Goal: Task Accomplishment & Management: Manage account settings

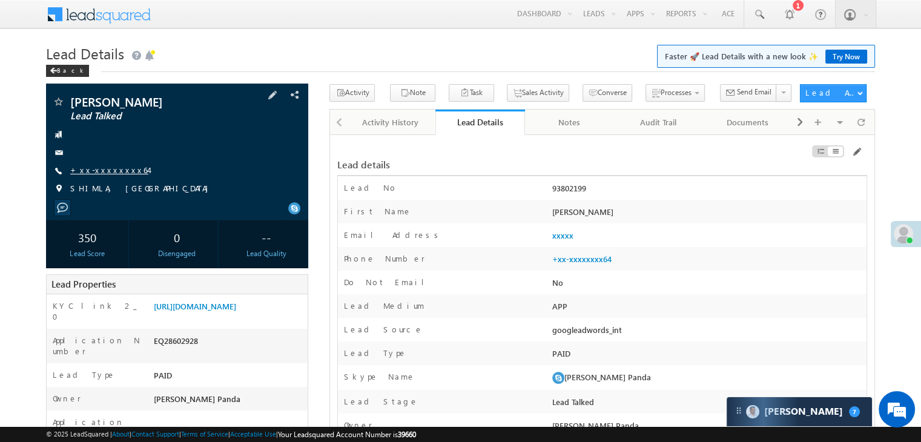
click at [99, 172] on link "+xx-xxxxxxxx64" at bounding box center [109, 170] width 78 height 10
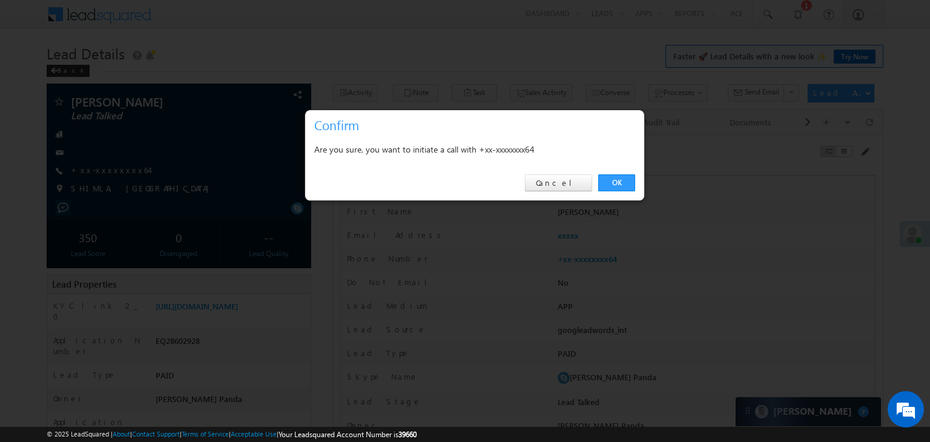
drag, startPoint x: 609, startPoint y: 185, endPoint x: 616, endPoint y: 178, distance: 9.4
click at [611, 185] on link "OK" at bounding box center [616, 182] width 37 height 17
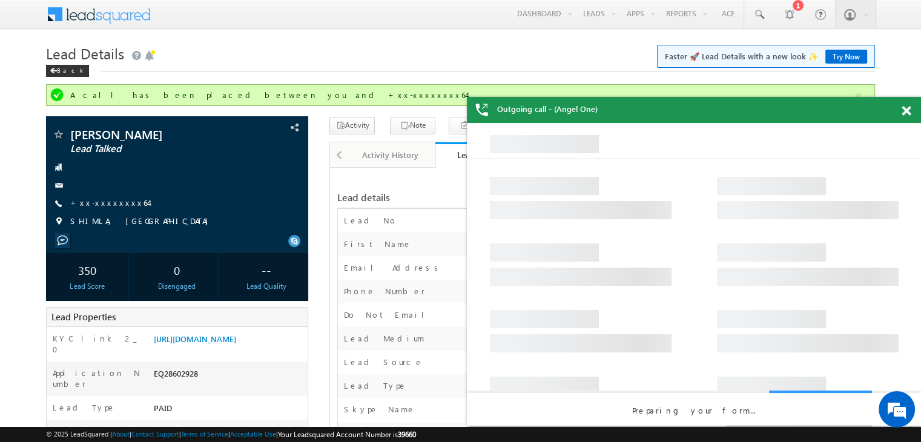
click at [905, 113] on span at bounding box center [905, 111] width 9 height 10
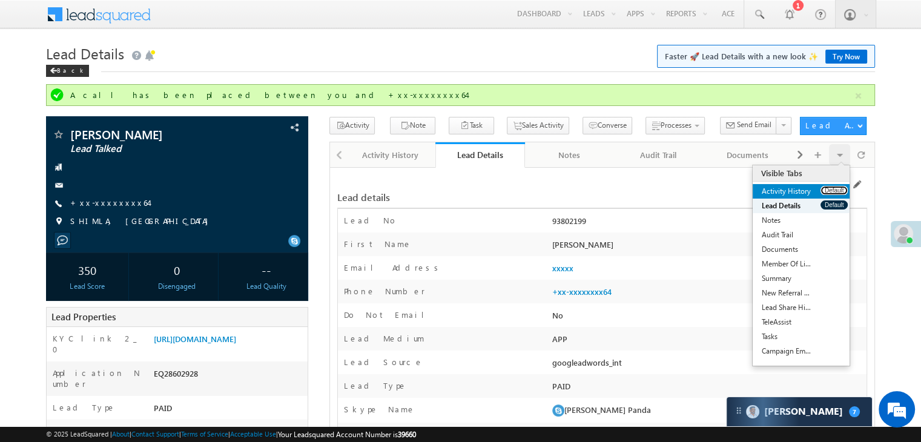
click at [831, 188] on button "Default" at bounding box center [833, 190] width 27 height 9
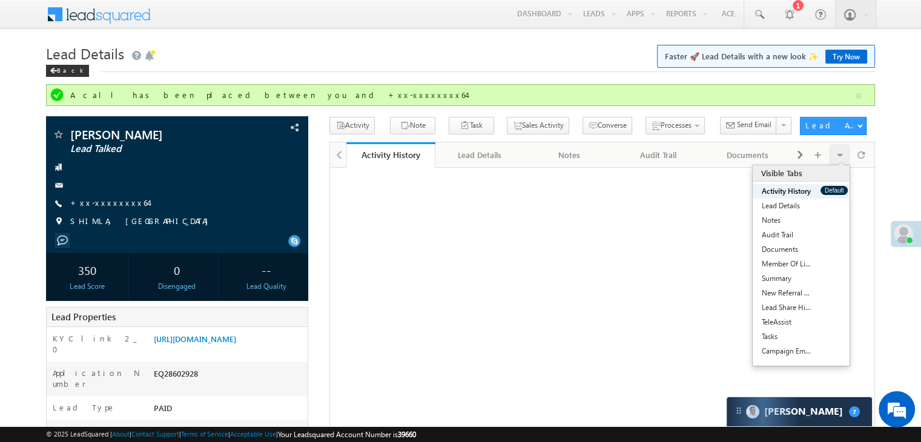
click at [831, 188] on button "Default" at bounding box center [833, 190] width 27 height 9
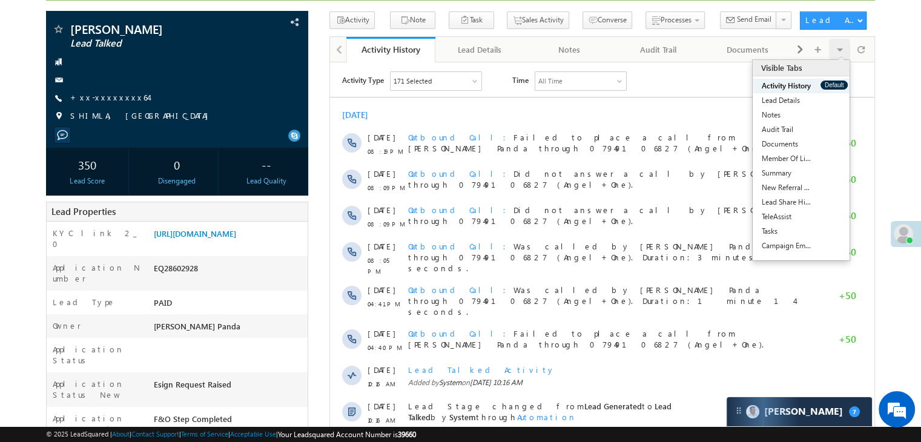
scroll to position [121, 0]
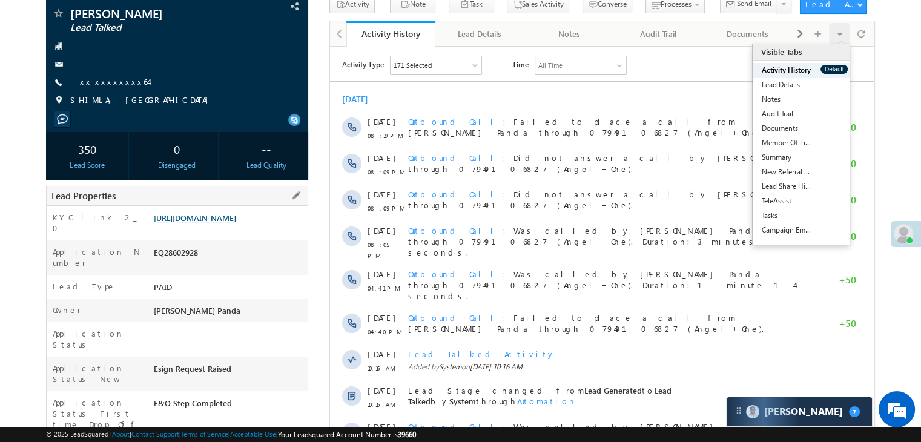
click at [225, 223] on link "https://angelbroking1-pk3em7sa.customui-test.leadsquared.com?leadId=eeedf30f-7c…" at bounding box center [195, 217] width 82 height 10
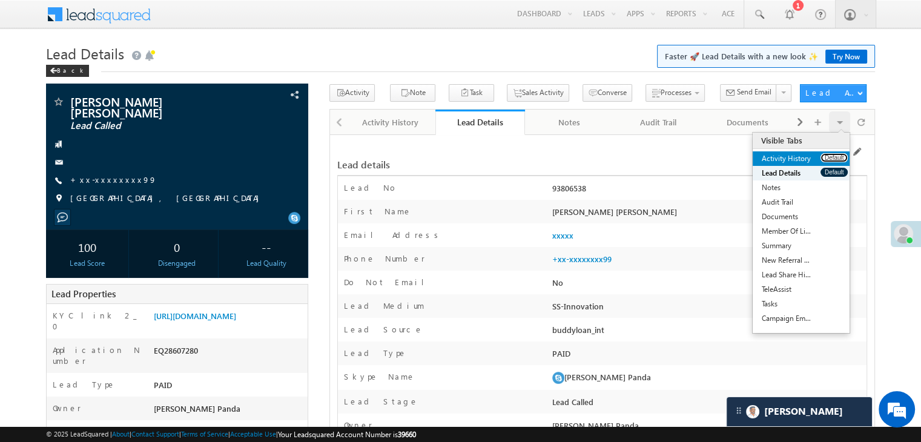
click at [831, 157] on button "Default" at bounding box center [833, 157] width 27 height 9
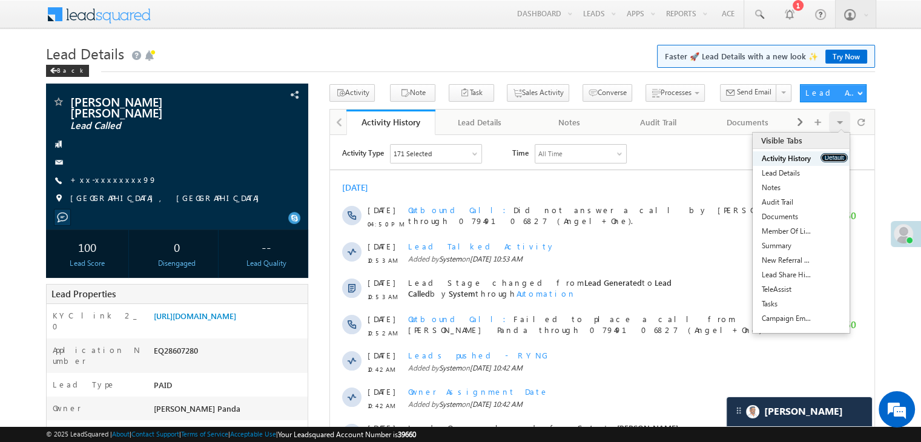
click at [835, 154] on button "Default" at bounding box center [833, 157] width 27 height 9
click at [102, 174] on link "+xx-xxxxxxxx99" at bounding box center [113, 179] width 87 height 10
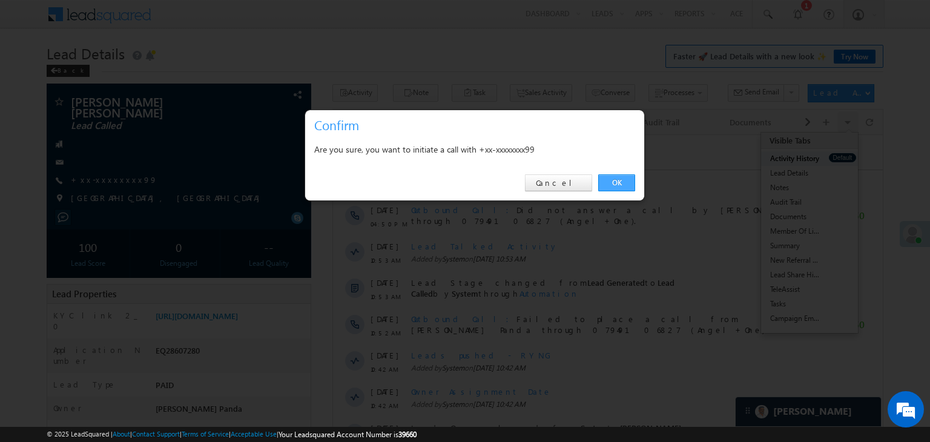
click at [611, 179] on link "OK" at bounding box center [616, 182] width 37 height 17
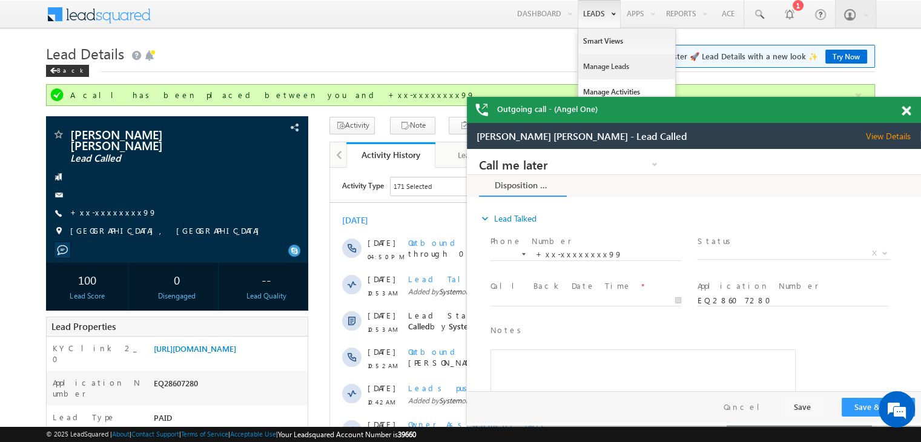
click at [599, 68] on link "Manage Leads" at bounding box center [626, 66] width 97 height 25
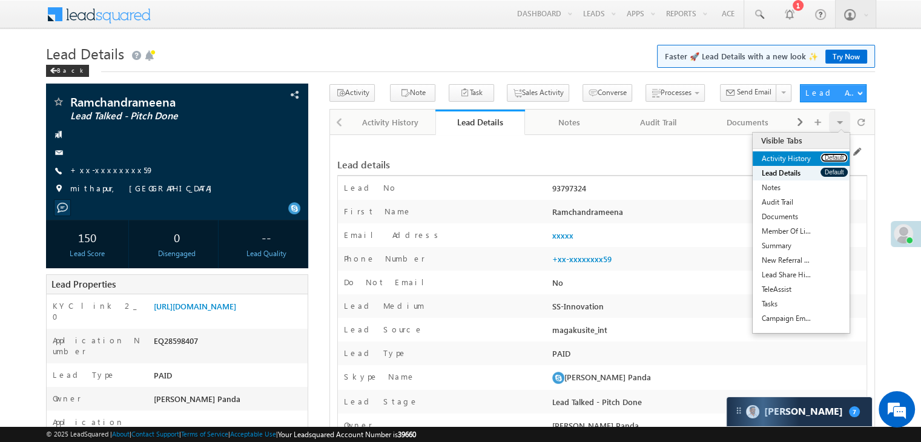
click at [823, 157] on button "Default" at bounding box center [833, 157] width 27 height 9
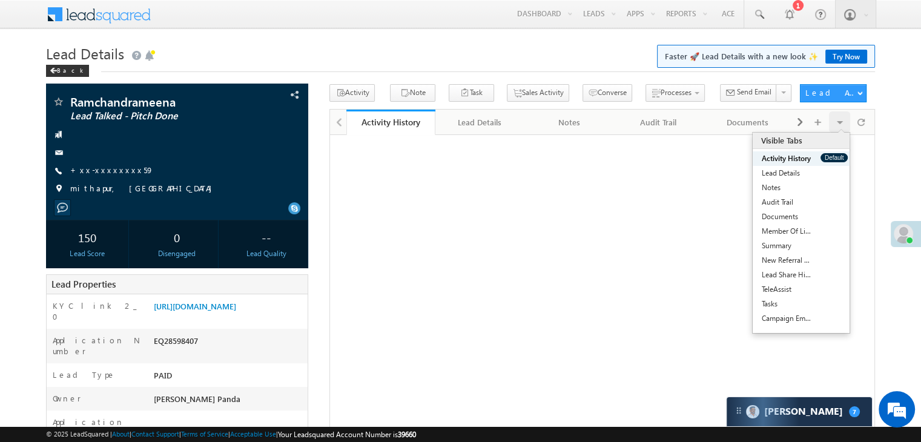
click at [823, 157] on button "Default" at bounding box center [833, 157] width 27 height 9
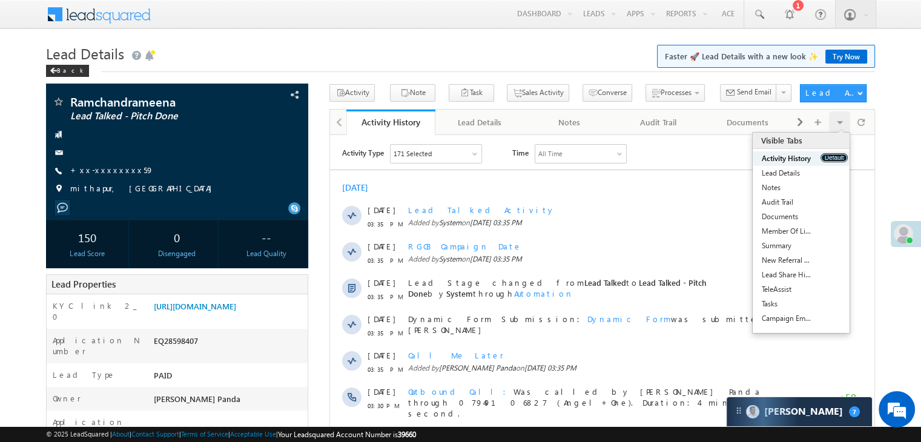
click at [821, 156] on button "Default" at bounding box center [833, 157] width 27 height 9
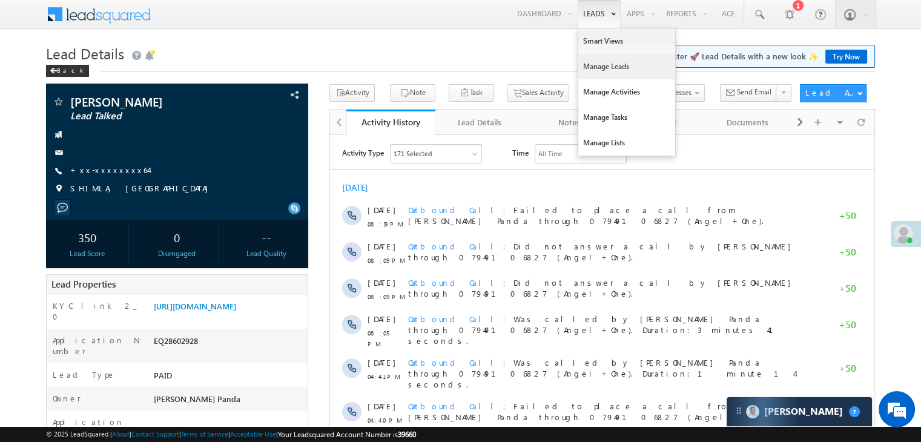
click at [602, 68] on link "Manage Leads" at bounding box center [626, 66] width 97 height 25
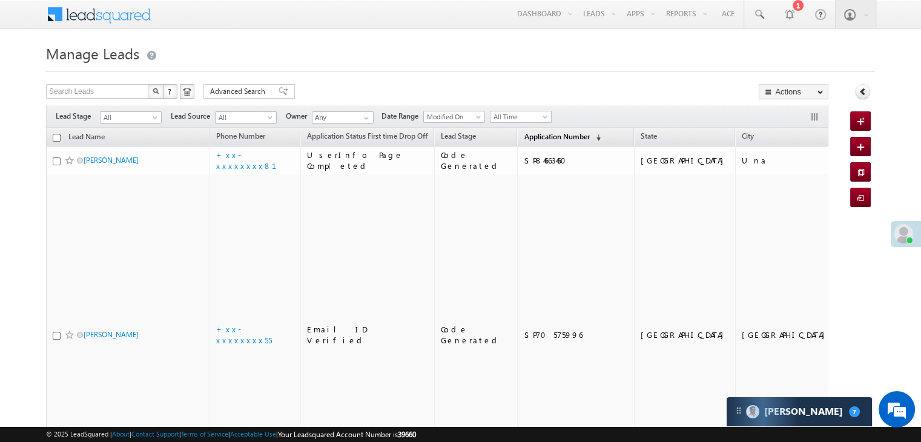
click at [528, 139] on span "Application Number" at bounding box center [556, 136] width 65 height 9
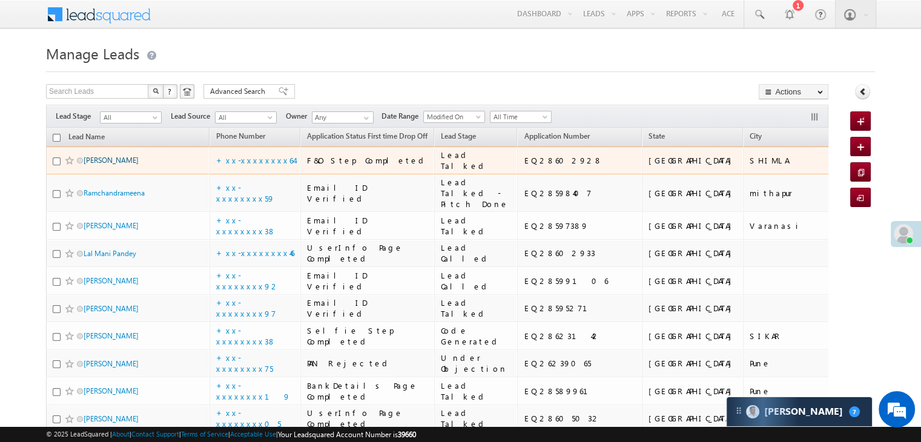
click at [93, 165] on link "[PERSON_NAME]" at bounding box center [111, 160] width 55 height 9
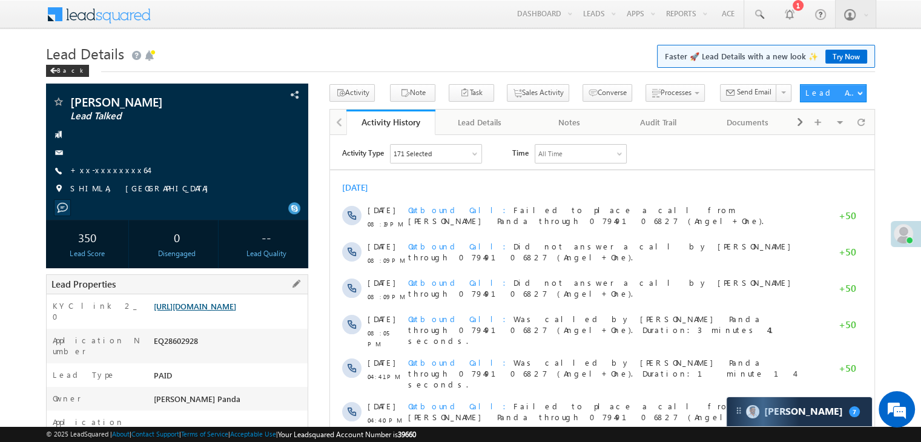
click at [223, 311] on link "https://angelbroking1-pk3em7sa.customui-test.leadsquared.com?leadId=eeedf30f-7c…" at bounding box center [195, 306] width 82 height 10
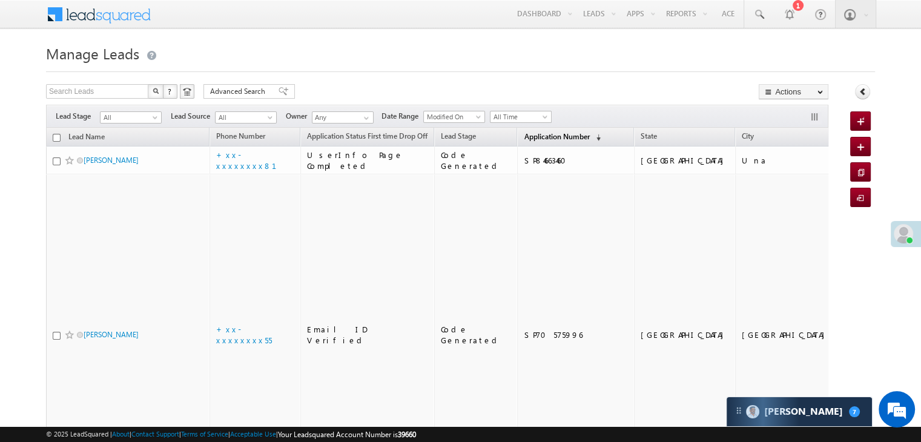
click at [524, 135] on span "Application Number" at bounding box center [556, 136] width 65 height 9
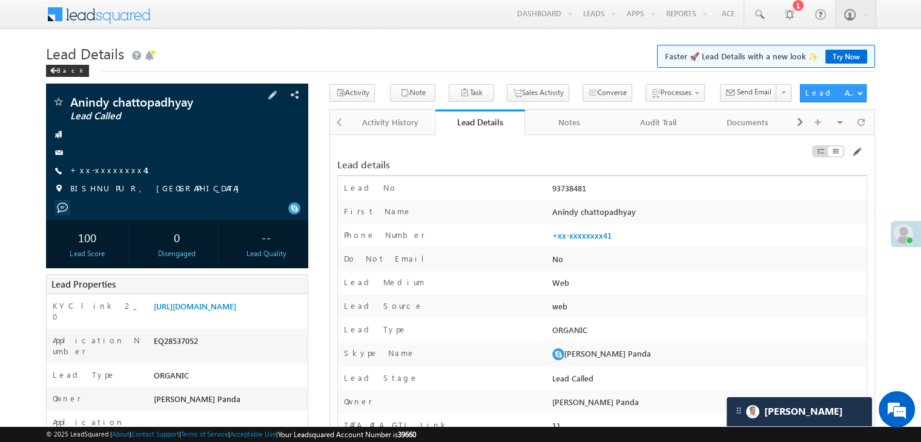
click at [102, 163] on div "Anindy chattopadhyay Lead Called +xx-xxxxxxxx41" at bounding box center [177, 148] width 250 height 105
click at [107, 168] on link "+xx-xxxxxxxx41" at bounding box center [117, 170] width 94 height 10
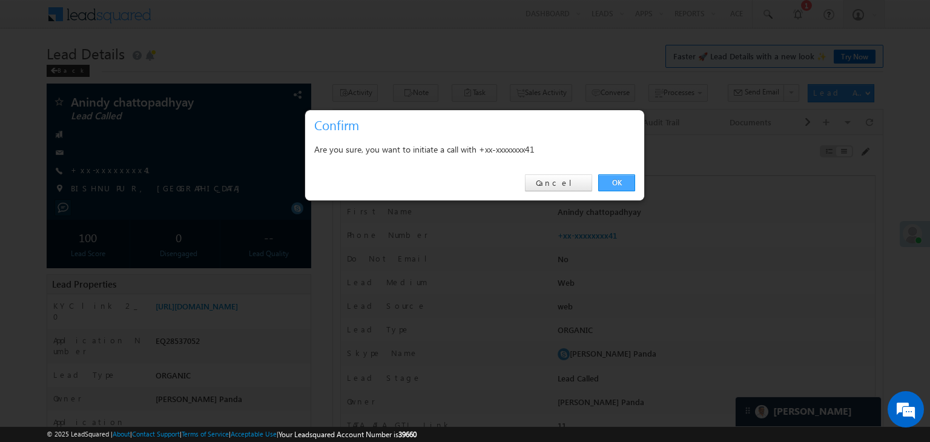
click at [618, 182] on link "OK" at bounding box center [616, 182] width 37 height 17
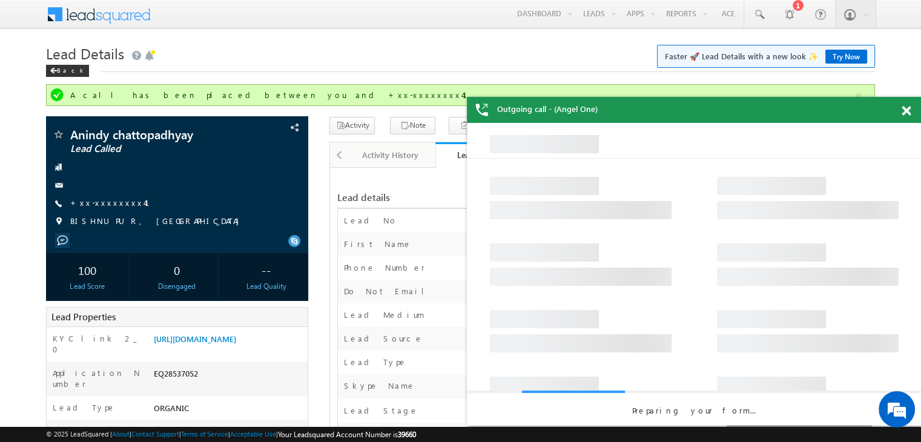
click at [905, 112] on span at bounding box center [905, 111] width 9 height 10
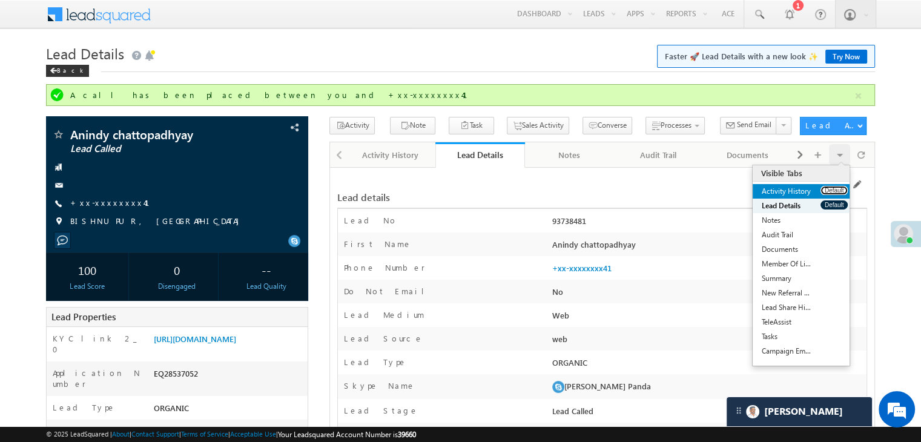
click at [826, 188] on button "Default" at bounding box center [833, 190] width 27 height 9
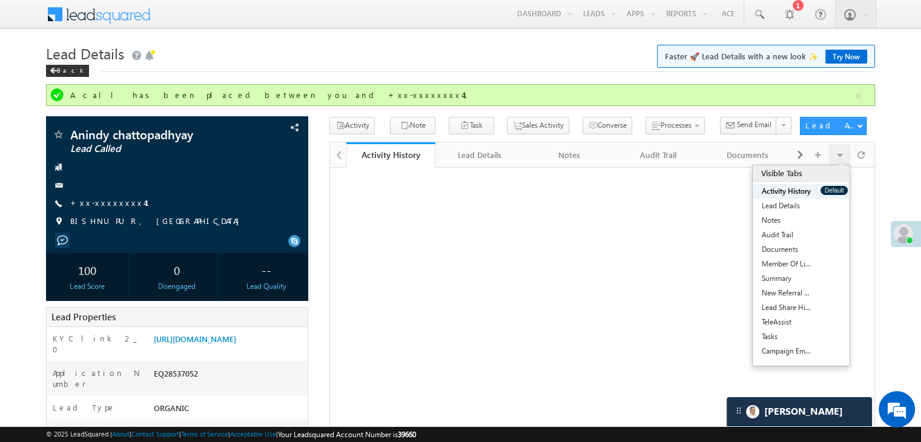
click at [826, 188] on button "Default" at bounding box center [833, 190] width 27 height 9
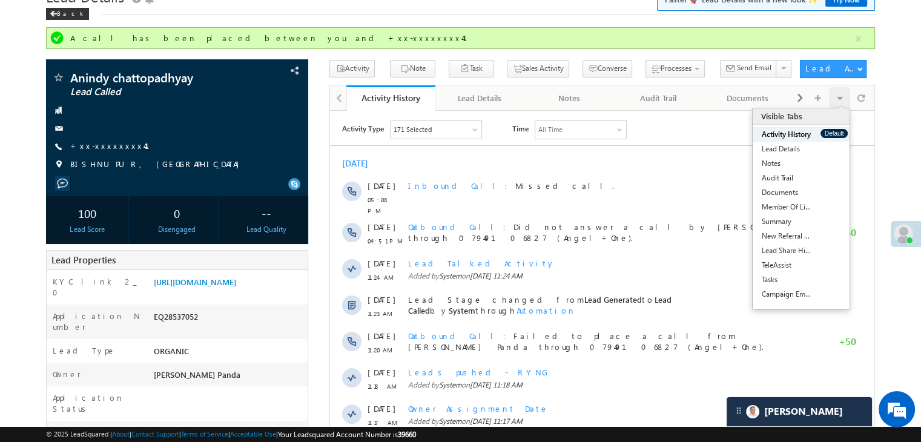
scroll to position [121, 0]
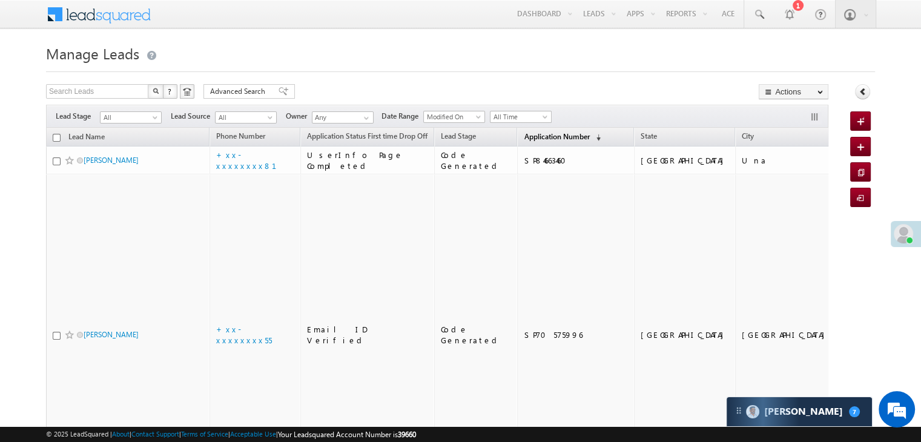
click at [550, 139] on span "Application Number" at bounding box center [556, 136] width 65 height 9
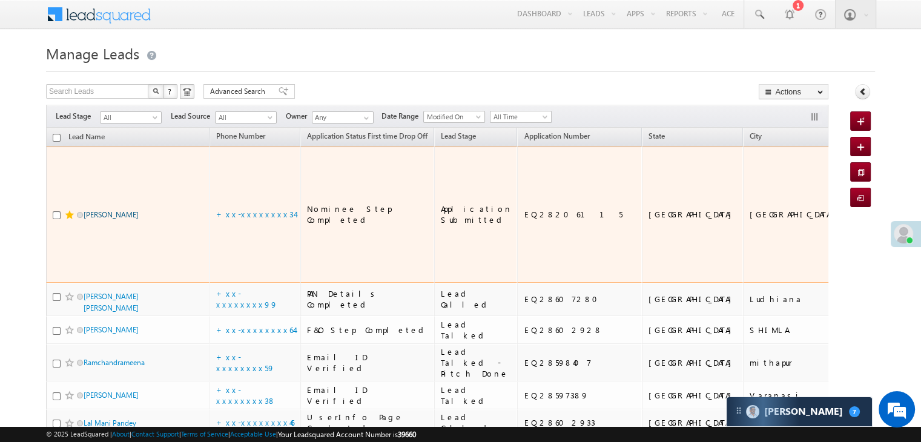
click at [119, 210] on link "Kajal gadhavi" at bounding box center [111, 214] width 55 height 9
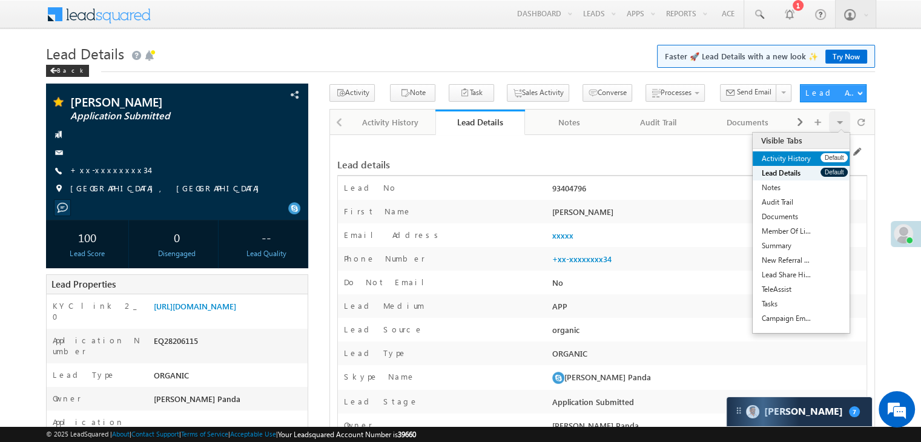
click at [815, 153] on link "Activity History" at bounding box center [786, 158] width 68 height 15
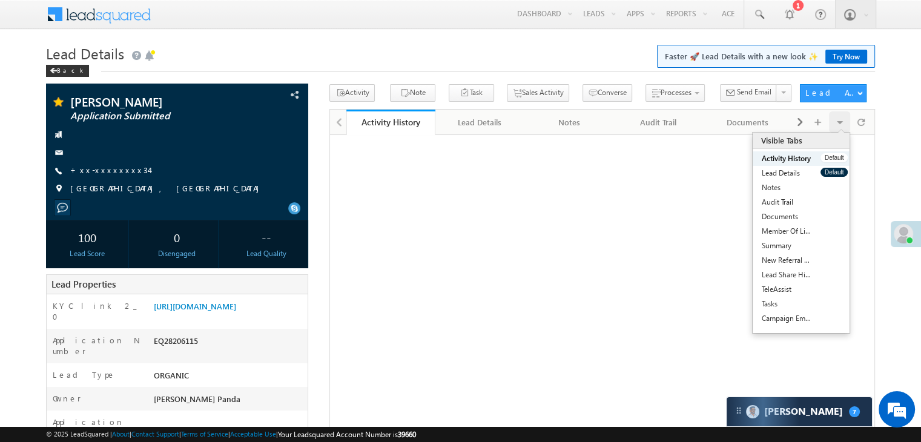
click at [815, 153] on link "Activity History" at bounding box center [786, 158] width 68 height 15
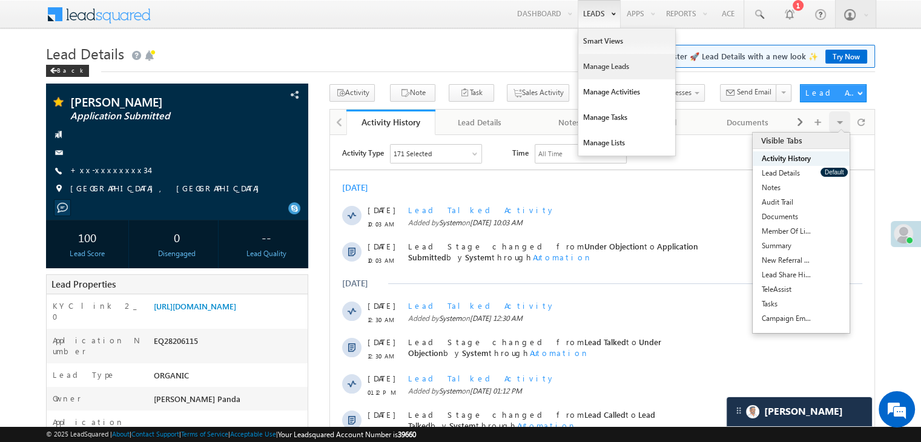
click at [592, 65] on link "Manage Leads" at bounding box center [626, 66] width 97 height 25
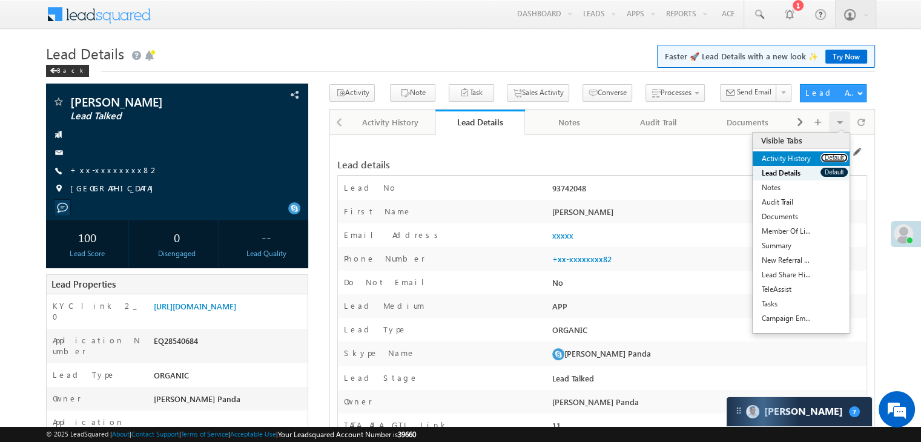
click at [824, 156] on button "Default" at bounding box center [833, 157] width 27 height 9
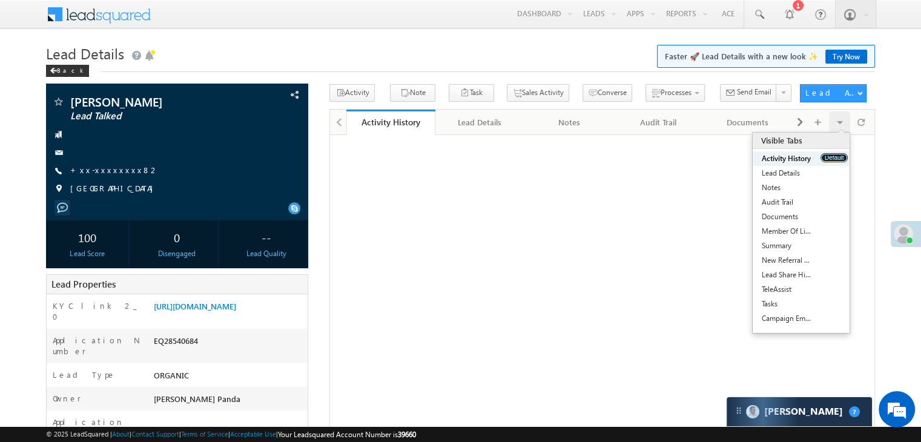
click at [824, 156] on button "Default" at bounding box center [833, 157] width 27 height 9
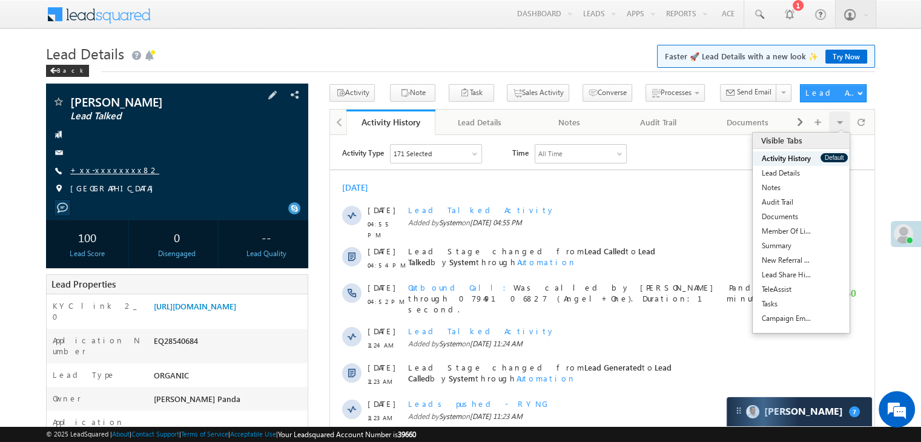
click at [109, 172] on link "+xx-xxxxxxxx82" at bounding box center [114, 170] width 89 height 10
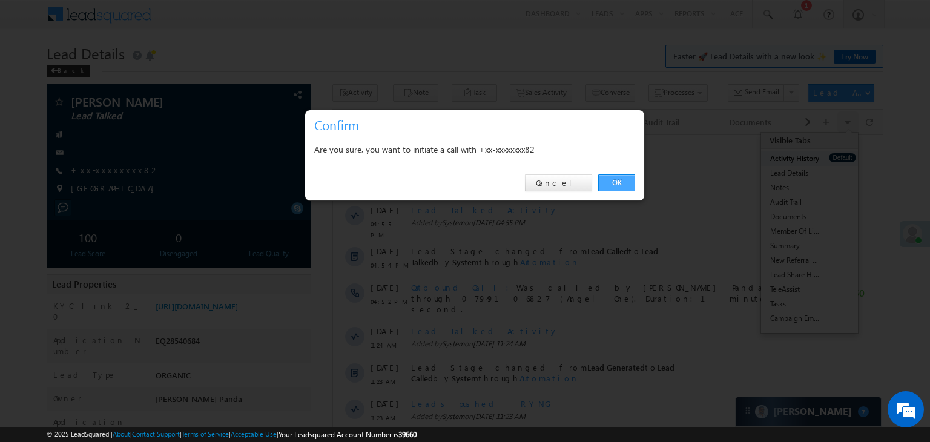
click at [625, 179] on link "OK" at bounding box center [616, 182] width 37 height 17
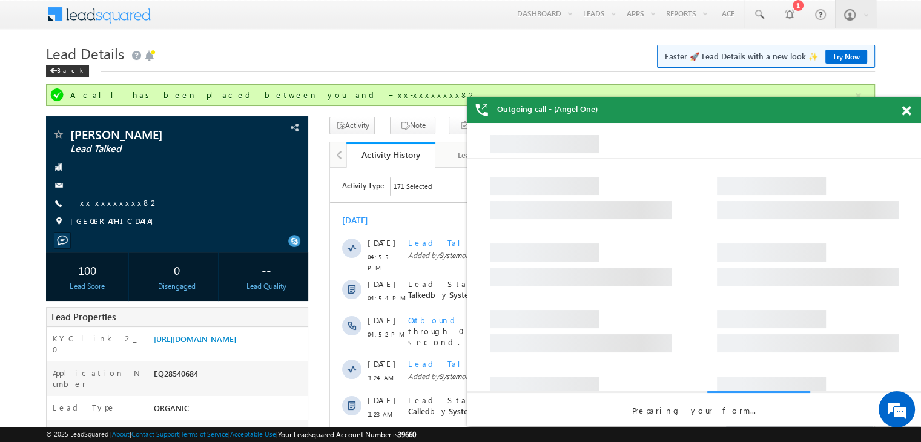
click at [909, 113] on span at bounding box center [905, 111] width 9 height 10
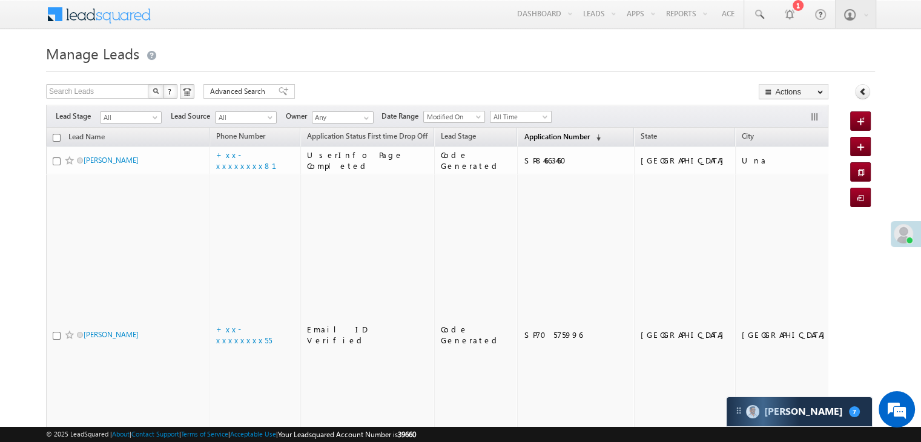
click at [525, 134] on span "Application Number" at bounding box center [556, 136] width 65 height 9
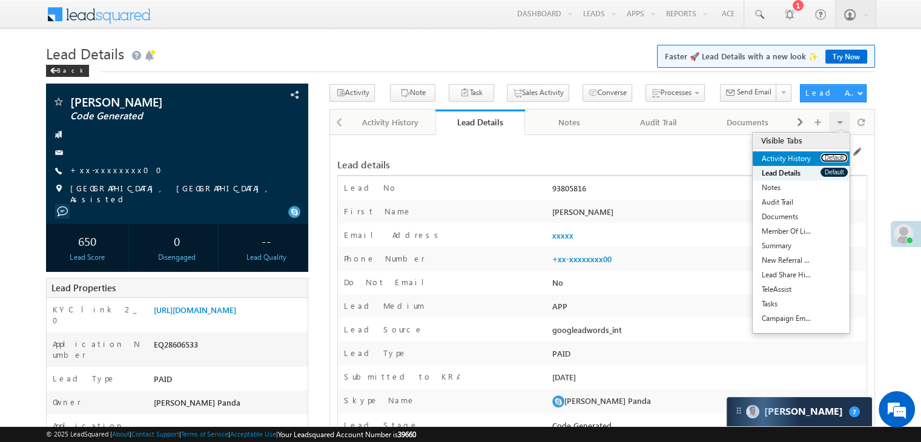
click at [828, 156] on button "Default" at bounding box center [833, 157] width 27 height 9
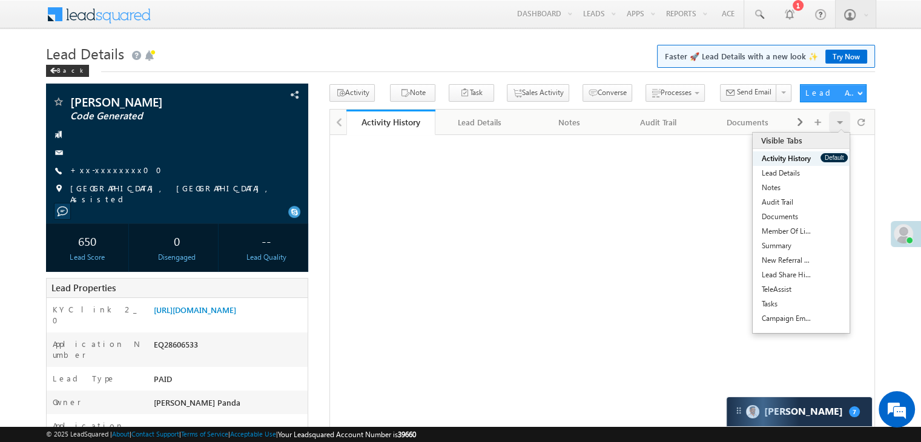
click at [828, 156] on button "Default" at bounding box center [833, 157] width 27 height 9
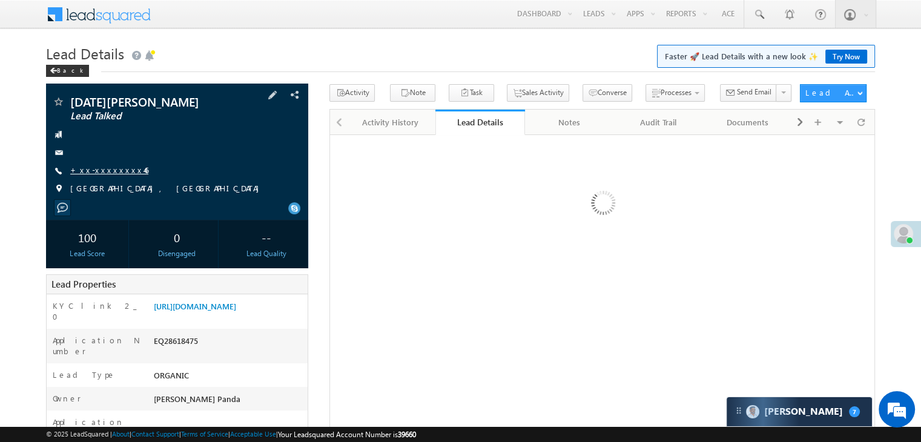
click at [91, 174] on link "+xx-xxxxxxxx46" at bounding box center [109, 170] width 78 height 10
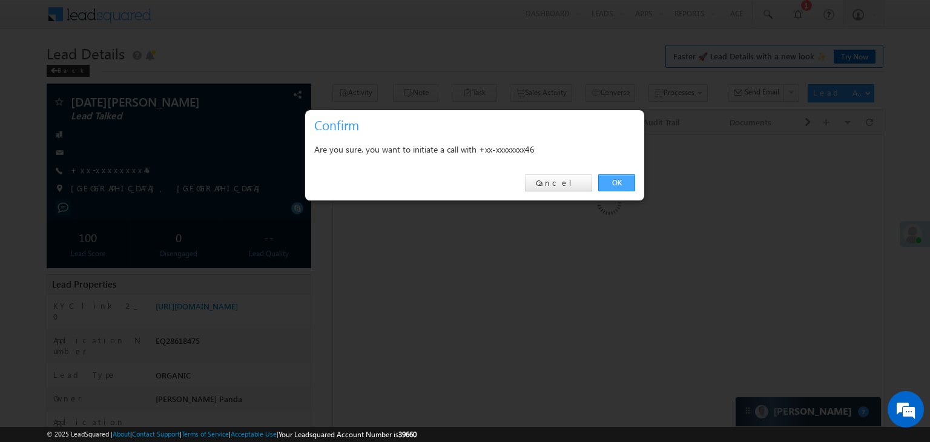
click at [616, 177] on link "OK" at bounding box center [616, 182] width 37 height 17
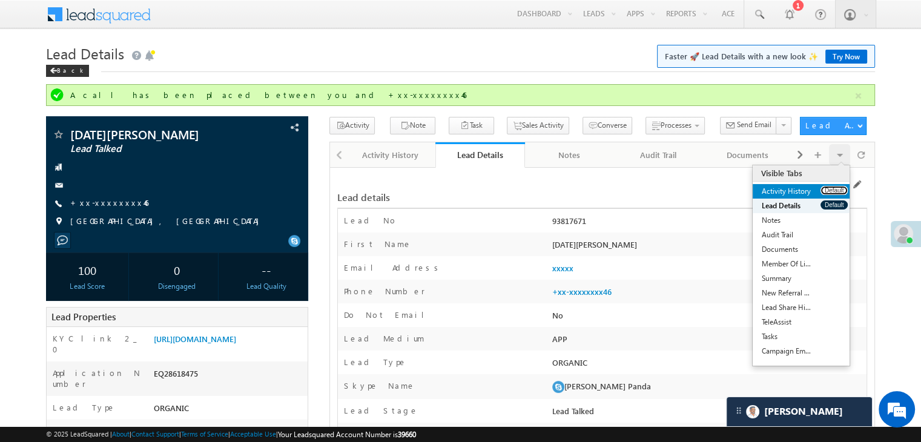
click at [833, 188] on button "Default" at bounding box center [833, 190] width 27 height 9
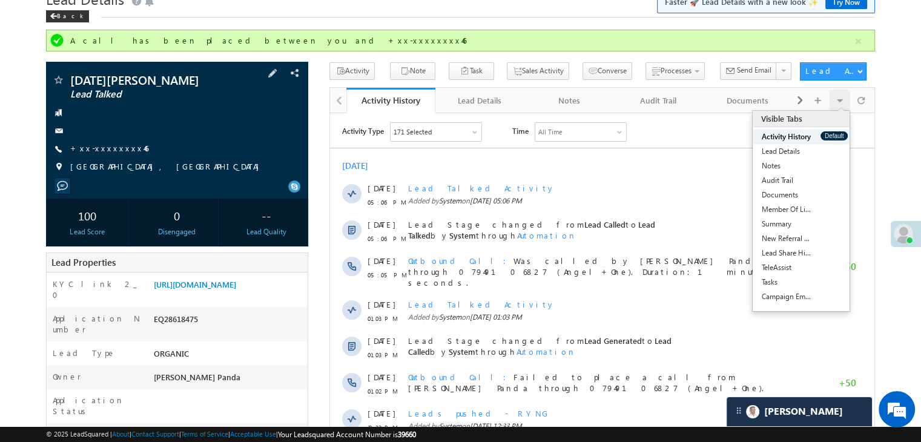
scroll to position [121, 0]
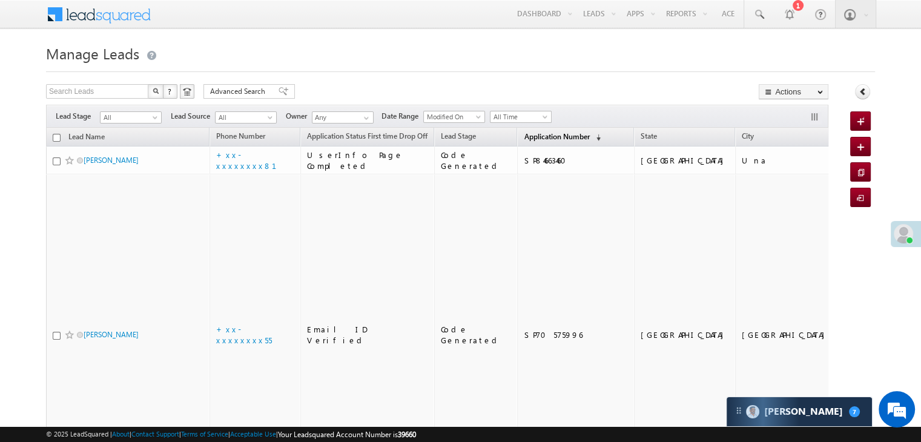
click at [524, 136] on span "Application Number" at bounding box center [556, 136] width 65 height 9
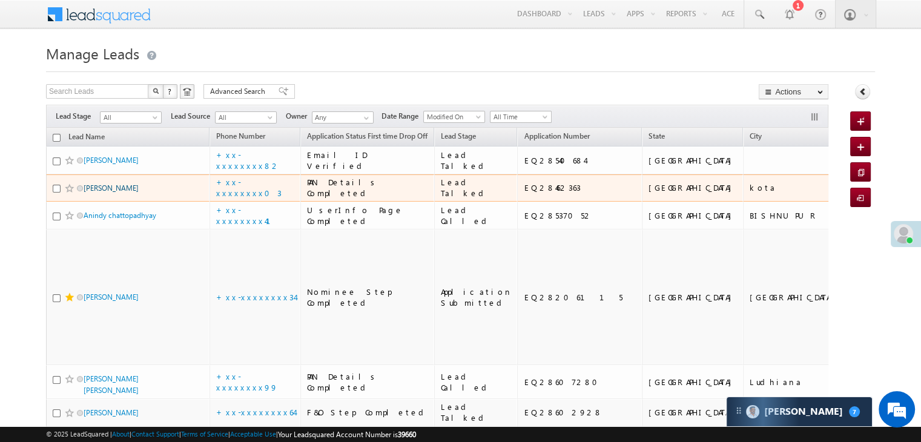
click at [106, 192] on link "Bharat Yadav" at bounding box center [111, 187] width 55 height 9
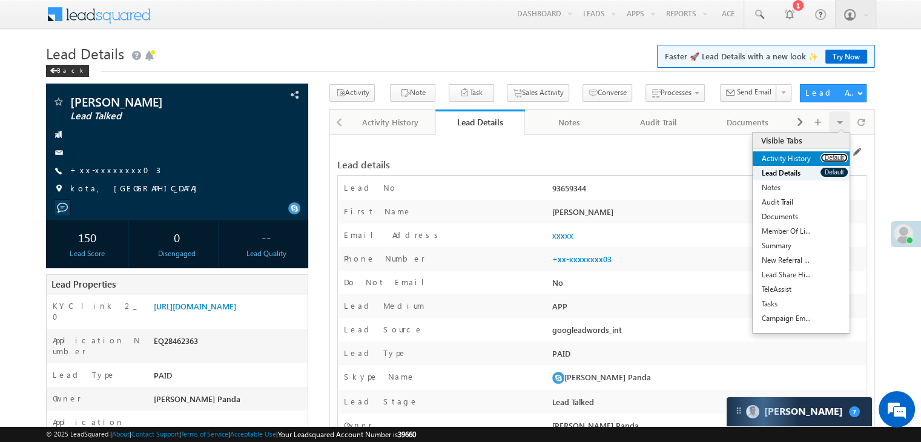
click at [826, 158] on button "Default" at bounding box center [833, 157] width 27 height 9
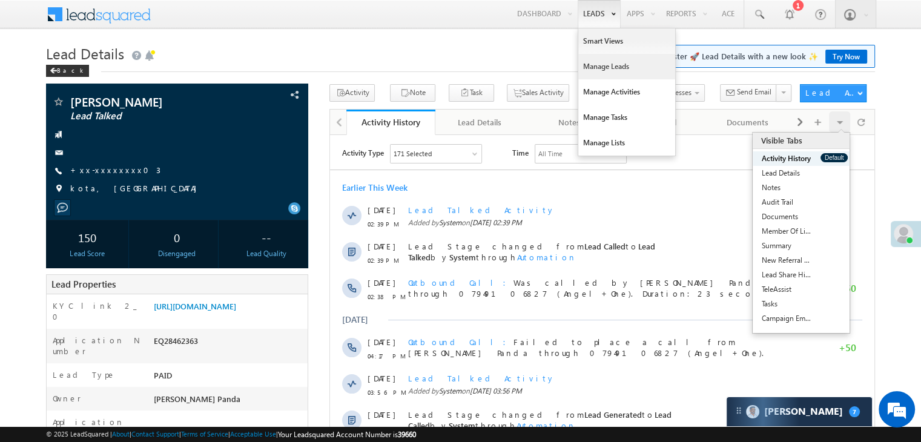
click at [601, 65] on link "Manage Leads" at bounding box center [626, 66] width 97 height 25
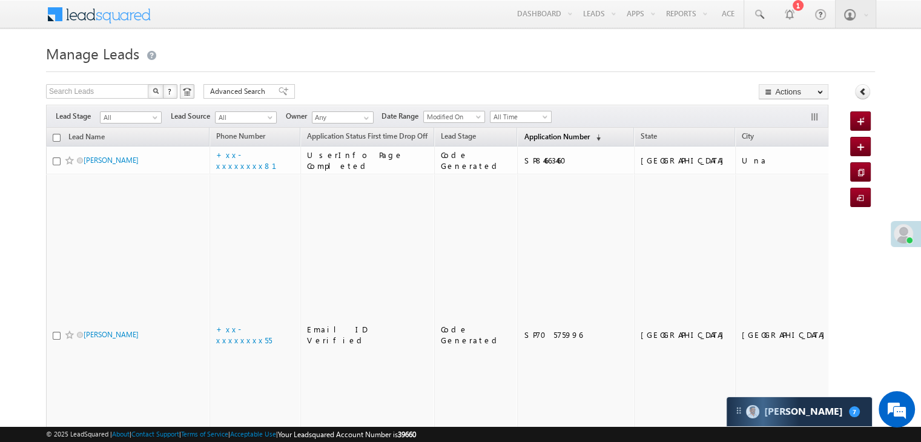
click at [540, 138] on span "Application Number" at bounding box center [556, 136] width 65 height 9
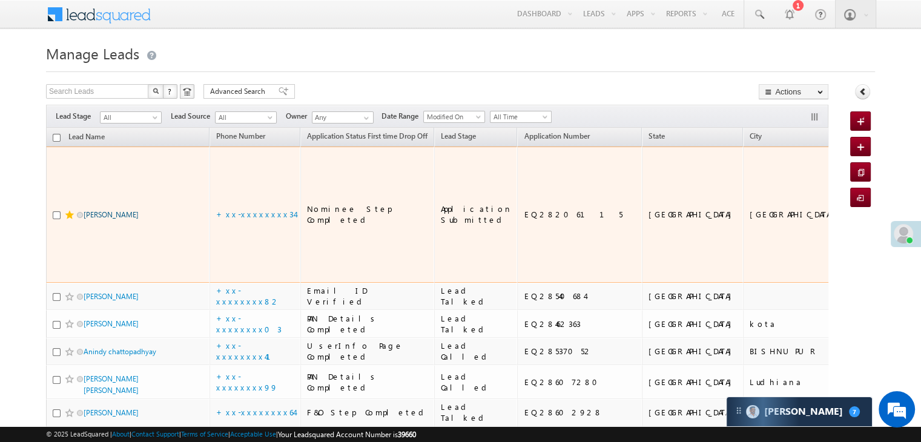
click at [114, 210] on link "[PERSON_NAME]" at bounding box center [111, 214] width 55 height 9
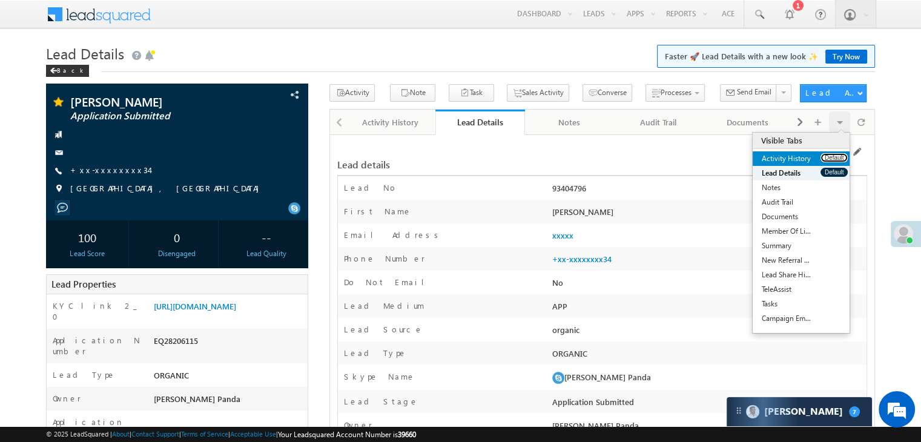
click at [821, 160] on button "Default" at bounding box center [833, 157] width 27 height 9
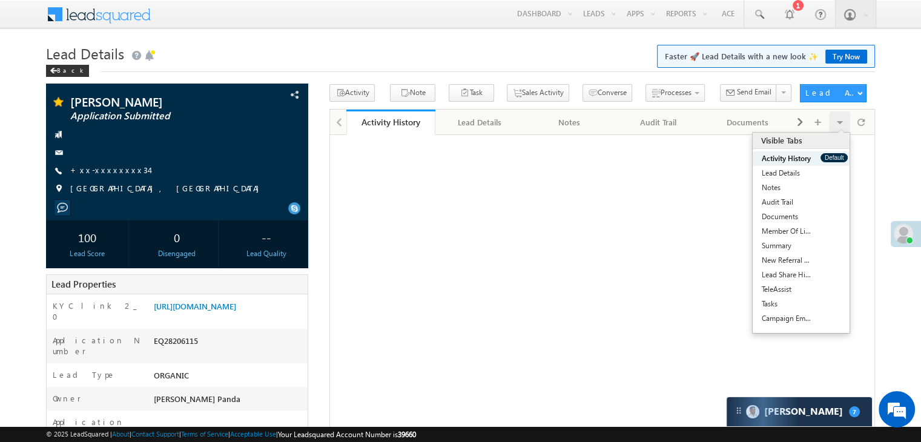
click at [821, 160] on button "Default" at bounding box center [833, 157] width 27 height 9
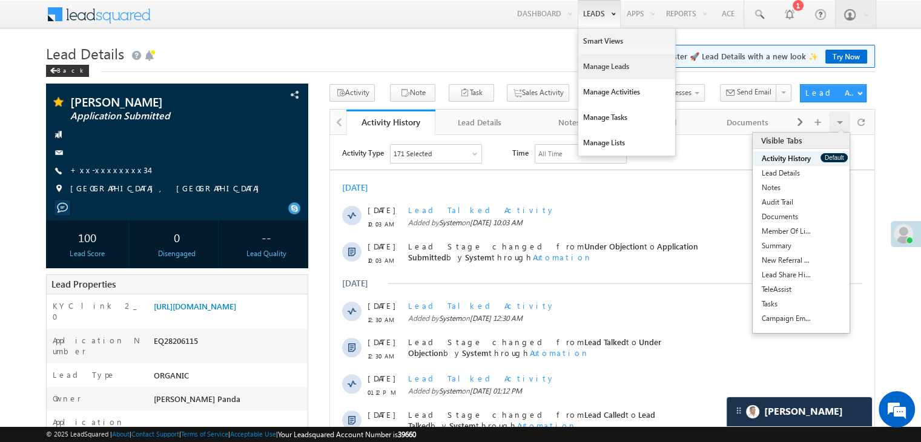
click at [597, 71] on link "Manage Leads" at bounding box center [626, 66] width 97 height 25
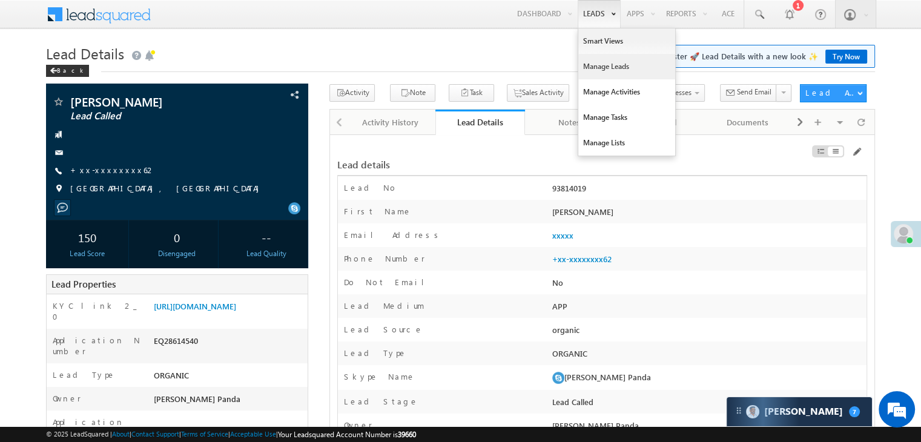
click at [593, 64] on link "Manage Leads" at bounding box center [626, 66] width 97 height 25
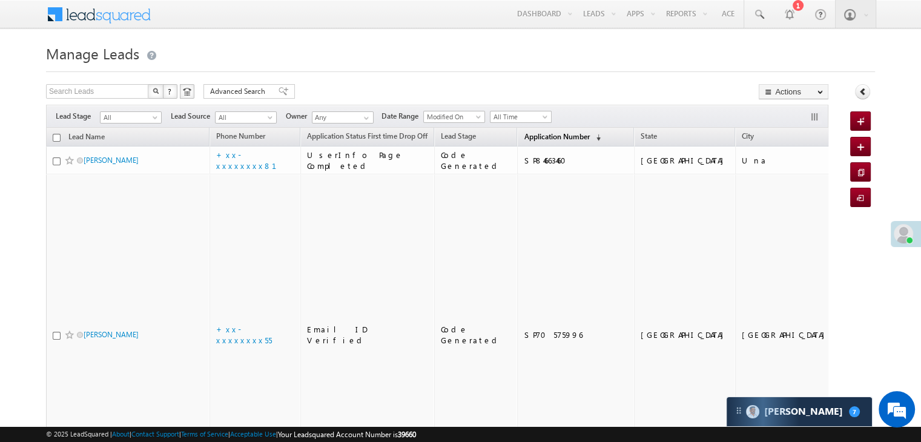
click at [543, 134] on span "Application Number" at bounding box center [556, 136] width 65 height 9
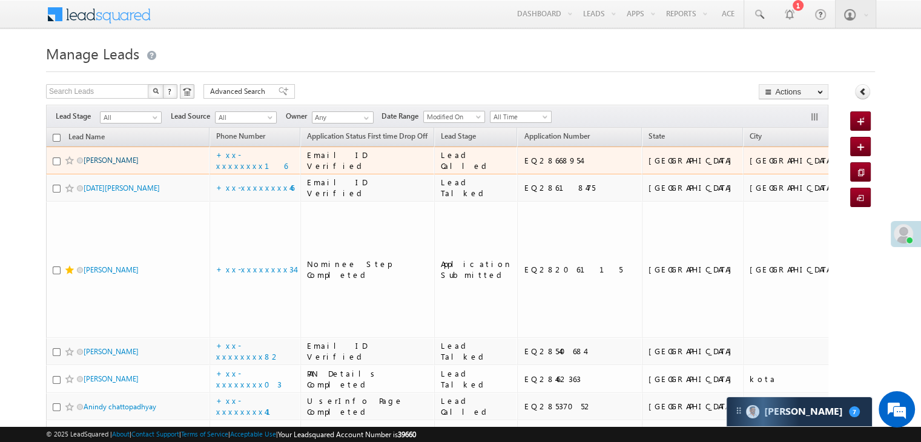
click at [115, 165] on link "[PERSON_NAME]" at bounding box center [111, 160] width 55 height 9
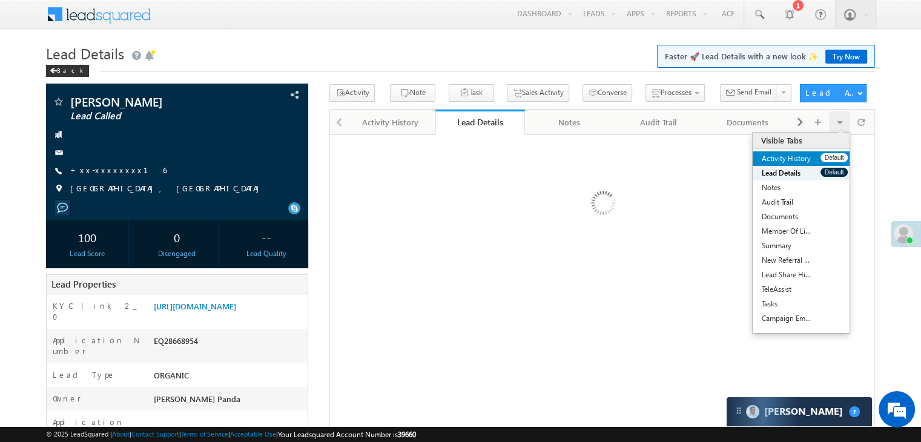
click at [819, 156] on link "Activity History" at bounding box center [786, 158] width 68 height 15
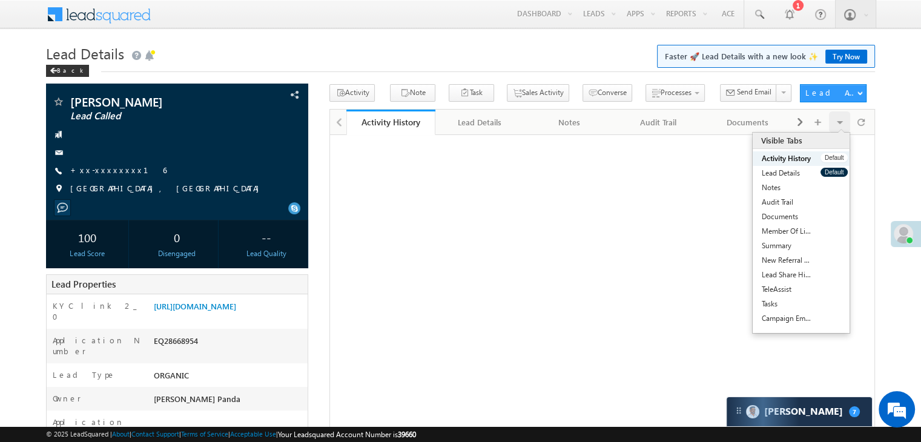
click at [819, 156] on link "Activity History" at bounding box center [786, 158] width 68 height 15
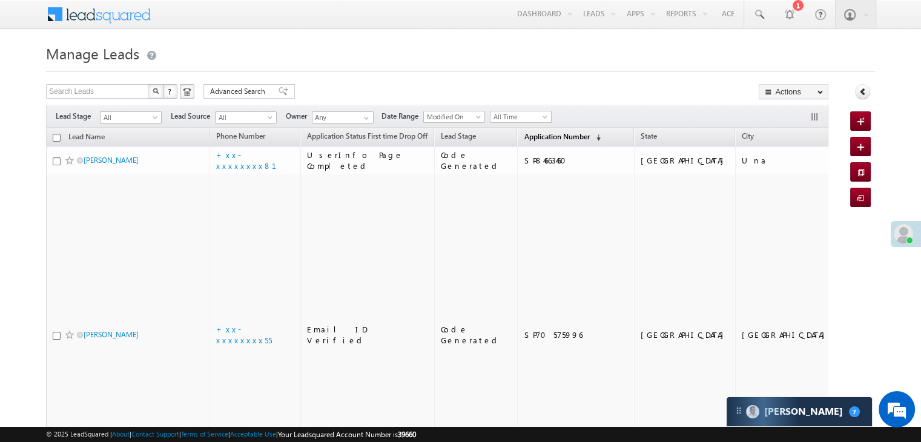
click at [550, 136] on span "Application Number" at bounding box center [556, 136] width 65 height 9
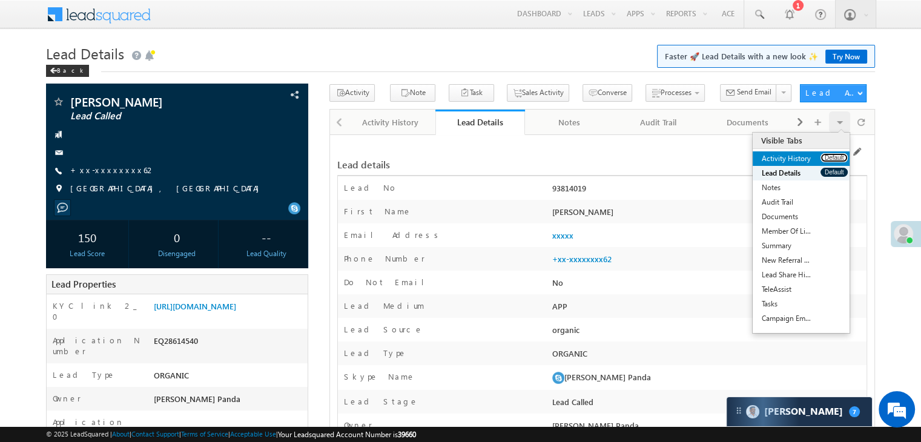
click at [829, 154] on button "Default" at bounding box center [833, 157] width 27 height 9
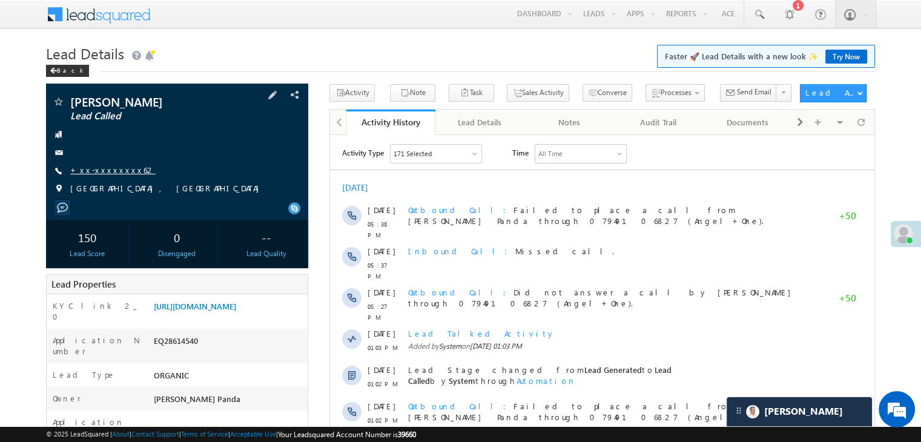
click at [116, 169] on link "+xx-xxxxxxxx62" at bounding box center [112, 170] width 85 height 10
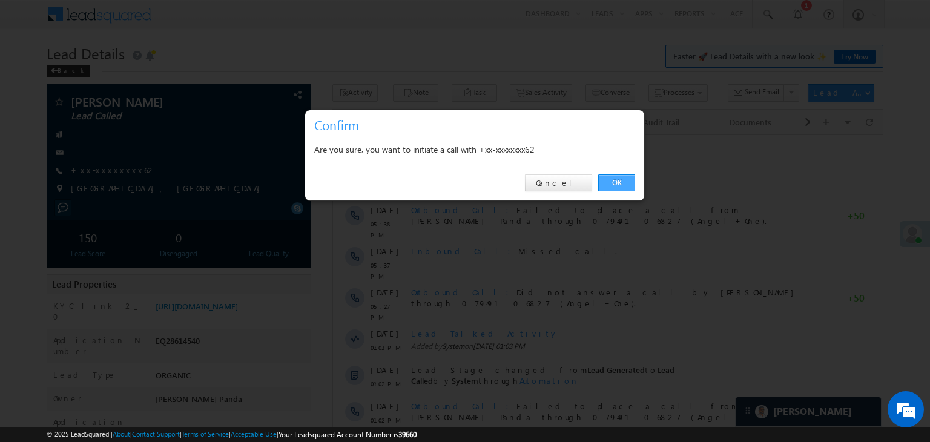
click at [608, 180] on link "OK" at bounding box center [616, 182] width 37 height 17
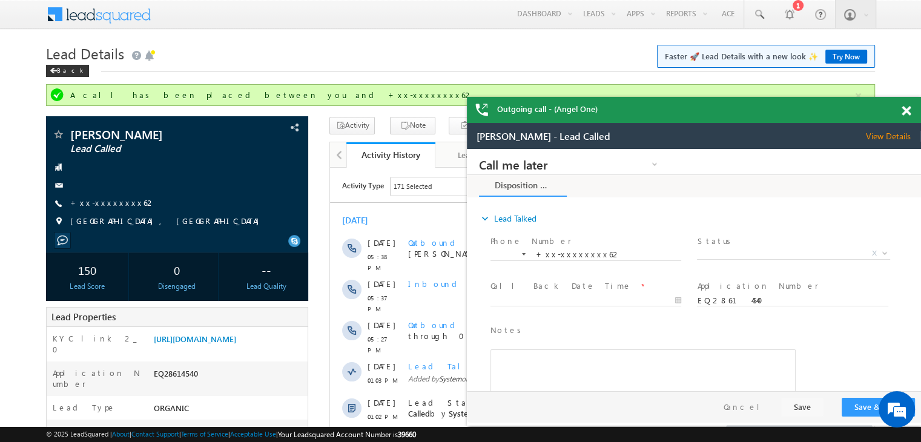
click at [901, 109] on span at bounding box center [905, 111] width 9 height 10
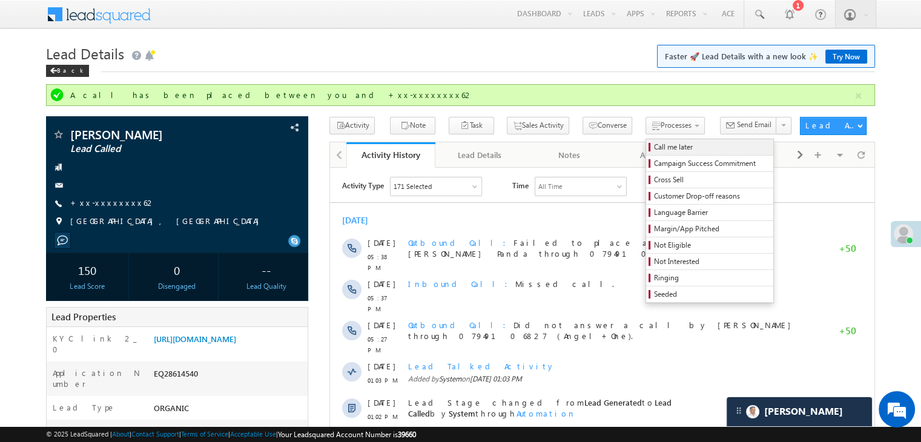
click at [654, 146] on span "Call me later" at bounding box center [711, 147] width 115 height 11
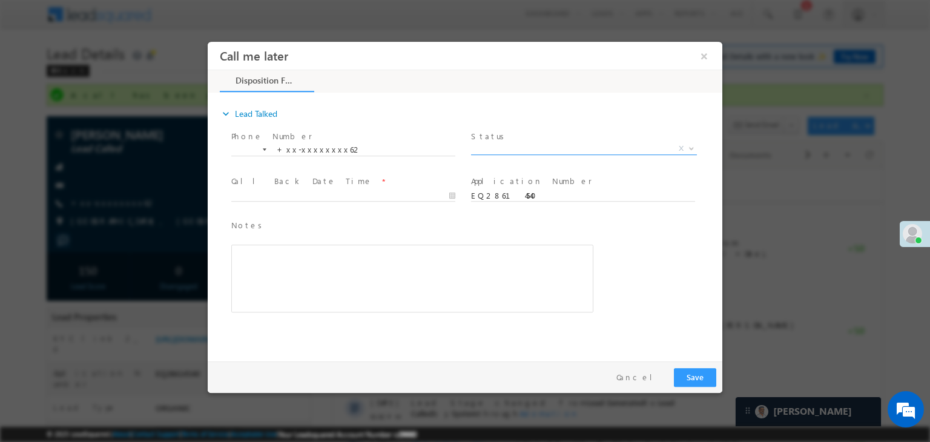
click at [616, 148] on span "X" at bounding box center [584, 149] width 226 height 12
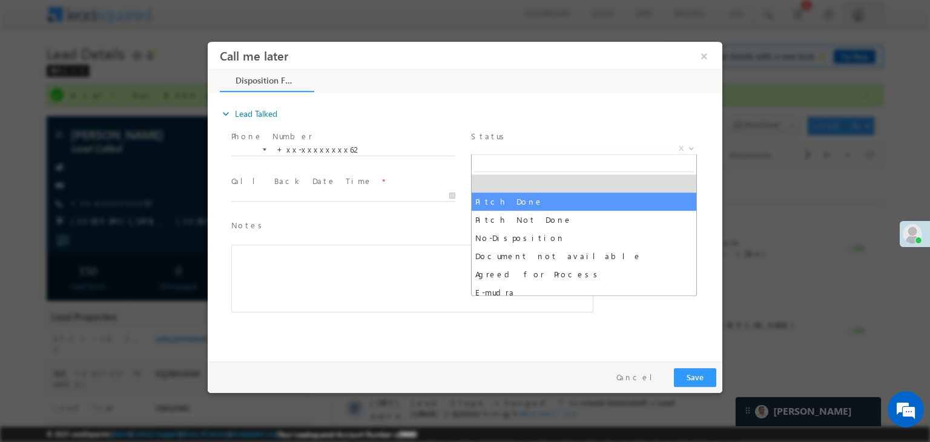
select select "Pitch Done"
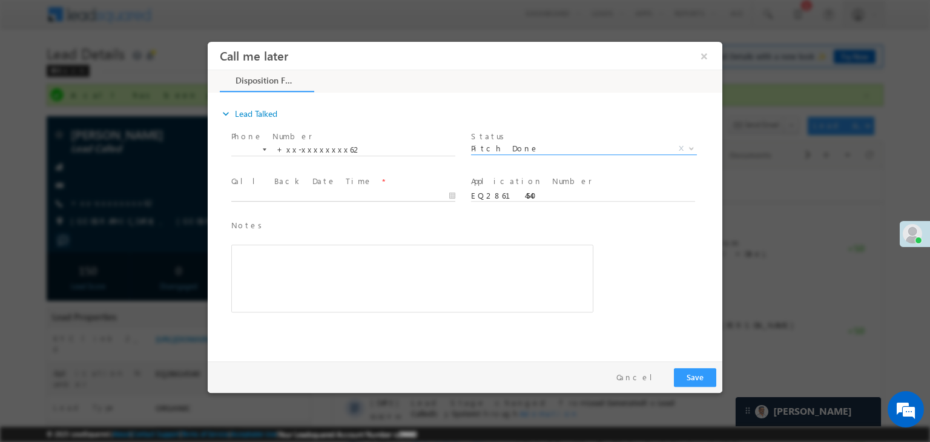
type input "09/10/25 4:03 PM"
click at [425, 190] on input "09/10/25 4:03 PM" at bounding box center [343, 196] width 224 height 12
click at [611, 226] on div "Notes * Editor toolbars Basic Styles Bold Italic Underline Paragraph Insert/Rem…" at bounding box center [475, 272] width 493 height 111
click at [685, 370] on button "Save" at bounding box center [695, 377] width 42 height 19
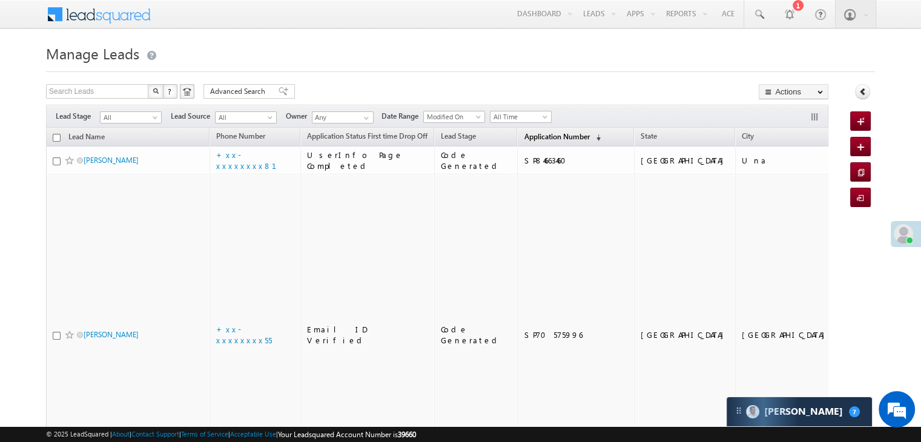
click at [544, 143] on link "Application Number (sorted descending)" at bounding box center [561, 138] width 89 height 16
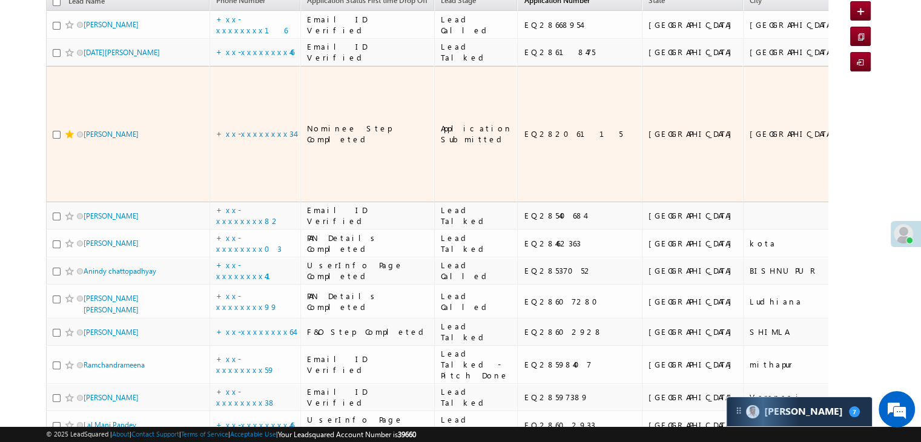
scroll to position [182, 0]
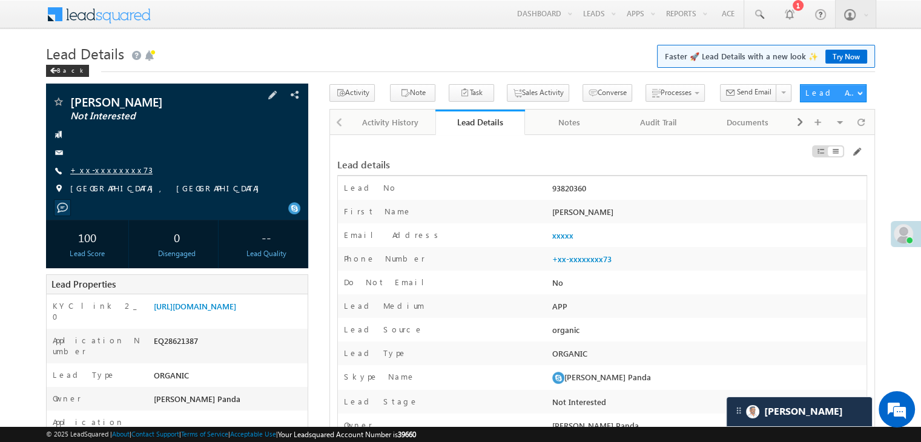
click at [98, 170] on link "+xx-xxxxxxxx73" at bounding box center [111, 170] width 82 height 10
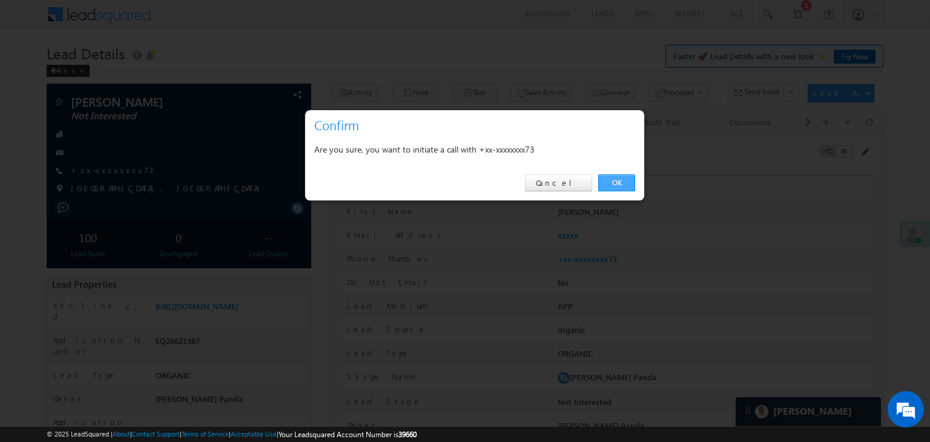
click at [611, 180] on link "OK" at bounding box center [616, 182] width 37 height 17
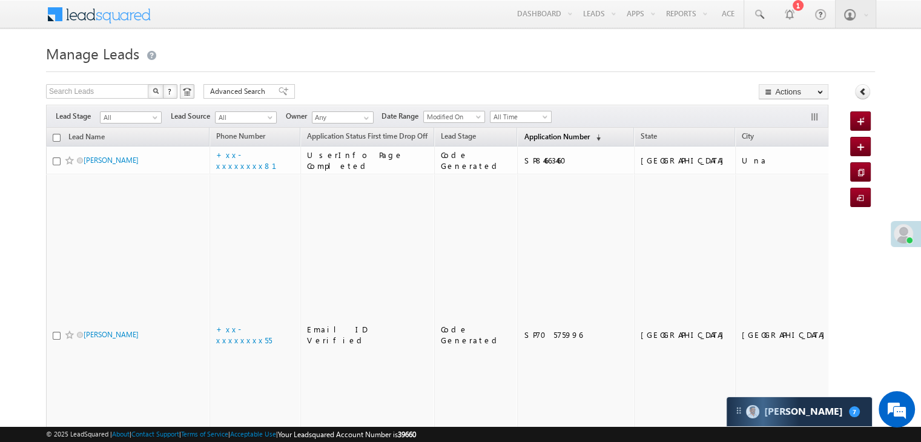
click at [531, 142] on link "Application Number (sorted descending)" at bounding box center [561, 138] width 89 height 16
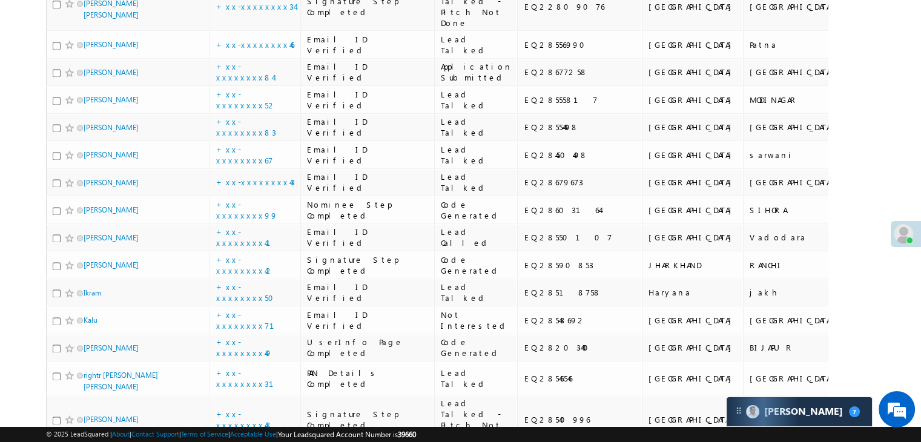
scroll to position [1755, 0]
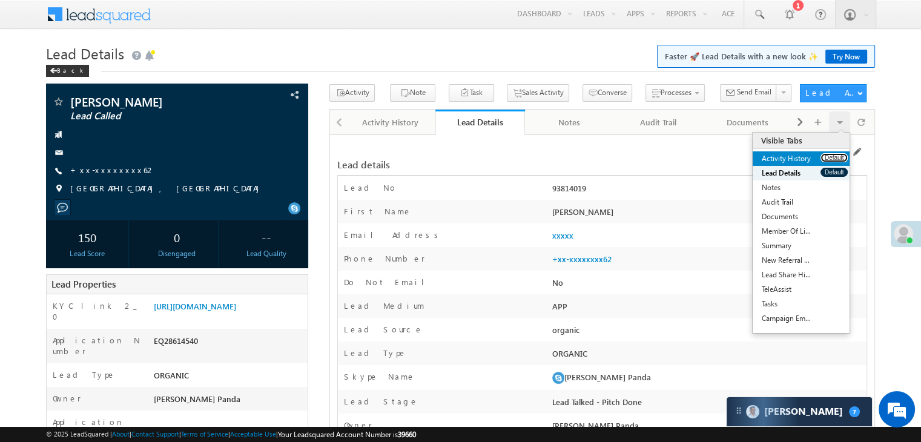
click at [829, 156] on button "Default" at bounding box center [833, 157] width 27 height 9
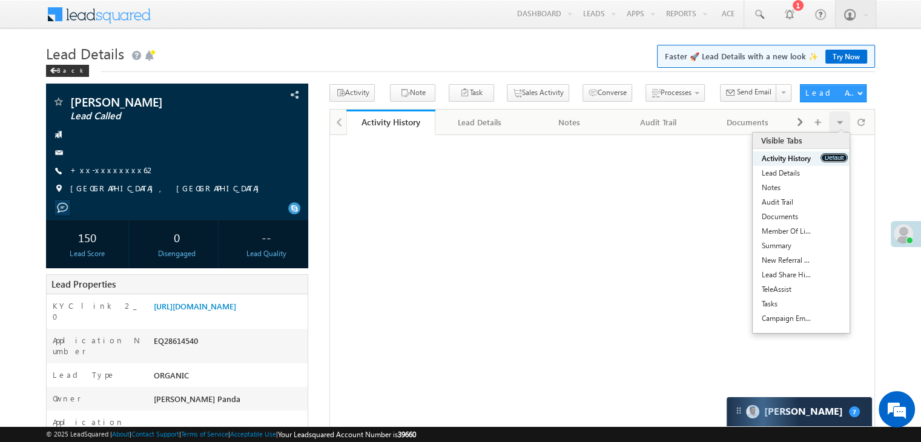
click at [829, 156] on button "Default" at bounding box center [833, 157] width 27 height 9
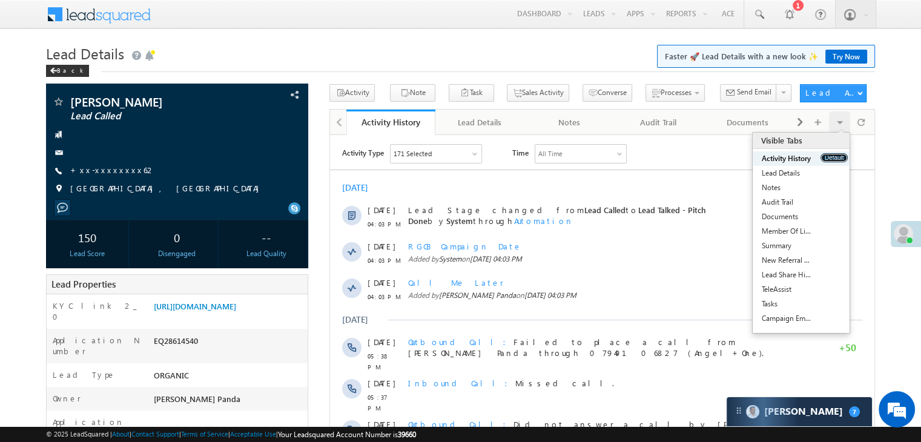
click at [829, 156] on button "Default" at bounding box center [833, 157] width 27 height 9
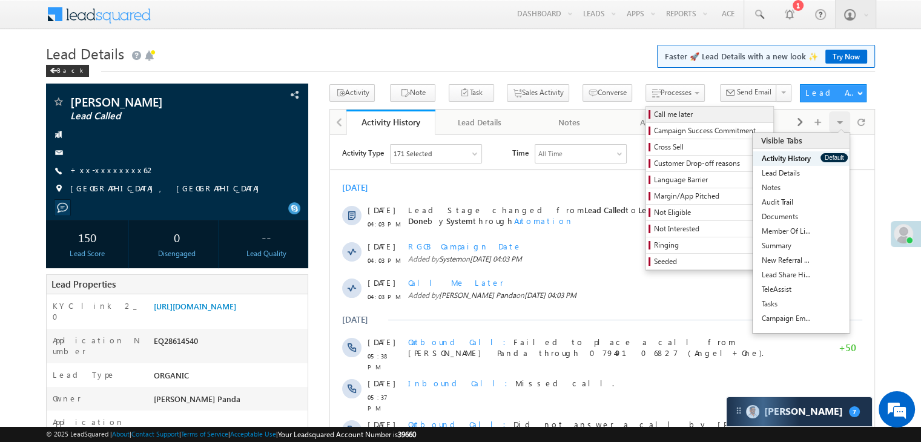
click at [654, 110] on span "Call me later" at bounding box center [711, 114] width 115 height 11
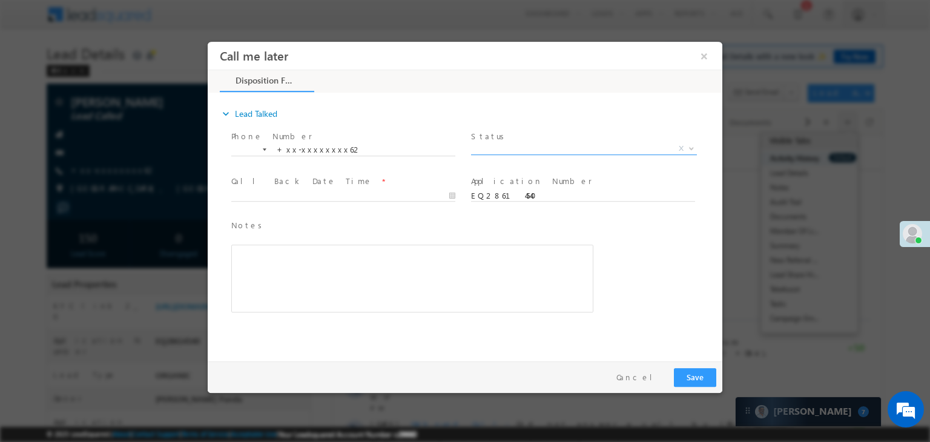
click at [539, 149] on span "X" at bounding box center [584, 149] width 226 height 12
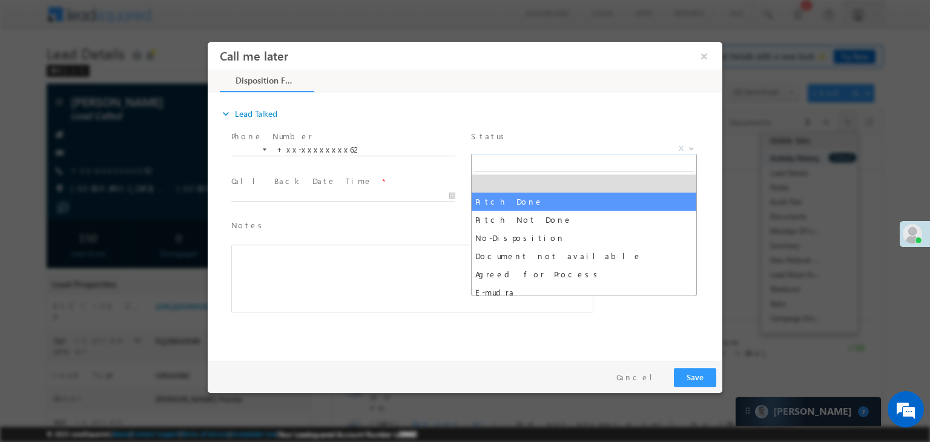
select select "Pitch Done"
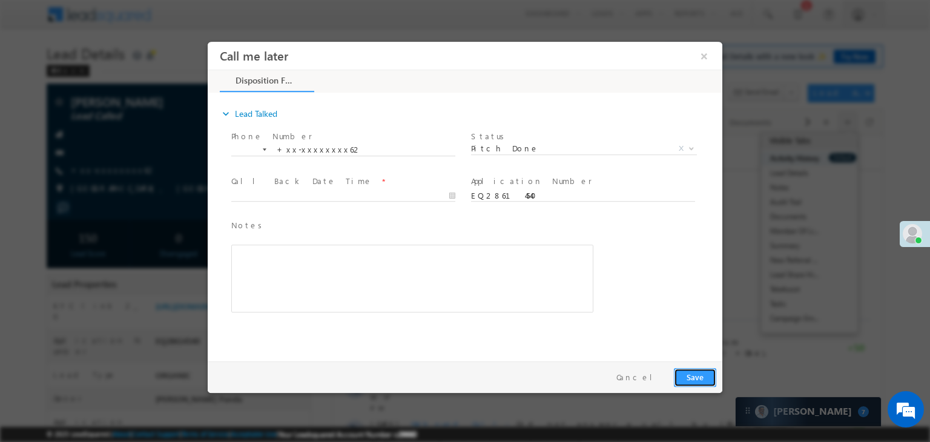
click at [692, 372] on button "Save" at bounding box center [695, 377] width 42 height 19
type input "09/10/25 4:04 PM"
click at [326, 197] on input "09/10/25 4:04 PM" at bounding box center [343, 196] width 224 height 12
click at [691, 375] on button "Save" at bounding box center [695, 377] width 42 height 19
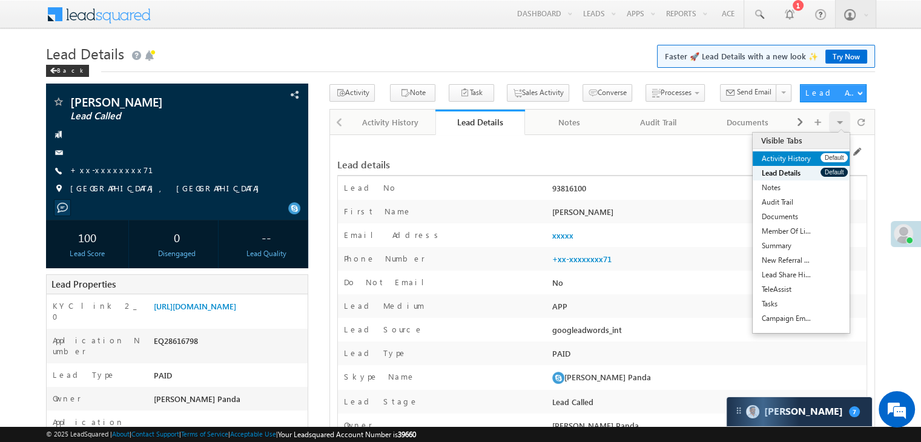
click at [816, 157] on link "Activity History" at bounding box center [786, 158] width 68 height 15
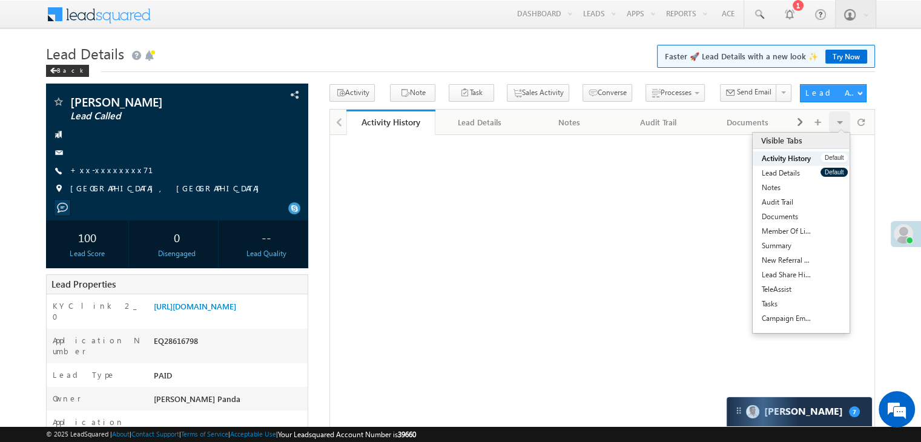
click at [816, 157] on link "Activity History" at bounding box center [786, 158] width 68 height 15
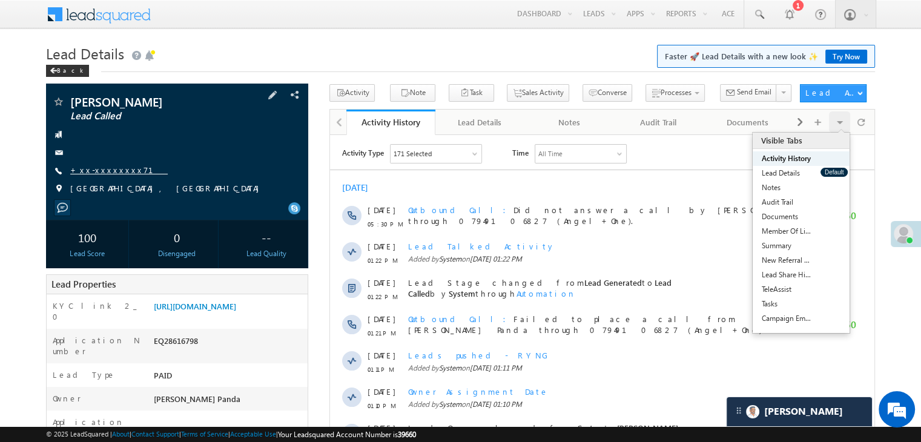
click at [106, 169] on link "+xx-xxxxxxxx71" at bounding box center [118, 170] width 97 height 10
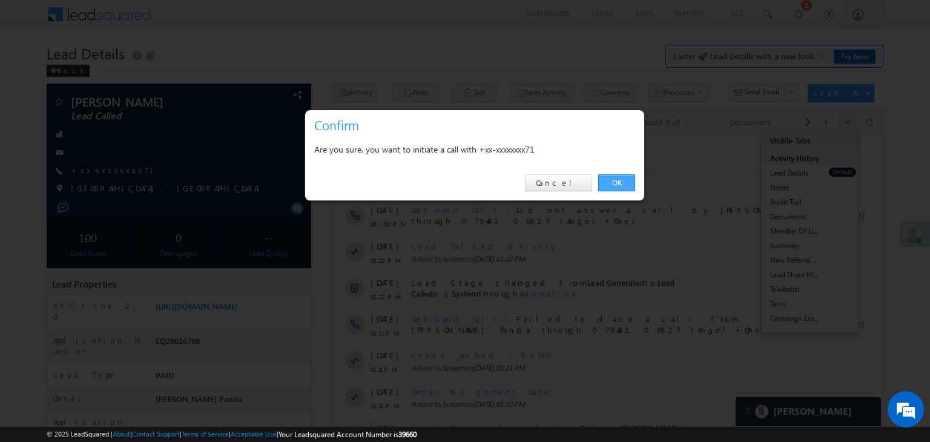
click at [608, 185] on link "OK" at bounding box center [616, 182] width 37 height 17
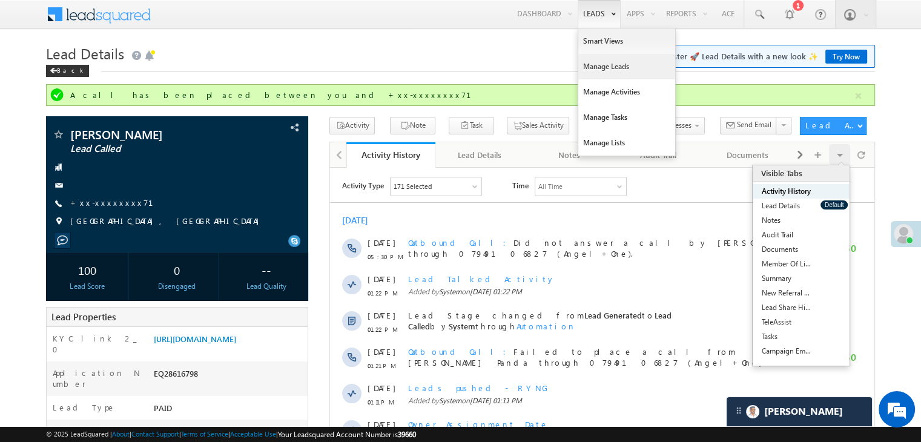
click at [595, 66] on link "Manage Leads" at bounding box center [626, 66] width 97 height 25
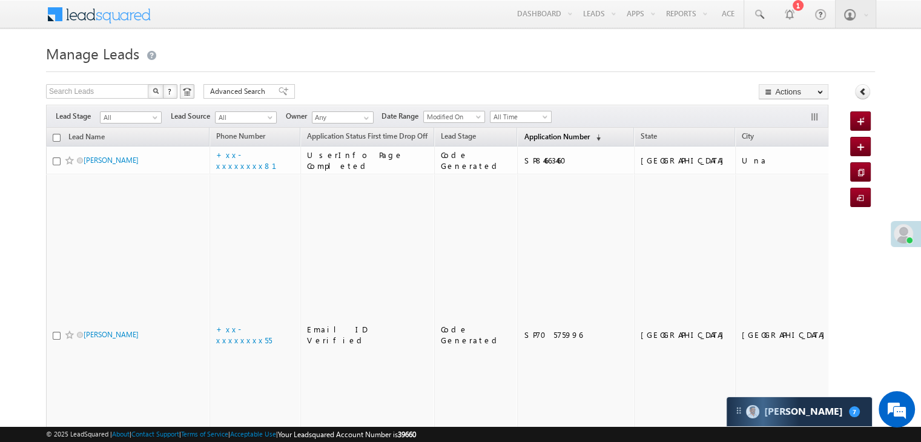
click at [530, 133] on span "Application Number" at bounding box center [556, 136] width 65 height 9
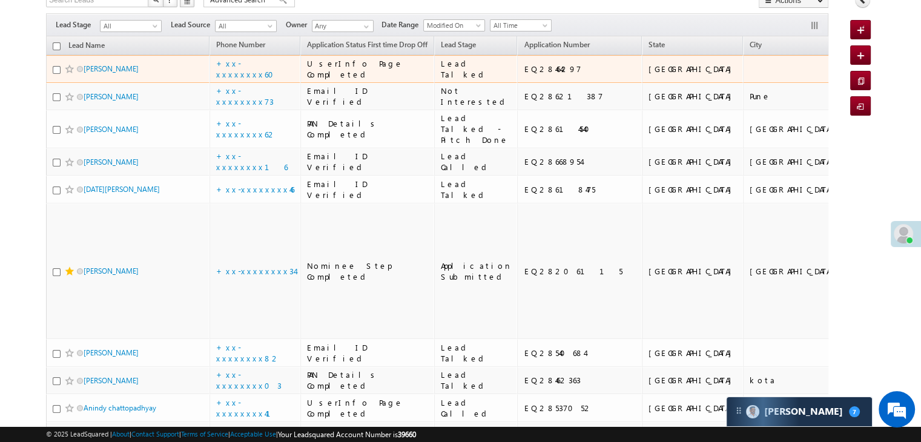
scroll to position [121, 0]
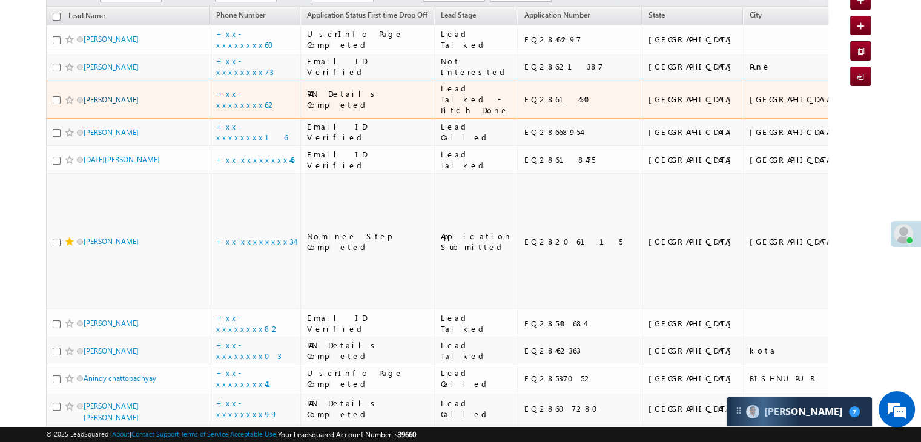
click at [136, 104] on link "[PERSON_NAME]" at bounding box center [111, 99] width 55 height 9
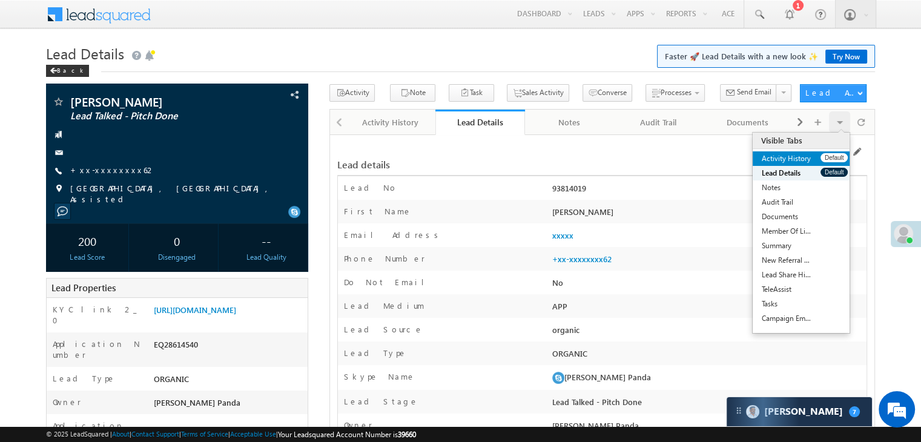
click at [816, 156] on link "Activity History" at bounding box center [786, 158] width 68 height 15
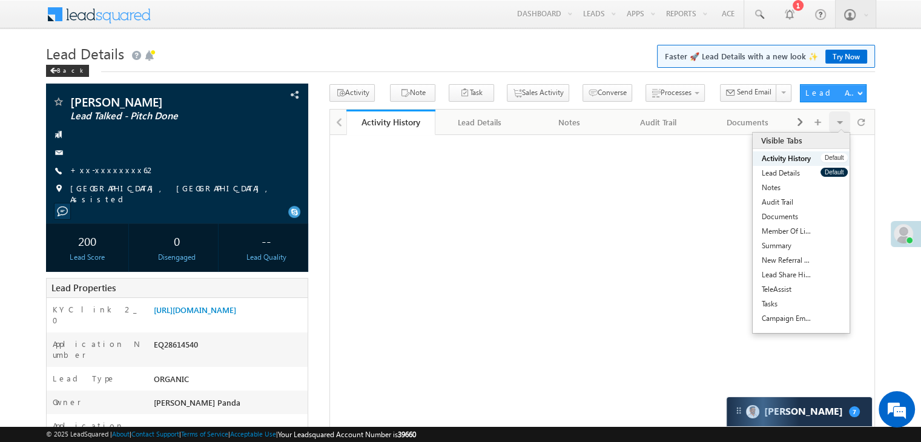
click at [816, 156] on link "Activity History" at bounding box center [786, 158] width 68 height 15
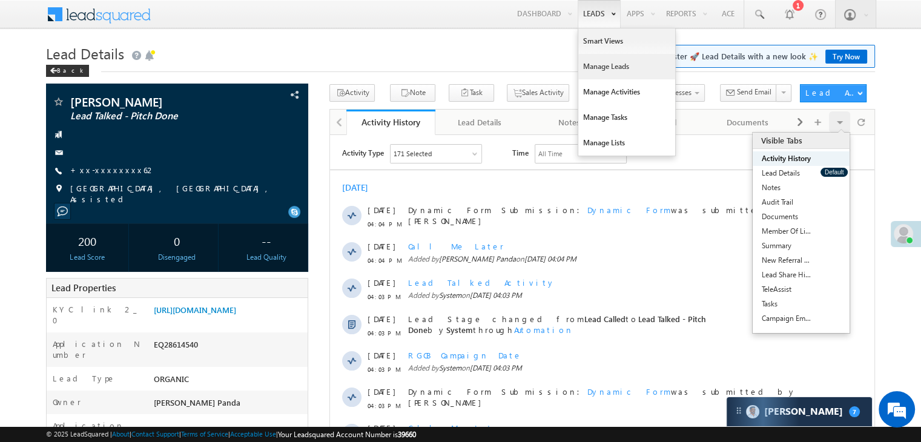
click at [593, 67] on link "Manage Leads" at bounding box center [626, 66] width 97 height 25
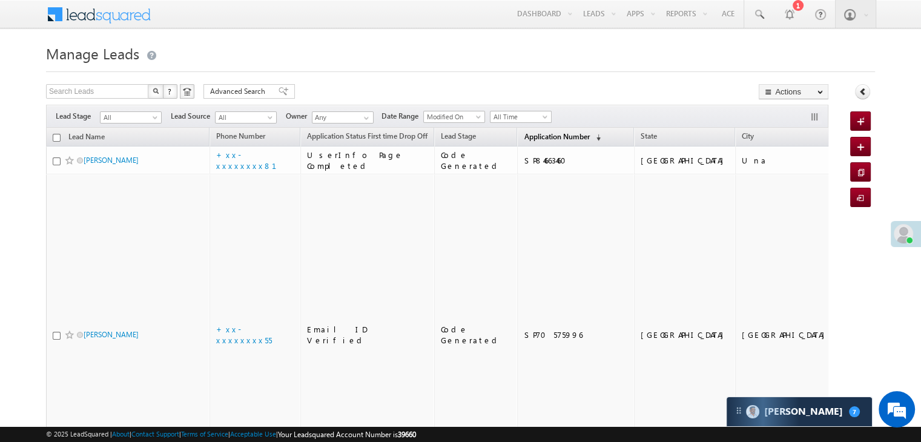
click at [524, 135] on span "Application Number" at bounding box center [556, 136] width 65 height 9
click at [524, 132] on span "Application Number" at bounding box center [556, 136] width 65 height 9
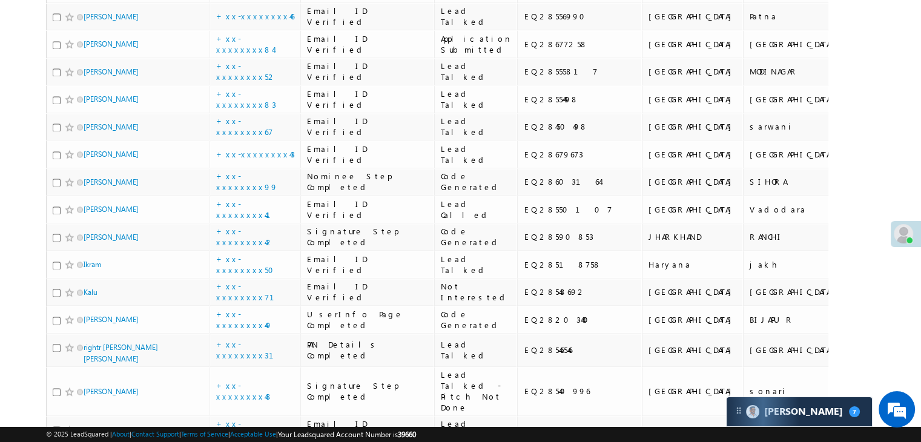
scroll to position [1937, 0]
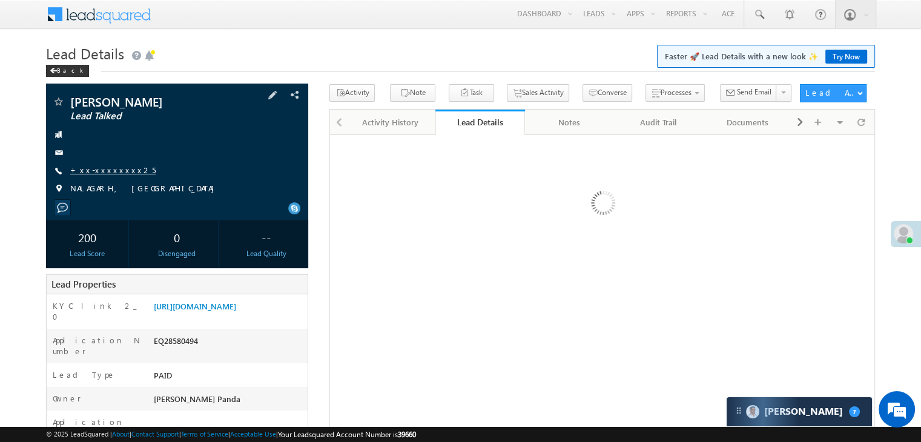
click at [110, 171] on link "+xx-xxxxxxxx25" at bounding box center [112, 170] width 85 height 10
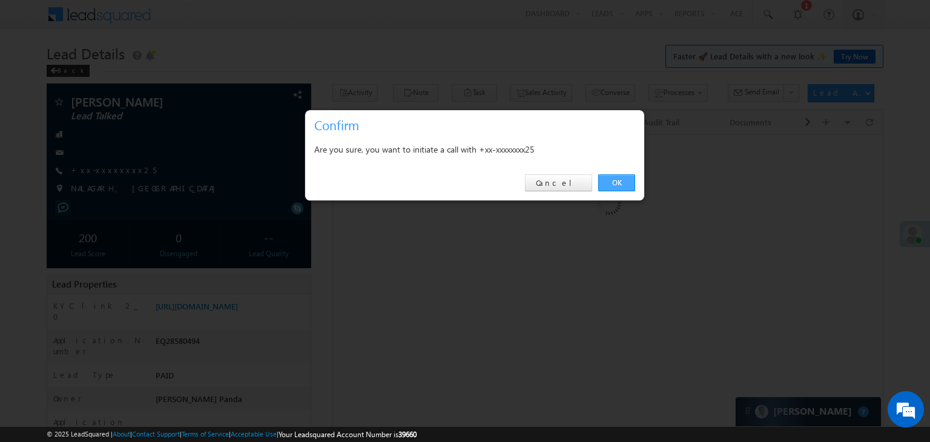
click at [620, 178] on link "OK" at bounding box center [616, 182] width 37 height 17
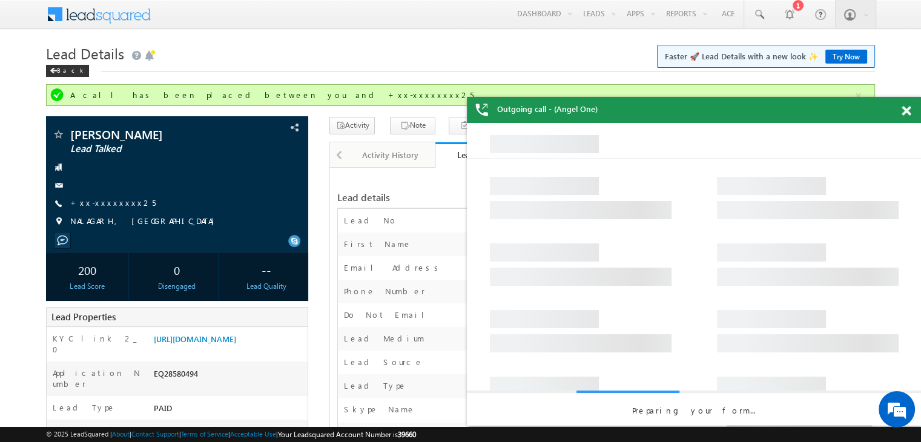
click at [908, 111] on span at bounding box center [905, 111] width 9 height 10
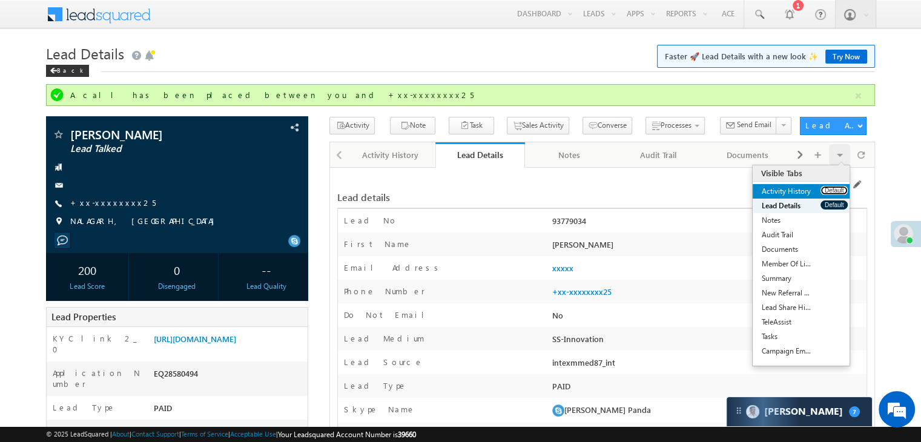
click at [830, 190] on button "Default" at bounding box center [833, 190] width 27 height 9
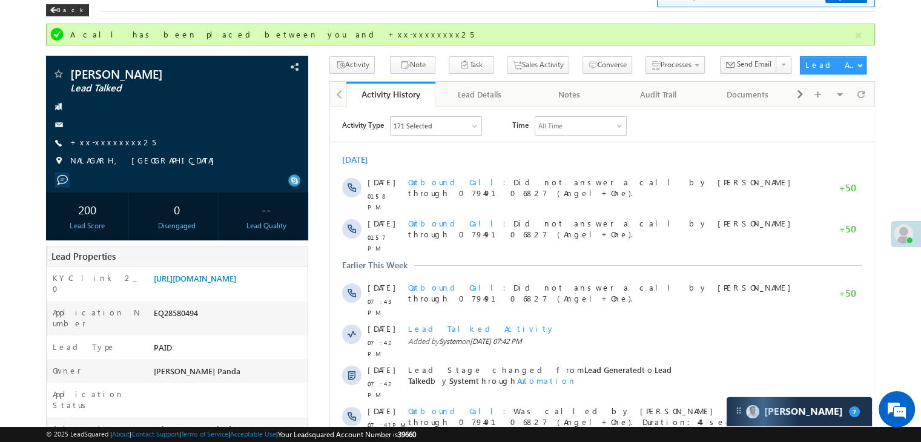
scroll to position [121, 0]
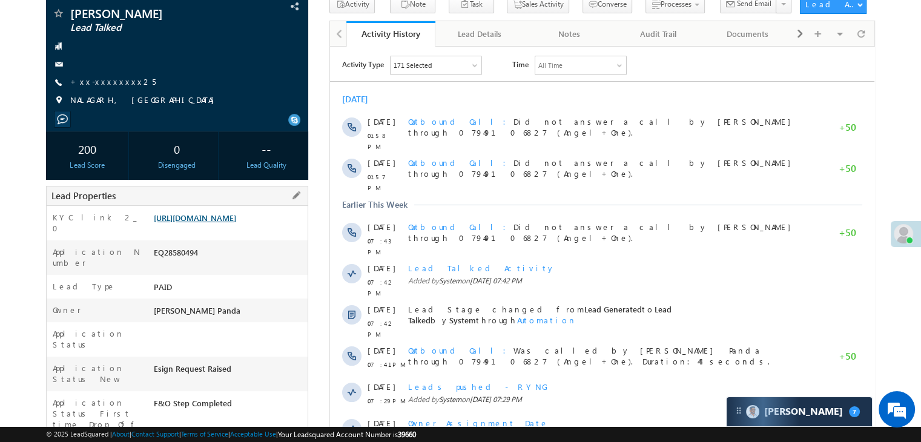
click at [236, 223] on link "[URL][DOMAIN_NAME]" at bounding box center [195, 217] width 82 height 10
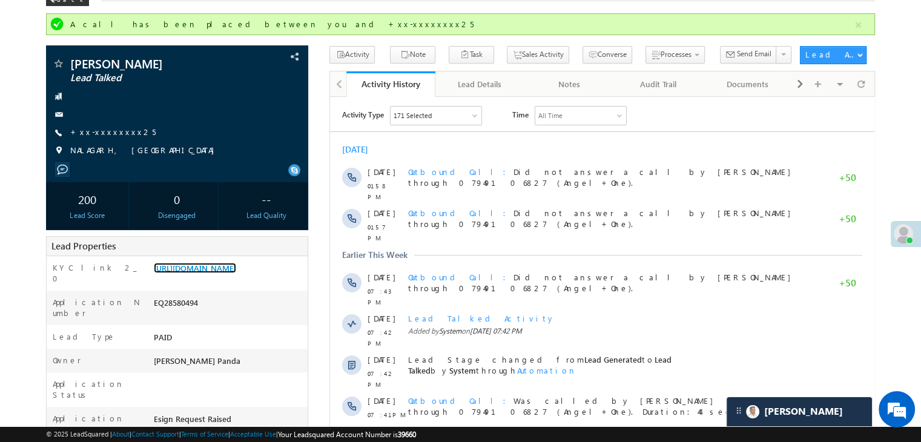
scroll to position [0, 0]
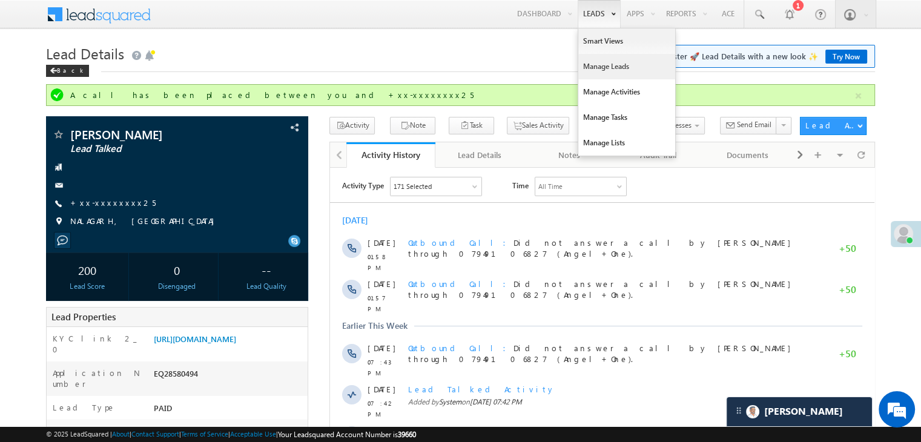
click at [597, 68] on link "Manage Leads" at bounding box center [626, 66] width 97 height 25
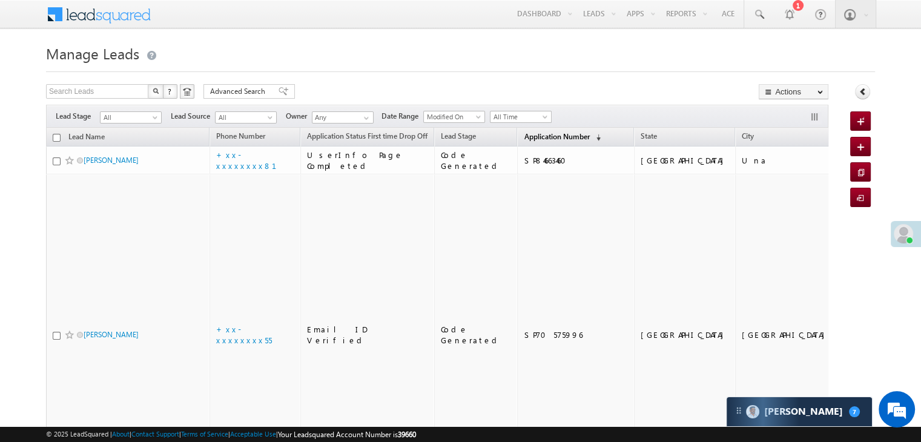
click at [543, 137] on span "Application Number" at bounding box center [556, 136] width 65 height 9
click at [529, 133] on span "Application Number" at bounding box center [556, 136] width 65 height 9
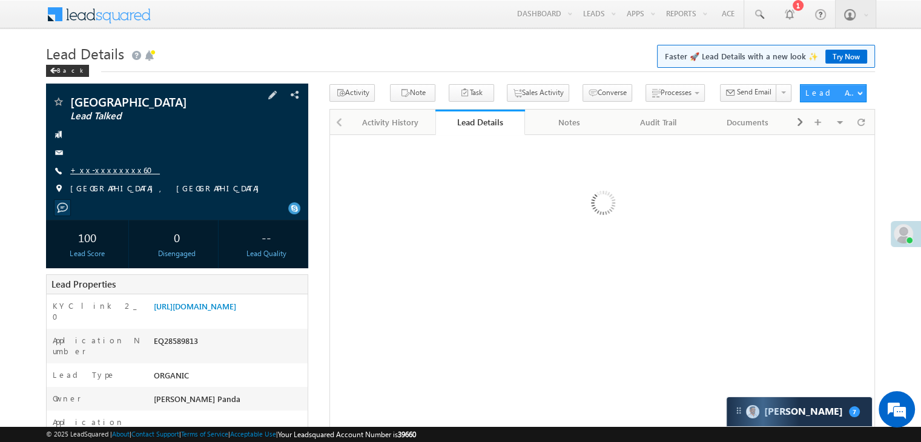
click at [117, 170] on link "+xx-xxxxxxxx60" at bounding box center [115, 170] width 90 height 10
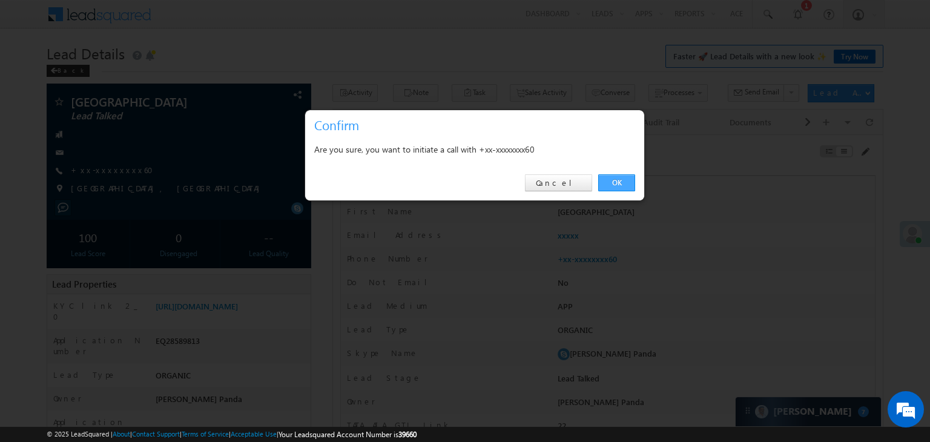
click at [612, 177] on link "OK" at bounding box center [616, 182] width 37 height 17
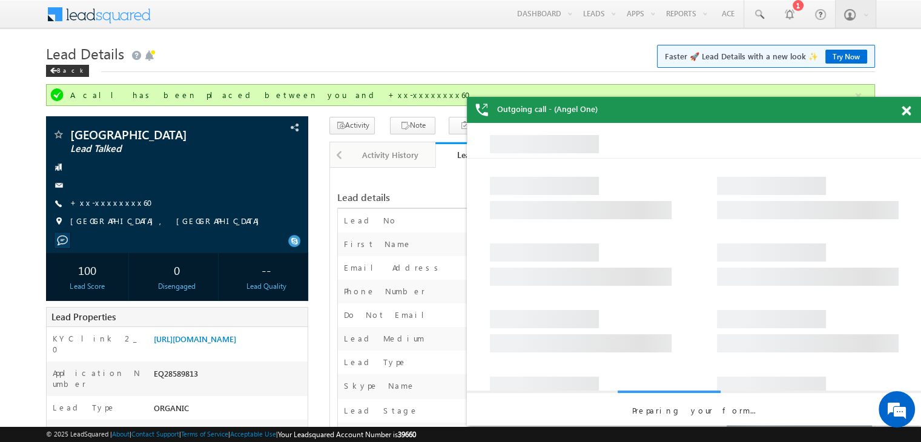
click at [902, 111] on span at bounding box center [905, 111] width 9 height 10
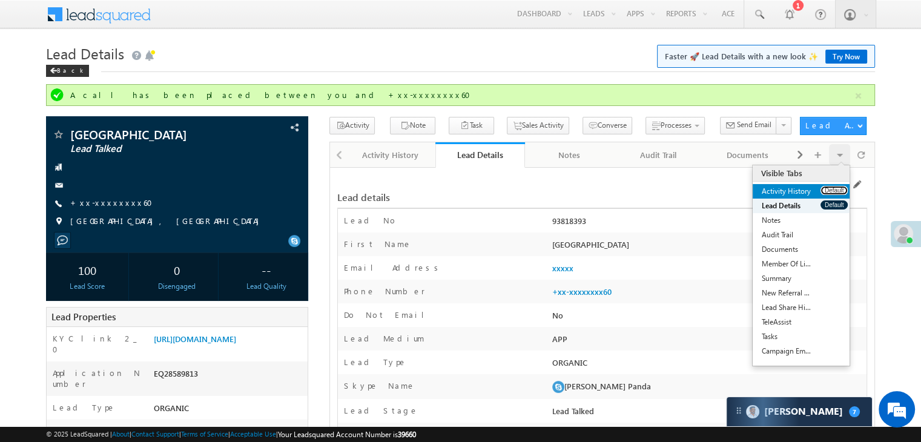
click at [832, 189] on button "Default" at bounding box center [833, 190] width 27 height 9
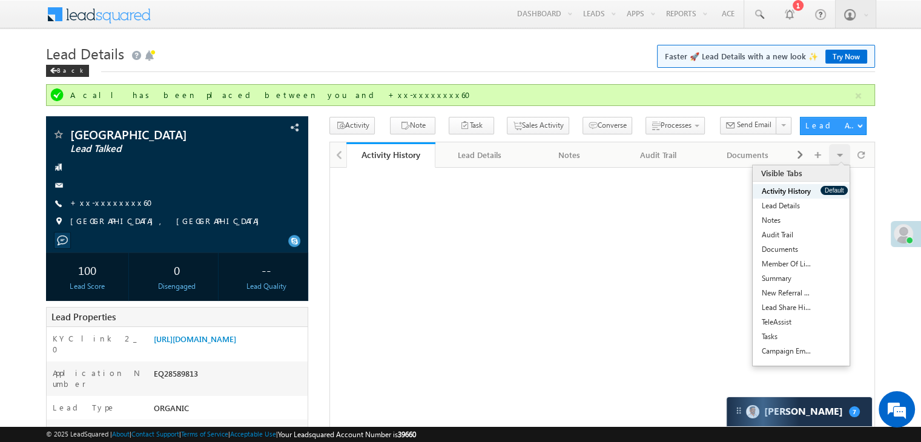
click at [832, 189] on button "Default" at bounding box center [833, 190] width 27 height 9
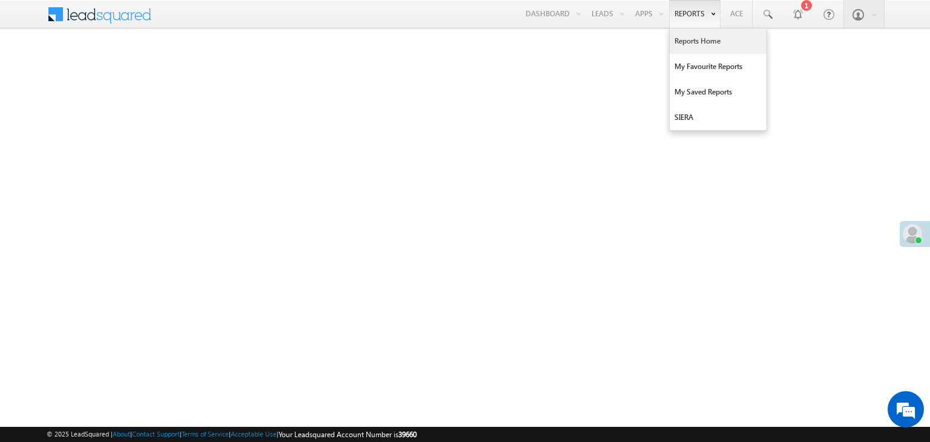
click at [693, 41] on link "Reports Home" at bounding box center [717, 40] width 97 height 25
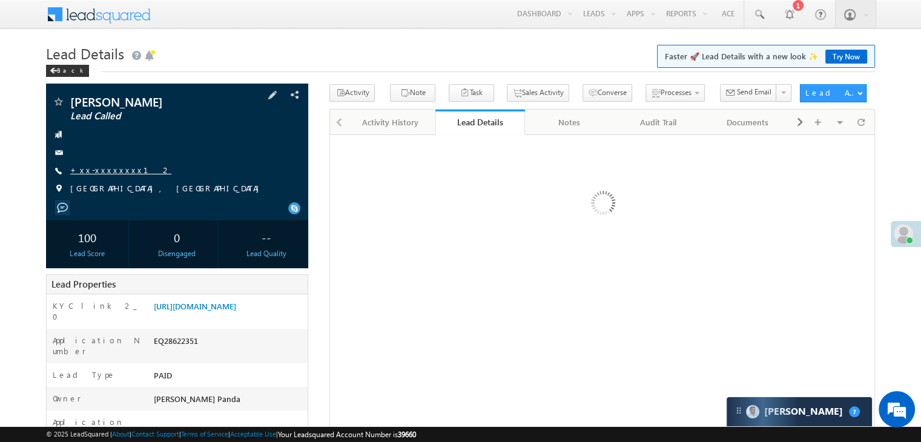
click at [99, 170] on link "+xx-xxxxxxxx12" at bounding box center [120, 170] width 101 height 10
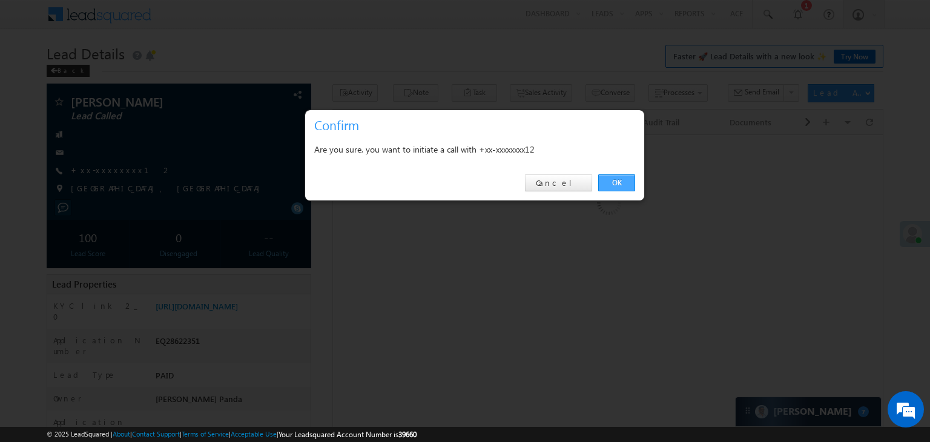
click at [614, 180] on link "OK" at bounding box center [616, 182] width 37 height 17
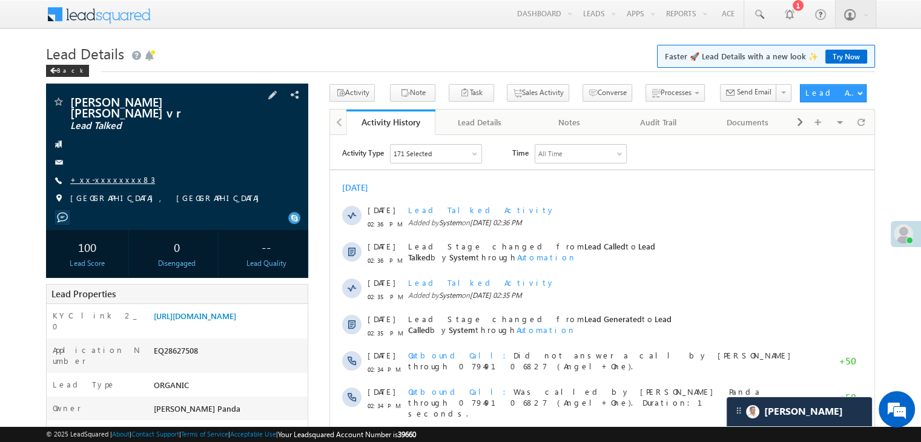
click at [107, 174] on link "+xx-xxxxxxxx83" at bounding box center [112, 179] width 85 height 10
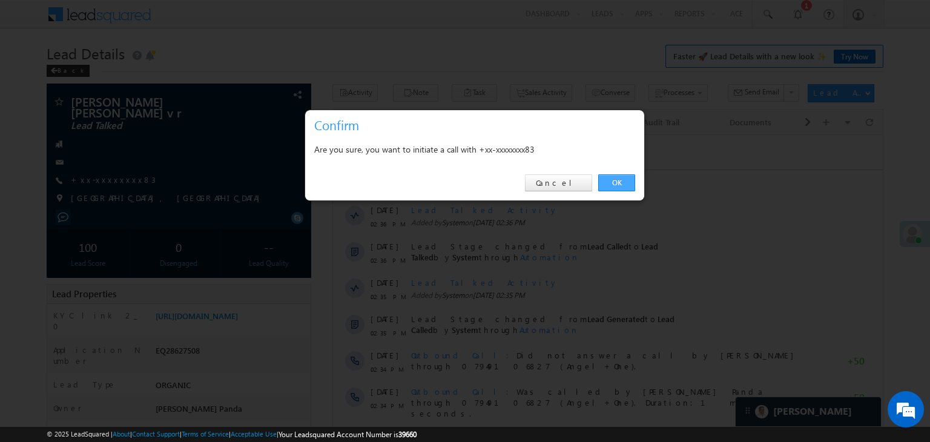
click at [628, 178] on link "OK" at bounding box center [616, 182] width 37 height 17
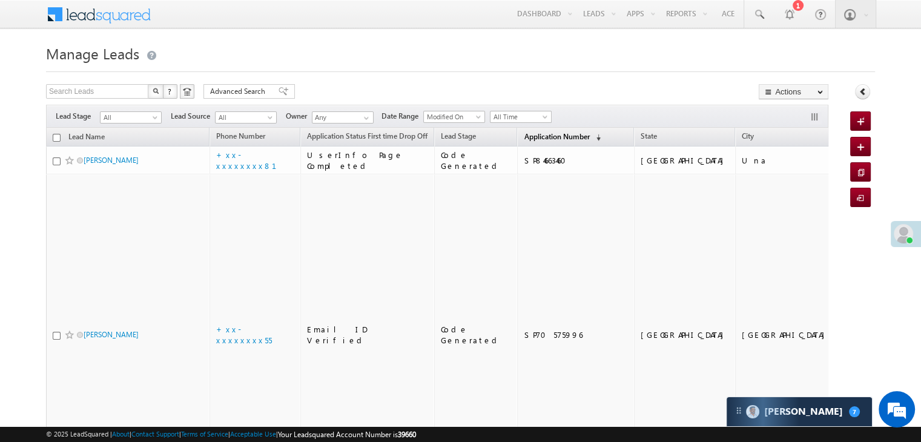
click at [524, 134] on span "Application Number" at bounding box center [556, 136] width 65 height 9
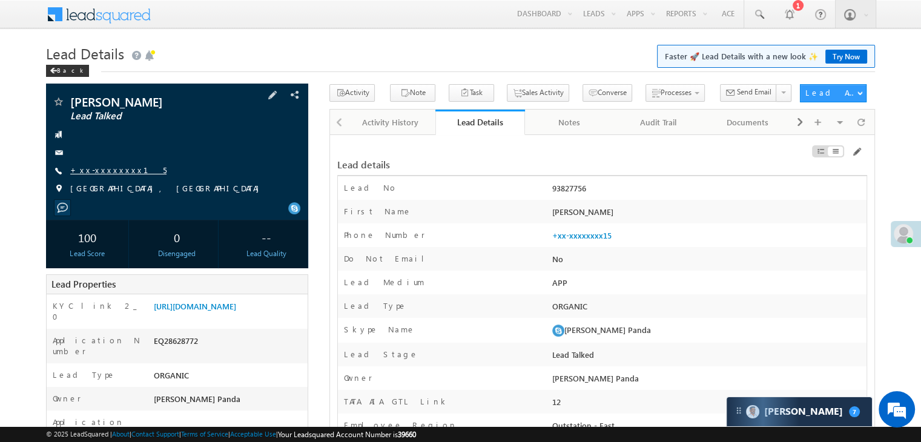
click at [94, 172] on link "+xx-xxxxxxxx15" at bounding box center [118, 170] width 96 height 10
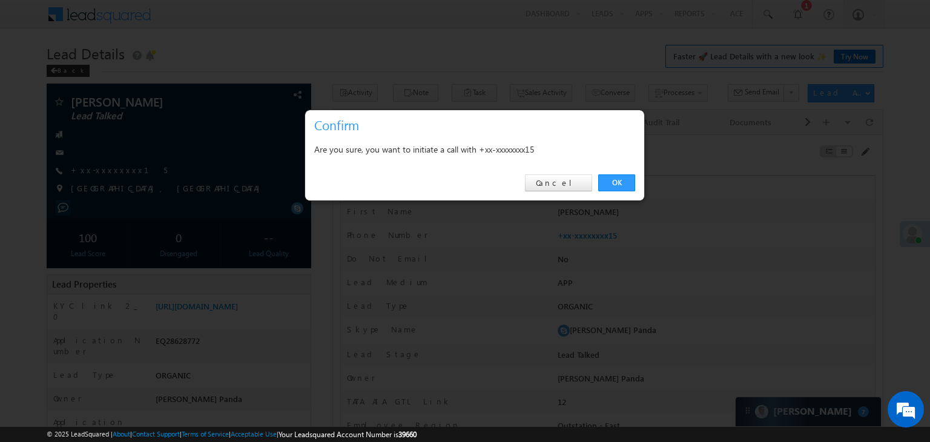
drag, startPoint x: 619, startPoint y: 182, endPoint x: 610, endPoint y: 178, distance: 10.0
click at [619, 182] on link "OK" at bounding box center [616, 182] width 37 height 17
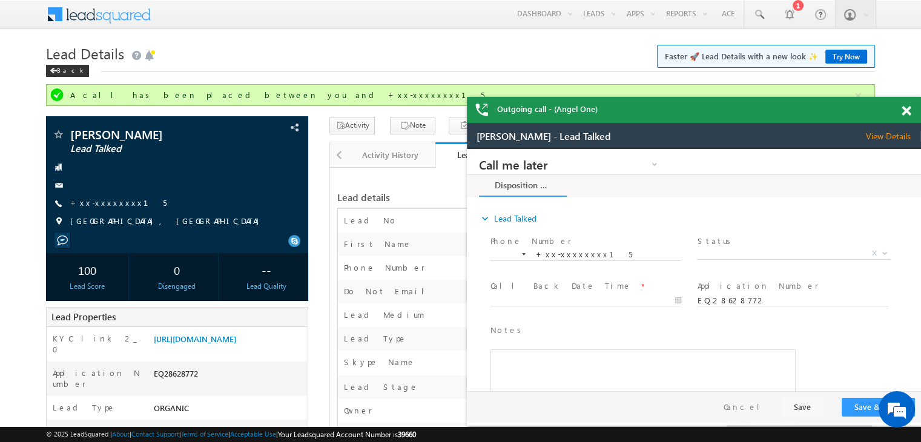
click at [908, 108] on span at bounding box center [905, 111] width 9 height 10
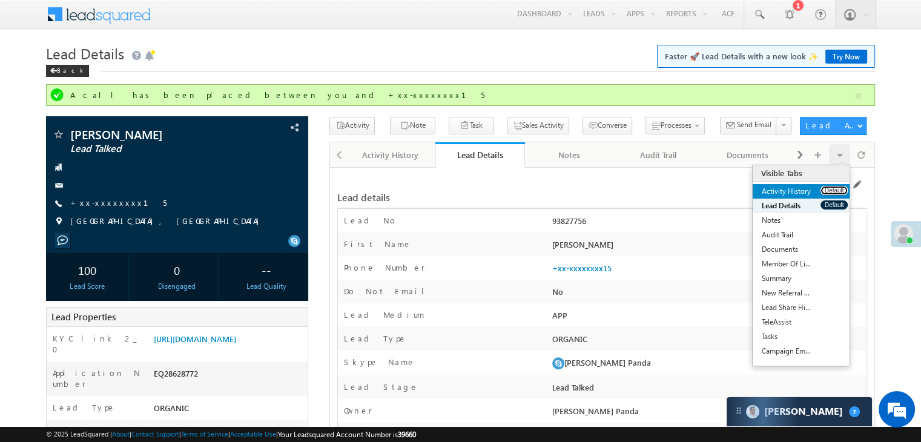
click at [828, 191] on button "Default" at bounding box center [833, 190] width 27 height 9
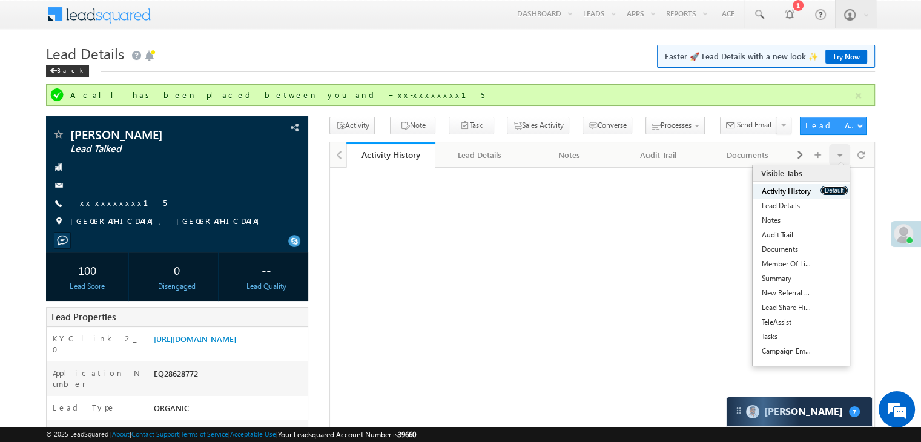
click at [828, 191] on button "Default" at bounding box center [833, 190] width 27 height 9
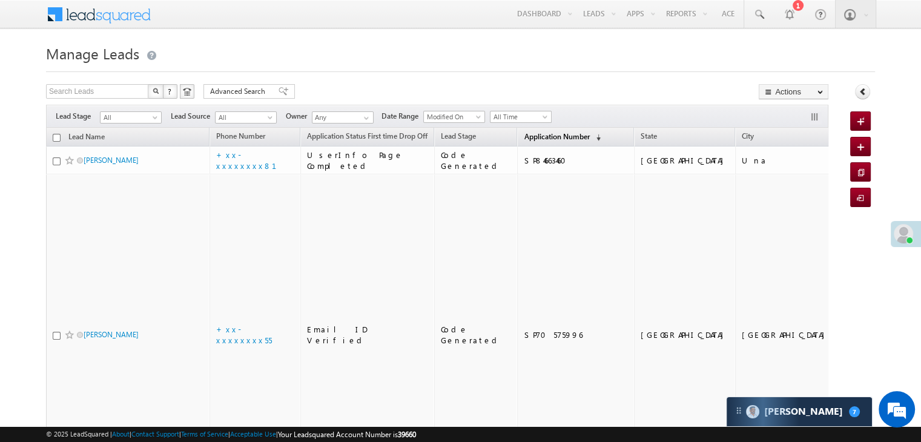
click at [540, 139] on span "Application Number" at bounding box center [556, 136] width 65 height 9
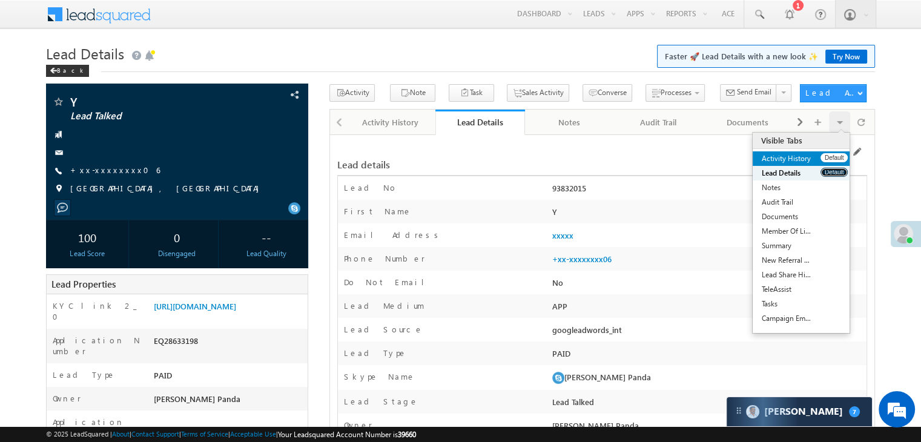
drag, startPoint x: 829, startPoint y: 169, endPoint x: 828, endPoint y: 155, distance: 14.5
click at [828, 155] on ul "Activity History Default Lead Details Default Notes Default Audit Trail Default…" at bounding box center [800, 238] width 97 height 174
click at [828, 155] on button "Default" at bounding box center [833, 157] width 27 height 9
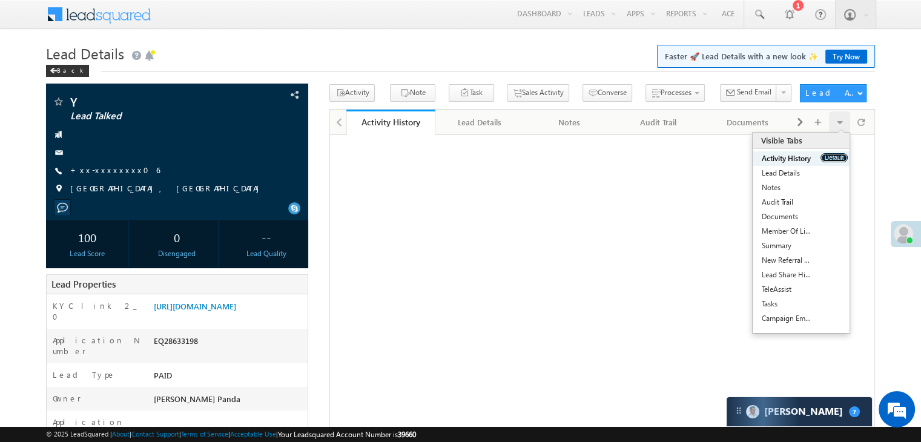
click at [828, 155] on button "Default" at bounding box center [833, 157] width 27 height 9
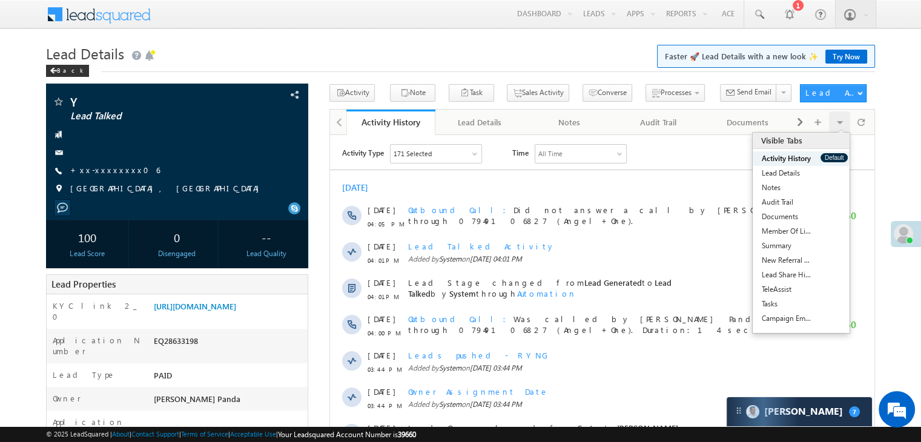
click at [828, 155] on button "Default" at bounding box center [833, 157] width 27 height 9
click at [827, 153] on div "Activity History Default" at bounding box center [800, 158] width 97 height 15
click at [121, 174] on link "+xx-xxxxxxxx06" at bounding box center [115, 170] width 90 height 10
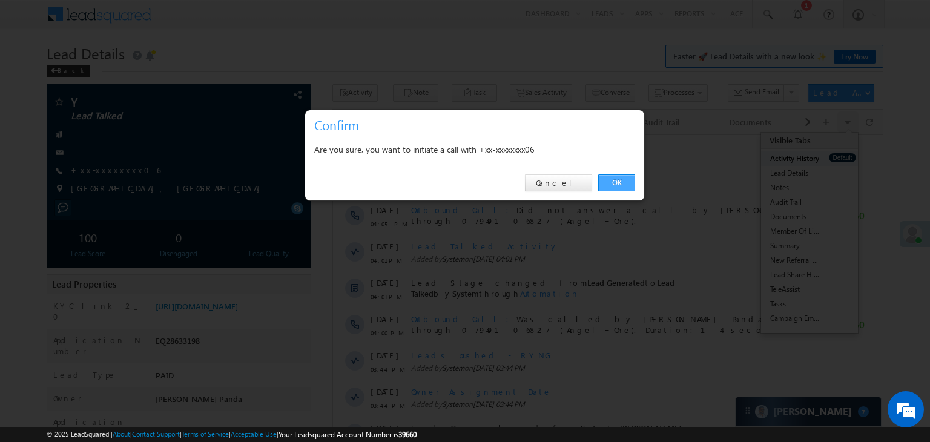
click at [627, 185] on link "OK" at bounding box center [616, 182] width 37 height 17
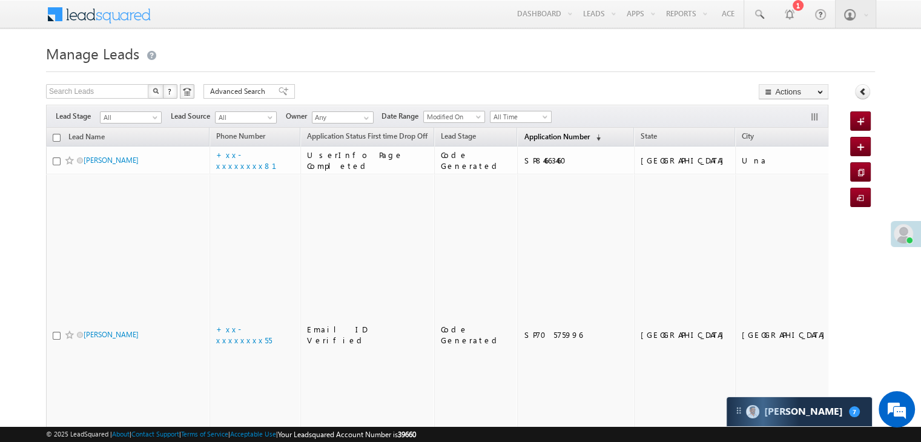
click at [524, 134] on span "Application Number" at bounding box center [556, 136] width 65 height 9
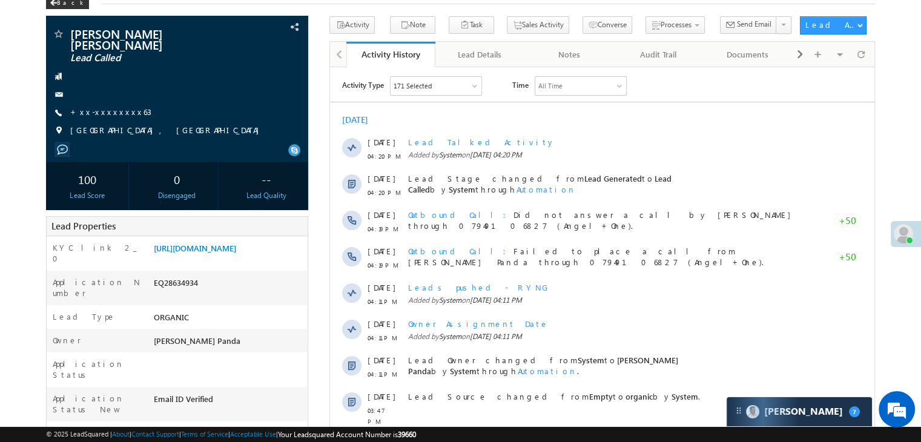
scroll to position [61, 0]
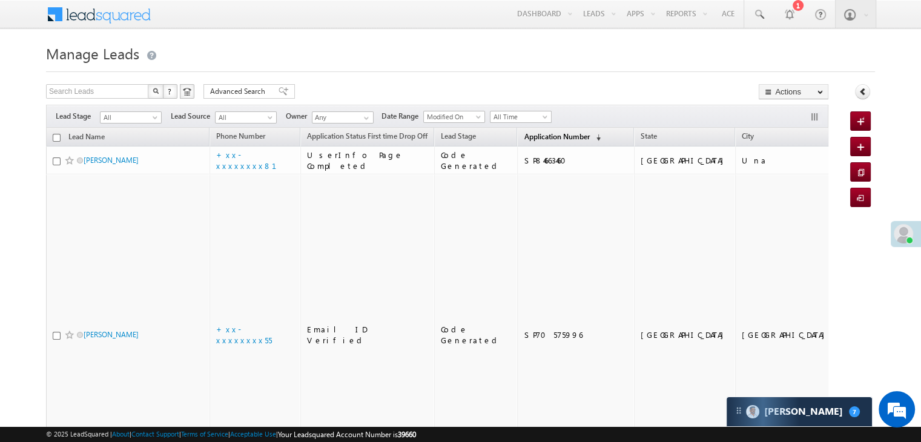
click at [531, 139] on span "Application Number" at bounding box center [556, 136] width 65 height 9
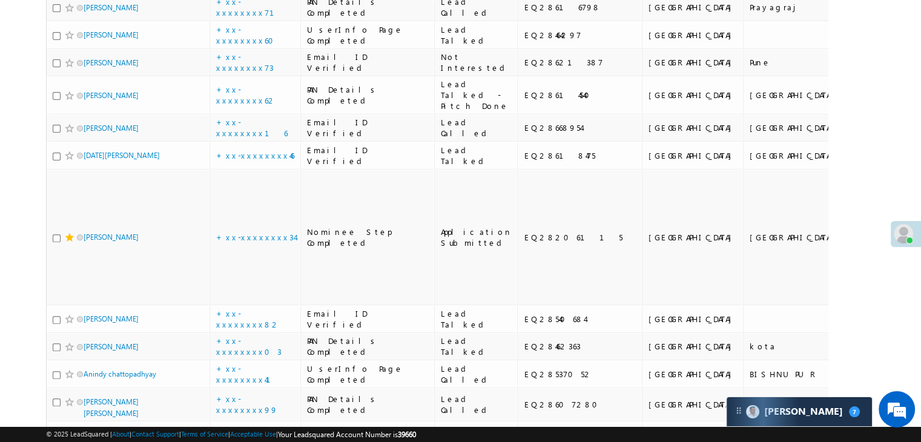
scroll to position [363, 0]
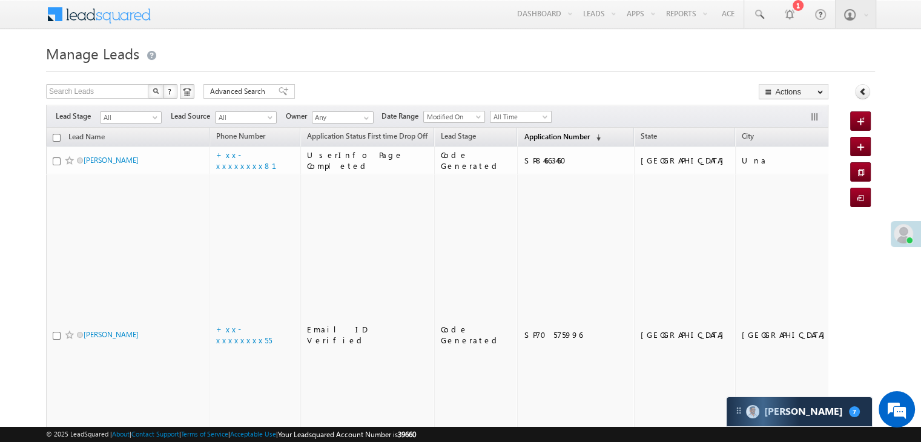
click at [534, 130] on link "Application Number (sorted descending)" at bounding box center [561, 138] width 89 height 16
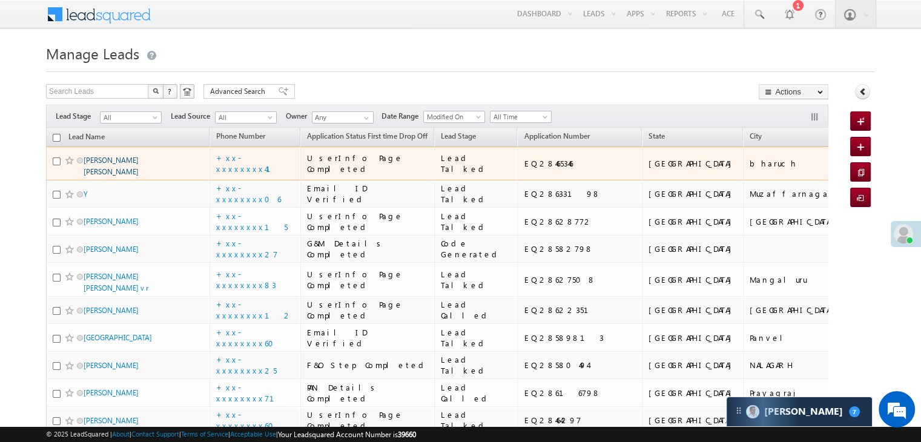
click at [123, 176] on link "Vachhani jeelkumar dipakbhai" at bounding box center [111, 166] width 55 height 21
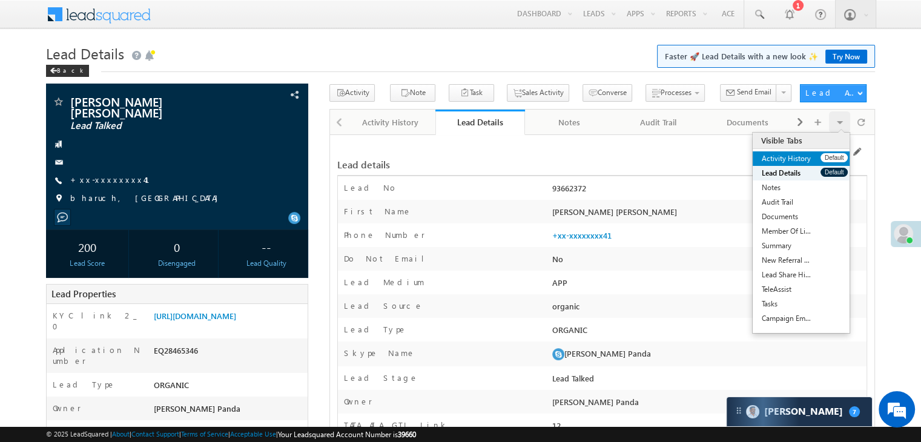
click at [812, 157] on link "Activity History" at bounding box center [786, 158] width 68 height 15
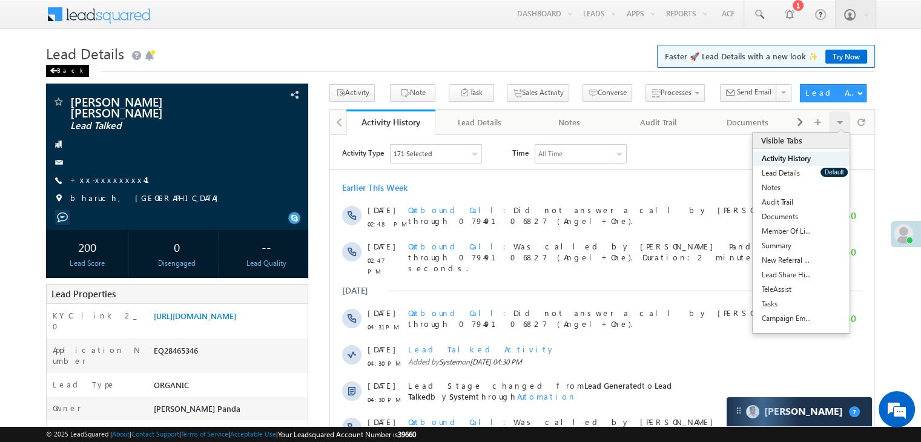
click at [59, 66] on div "Back" at bounding box center [67, 71] width 43 height 12
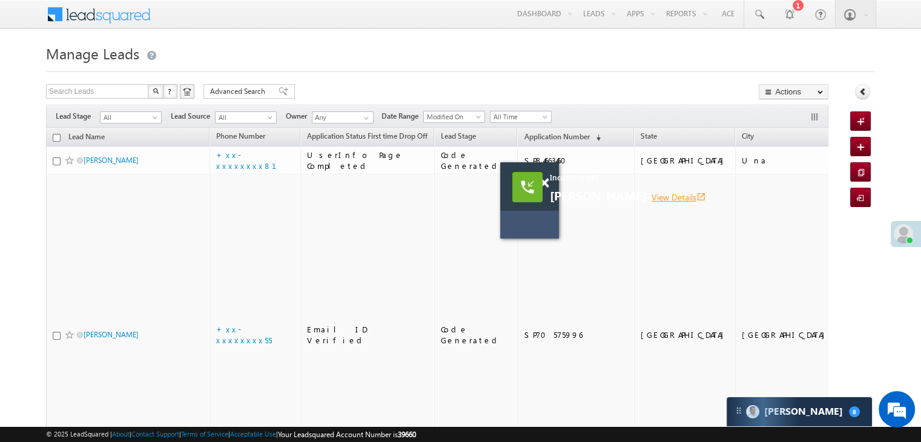
click at [655, 201] on link "View Details open_in_new" at bounding box center [678, 196] width 54 height 11
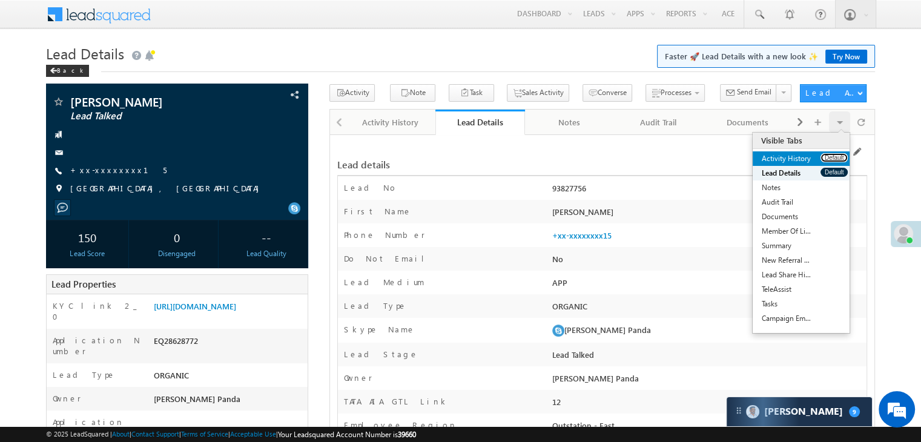
click at [829, 159] on button "Default" at bounding box center [833, 157] width 27 height 9
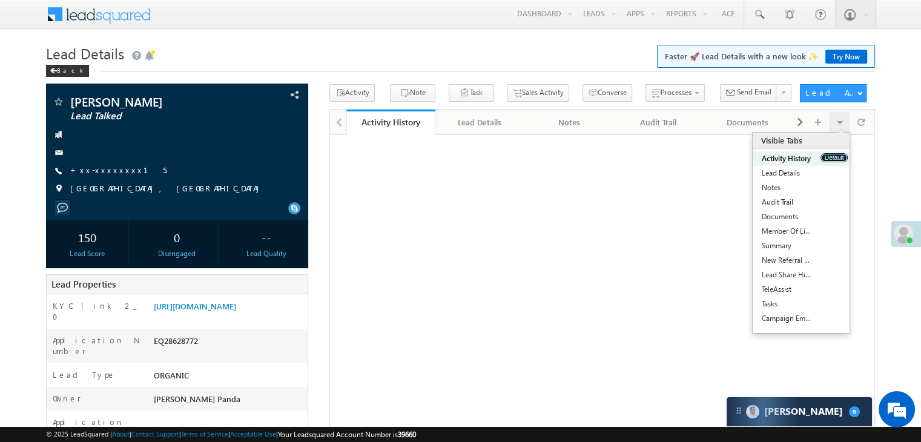
click at [829, 159] on button "Default" at bounding box center [833, 157] width 27 height 9
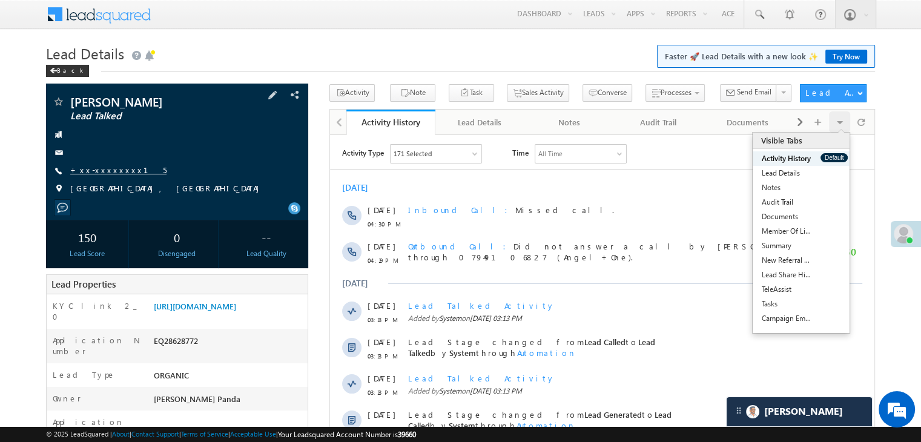
click at [113, 170] on link "+xx-xxxxxxxx15" at bounding box center [118, 170] width 96 height 10
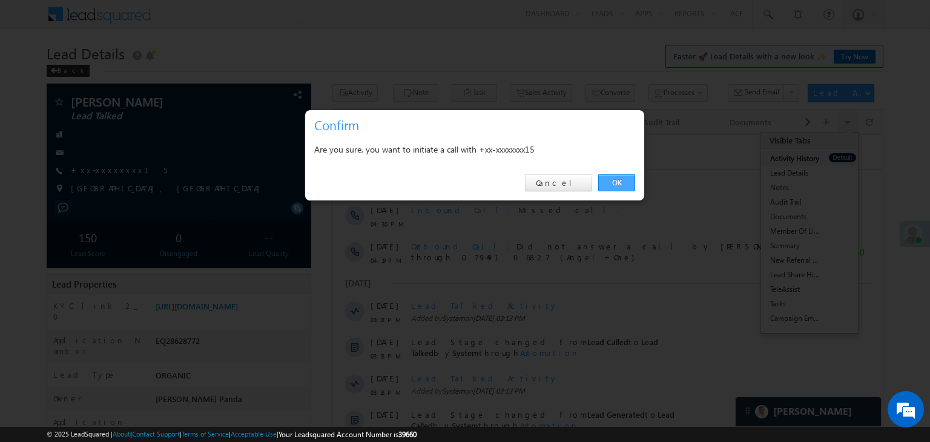
click at [612, 180] on link "OK" at bounding box center [616, 182] width 37 height 17
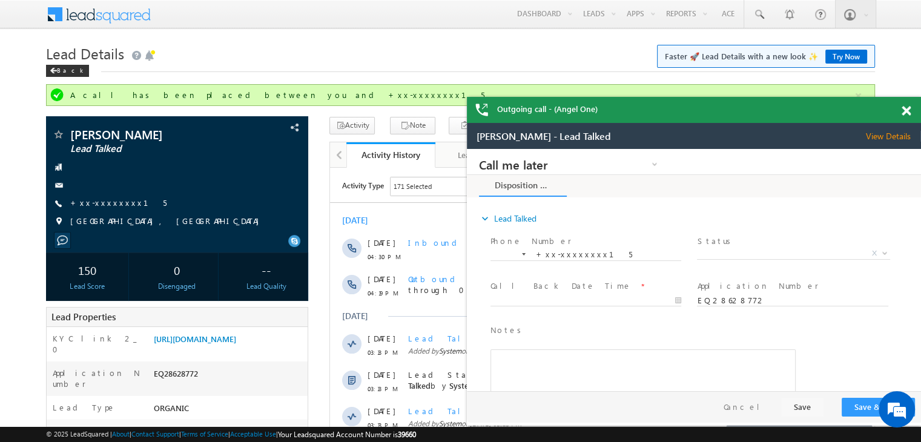
click at [905, 111] on span at bounding box center [905, 111] width 9 height 10
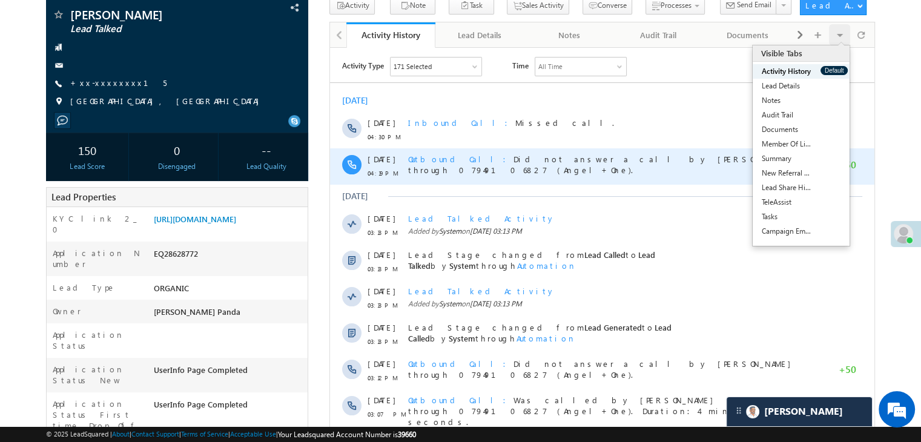
scroll to position [121, 0]
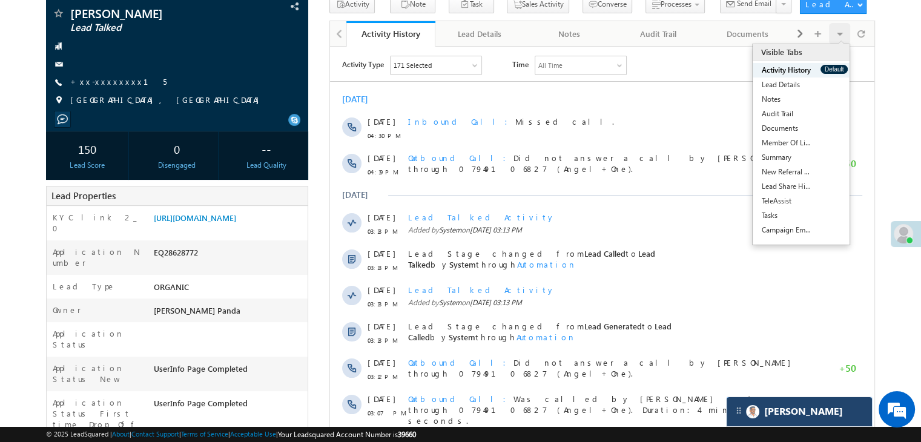
click at [809, 417] on div "[PERSON_NAME]" at bounding box center [798, 411] width 145 height 29
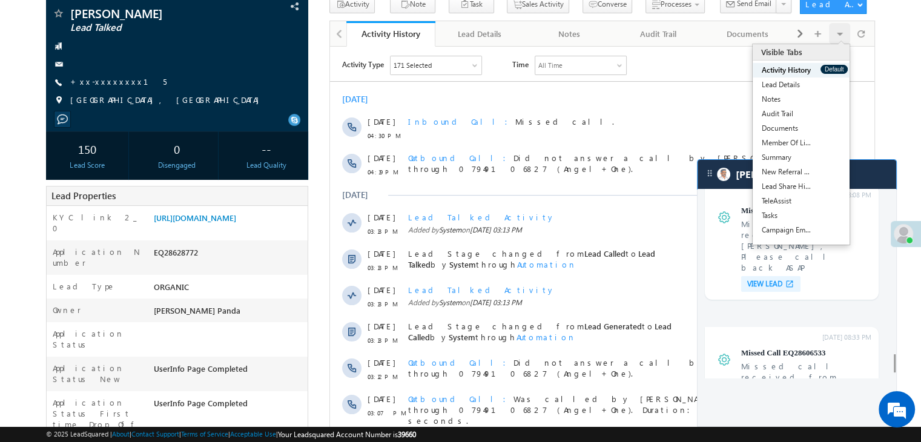
scroll to position [4711, 0]
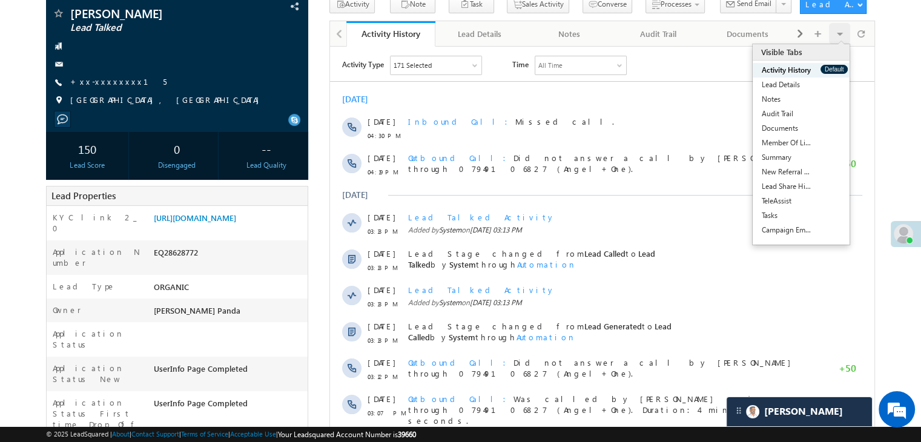
scroll to position [4911, 0]
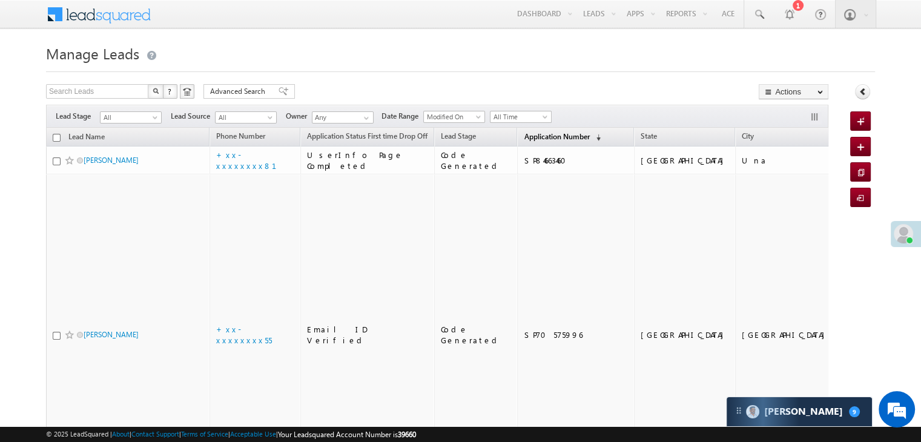
click at [527, 136] on span "Application Number" at bounding box center [556, 136] width 65 height 9
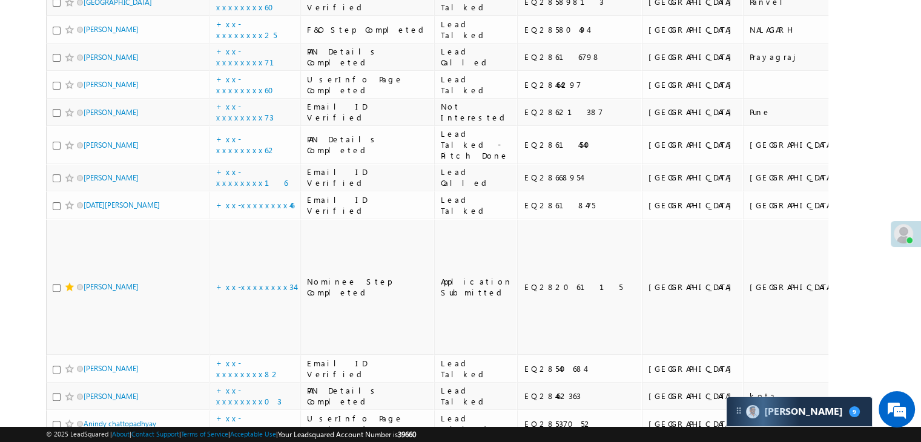
scroll to position [545, 0]
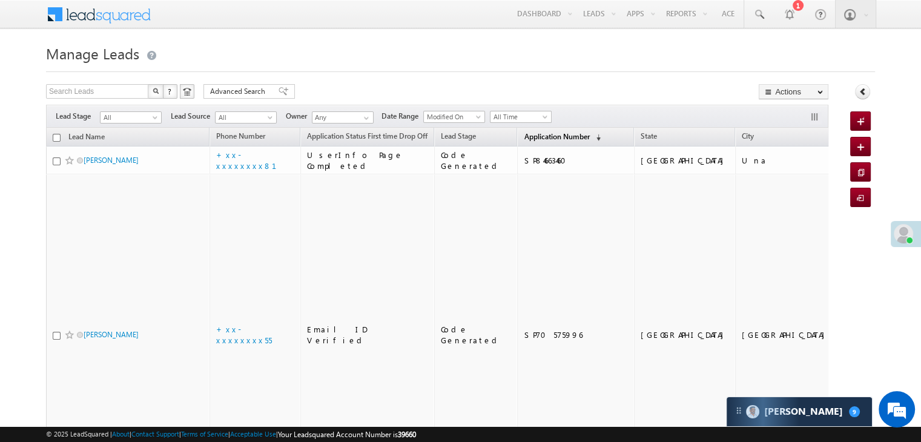
click at [525, 137] on span "Application Number" at bounding box center [556, 136] width 65 height 9
click at [524, 136] on span "Application Number" at bounding box center [556, 136] width 65 height 9
click at [541, 134] on span "Application Number" at bounding box center [556, 136] width 65 height 9
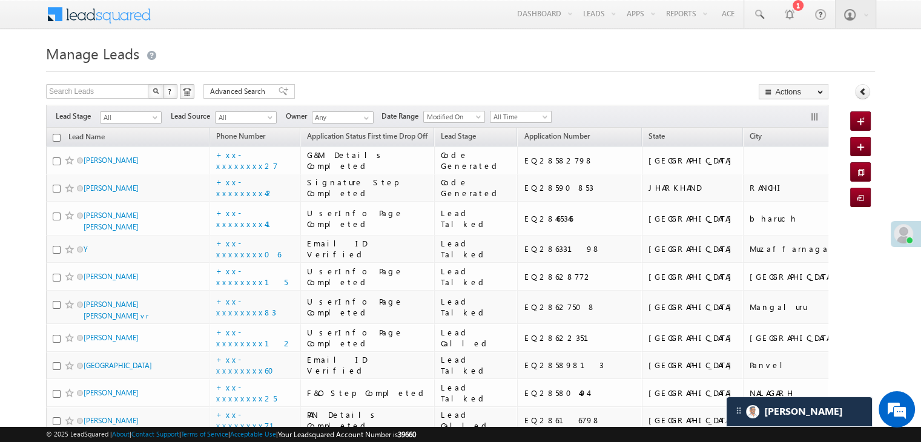
scroll to position [5718, 0]
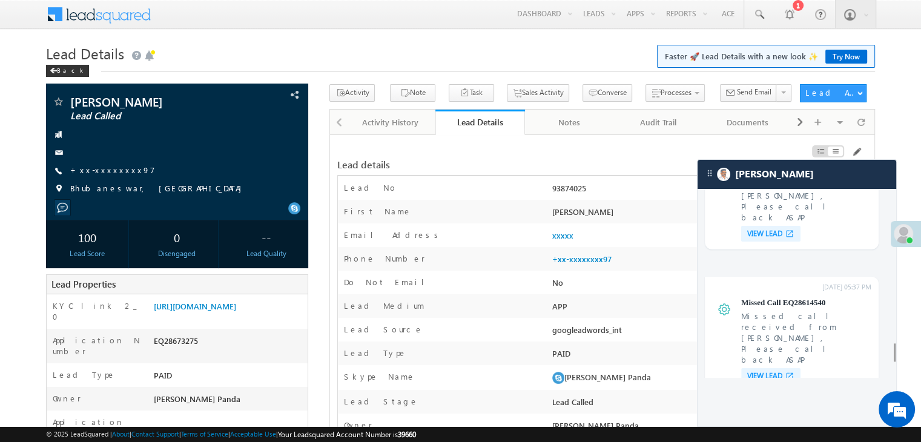
scroll to position [4319, 0]
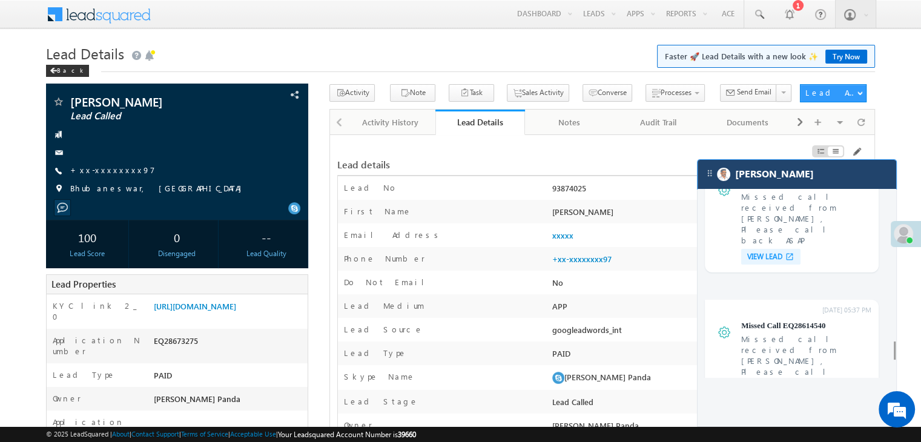
click at [796, 185] on div "Carter" at bounding box center [796, 174] width 199 height 29
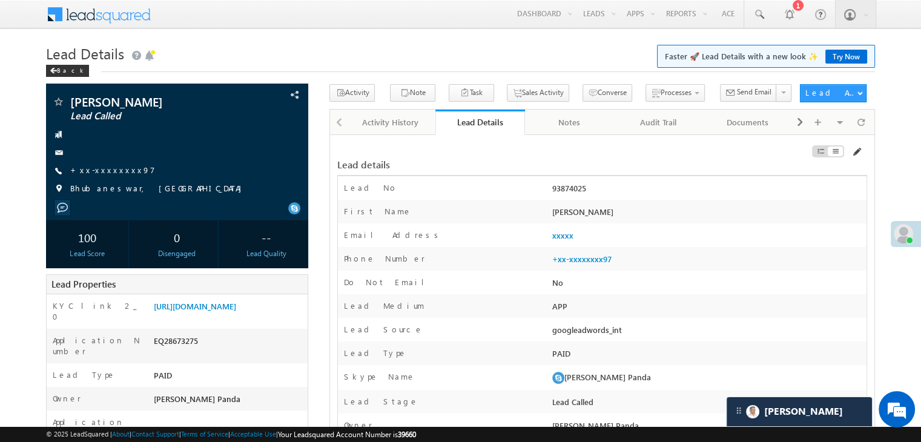
scroll to position [0, 0]
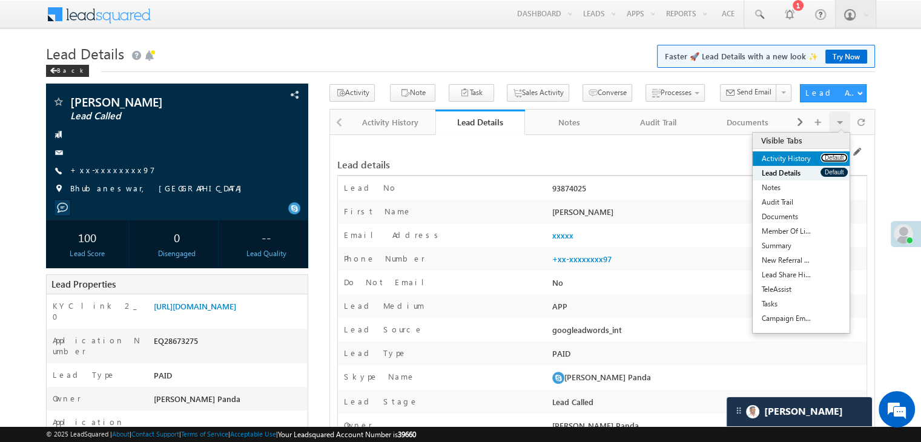
click at [828, 157] on button "Default" at bounding box center [833, 157] width 27 height 9
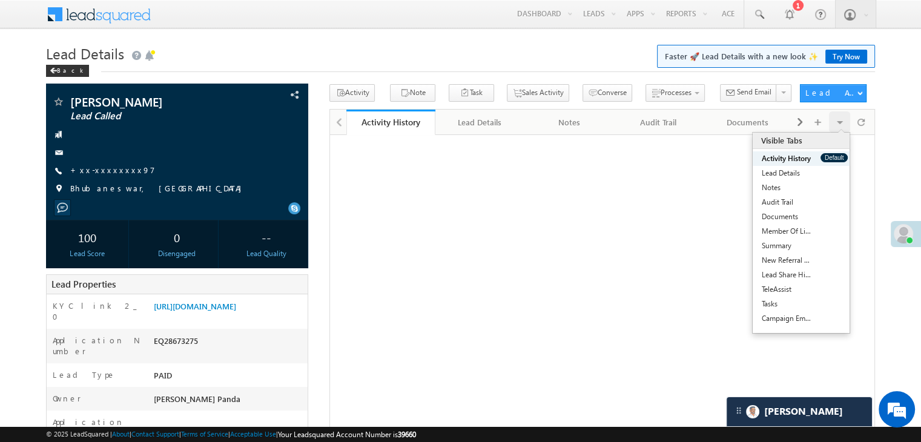
click at [828, 157] on button "Default" at bounding box center [833, 157] width 27 height 9
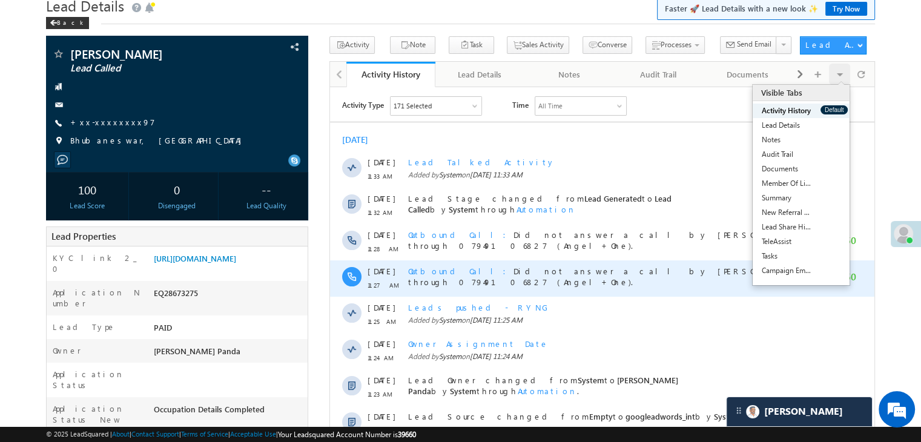
scroll to position [121, 0]
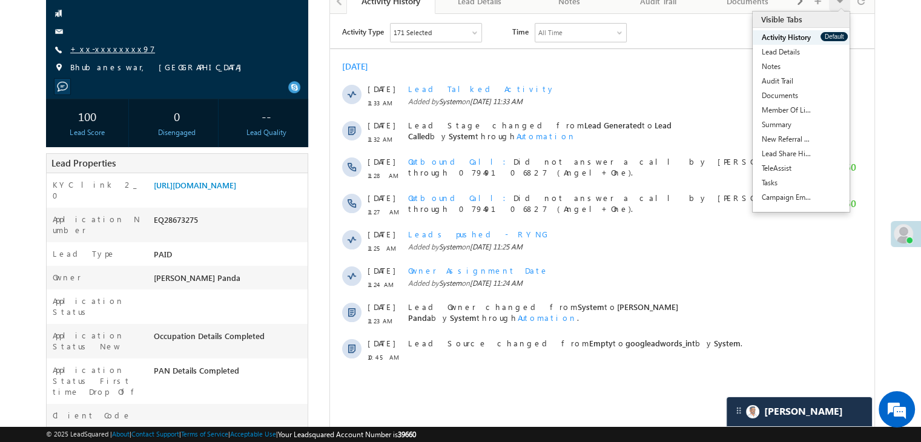
click at [98, 51] on link "+xx-xxxxxxxx97" at bounding box center [112, 49] width 85 height 10
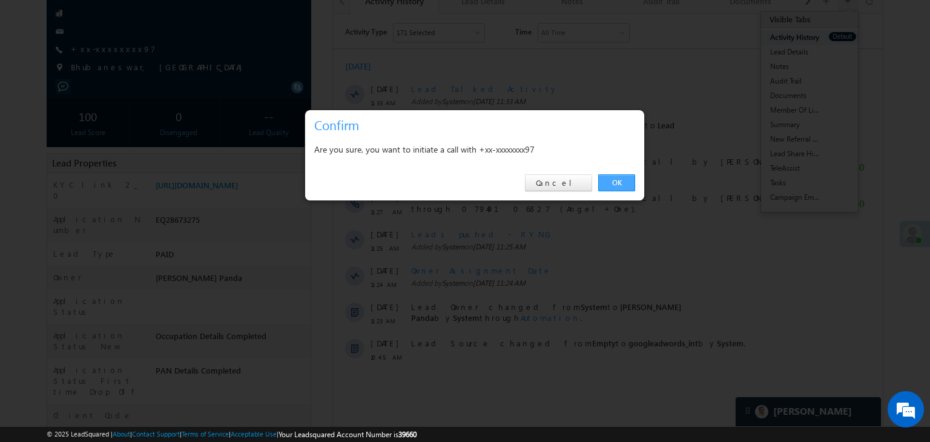
drag, startPoint x: 612, startPoint y: 181, endPoint x: 276, endPoint y: 141, distance: 338.9
click at [612, 181] on link "OK" at bounding box center [616, 182] width 37 height 17
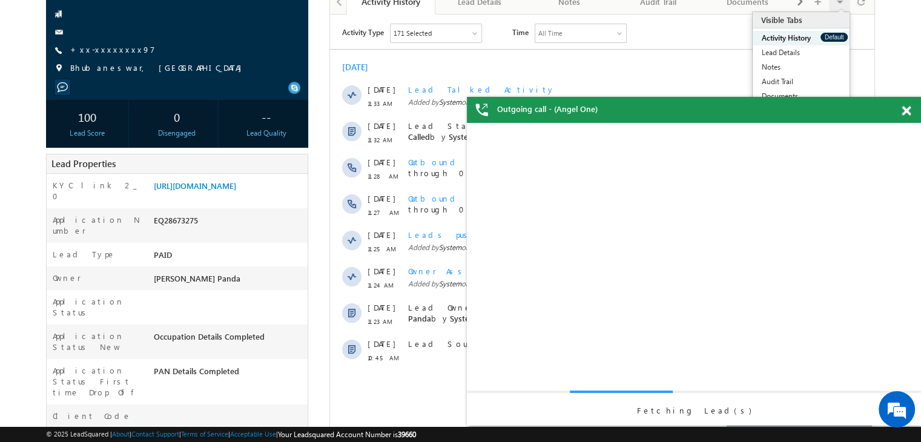
scroll to position [0, 0]
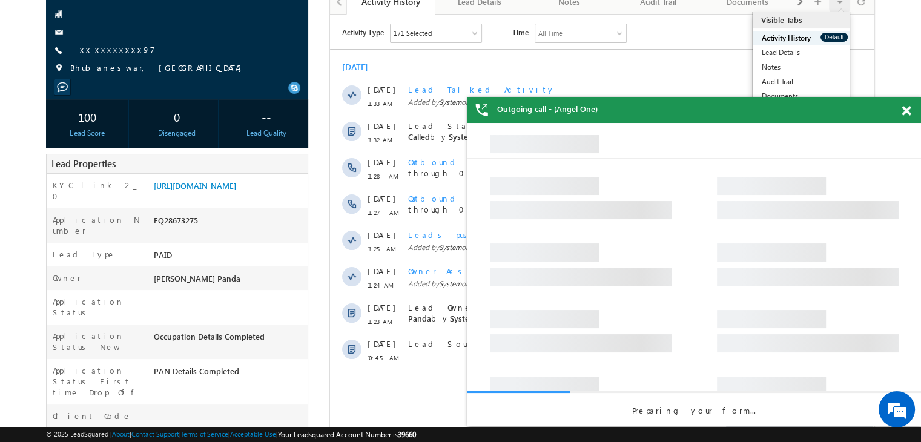
drag, startPoint x: 905, startPoint y: 112, endPoint x: 155, endPoint y: 107, distance: 749.9
click at [905, 112] on span at bounding box center [905, 111] width 9 height 10
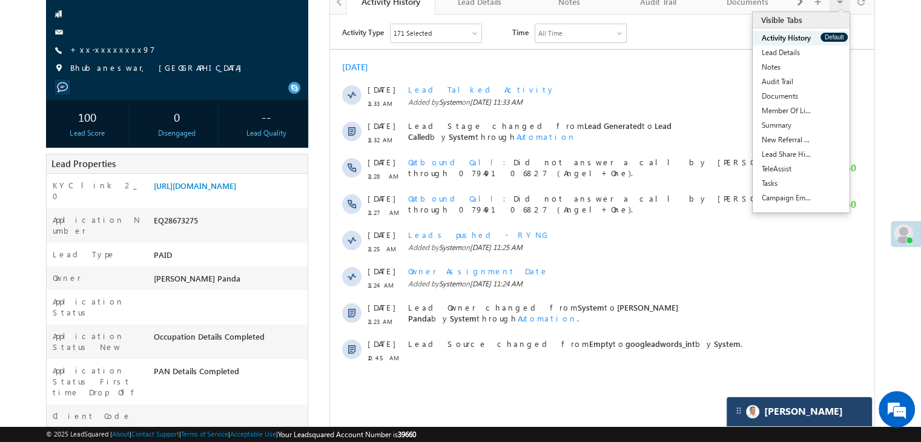
click at [793, 412] on div "[PERSON_NAME]" at bounding box center [798, 411] width 145 height 29
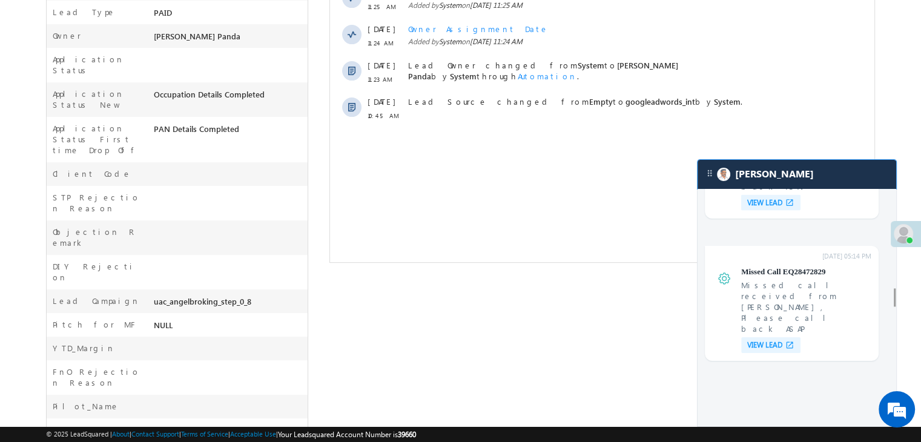
scroll to position [2806, 0]
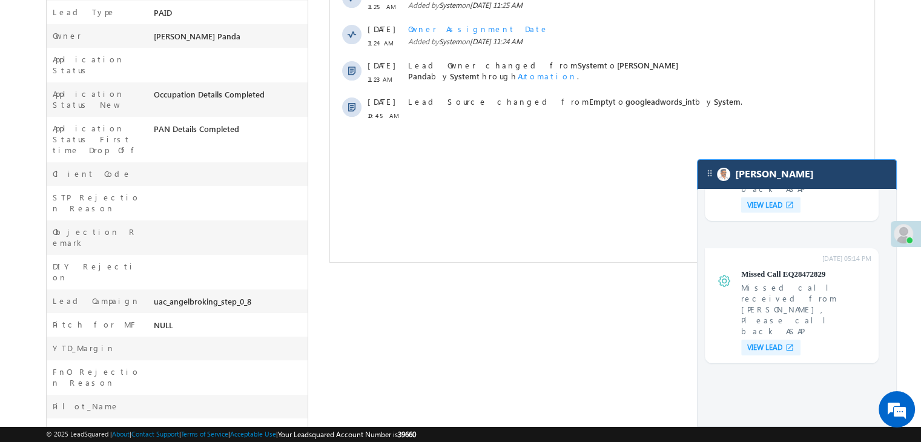
click at [798, 176] on div "[PERSON_NAME]" at bounding box center [796, 174] width 199 height 29
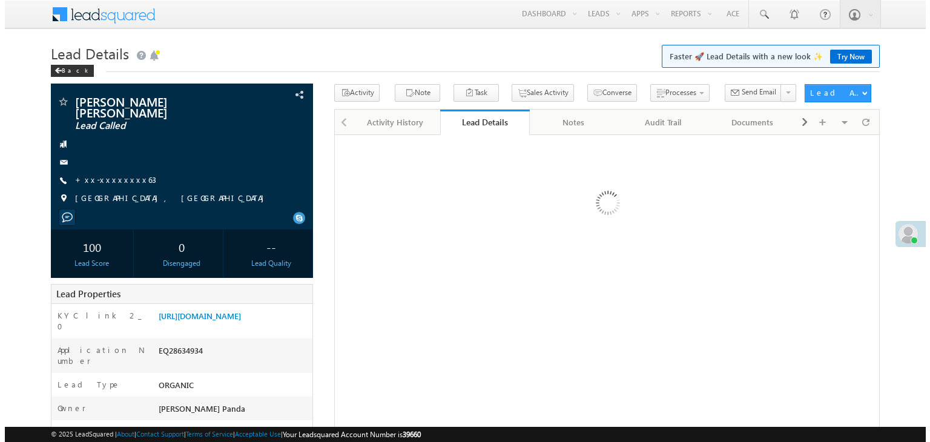
scroll to position [61, 0]
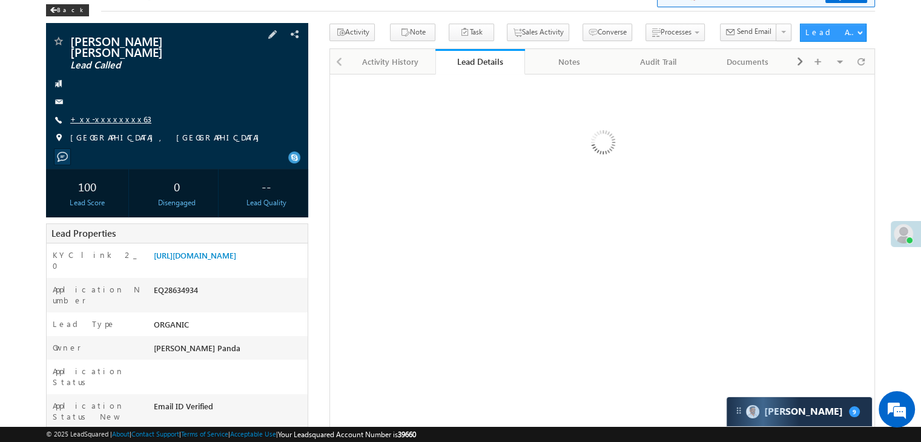
click at [108, 114] on link "+xx-xxxxxxxx63" at bounding box center [110, 119] width 81 height 10
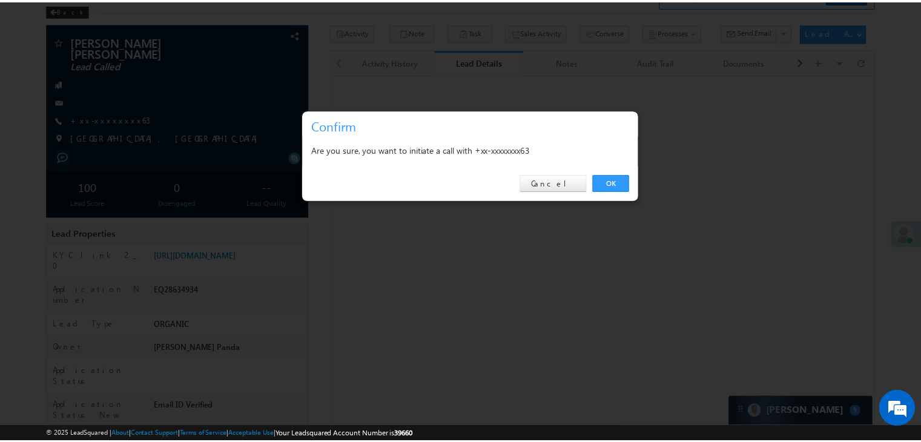
scroll to position [5688, 0]
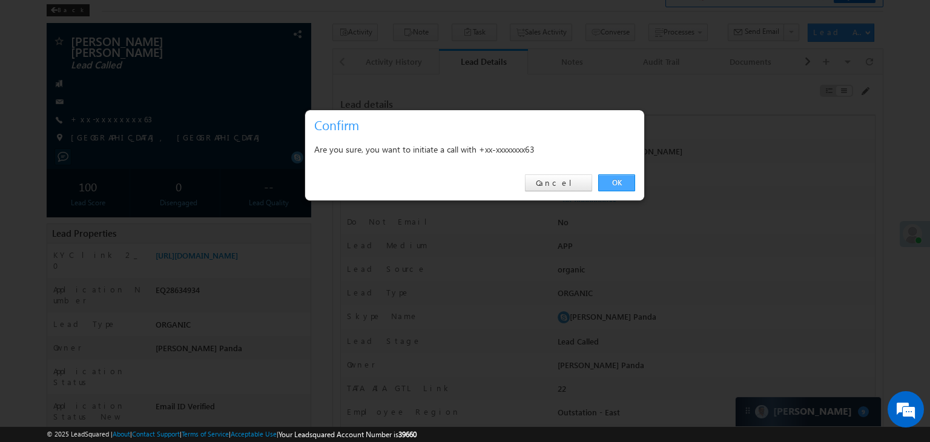
click at [617, 189] on link "OK" at bounding box center [616, 182] width 37 height 17
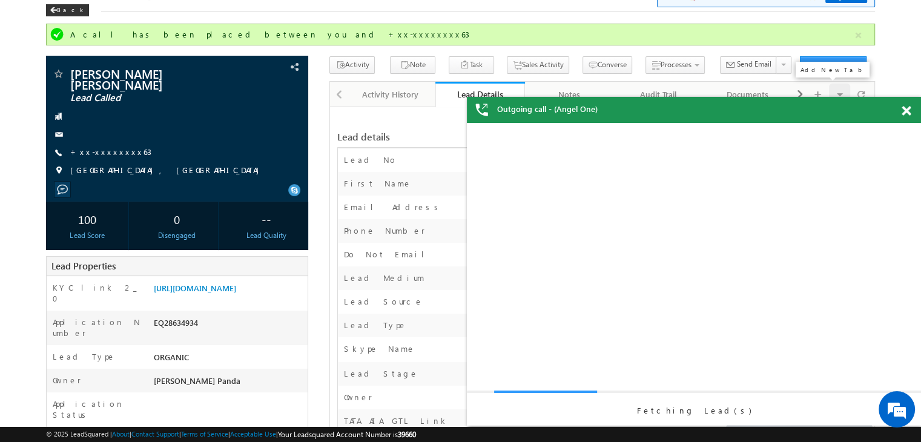
scroll to position [0, 0]
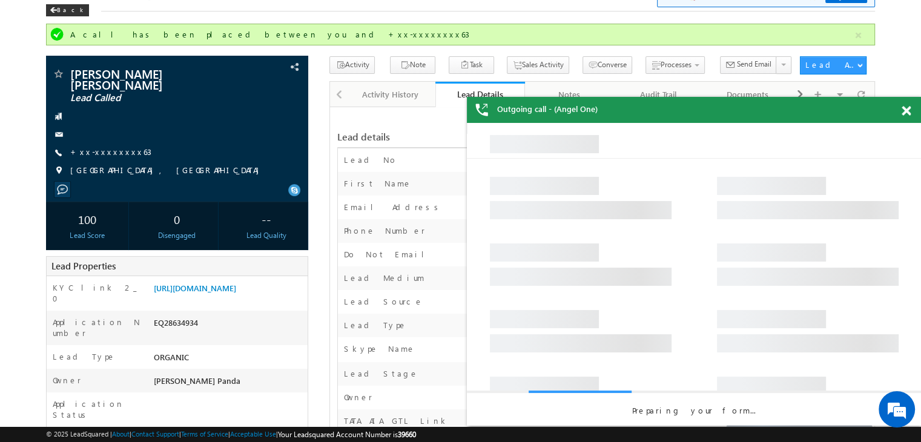
click at [906, 114] on span at bounding box center [905, 111] width 9 height 10
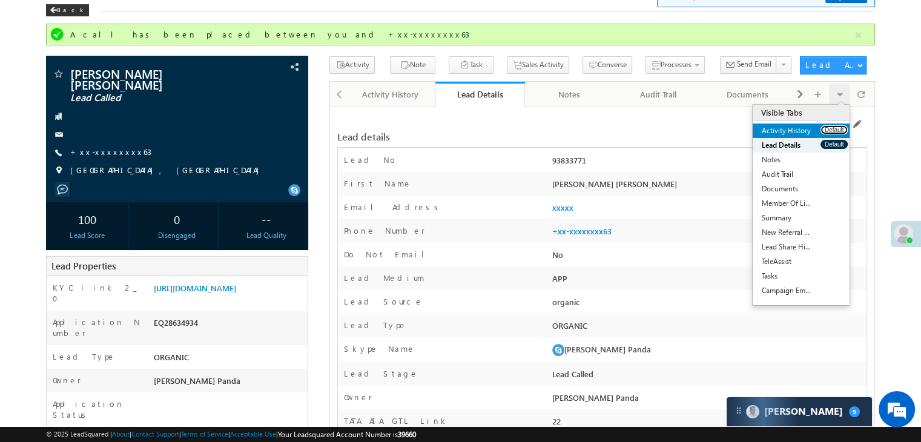
click at [830, 126] on button "Default" at bounding box center [833, 129] width 27 height 9
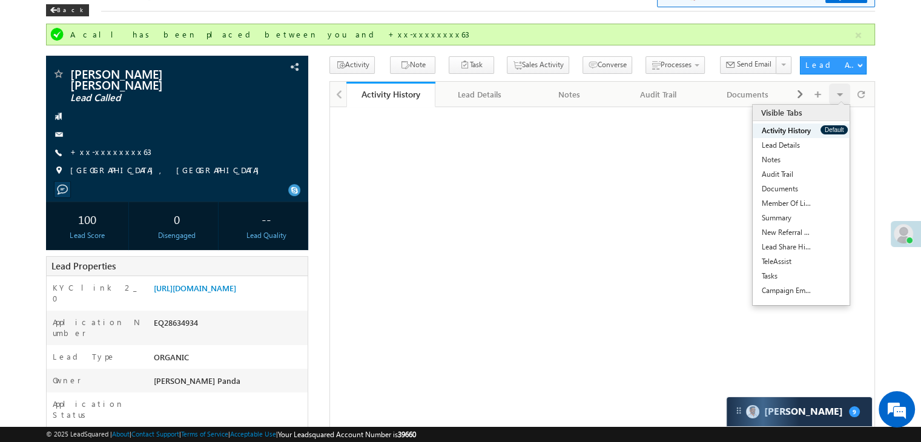
click at [830, 126] on button "Default" at bounding box center [833, 129] width 27 height 9
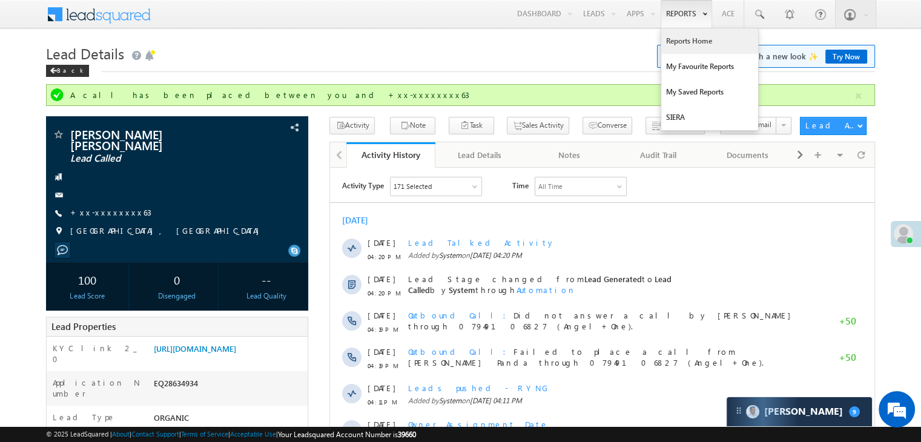
click at [685, 46] on link "Reports Home" at bounding box center [709, 40] width 97 height 25
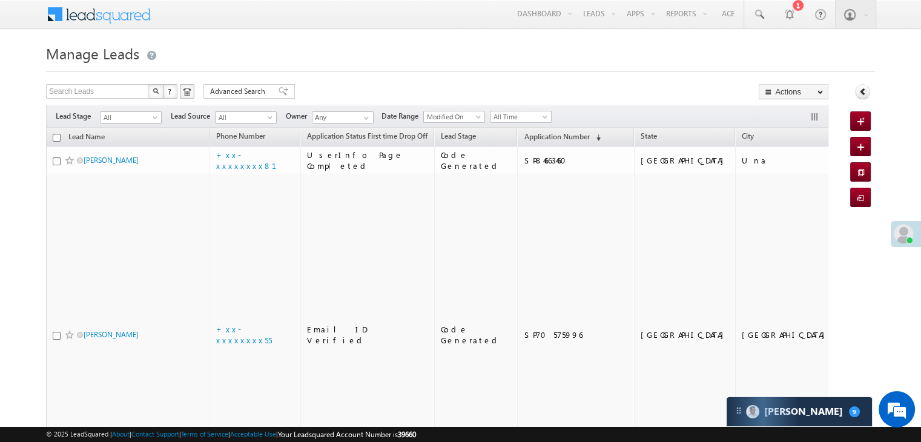
scroll to position [5688, 0]
click at [524, 134] on span "Application Number" at bounding box center [556, 136] width 65 height 9
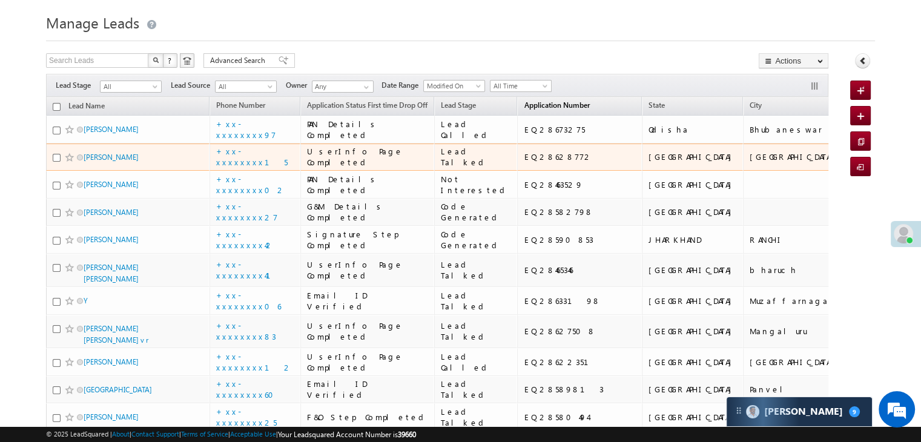
scroll to position [121, 0]
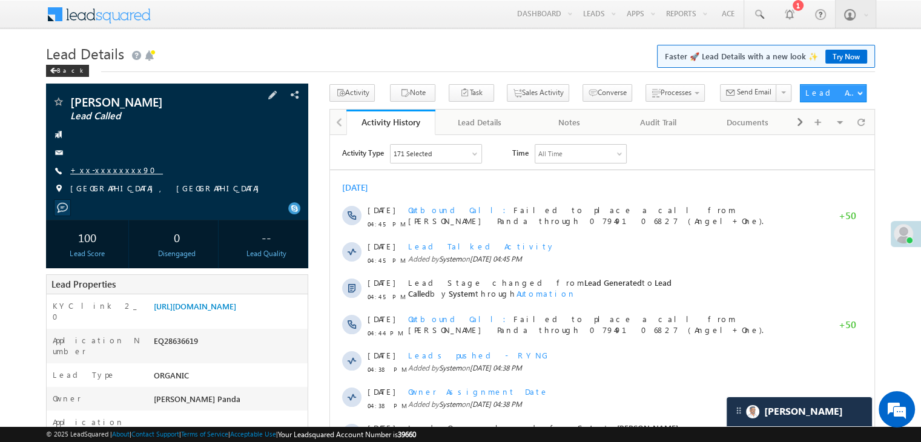
click at [111, 165] on link "+xx-xxxxxxxx90" at bounding box center [116, 170] width 93 height 10
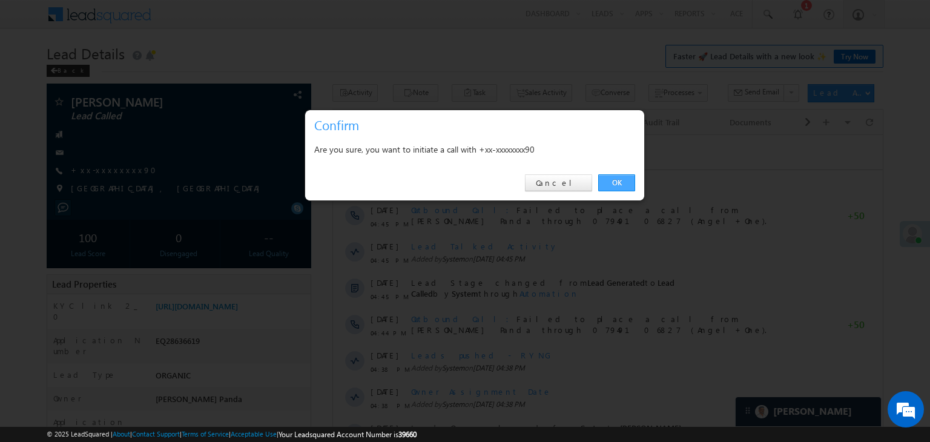
click at [622, 182] on link "OK" at bounding box center [616, 182] width 37 height 17
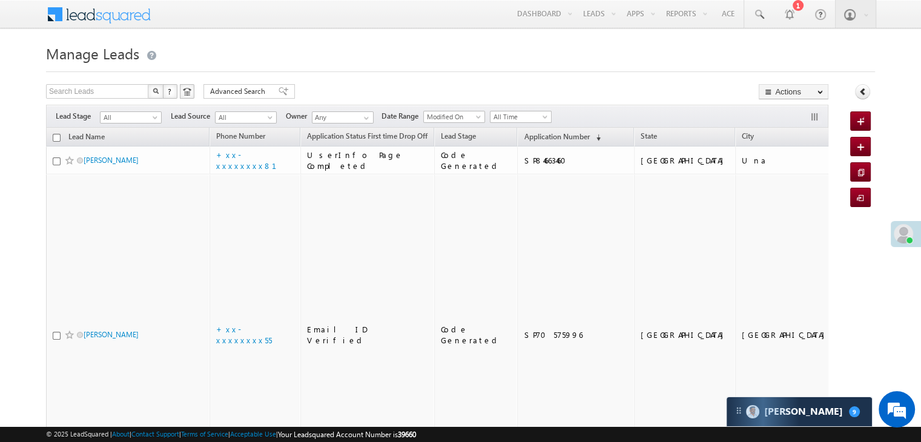
scroll to position [5688, 0]
click at [539, 137] on span "Application Number" at bounding box center [556, 136] width 65 height 9
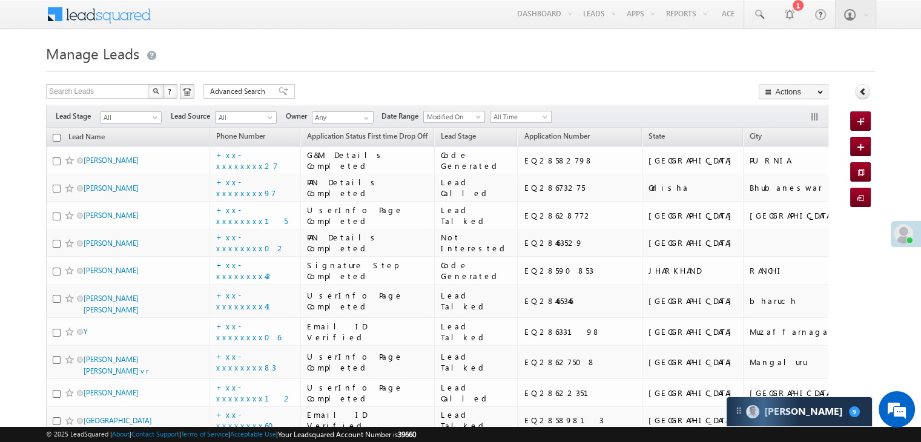
scroll to position [0, 0]
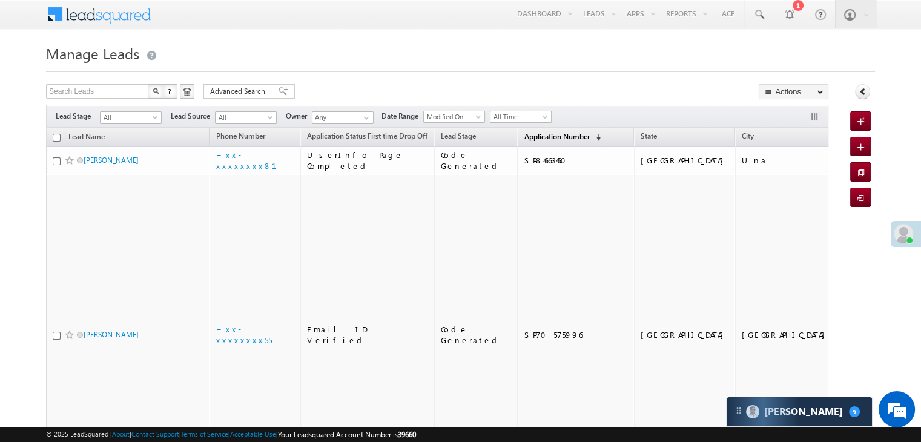
click at [524, 133] on span "Application Number" at bounding box center [556, 136] width 65 height 9
click at [531, 134] on span "Application Number" at bounding box center [556, 136] width 65 height 9
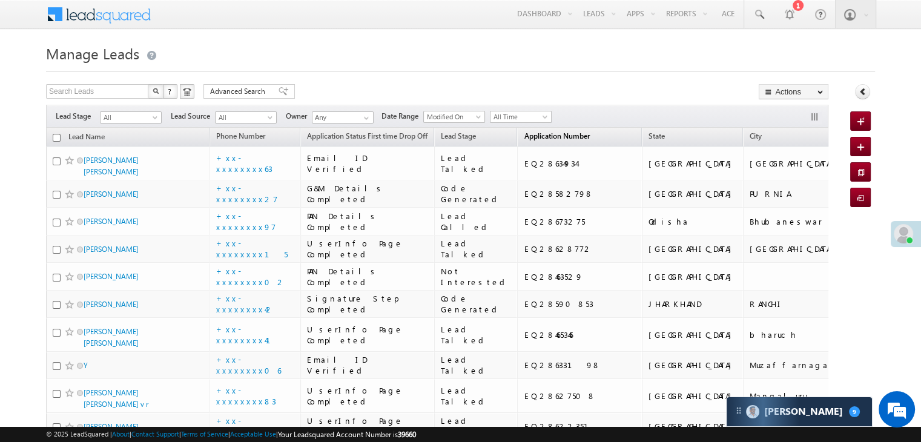
scroll to position [5688, 0]
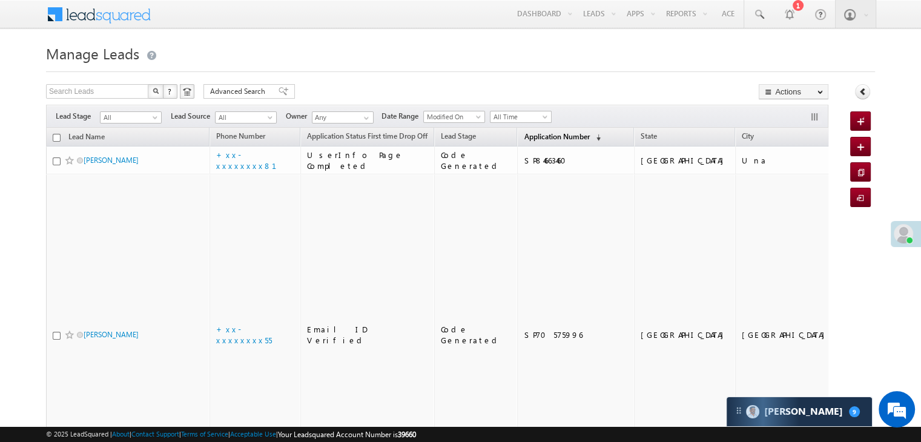
click at [526, 133] on span "Application Number" at bounding box center [556, 136] width 65 height 9
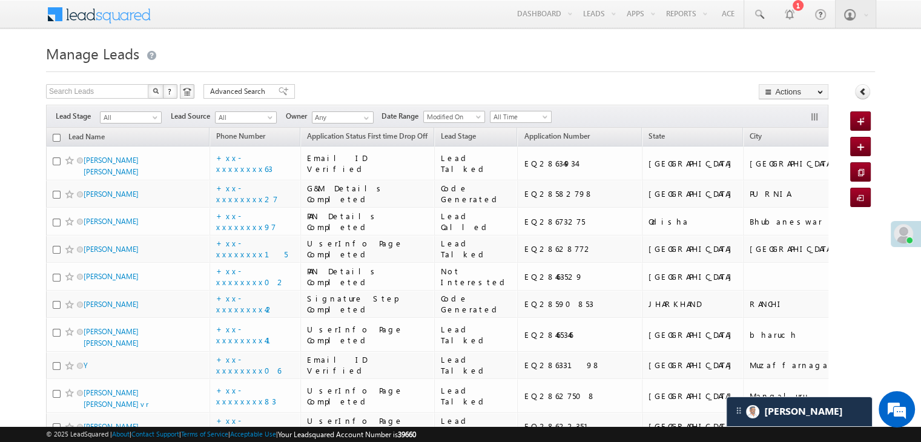
scroll to position [5849, 0]
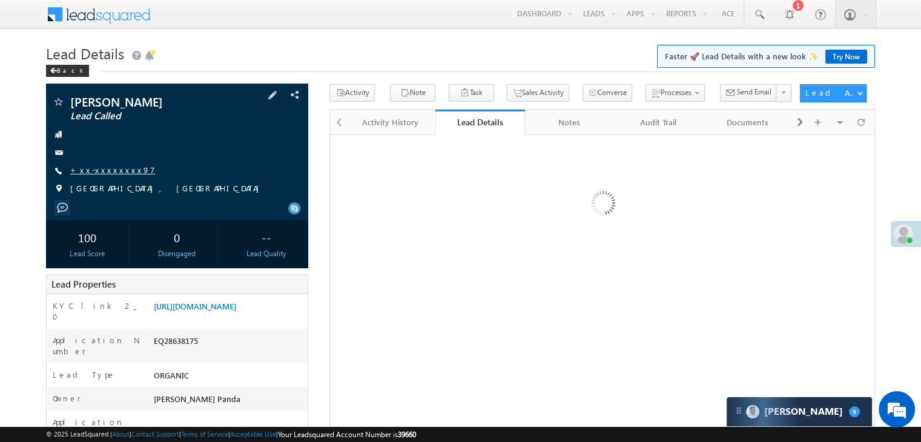
scroll to position [5688, 0]
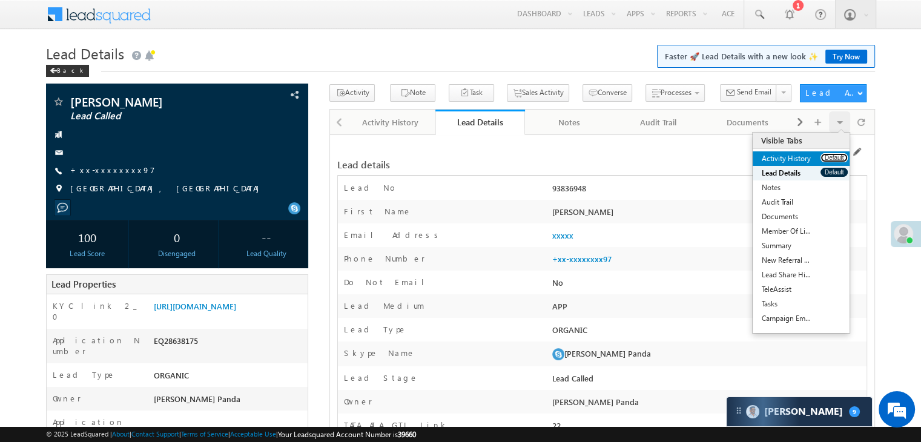
click at [827, 155] on button "Default" at bounding box center [833, 157] width 27 height 9
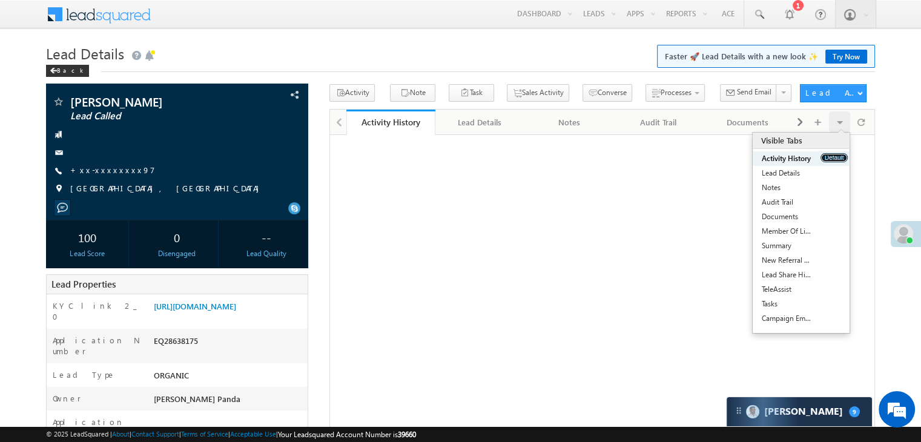
click at [827, 155] on button "Default" at bounding box center [833, 157] width 27 height 9
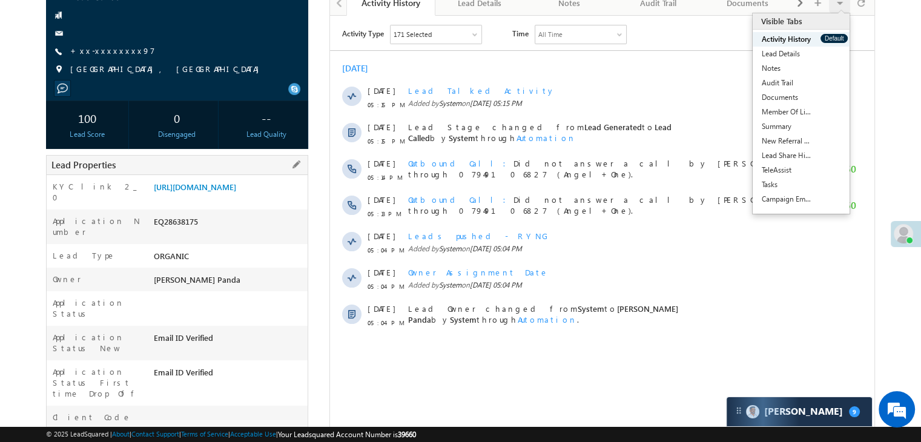
scroll to position [0, 0]
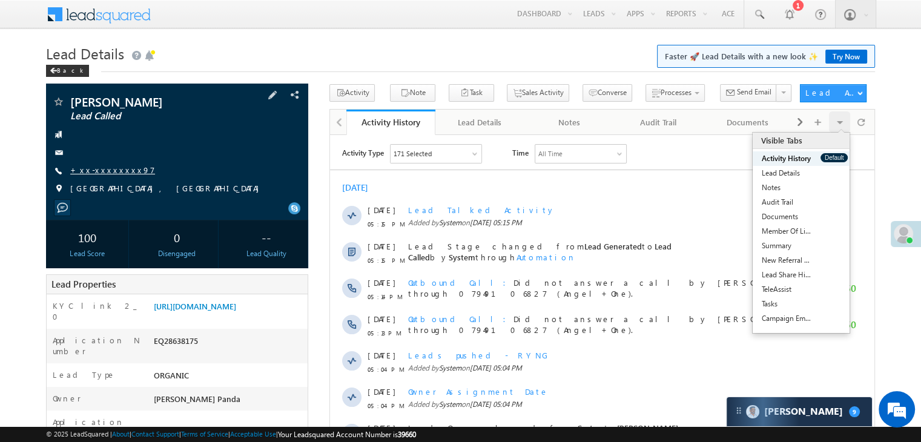
click at [100, 172] on link "+xx-xxxxxxxx97" at bounding box center [112, 170] width 85 height 10
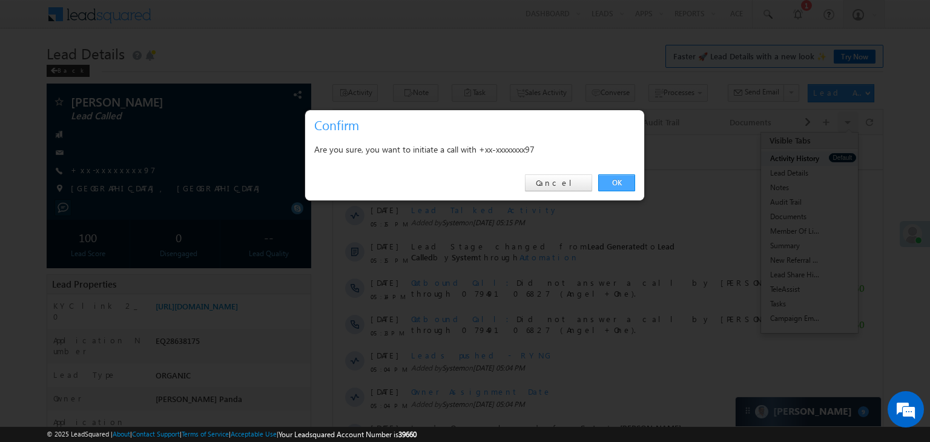
click at [617, 180] on link "OK" at bounding box center [616, 182] width 37 height 17
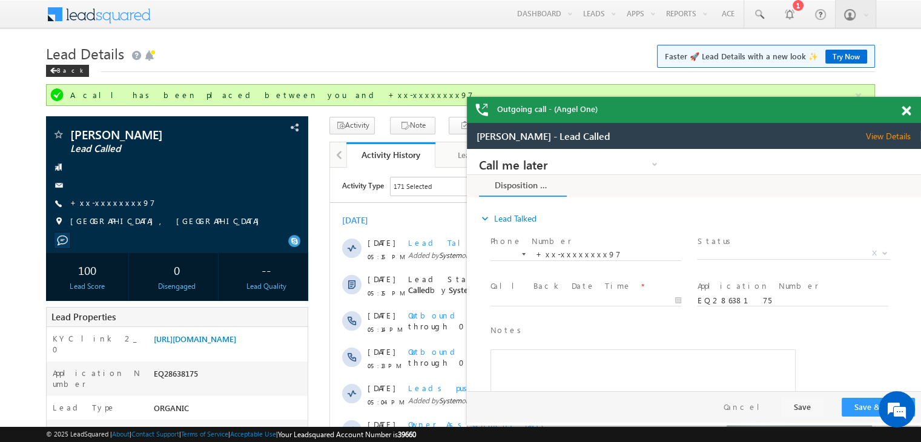
scroll to position [5849, 0]
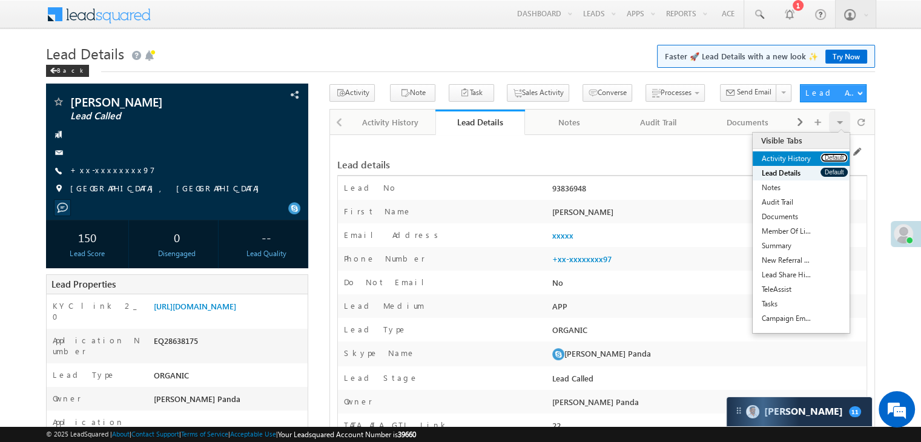
click at [833, 161] on button "Default" at bounding box center [833, 157] width 27 height 9
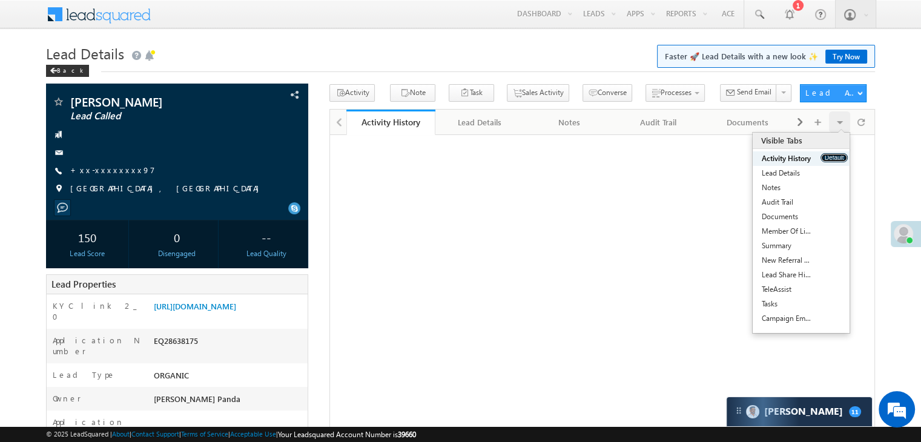
click at [833, 161] on button "Default" at bounding box center [833, 157] width 27 height 9
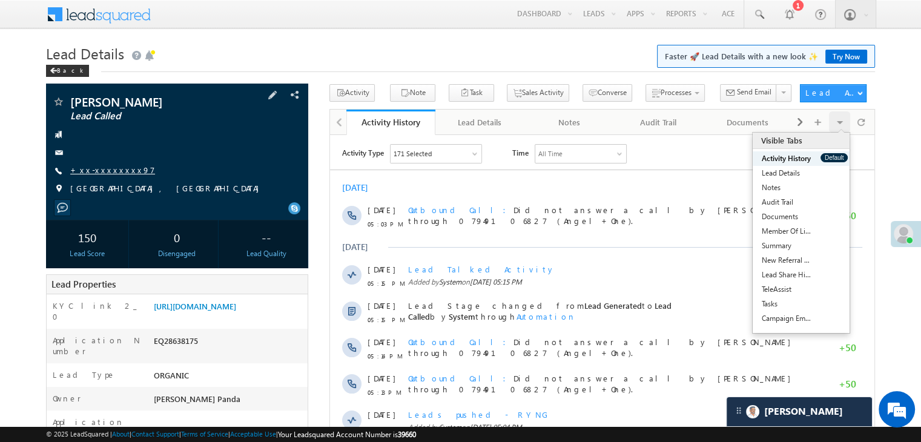
click at [105, 168] on link "+xx-xxxxxxxx97" at bounding box center [112, 170] width 85 height 10
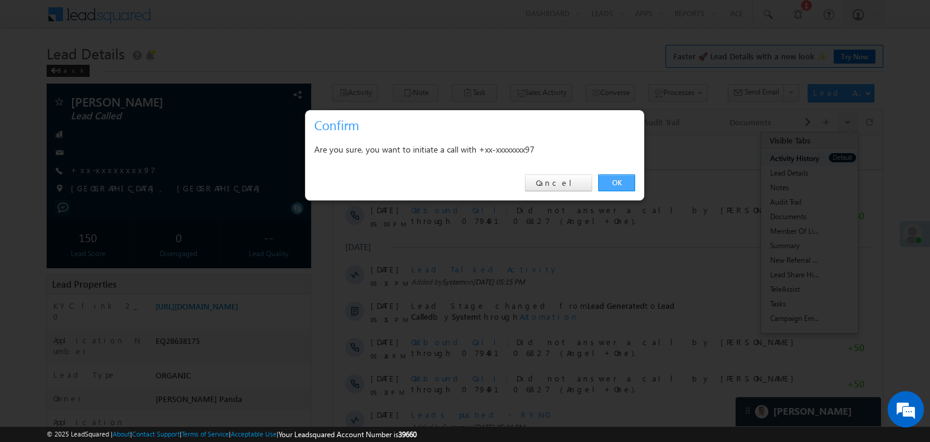
click at [622, 187] on link "OK" at bounding box center [616, 182] width 37 height 17
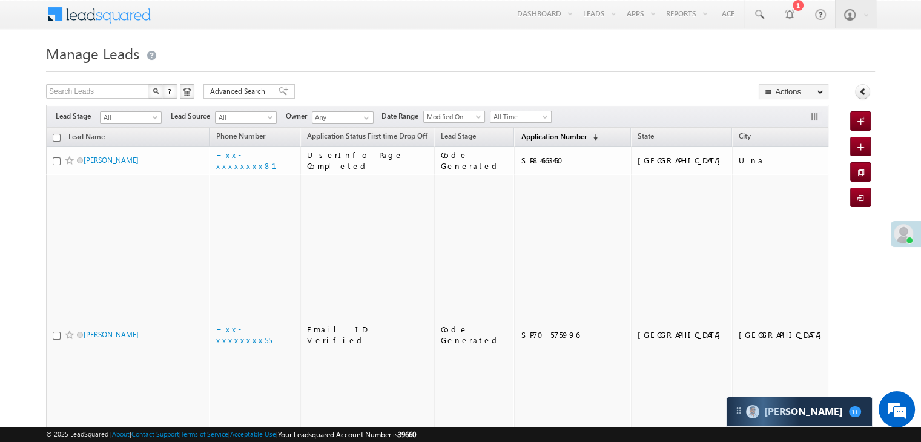
click at [525, 139] on span "Application Number" at bounding box center [552, 136] width 65 height 9
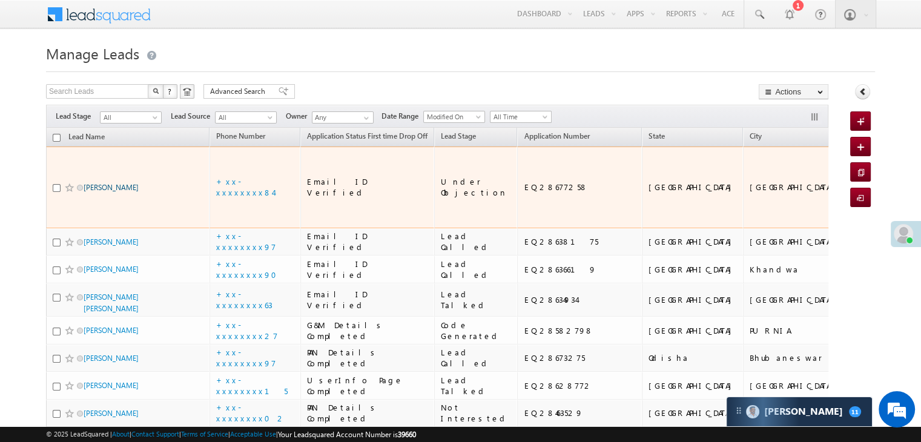
click at [123, 185] on link "Kuldeep kumar" at bounding box center [111, 187] width 55 height 9
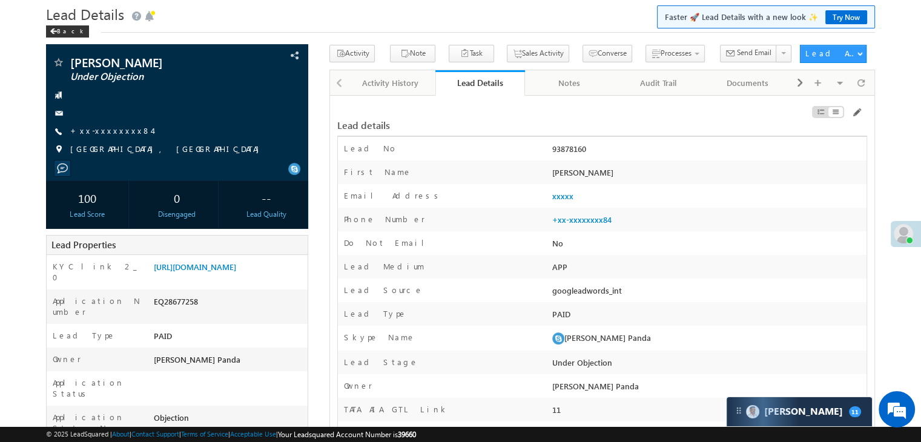
scroll to position [61, 0]
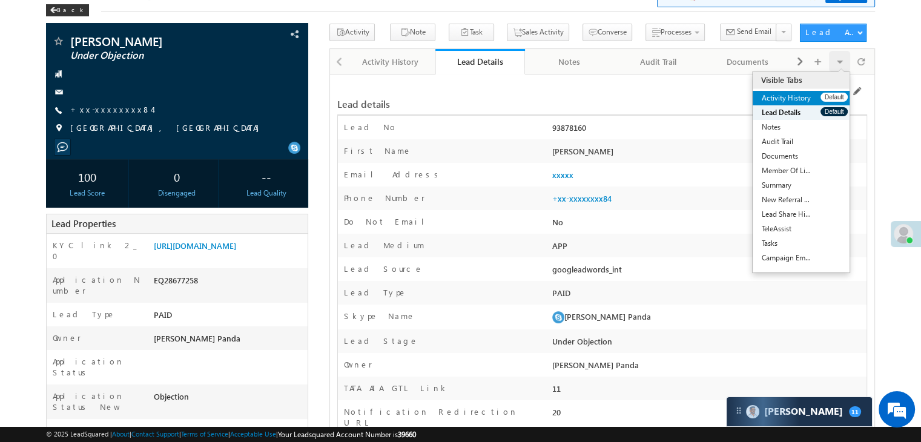
click at [810, 97] on link "Activity History" at bounding box center [786, 98] width 68 height 15
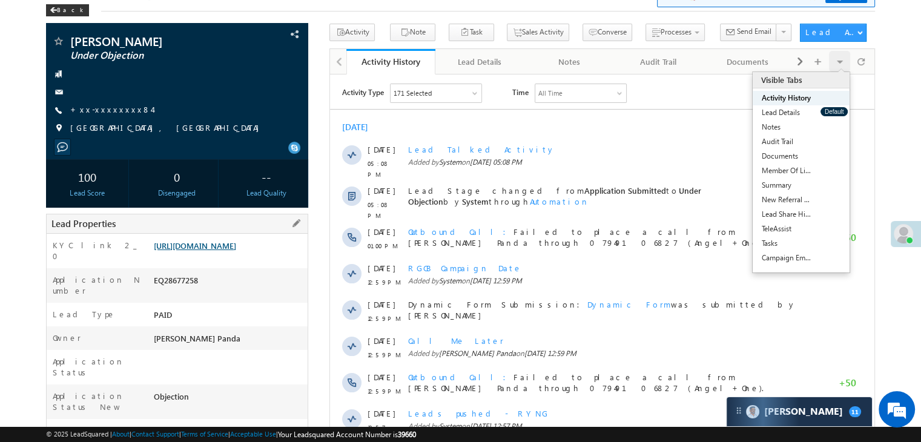
scroll to position [0, 0]
click at [225, 251] on link "[URL][DOMAIN_NAME]" at bounding box center [195, 245] width 82 height 10
click at [97, 111] on link "+xx-xxxxxxxx84" at bounding box center [111, 109] width 82 height 10
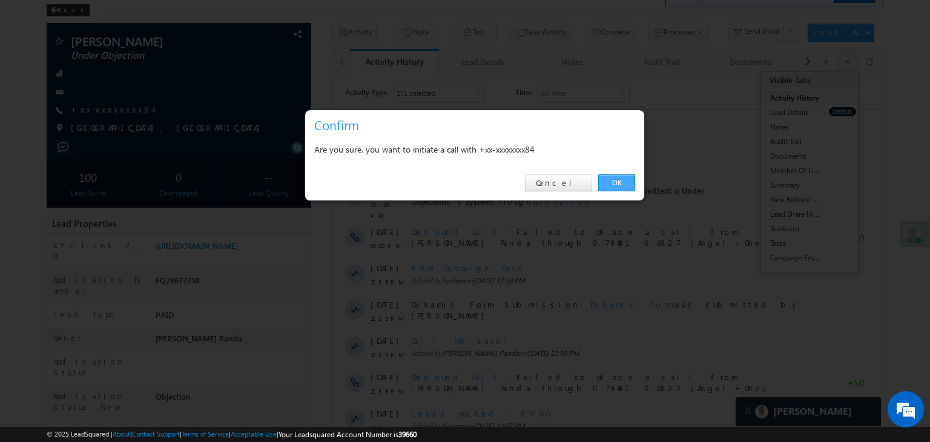
click at [617, 179] on link "OK" at bounding box center [616, 182] width 37 height 17
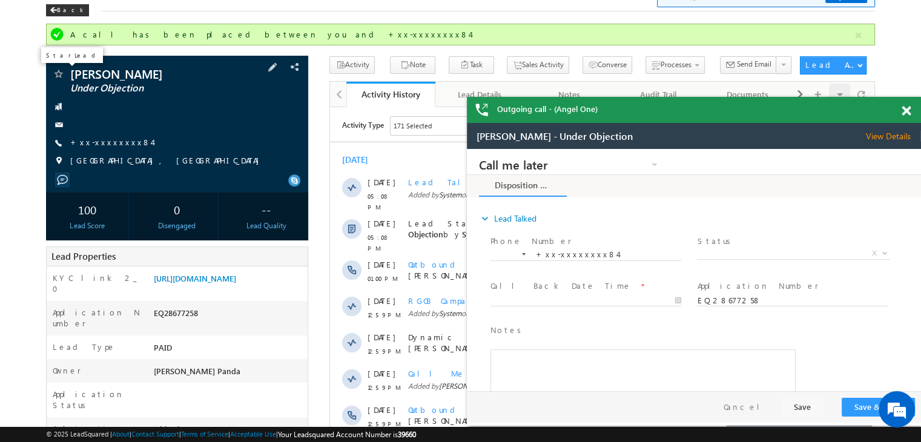
click at [58, 78] on span at bounding box center [58, 75] width 12 height 12
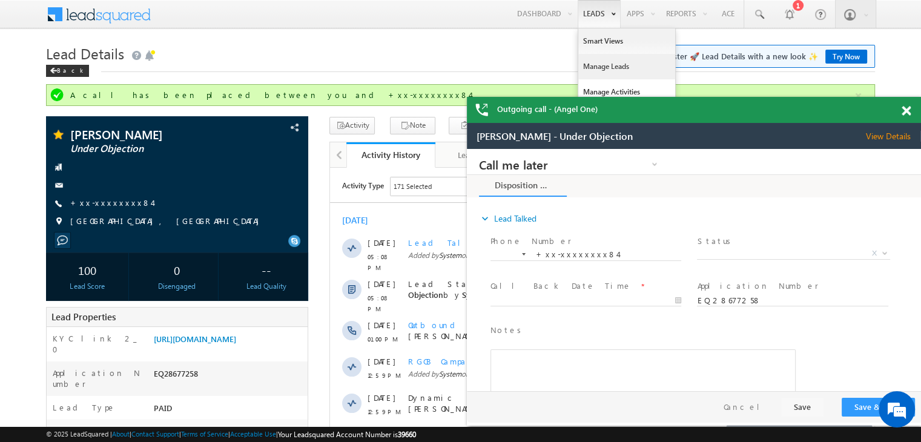
click at [599, 62] on link "Manage Leads" at bounding box center [626, 66] width 97 height 25
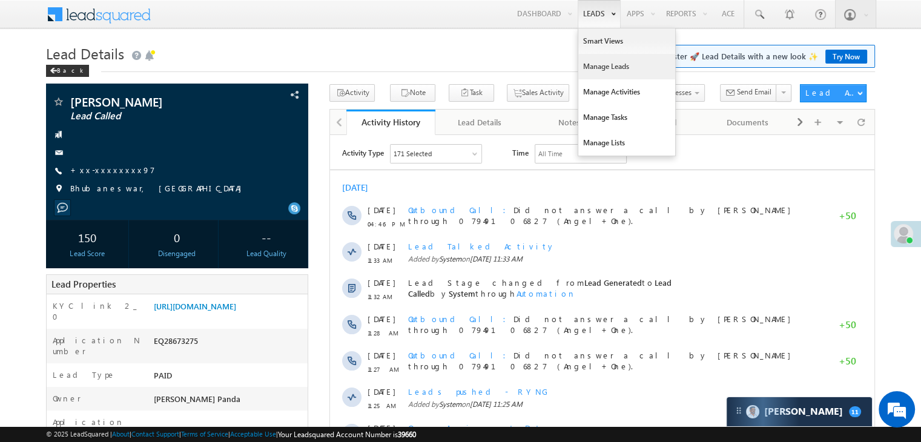
click at [597, 66] on link "Manage Leads" at bounding box center [626, 66] width 97 height 25
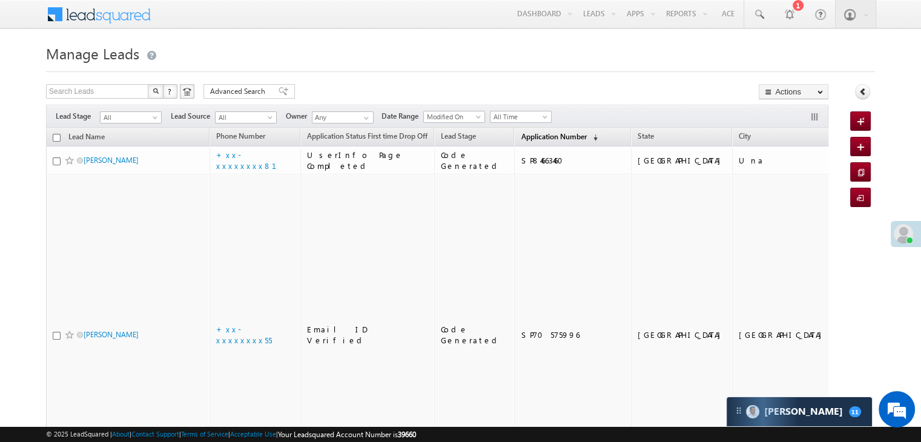
click at [528, 134] on span "Application Number" at bounding box center [552, 136] width 65 height 9
click at [532, 138] on span "Application Number" at bounding box center [552, 136] width 65 height 9
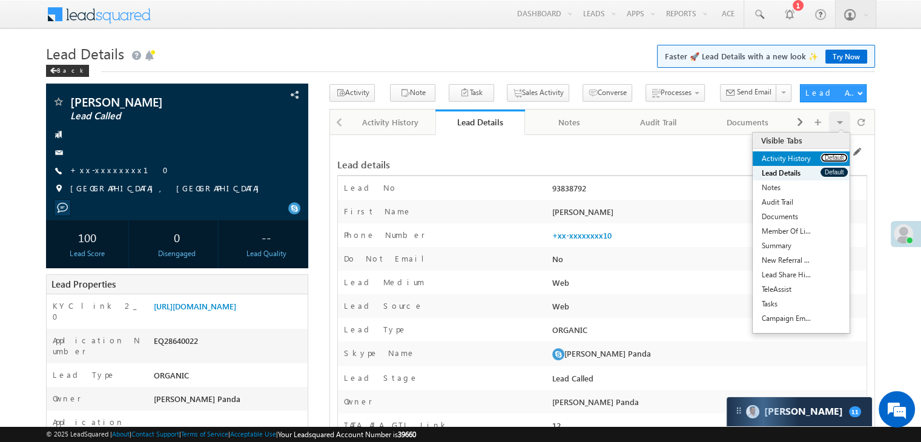
click at [823, 155] on button "Default" at bounding box center [833, 157] width 27 height 9
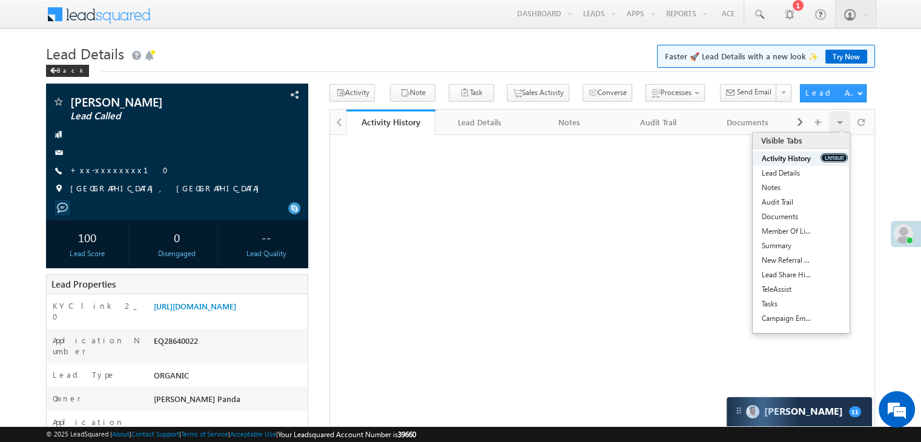
click at [823, 155] on button "Default" at bounding box center [833, 157] width 27 height 9
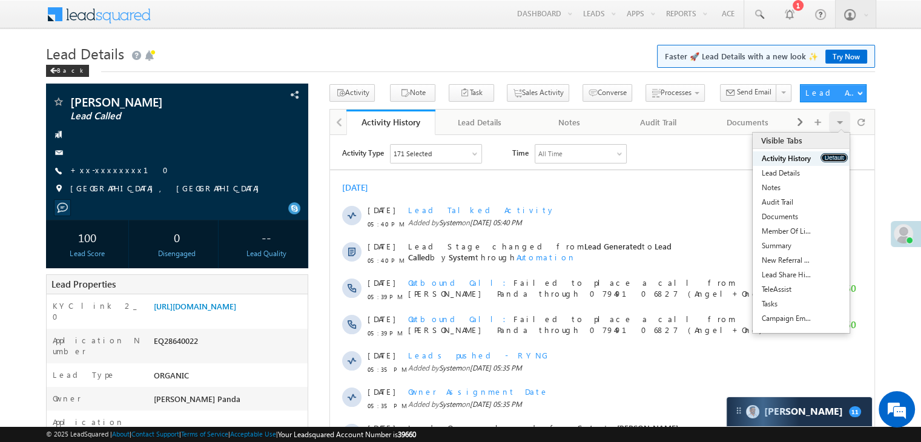
click at [823, 155] on button "Default" at bounding box center [833, 157] width 27 height 9
click at [92, 168] on link "+xx-xxxxxxxx10" at bounding box center [122, 170] width 105 height 10
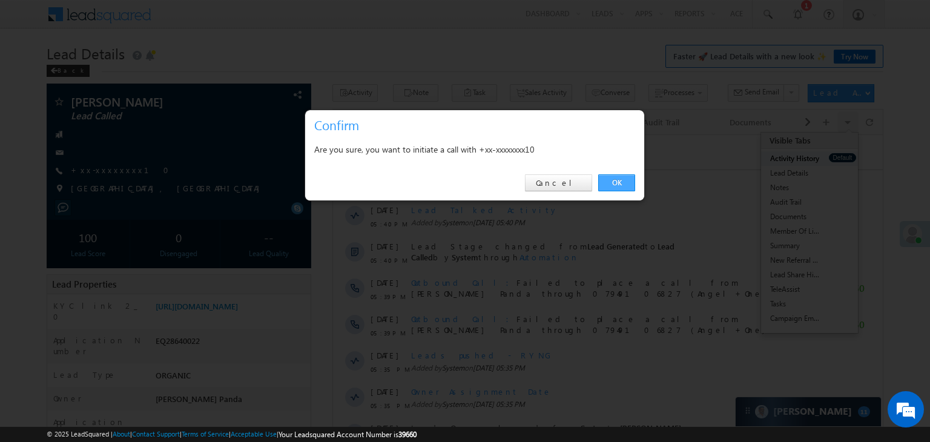
drag, startPoint x: 623, startPoint y: 180, endPoint x: 289, endPoint y: 39, distance: 362.6
click at [623, 180] on link "OK" at bounding box center [616, 182] width 37 height 17
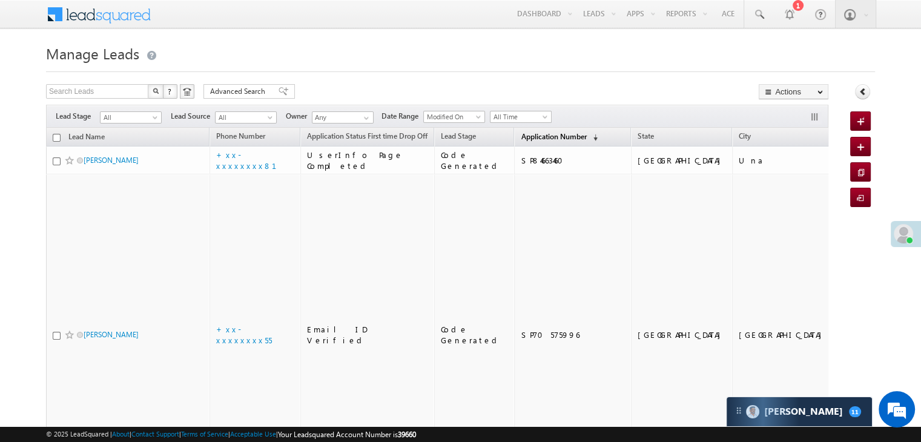
click at [523, 136] on span "Application Number" at bounding box center [552, 136] width 65 height 9
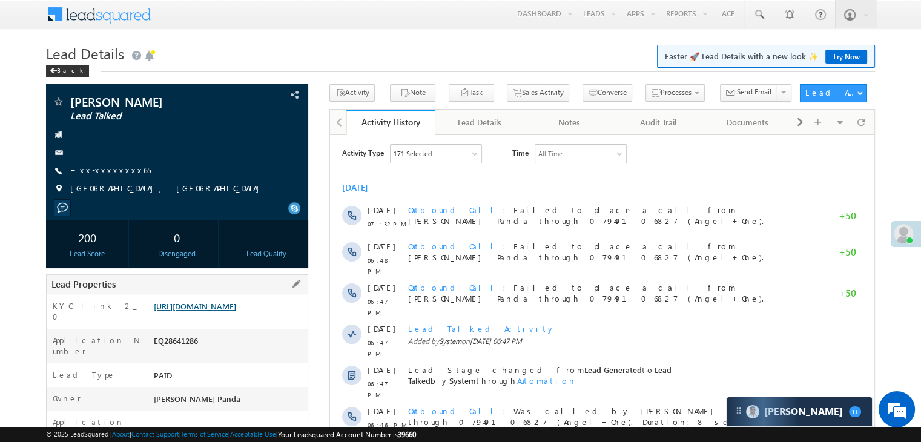
click at [236, 311] on link "[URL][DOMAIN_NAME]" at bounding box center [195, 306] width 82 height 10
click at [110, 175] on link "+xx-xxxxxxxx65" at bounding box center [110, 170] width 80 height 10
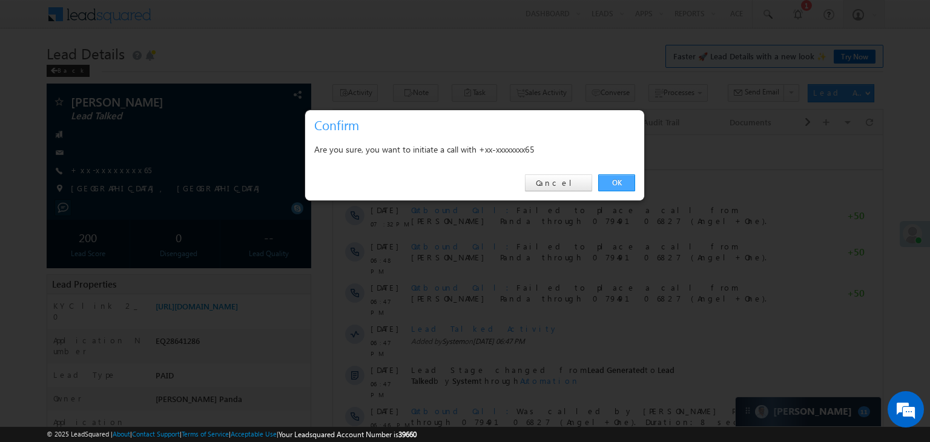
click at [612, 174] on link "OK" at bounding box center [616, 182] width 37 height 17
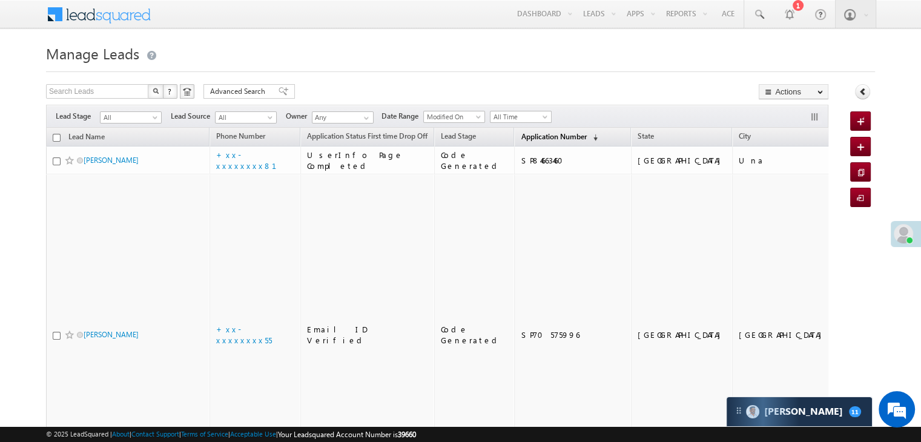
click at [522, 132] on span "Application Number" at bounding box center [552, 136] width 65 height 9
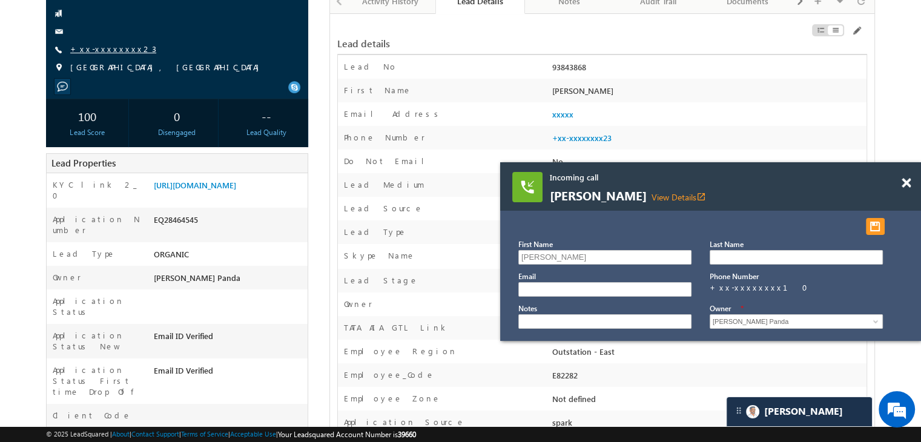
click at [99, 49] on link "+xx-xxxxxxxx23" at bounding box center [113, 49] width 86 height 10
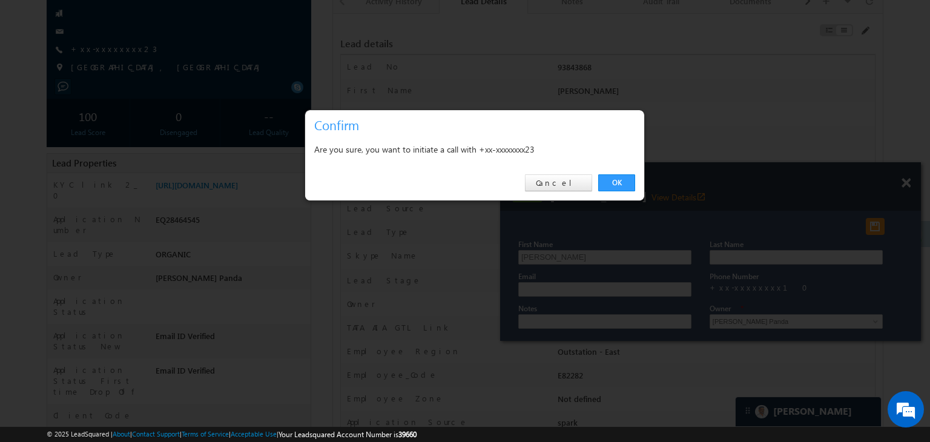
drag, startPoint x: 616, startPoint y: 180, endPoint x: 628, endPoint y: 175, distance: 12.7
click at [616, 180] on link "OK" at bounding box center [616, 182] width 37 height 17
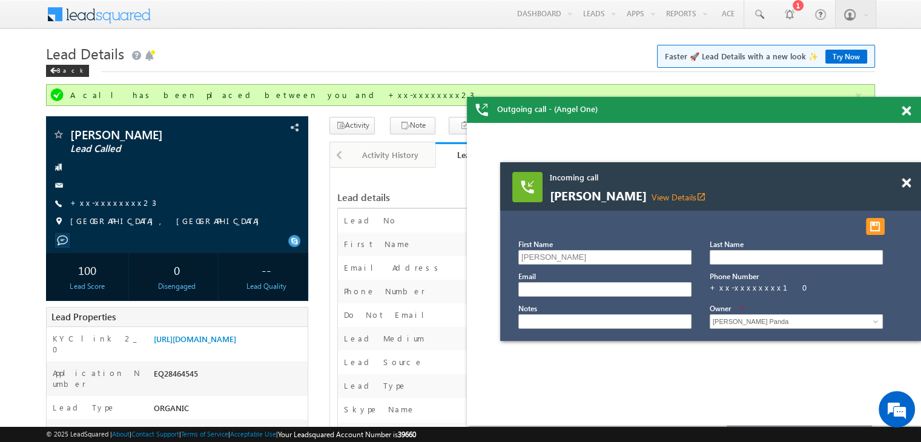
click at [905, 110] on span at bounding box center [905, 111] width 9 height 10
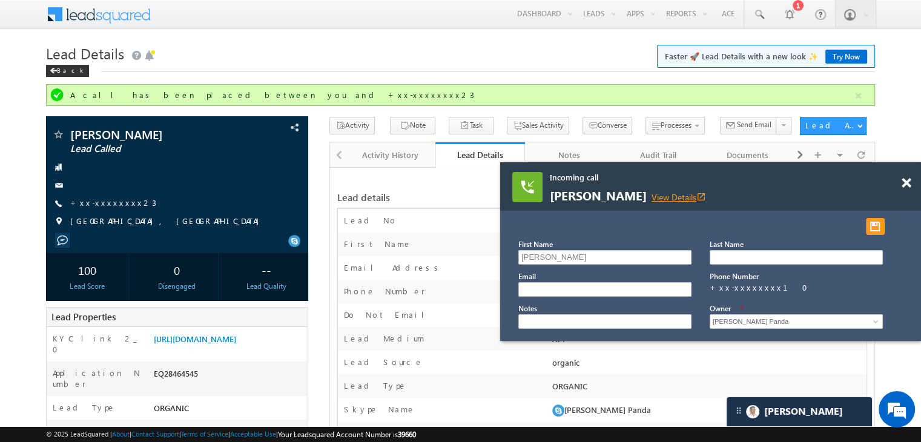
click at [658, 194] on link "View Details open_in_new" at bounding box center [678, 196] width 54 height 11
click at [905, 182] on span at bounding box center [905, 183] width 9 height 10
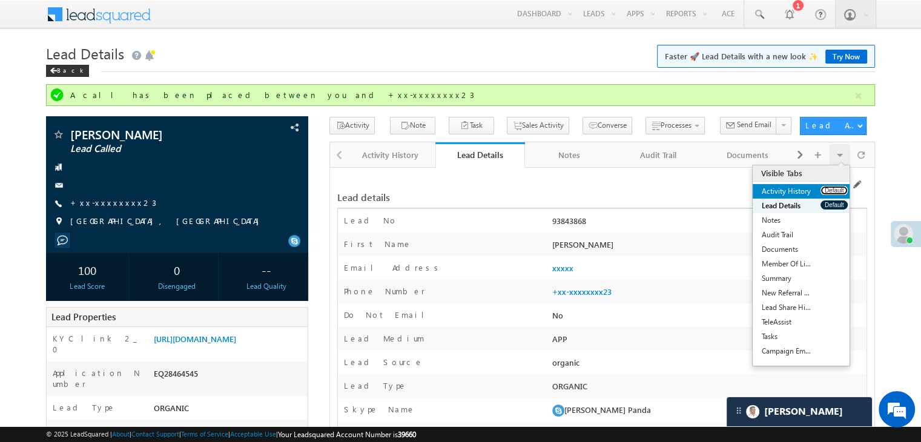
click at [835, 192] on button "Default" at bounding box center [833, 190] width 27 height 9
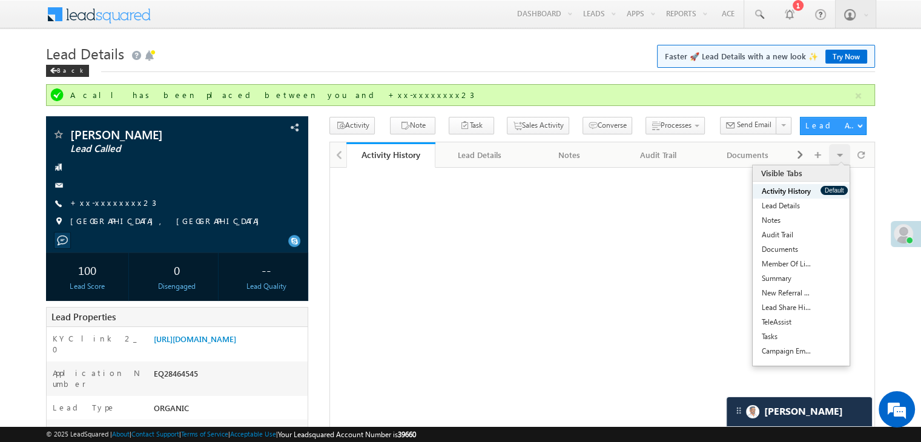
click at [835, 192] on button "Default" at bounding box center [833, 190] width 27 height 9
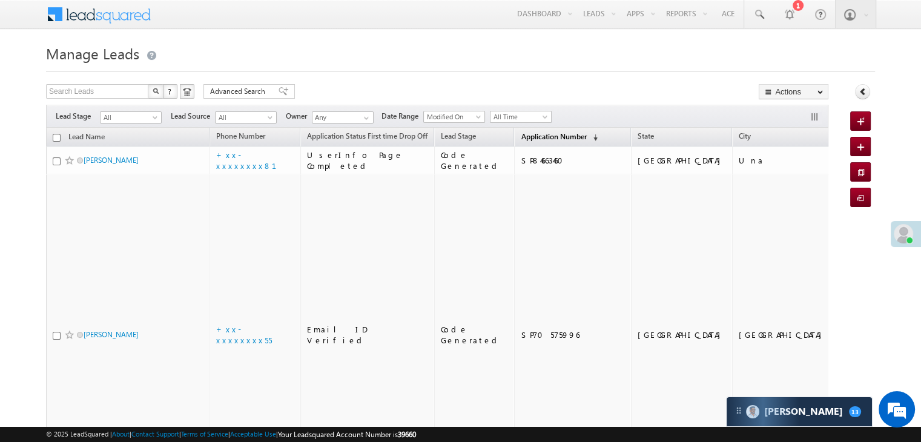
click at [542, 137] on span "Application Number" at bounding box center [552, 136] width 65 height 9
click at [543, 137] on span "Application Number" at bounding box center [552, 136] width 65 height 9
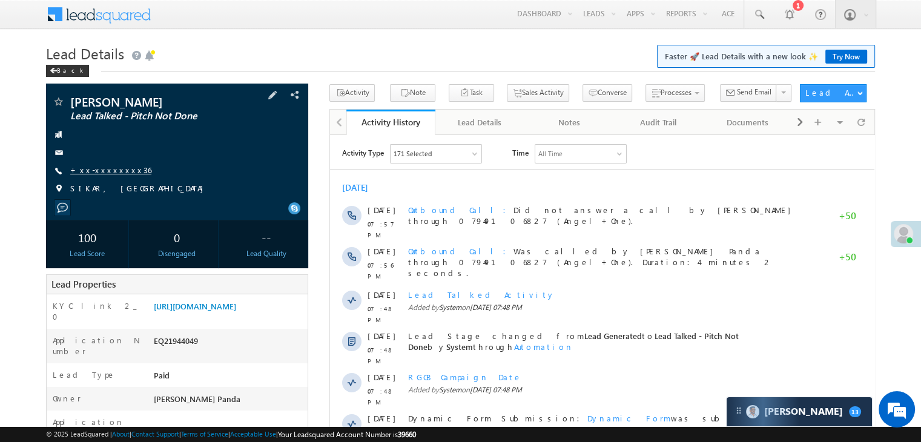
click at [94, 170] on link "+xx-xxxxxxxx36" at bounding box center [110, 170] width 81 height 10
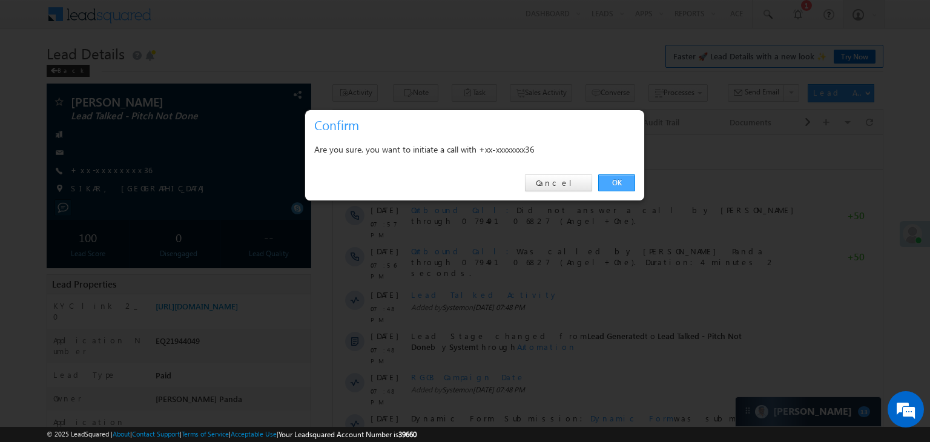
click at [623, 182] on link "OK" at bounding box center [616, 182] width 37 height 17
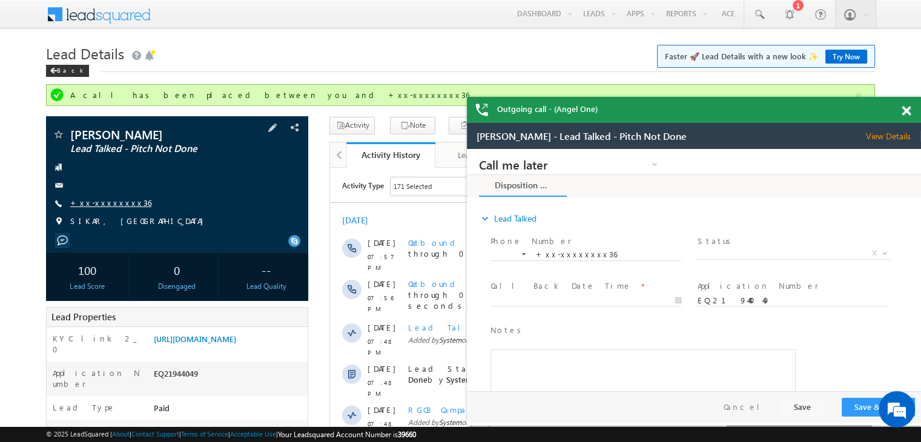
click at [103, 201] on link "+xx-xxxxxxxx36" at bounding box center [110, 202] width 81 height 10
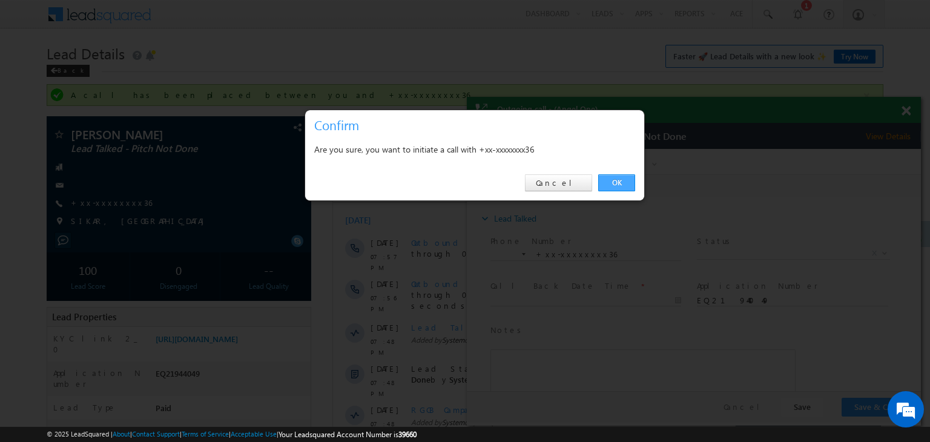
click at [609, 179] on link "OK" at bounding box center [616, 182] width 37 height 17
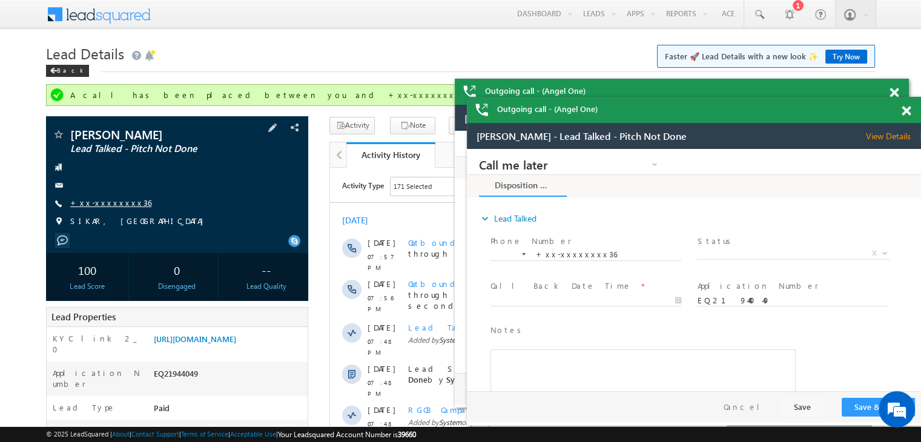
click at [99, 202] on link "+xx-xxxxxxxx36" at bounding box center [110, 202] width 81 height 10
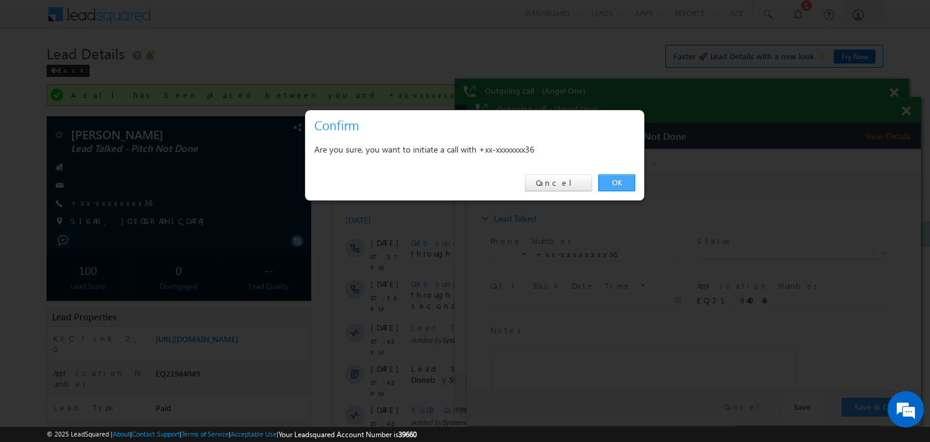
click at [625, 175] on link "OK" at bounding box center [616, 182] width 37 height 17
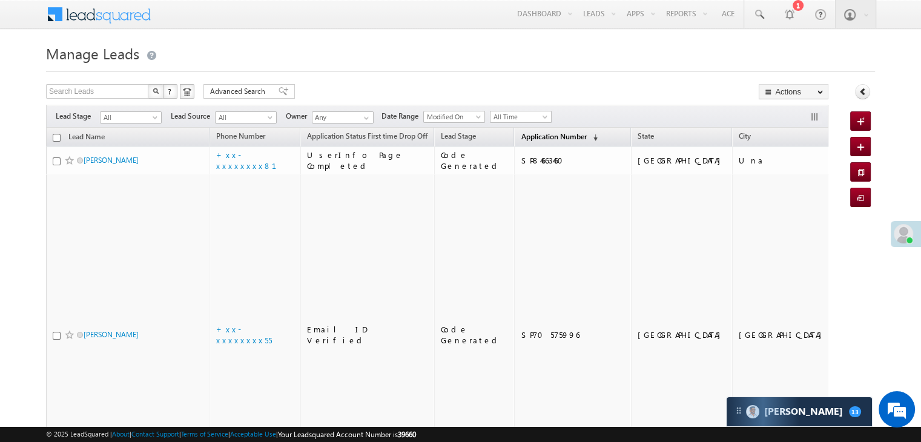
click at [521, 137] on span "Application Number" at bounding box center [552, 136] width 65 height 9
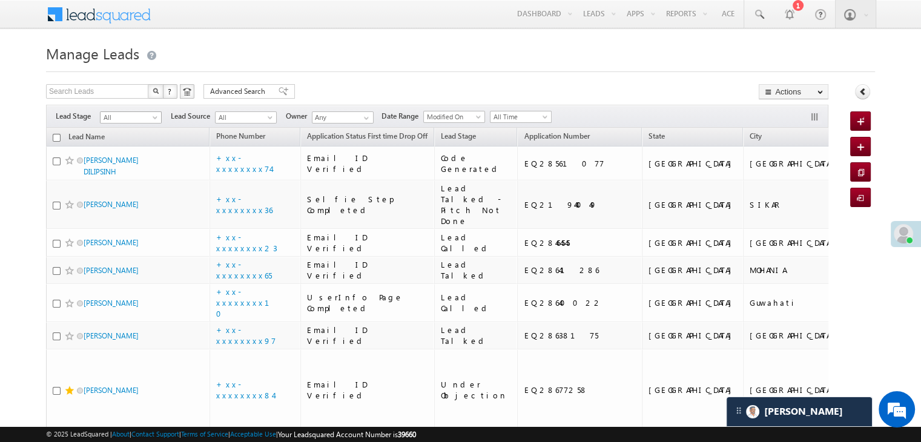
click at [150, 119] on span "All" at bounding box center [128, 117] width 57 height 11
click at [134, 140] on link "Lead Generated" at bounding box center [130, 142] width 61 height 11
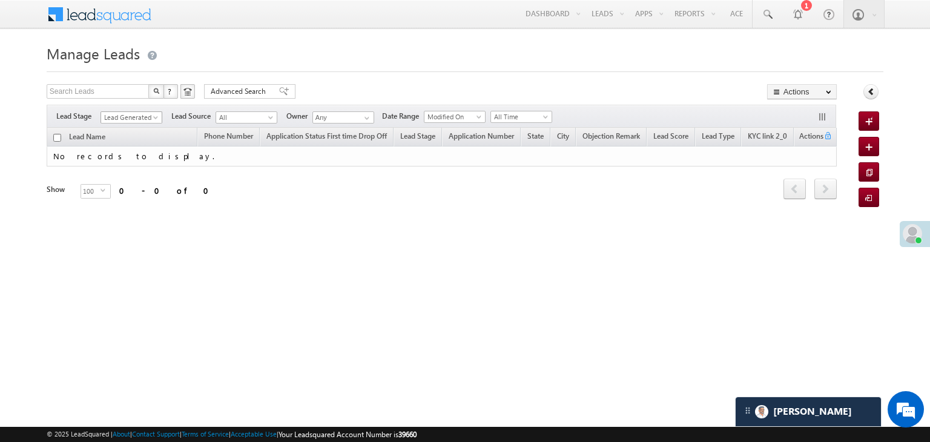
click at [155, 117] on span at bounding box center [157, 120] width 10 height 10
click at [117, 128] on link "All" at bounding box center [131, 130] width 61 height 11
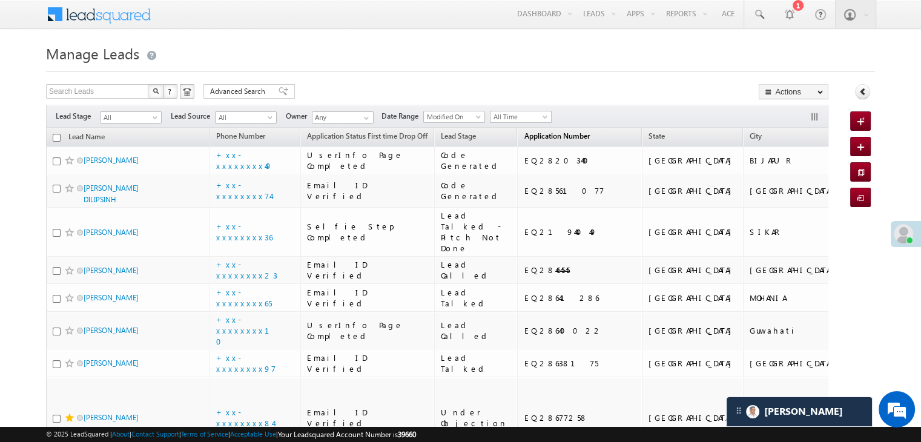
click at [524, 137] on span "Application Number" at bounding box center [556, 135] width 65 height 9
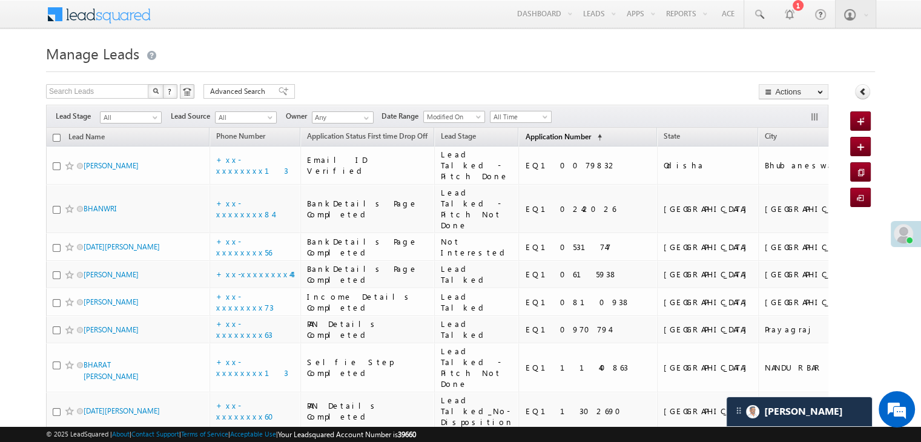
click at [525, 138] on span "Application Number" at bounding box center [557, 136] width 65 height 9
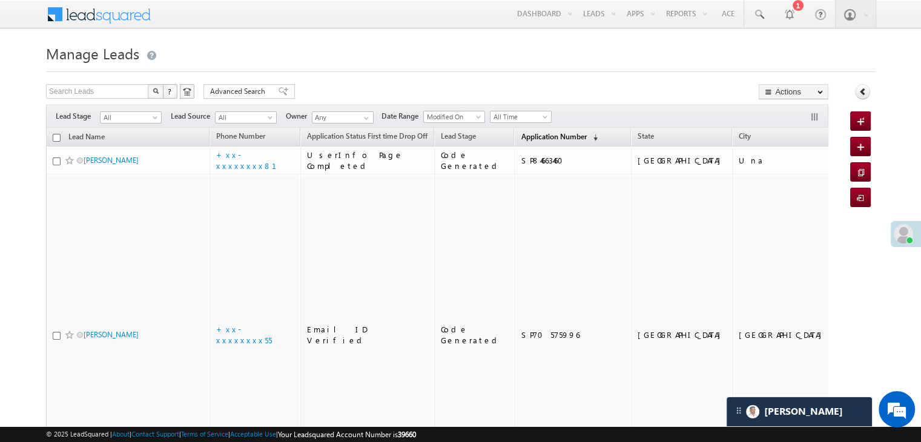
click at [520, 138] on span "Application Number" at bounding box center [552, 136] width 65 height 9
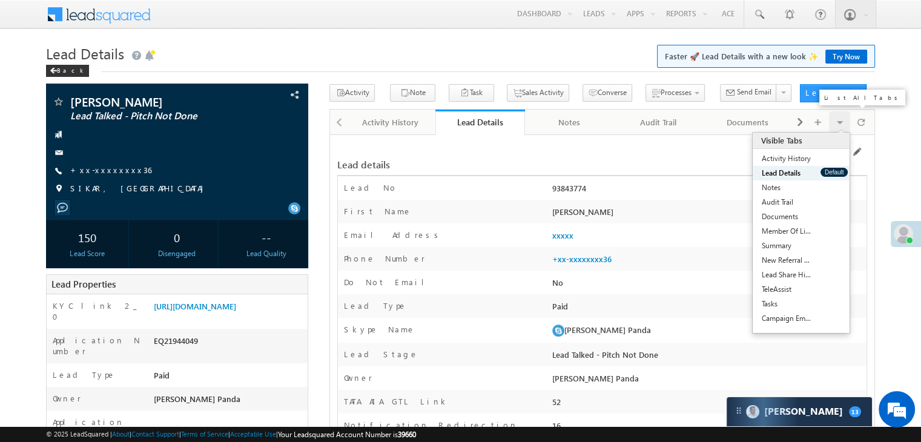
click at [839, 123] on span at bounding box center [839, 121] width 7 height 21
click at [823, 153] on div "Activity History Default" at bounding box center [800, 158] width 97 height 15
click at [831, 156] on button "Default" at bounding box center [833, 157] width 27 height 9
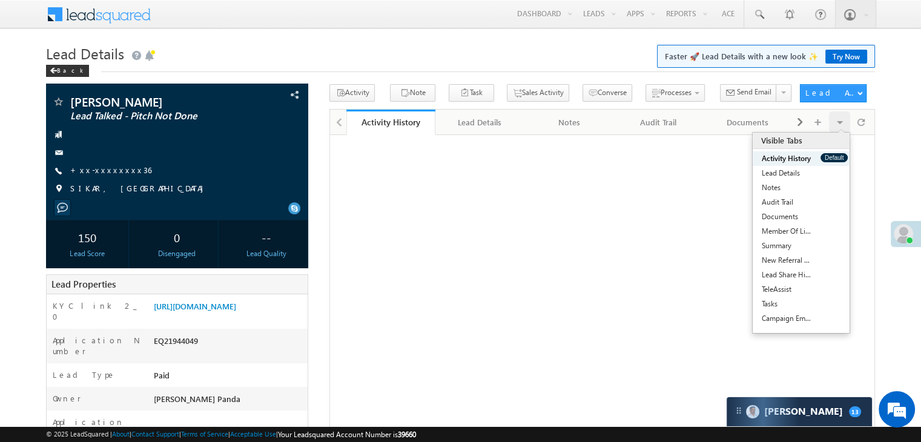
click at [831, 156] on button "Default" at bounding box center [833, 157] width 27 height 9
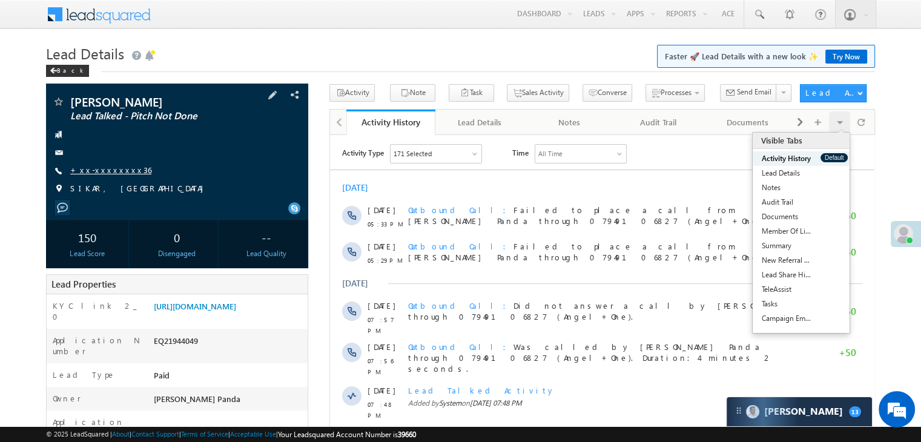
click at [95, 169] on link "+xx-xxxxxxxx36" at bounding box center [110, 170] width 81 height 10
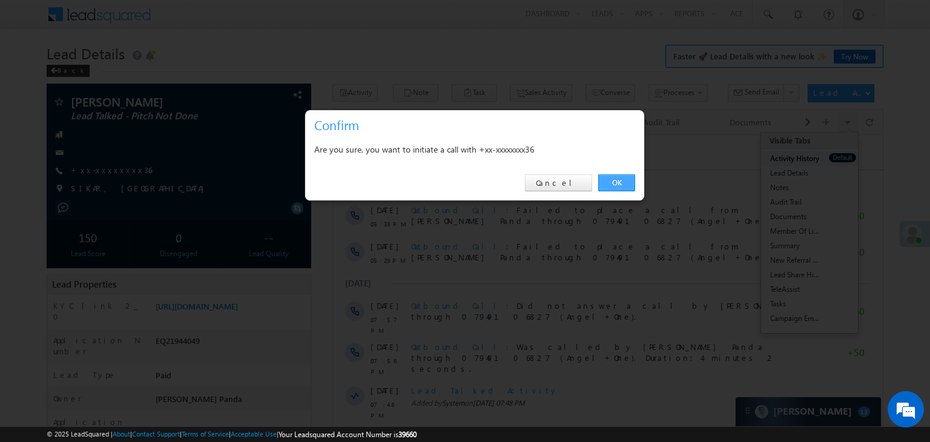
drag, startPoint x: 610, startPoint y: 180, endPoint x: 283, endPoint y: 42, distance: 354.8
click at [610, 180] on link "OK" at bounding box center [616, 182] width 37 height 17
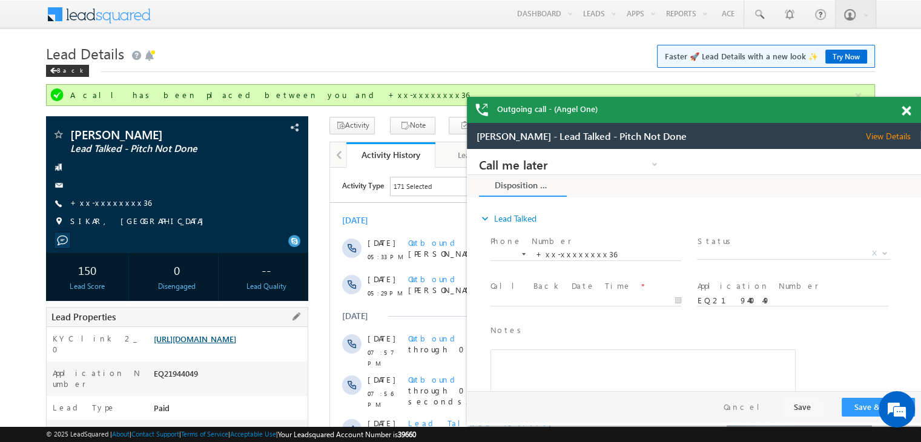
click at [236, 343] on link "[URL][DOMAIN_NAME]" at bounding box center [195, 338] width 82 height 10
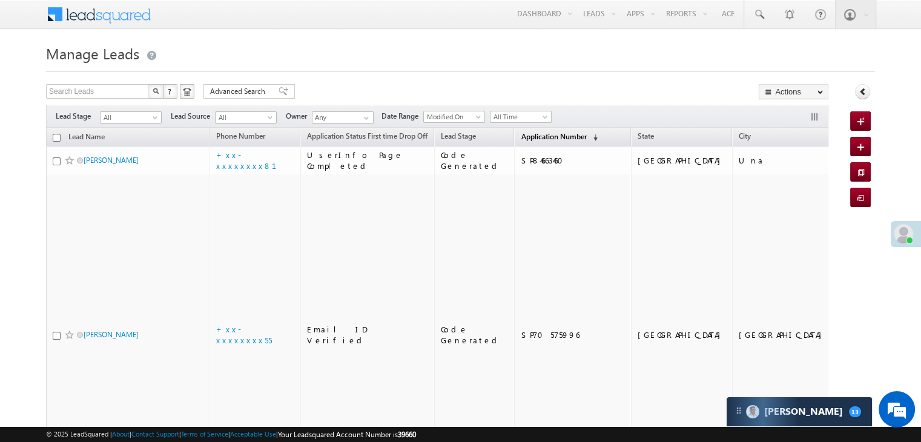
click at [520, 134] on span "Application Number" at bounding box center [552, 136] width 65 height 9
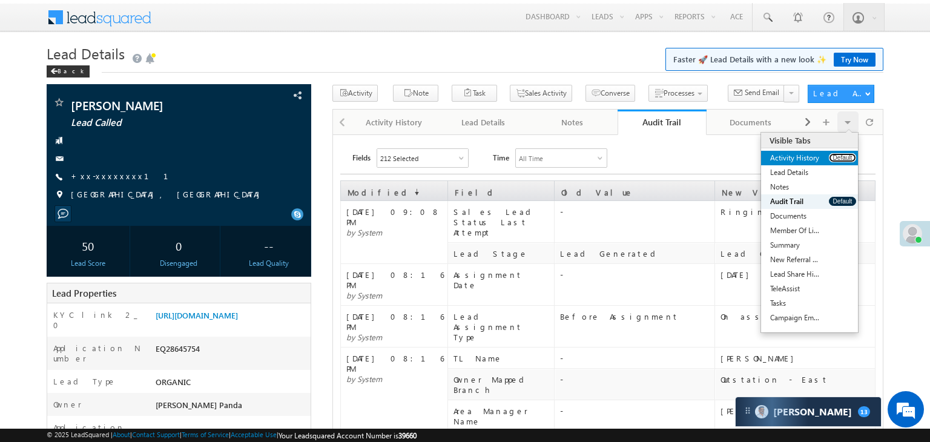
click at [833, 159] on button "Default" at bounding box center [842, 157] width 27 height 9
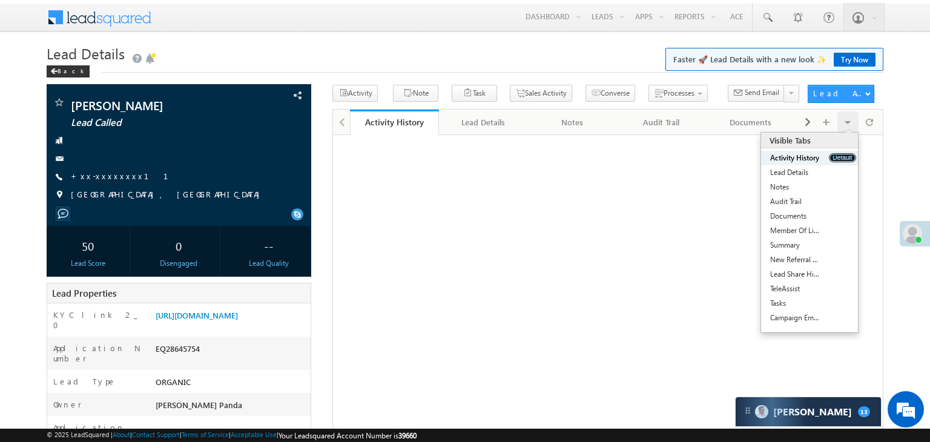
click at [833, 159] on button "Default" at bounding box center [842, 157] width 27 height 9
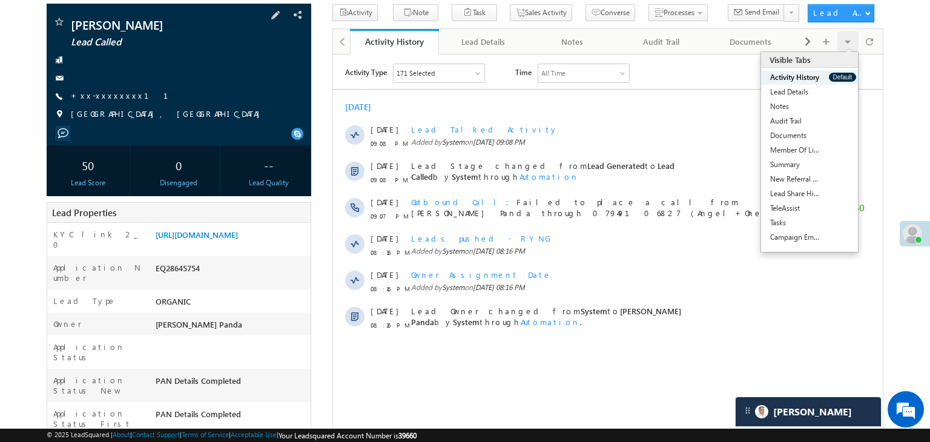
scroll to position [61, 0]
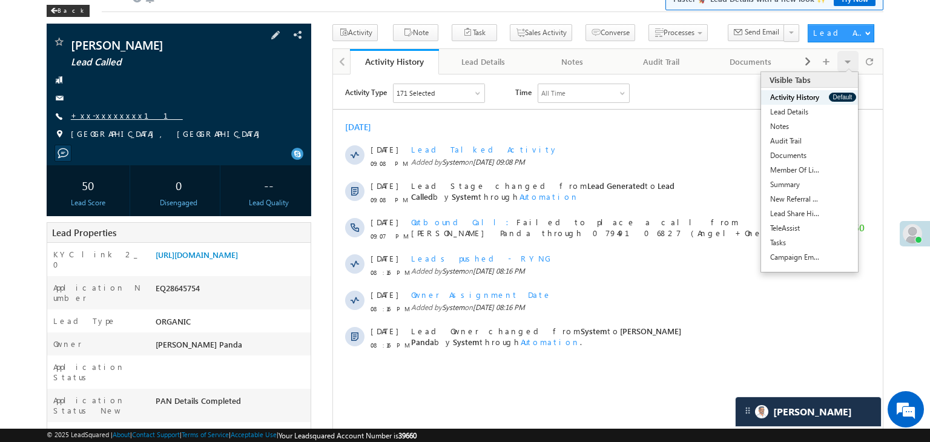
click at [114, 112] on link "+xx-xxxxxxxx11" at bounding box center [127, 115] width 112 height 10
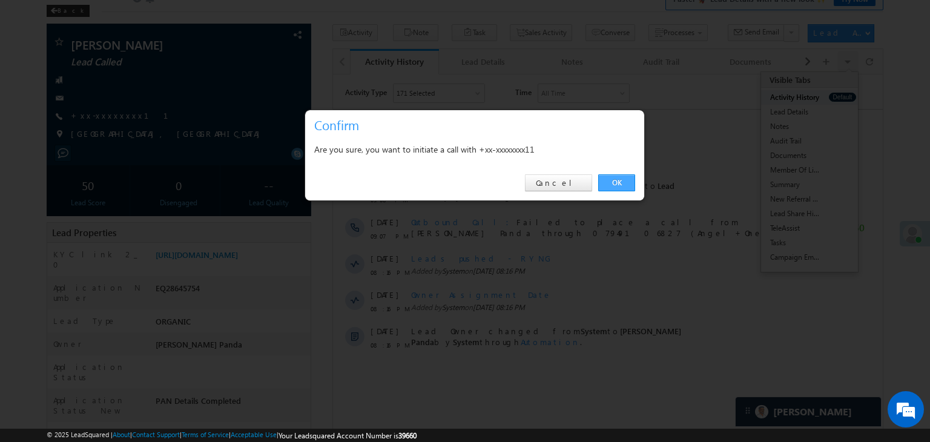
click at [625, 182] on link "OK" at bounding box center [616, 182] width 37 height 17
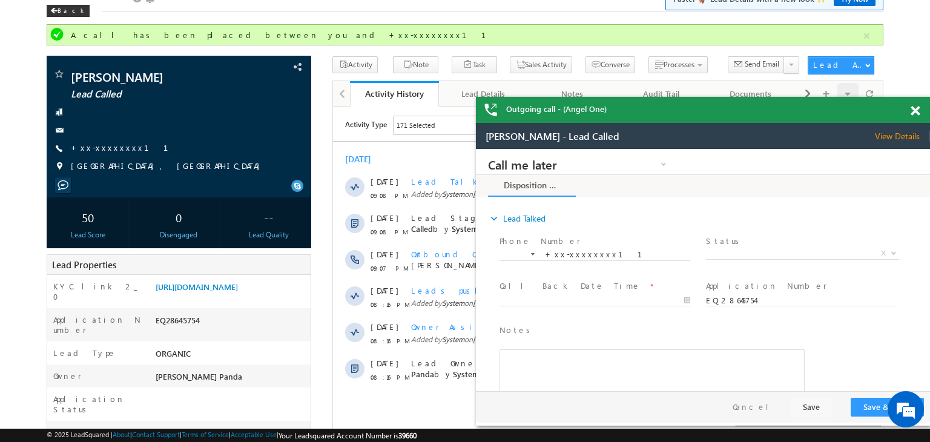
scroll to position [0, 0]
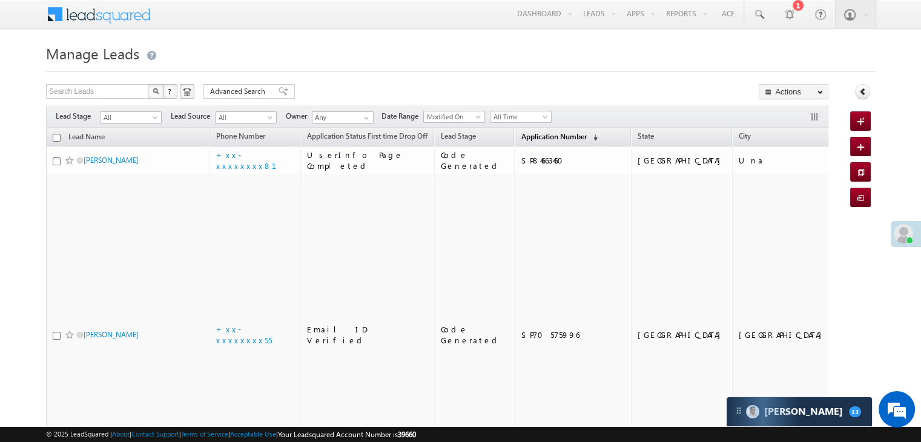
click at [523, 134] on span "Application Number" at bounding box center [552, 136] width 65 height 9
click at [525, 139] on span "Application Number" at bounding box center [552, 136] width 65 height 9
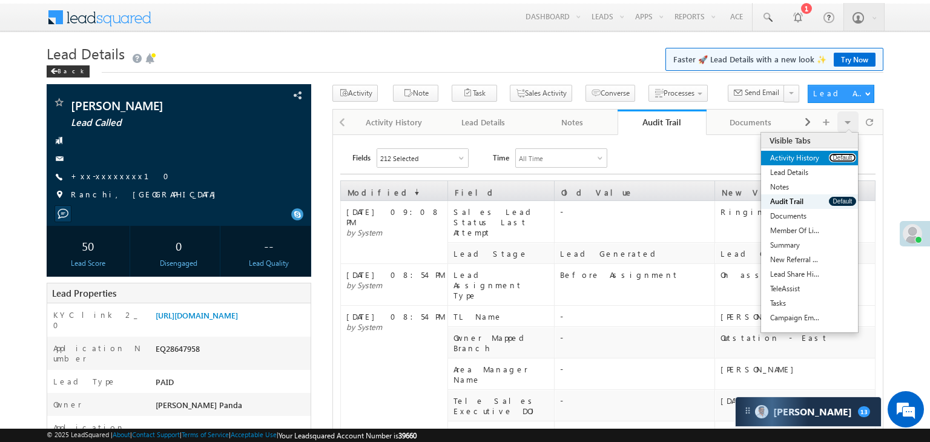
click at [831, 160] on button "Default" at bounding box center [842, 157] width 27 height 9
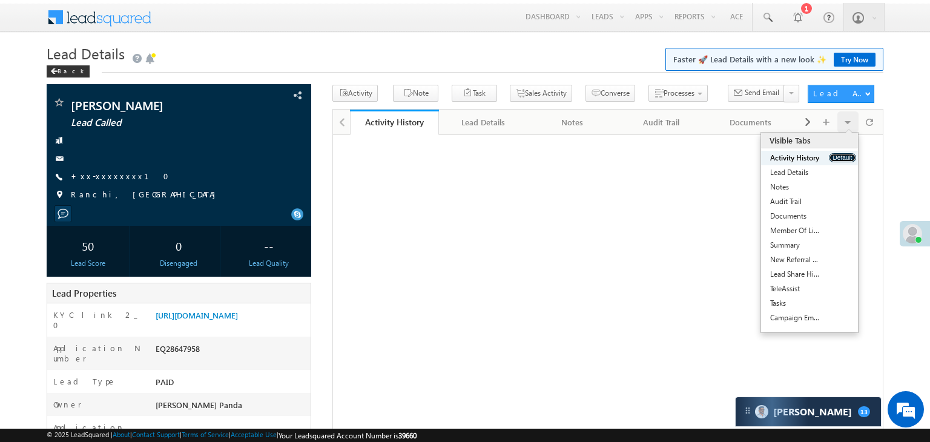
click at [831, 160] on button "Default" at bounding box center [842, 157] width 27 height 9
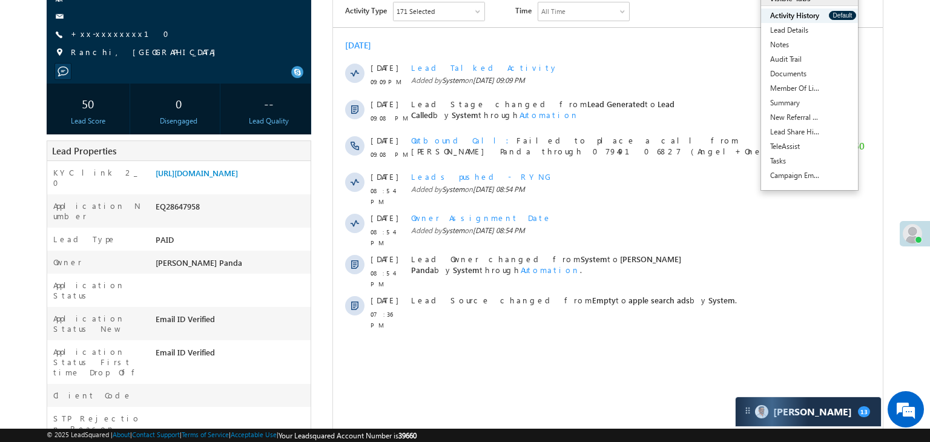
scroll to position [121, 0]
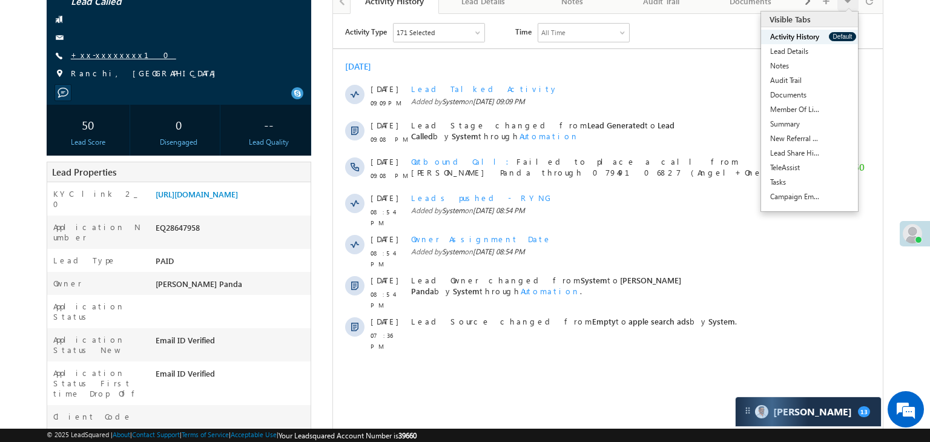
click at [100, 51] on link "+xx-xxxxxxxx10" at bounding box center [123, 55] width 105 height 10
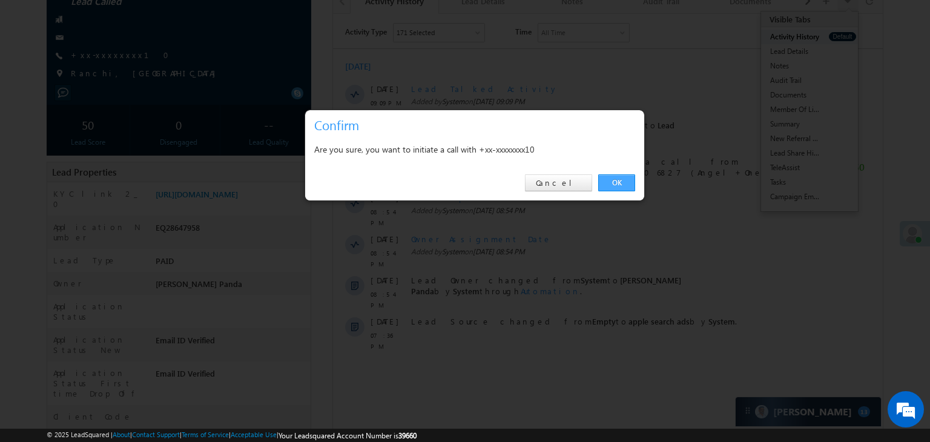
click at [629, 180] on link "OK" at bounding box center [616, 182] width 37 height 17
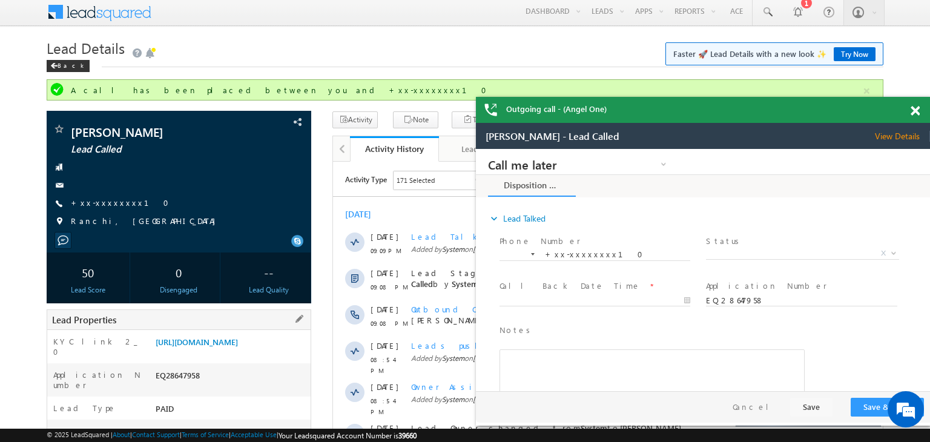
scroll to position [0, 0]
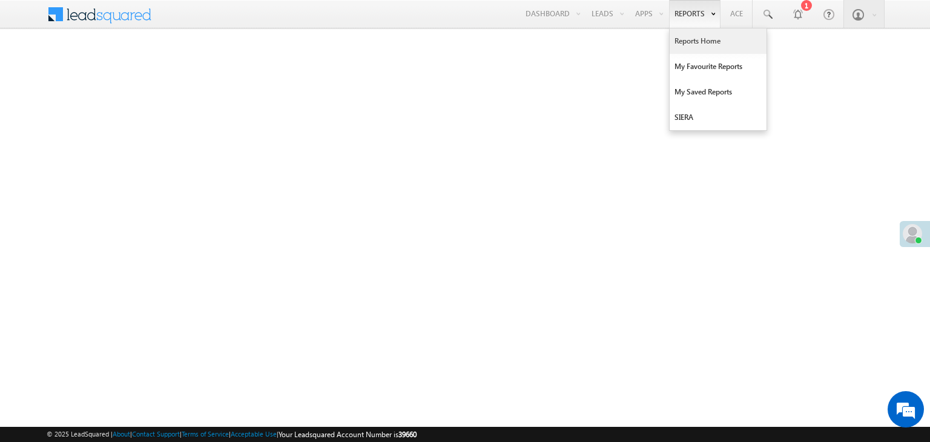
click at [692, 41] on link "Reports Home" at bounding box center [717, 40] width 97 height 25
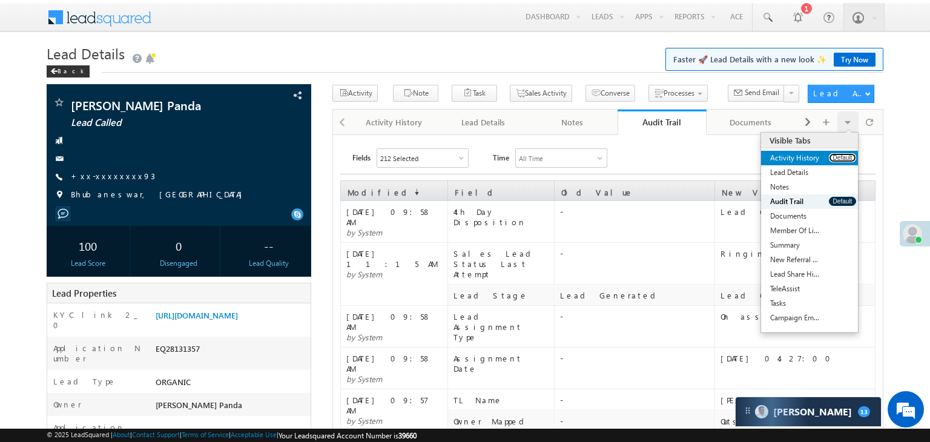
click at [835, 156] on button "Default" at bounding box center [842, 157] width 27 height 9
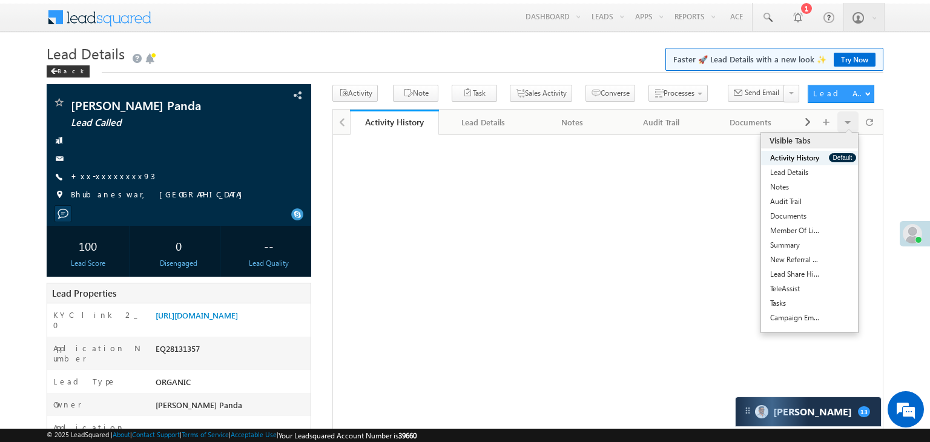
click at [835, 156] on button "Default" at bounding box center [842, 157] width 27 height 9
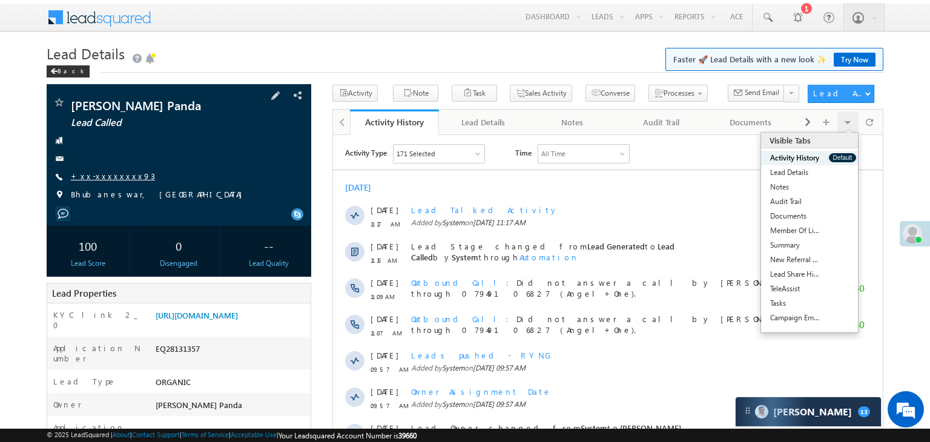
click at [108, 176] on link "+xx-xxxxxxxx93" at bounding box center [113, 176] width 84 height 10
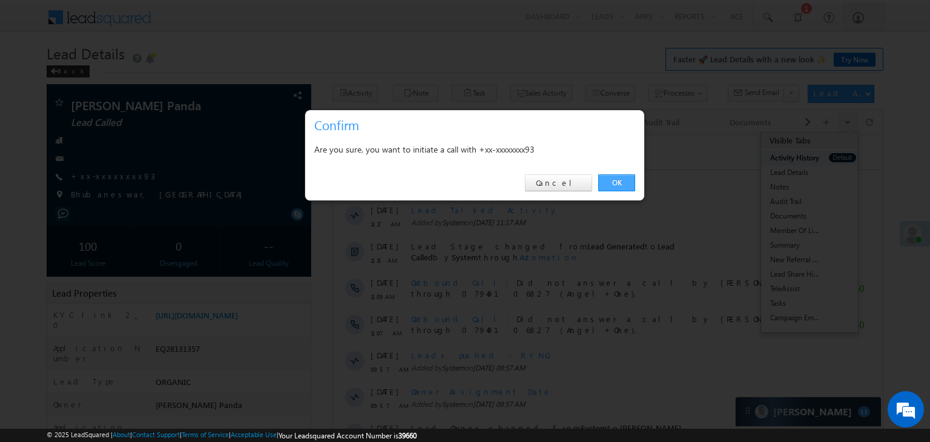
click at [616, 182] on link "OK" at bounding box center [616, 182] width 37 height 17
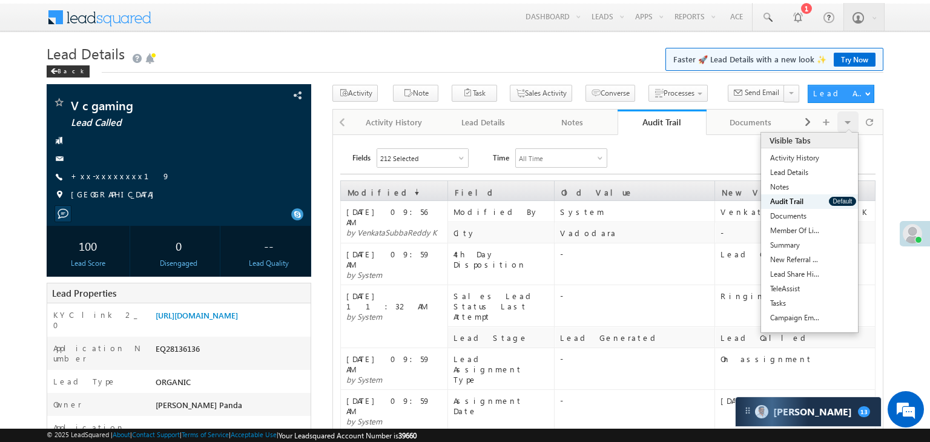
click at [847, 148] on div "Visible Tabs Activity History Default Lead Details Default Notes Default Audit …" at bounding box center [809, 229] width 97 height 192
click at [845, 153] on button "Default" at bounding box center [842, 157] width 27 height 9
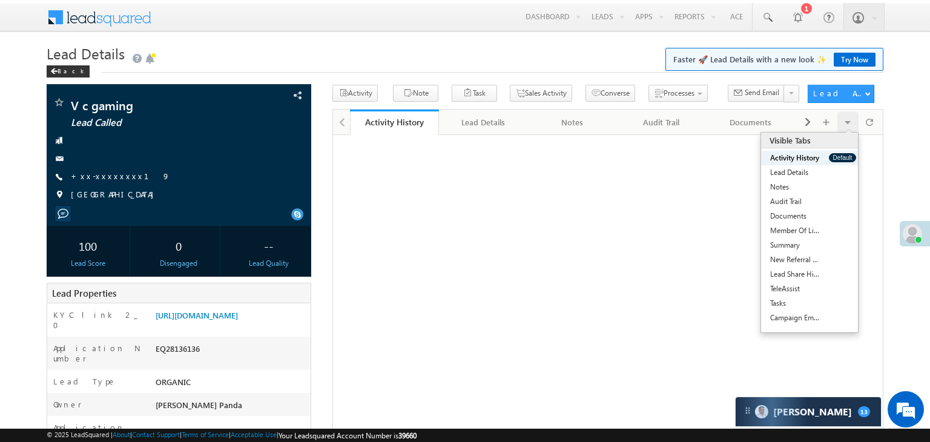
click at [845, 153] on button "Default" at bounding box center [842, 157] width 27 height 9
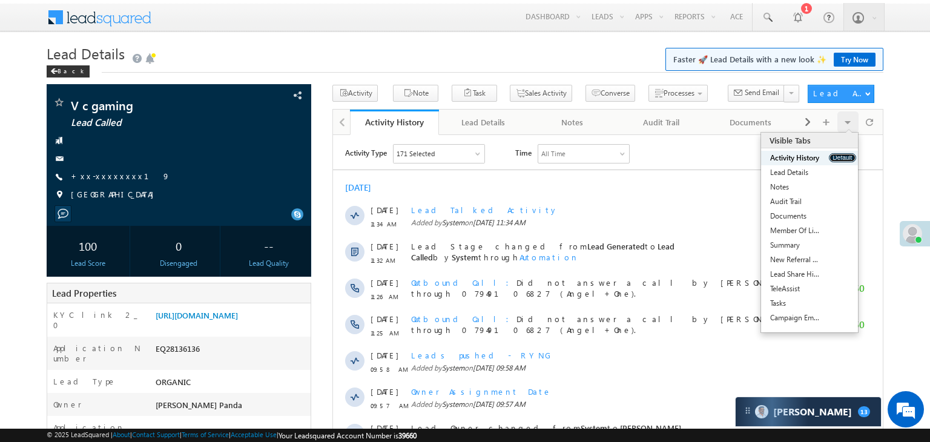
click at [845, 153] on button "Default" at bounding box center [842, 157] width 27 height 9
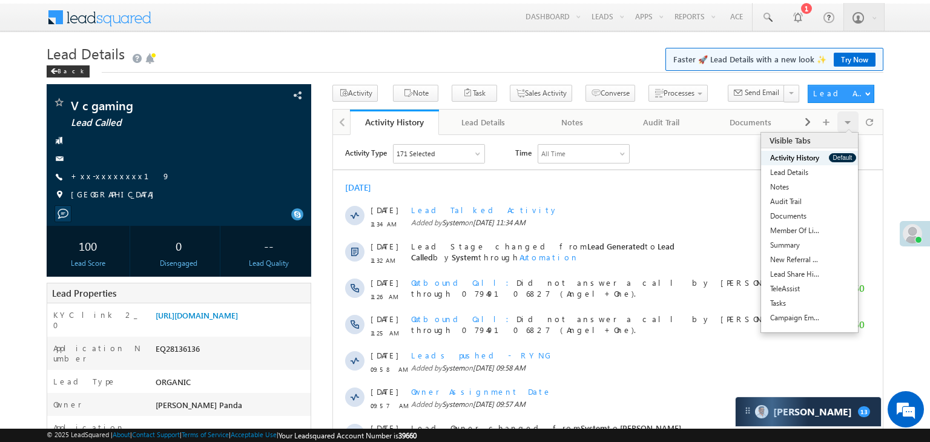
click at [845, 153] on button "Default" at bounding box center [842, 157] width 27 height 9
click at [104, 174] on link "+xx-xxxxxxxx19" at bounding box center [120, 176] width 99 height 10
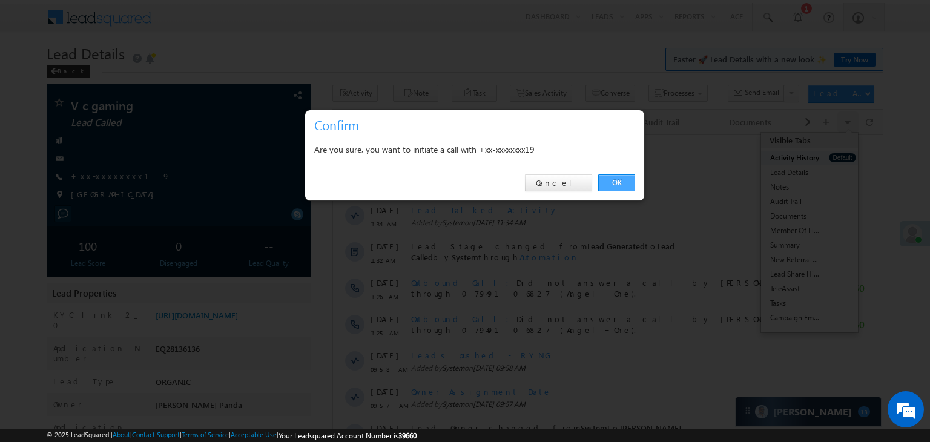
click at [616, 179] on link "OK" at bounding box center [616, 182] width 37 height 17
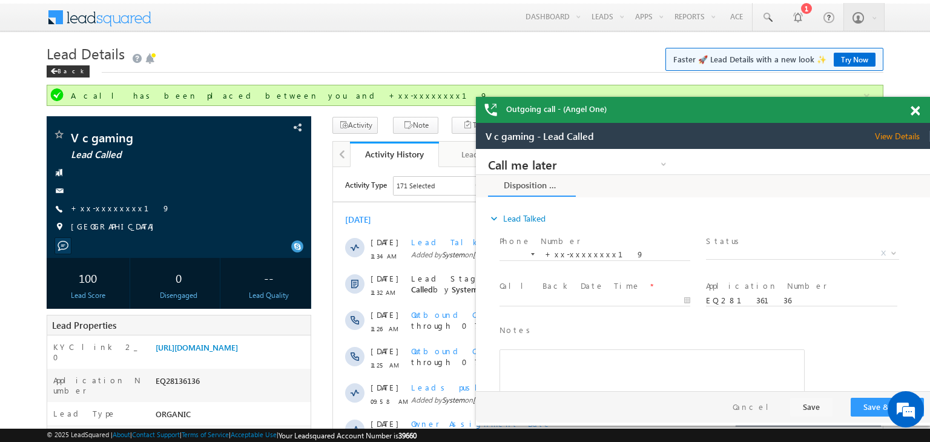
click at [912, 110] on span at bounding box center [914, 111] width 9 height 10
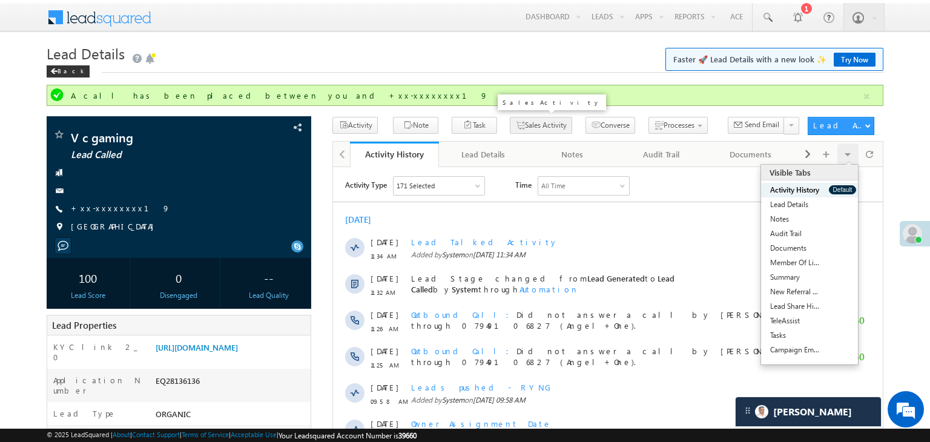
scroll to position [61, 0]
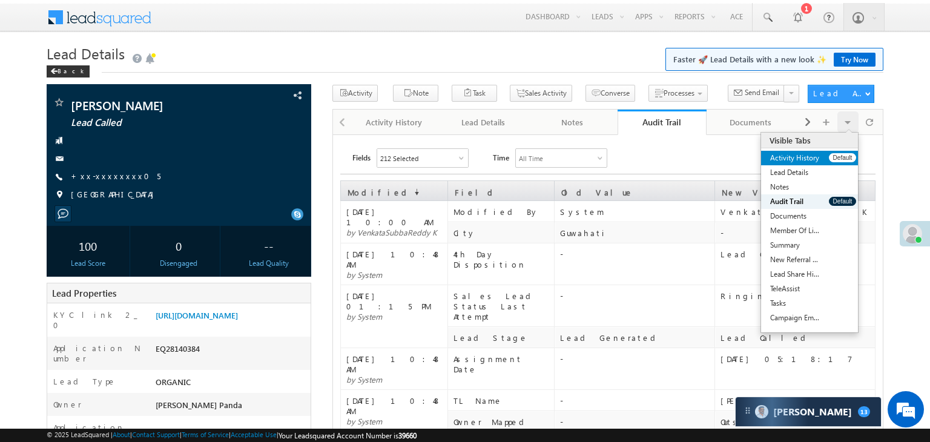
click at [828, 161] on link "Activity History" at bounding box center [795, 158] width 68 height 15
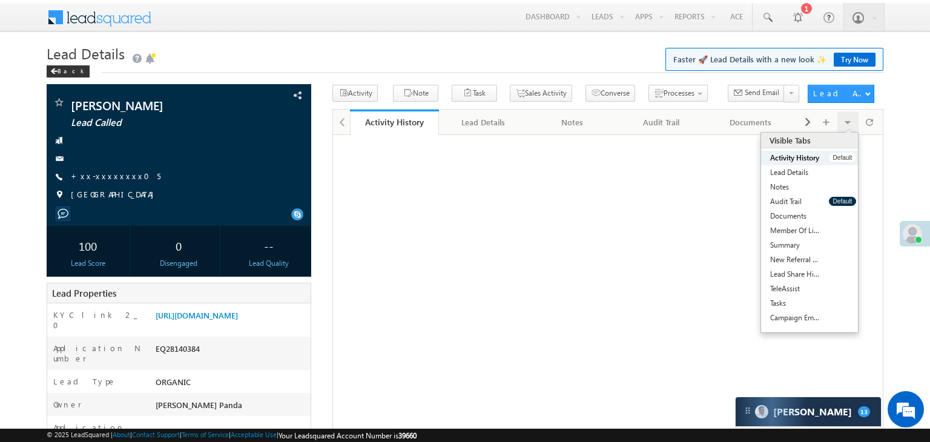
click at [828, 161] on link "Activity History" at bounding box center [795, 158] width 68 height 15
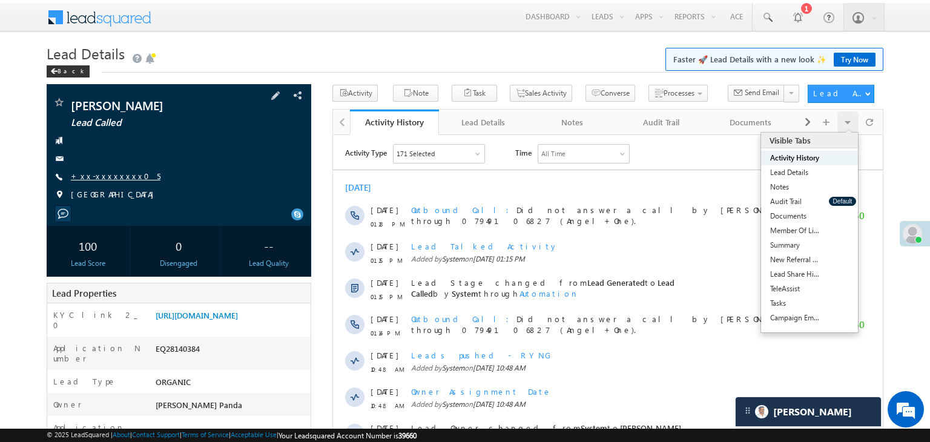
click at [99, 178] on link "+xx-xxxxxxxx05" at bounding box center [116, 176] width 90 height 10
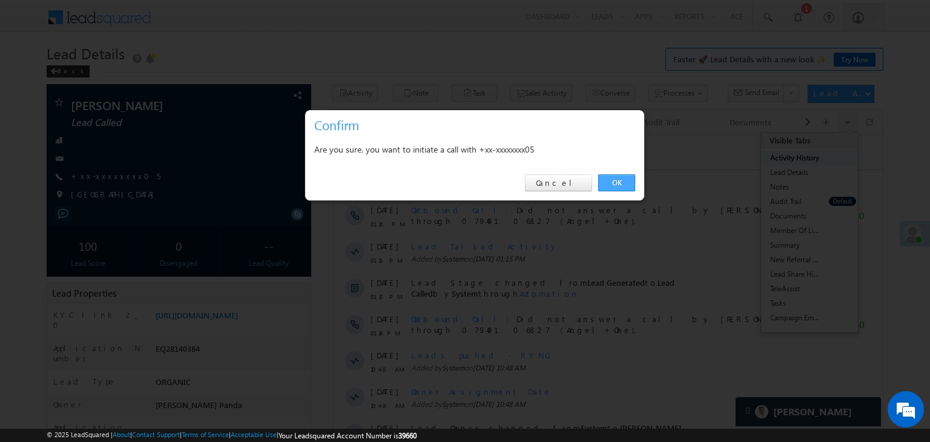
click at [615, 181] on link "OK" at bounding box center [616, 182] width 37 height 17
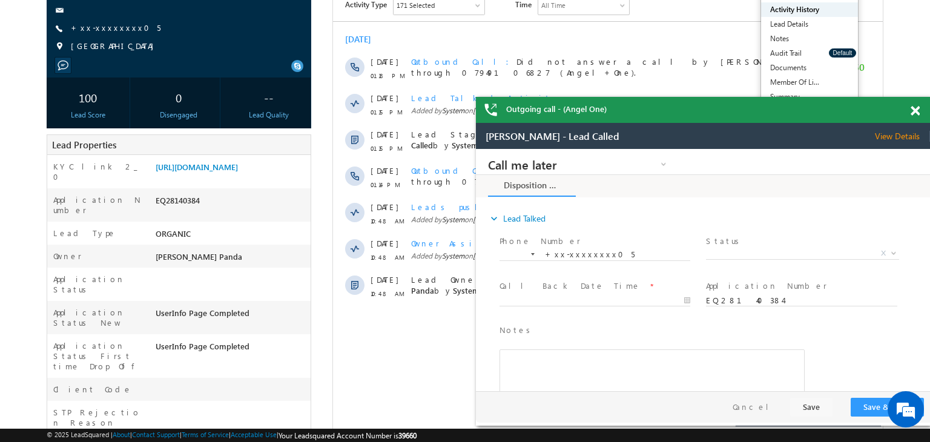
scroll to position [182, 0]
click at [913, 112] on span at bounding box center [914, 111] width 9 height 10
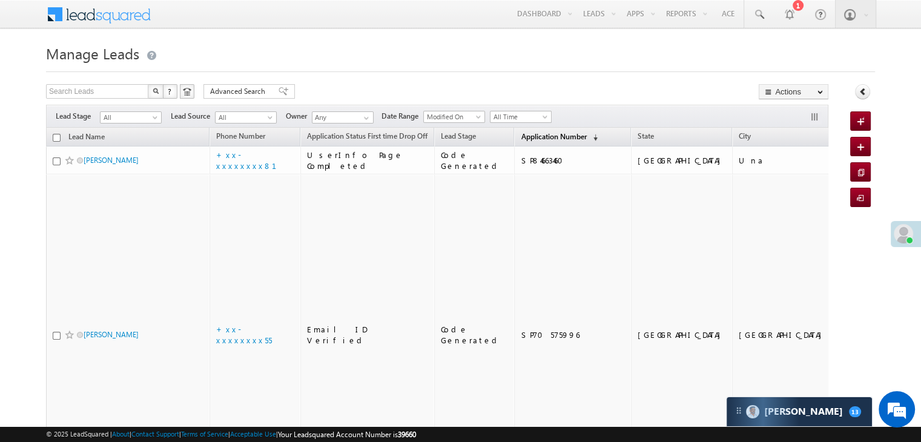
click at [540, 136] on span "Application Number" at bounding box center [552, 136] width 65 height 9
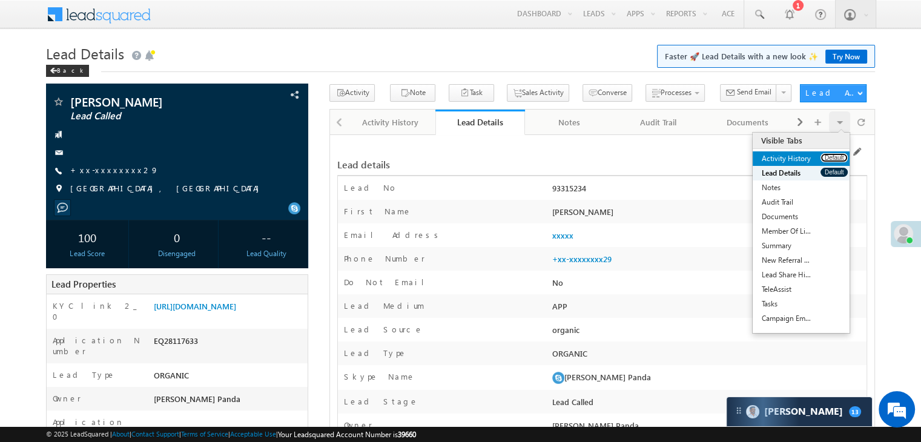
click at [826, 154] on button "Default" at bounding box center [833, 157] width 27 height 9
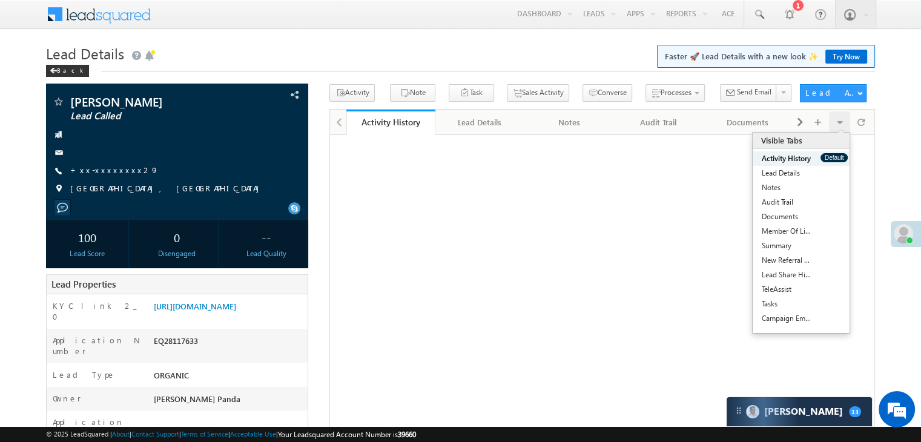
click at [826, 154] on button "Default" at bounding box center [833, 157] width 27 height 9
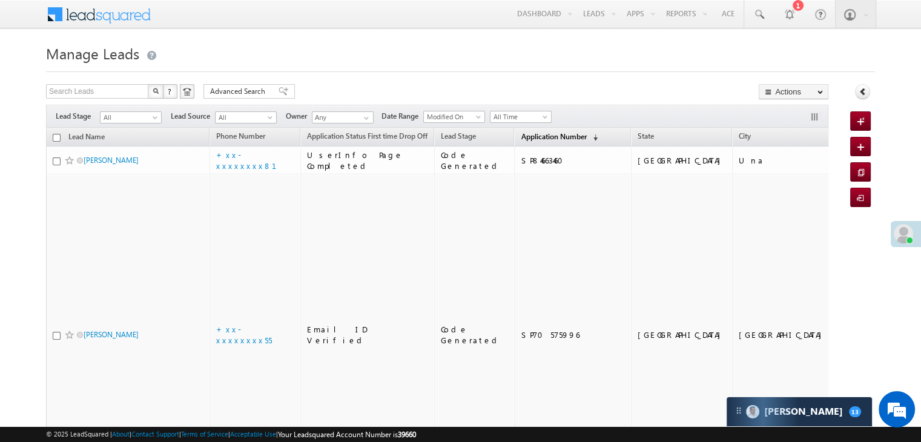
click at [524, 136] on span "Application Number" at bounding box center [552, 136] width 65 height 9
click at [520, 137] on span "Application Number" at bounding box center [552, 136] width 65 height 9
click at [523, 136] on span "Application Number" at bounding box center [552, 136] width 65 height 9
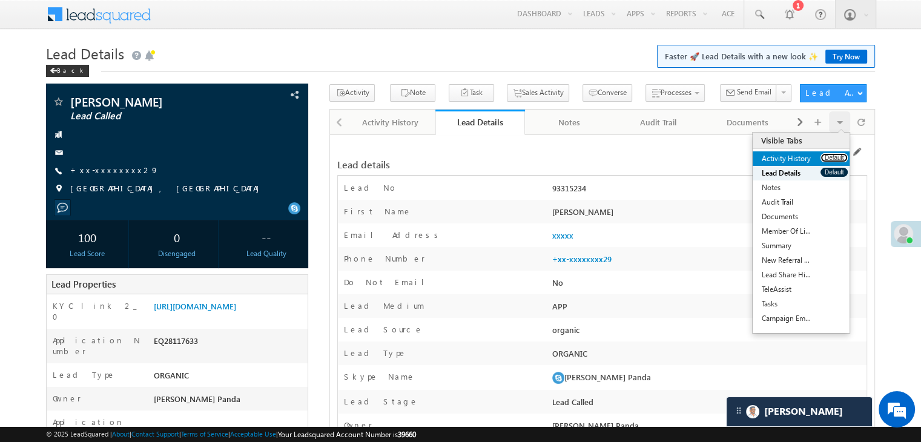
click at [823, 156] on button "Default" at bounding box center [833, 157] width 27 height 9
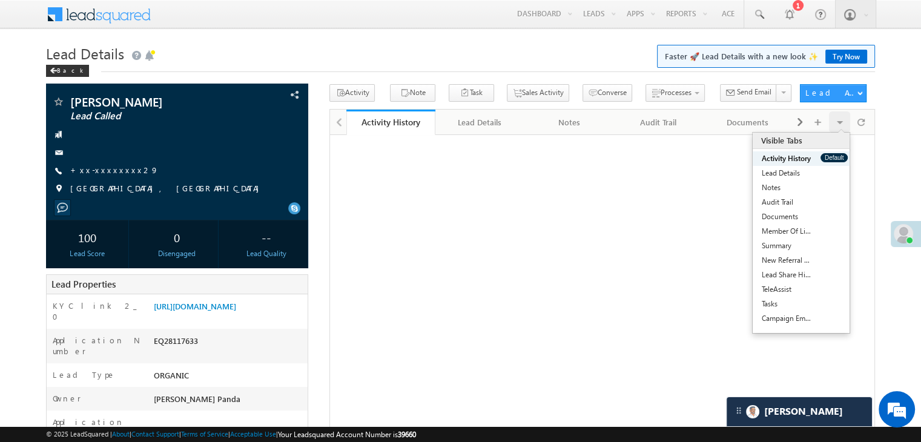
click at [823, 156] on button "Default" at bounding box center [833, 157] width 27 height 9
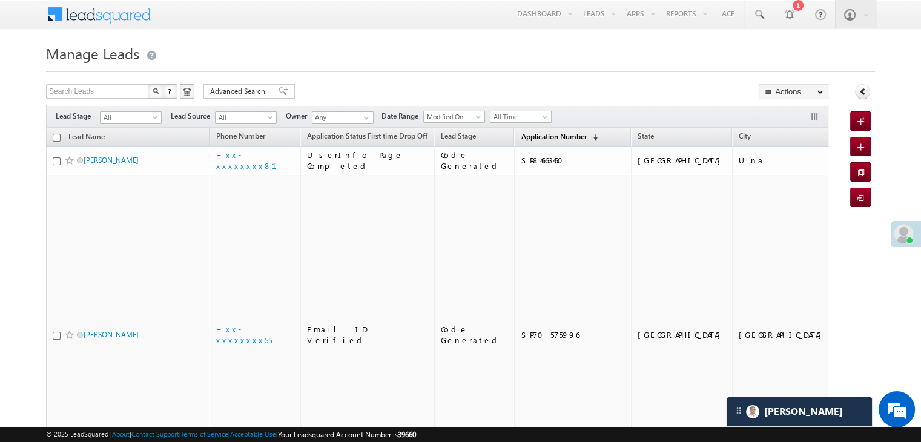
click at [522, 134] on span "Application Number" at bounding box center [552, 136] width 65 height 9
click at [528, 136] on span "Application Number" at bounding box center [552, 136] width 65 height 9
click at [524, 139] on span "Application Number" at bounding box center [552, 136] width 65 height 9
click at [527, 137] on span "Application Number" at bounding box center [552, 136] width 65 height 9
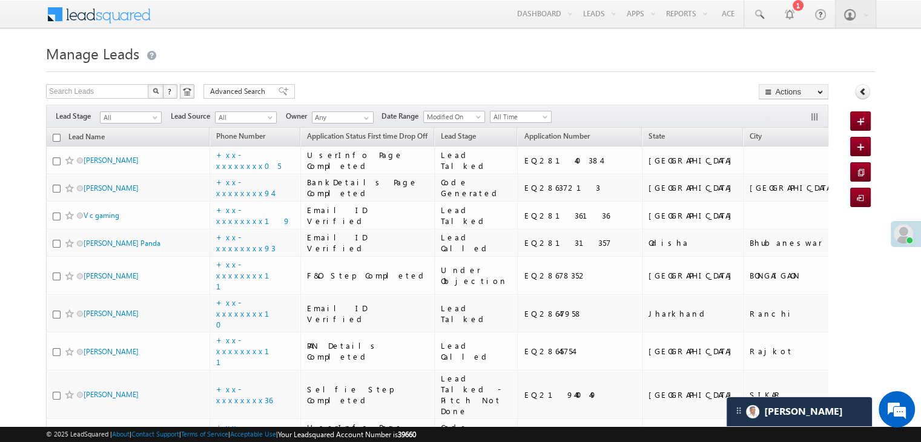
click at [902, 235] on span at bounding box center [902, 233] width 19 height 19
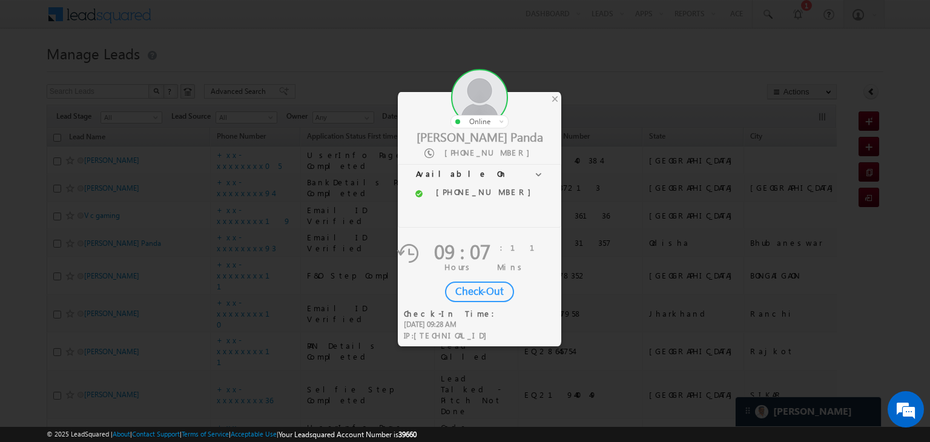
click at [491, 291] on div "Check-Out" at bounding box center [479, 291] width 69 height 21
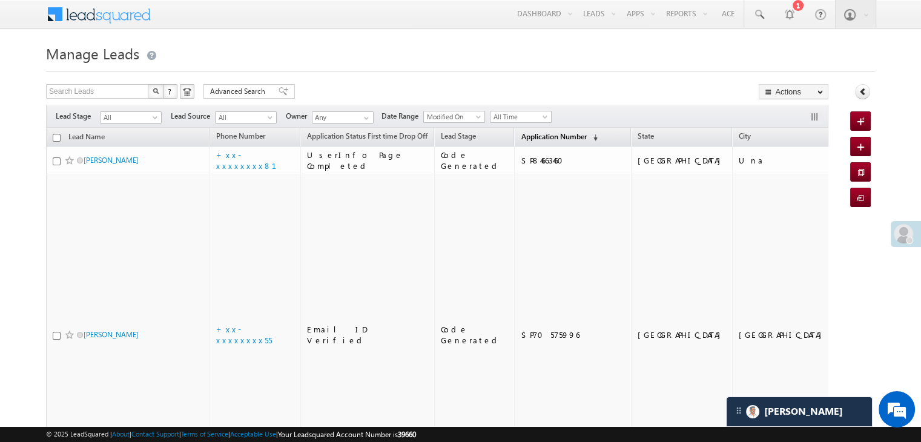
click at [524, 137] on span "Application Number" at bounding box center [552, 136] width 65 height 9
click at [535, 136] on span "Application Number" at bounding box center [552, 136] width 65 height 9
click at [540, 132] on span "Application Number" at bounding box center [552, 136] width 65 height 9
click at [520, 139] on span "Application Number" at bounding box center [552, 136] width 65 height 9
click at [528, 136] on span "Application Number" at bounding box center [552, 136] width 65 height 9
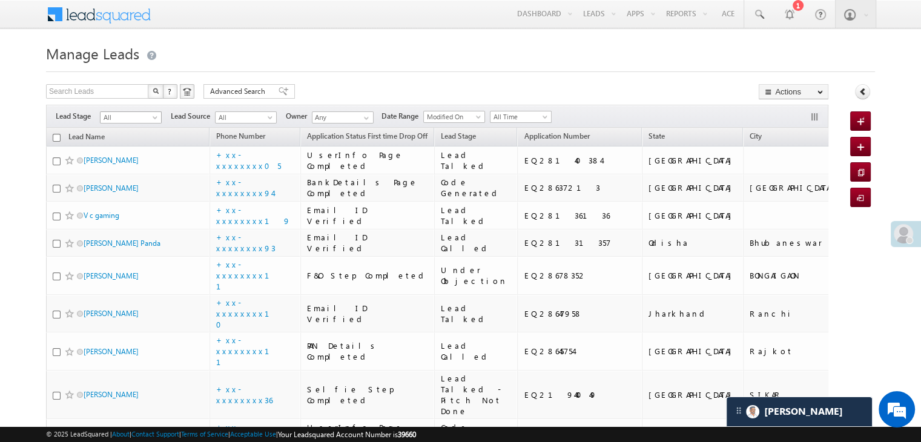
click at [156, 118] on span at bounding box center [156, 120] width 10 height 10
click at [137, 141] on link "Lead Generated" at bounding box center [130, 142] width 61 height 11
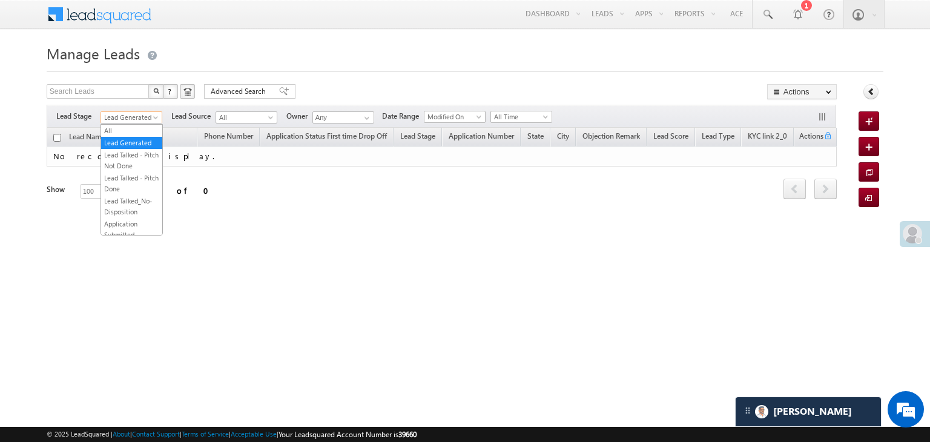
click at [156, 116] on span at bounding box center [157, 120] width 10 height 10
click at [138, 129] on link "All" at bounding box center [131, 130] width 61 height 11
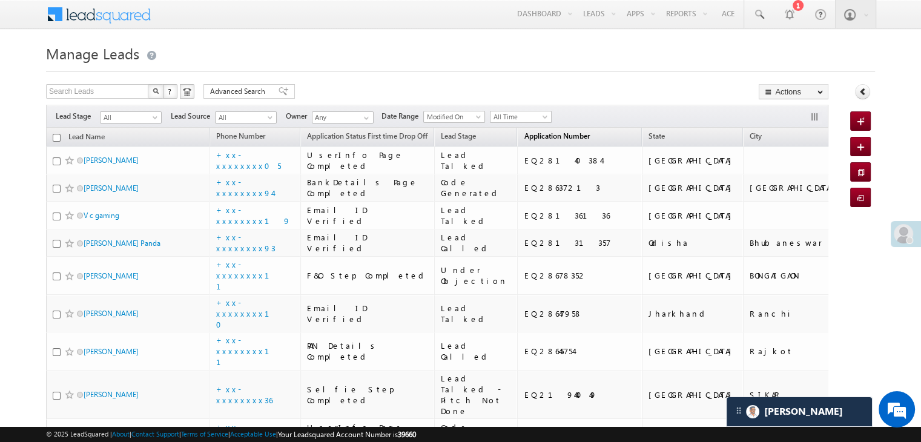
click at [524, 134] on span "Application Number" at bounding box center [556, 135] width 65 height 9
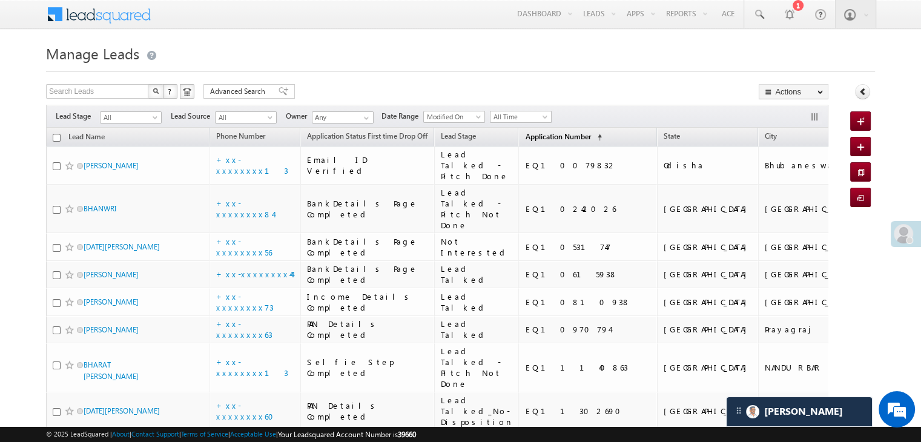
click at [530, 136] on span "Application Number" at bounding box center [557, 136] width 65 height 9
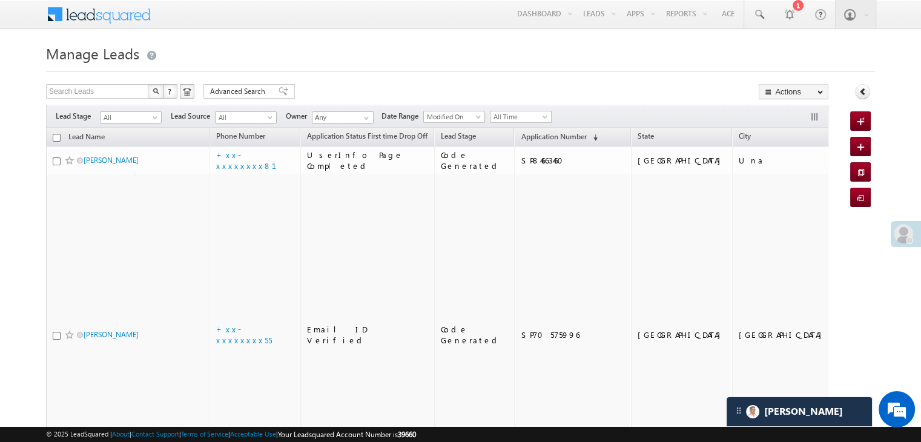
click at [530, 136] on span "Application Number" at bounding box center [552, 136] width 65 height 9
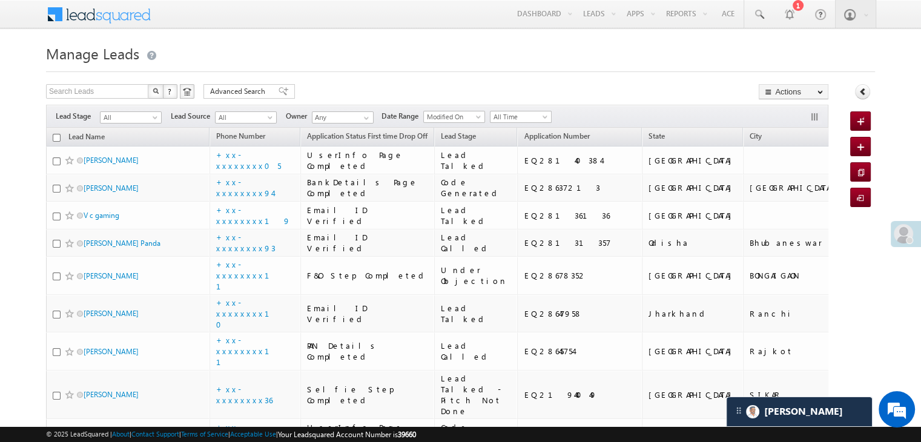
click at [530, 136] on span "Application Number" at bounding box center [556, 135] width 65 height 9
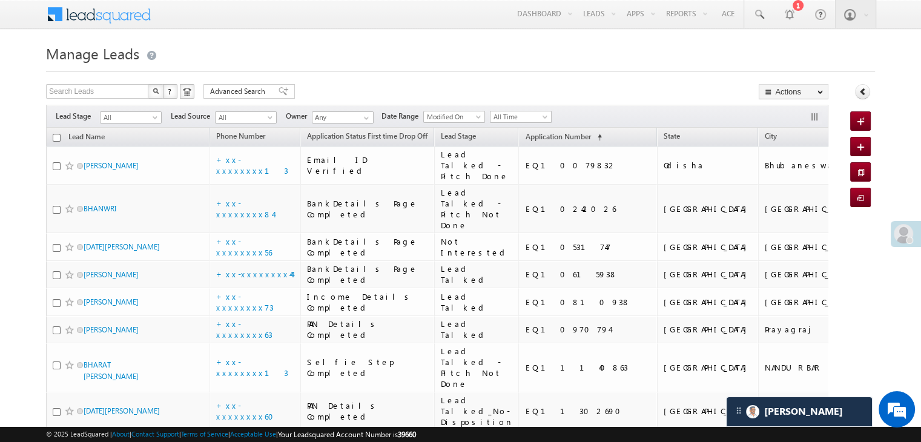
click at [530, 136] on span "Application Number" at bounding box center [557, 136] width 65 height 9
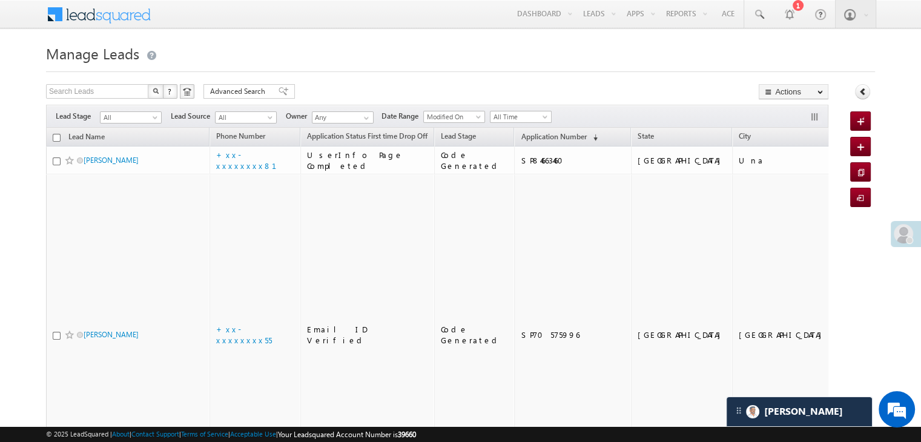
click at [530, 136] on span "Application Number" at bounding box center [552, 136] width 65 height 9
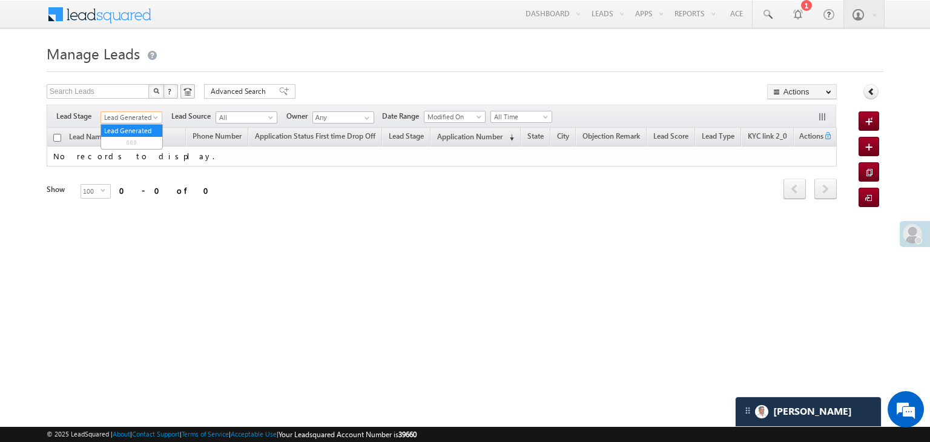
click at [152, 117] on span at bounding box center [157, 120] width 10 height 10
click at [134, 127] on link "All" at bounding box center [131, 130] width 61 height 11
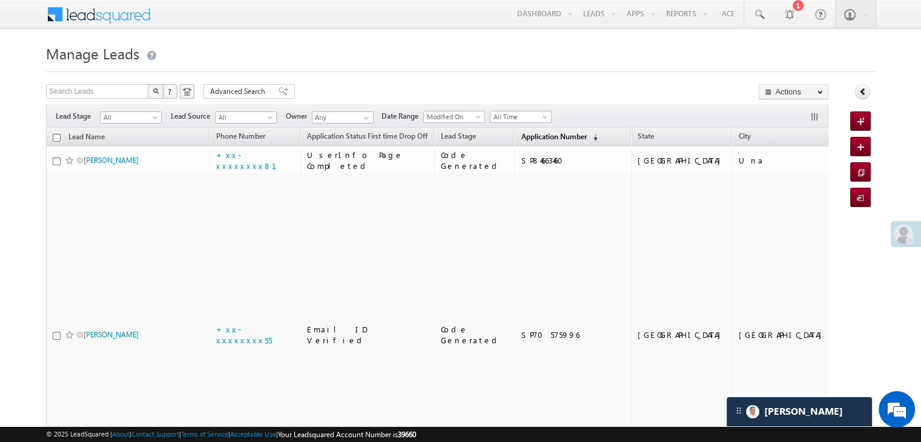
click at [542, 137] on span "Application Number" at bounding box center [552, 136] width 65 height 9
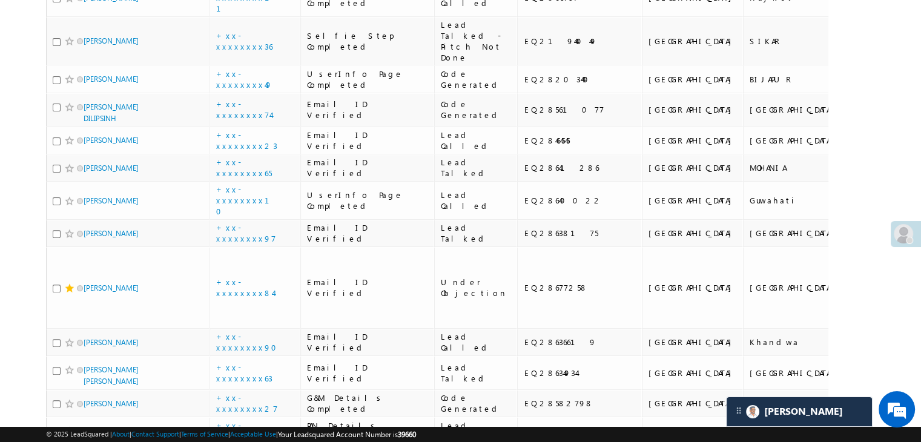
scroll to position [363, 0]
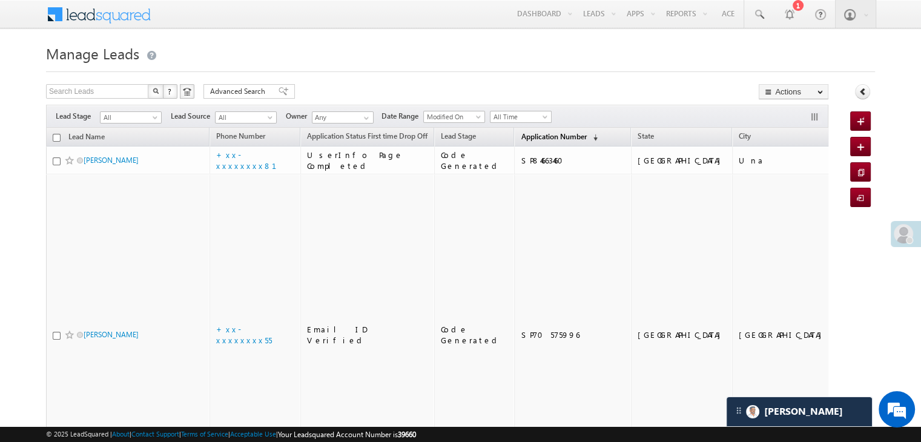
click at [522, 139] on span "Application Number" at bounding box center [552, 136] width 65 height 9
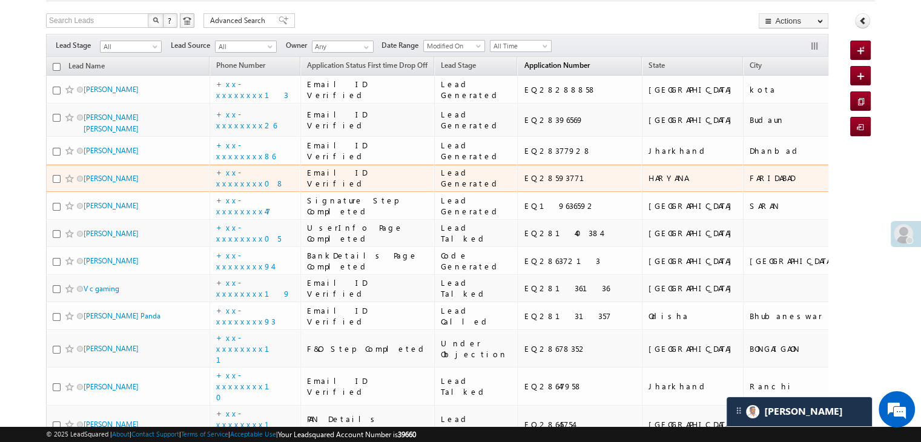
scroll to position [61, 0]
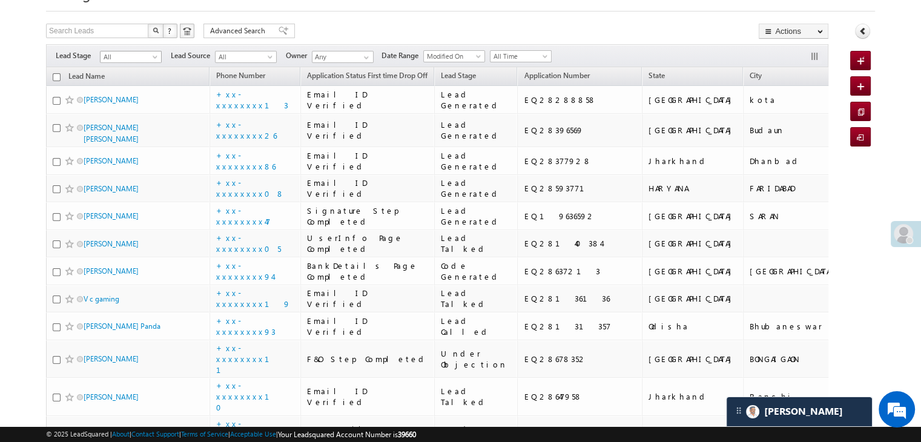
click at [155, 56] on span at bounding box center [156, 59] width 10 height 10
click at [133, 83] on link "Lead Generated" at bounding box center [130, 82] width 61 height 11
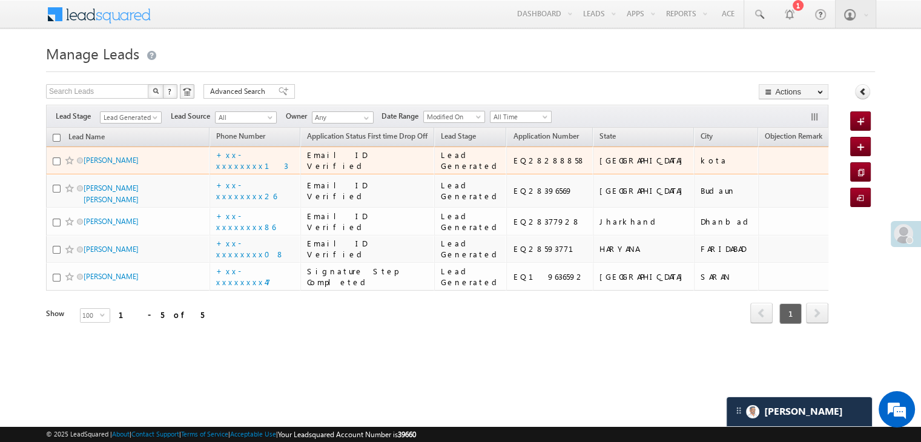
scroll to position [162, 0]
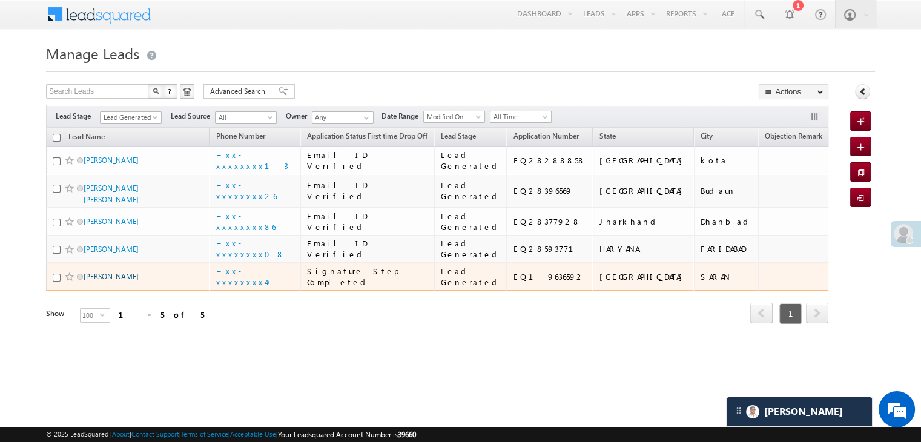
click at [92, 281] on link "[PERSON_NAME]" at bounding box center [111, 276] width 55 height 9
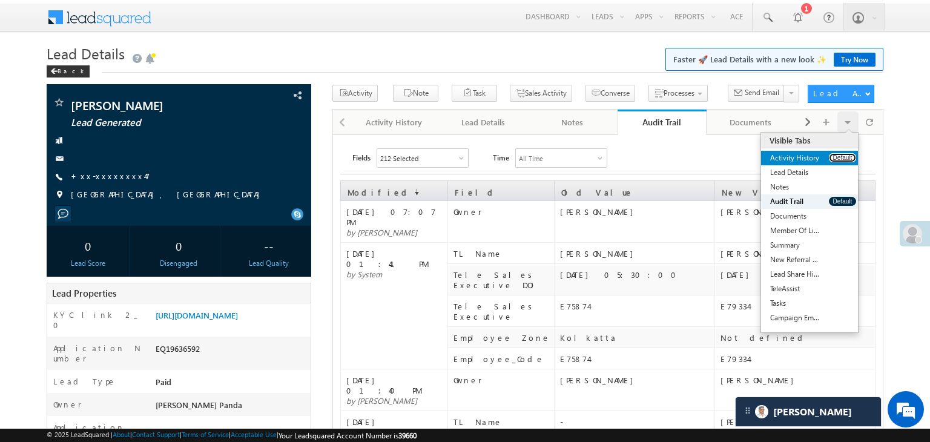
click at [835, 160] on button "Default" at bounding box center [842, 157] width 27 height 9
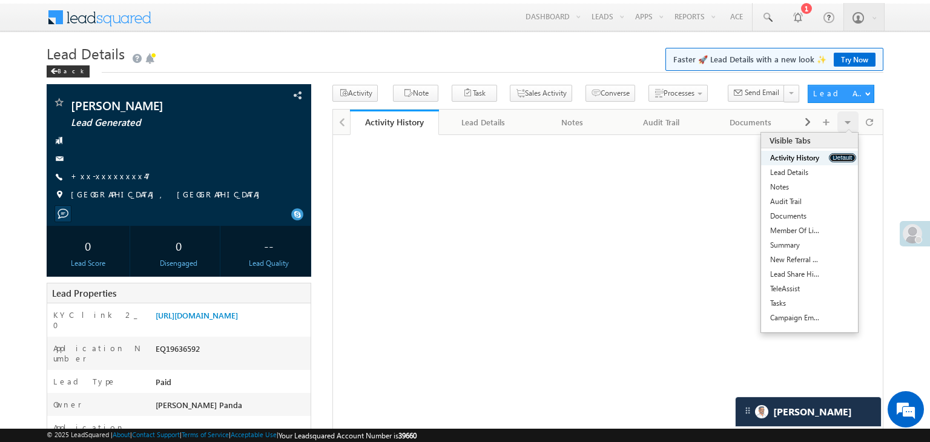
click at [835, 160] on button "Default" at bounding box center [842, 157] width 27 height 9
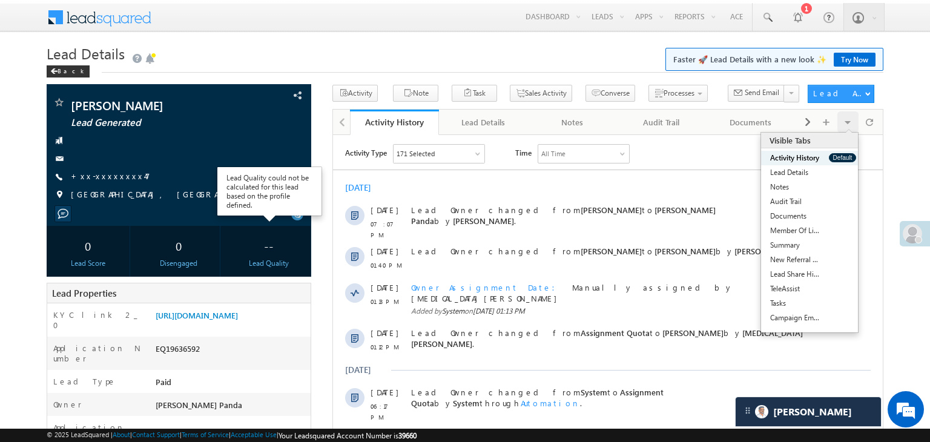
scroll to position [121, 0]
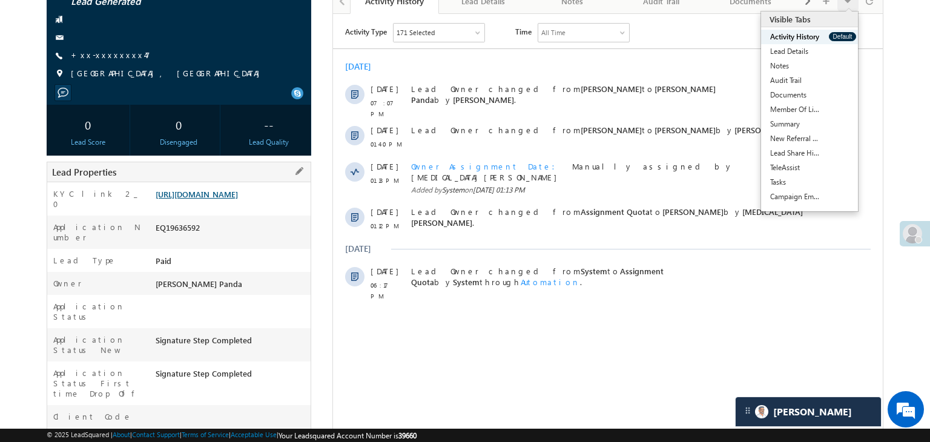
click at [238, 199] on link "[URL][DOMAIN_NAME]" at bounding box center [197, 194] width 82 height 10
click at [116, 51] on link "+xx-xxxxxxxx47" at bounding box center [110, 55] width 79 height 10
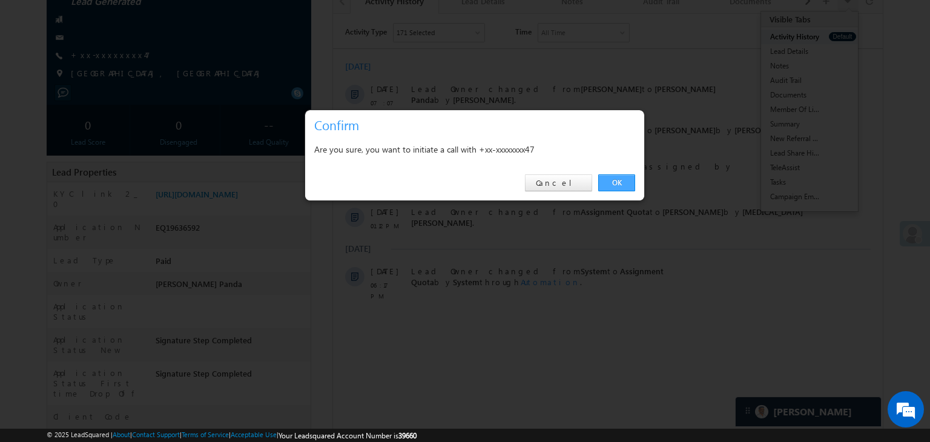
click at [619, 183] on link "OK" at bounding box center [616, 182] width 37 height 17
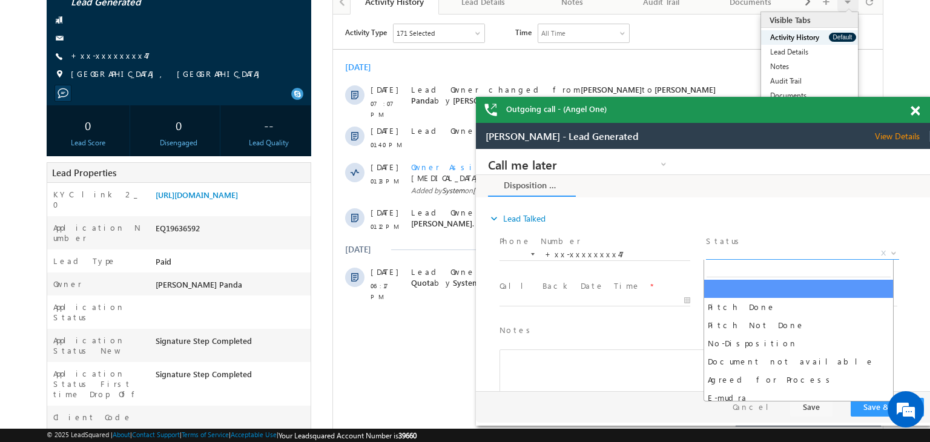
click at [819, 255] on span "X" at bounding box center [802, 254] width 192 height 12
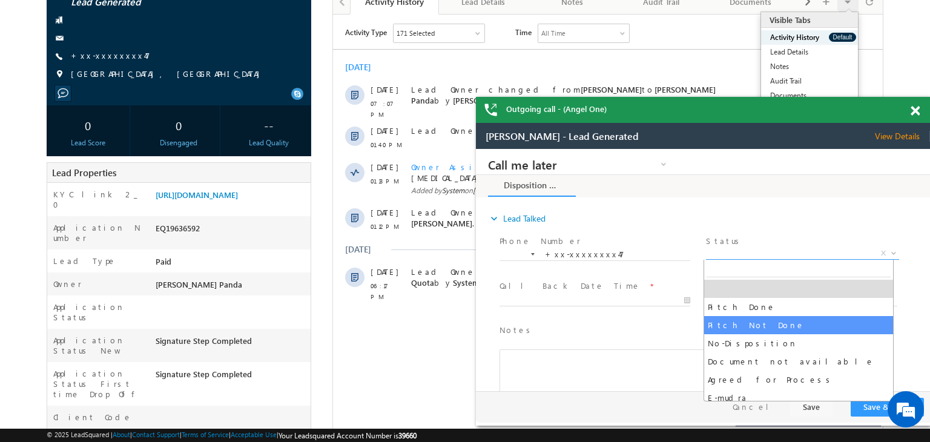
select select "Pitch Not Done"
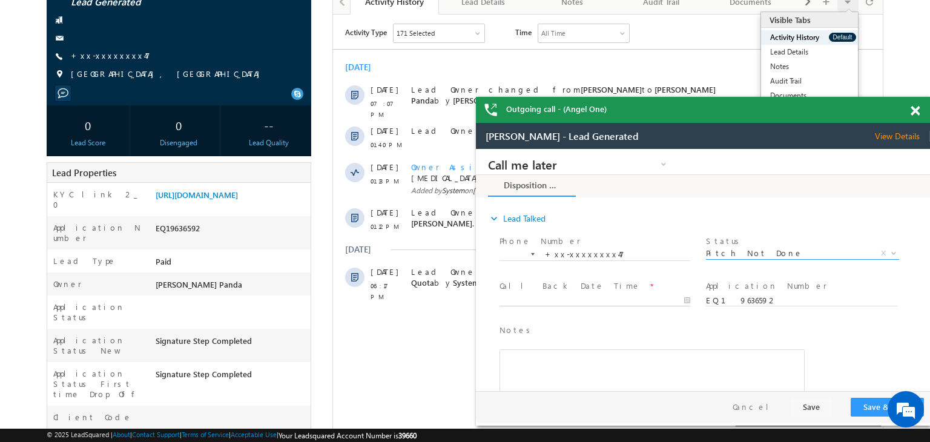
type input "09/10/25 7:10 PM"
click at [650, 300] on input "09/10/25 7:10 PM" at bounding box center [594, 301] width 191 height 12
click at [867, 410] on button "Save & Close" at bounding box center [886, 407] width 73 height 19
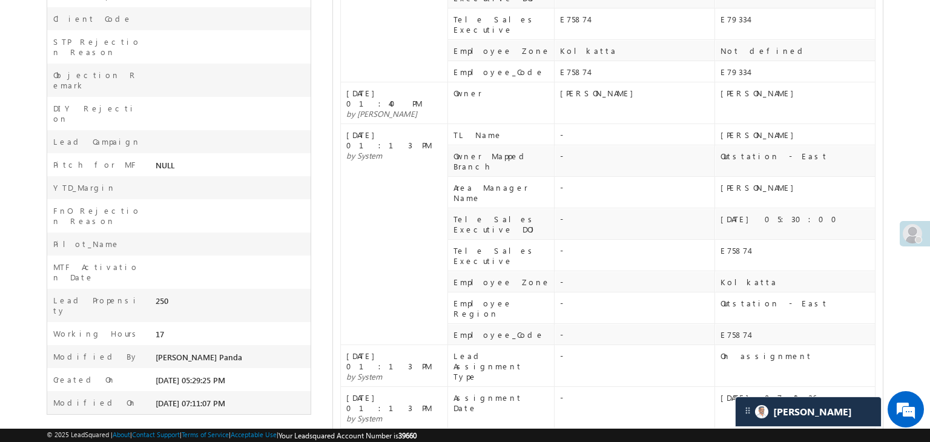
scroll to position [522, 0]
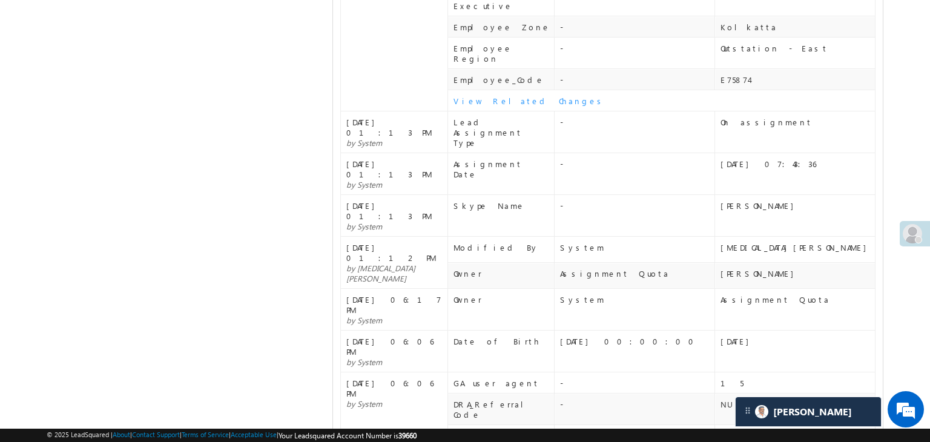
scroll to position [1177, 0]
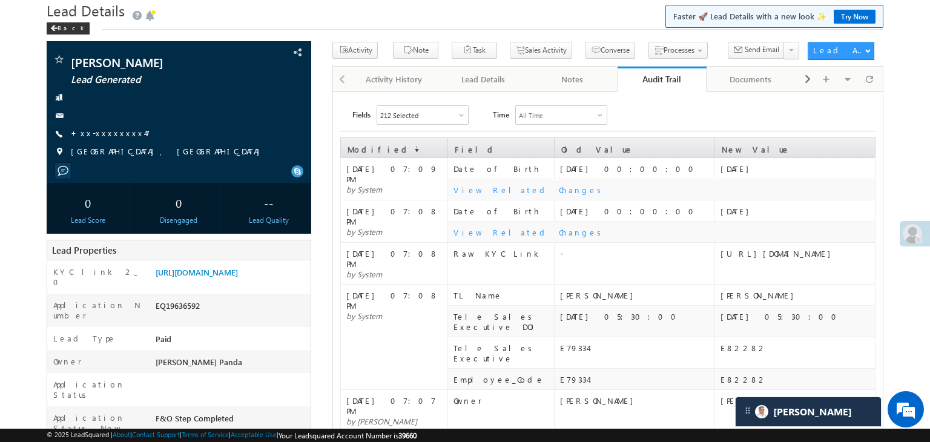
scroll to position [0, 0]
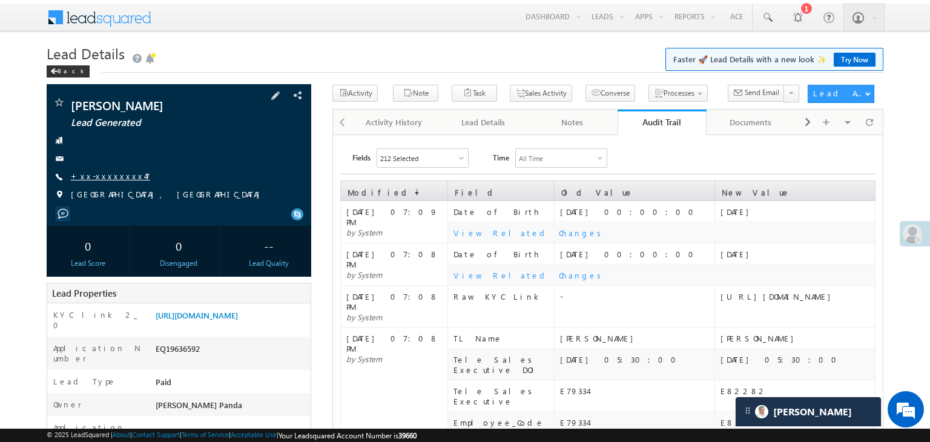
click at [107, 171] on link "+xx-xxxxxxxx47" at bounding box center [110, 176] width 79 height 10
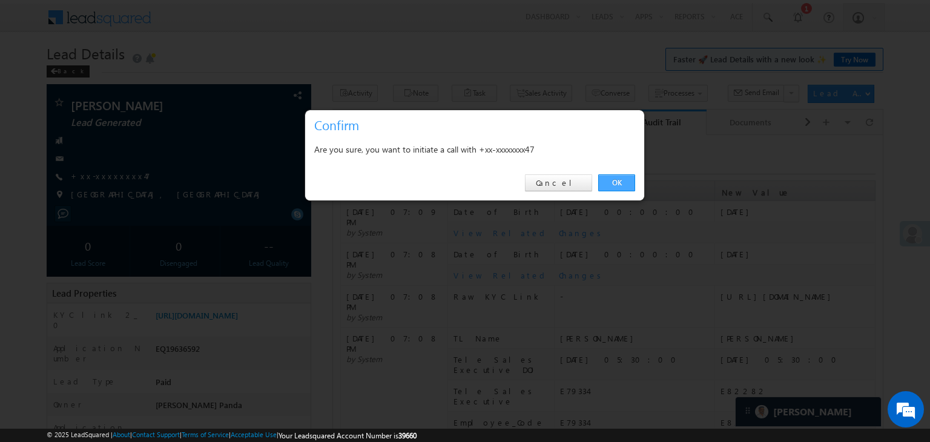
click at [614, 178] on link "OK" at bounding box center [616, 182] width 37 height 17
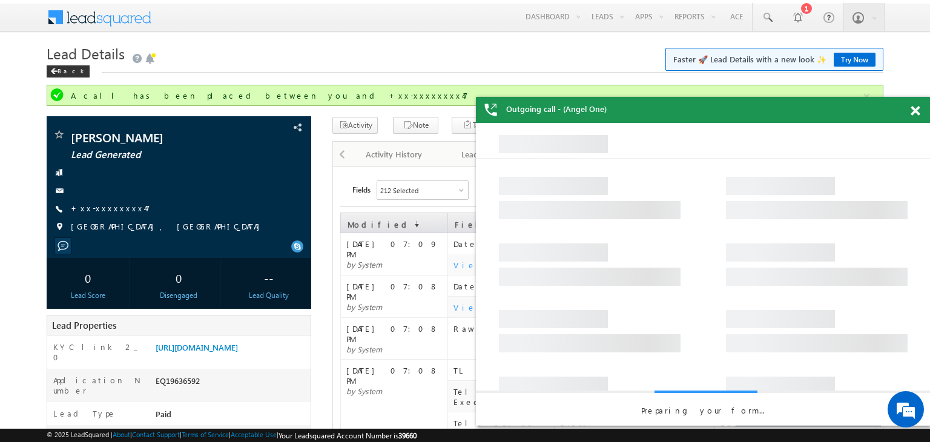
click at [910, 112] on span at bounding box center [914, 111] width 9 height 10
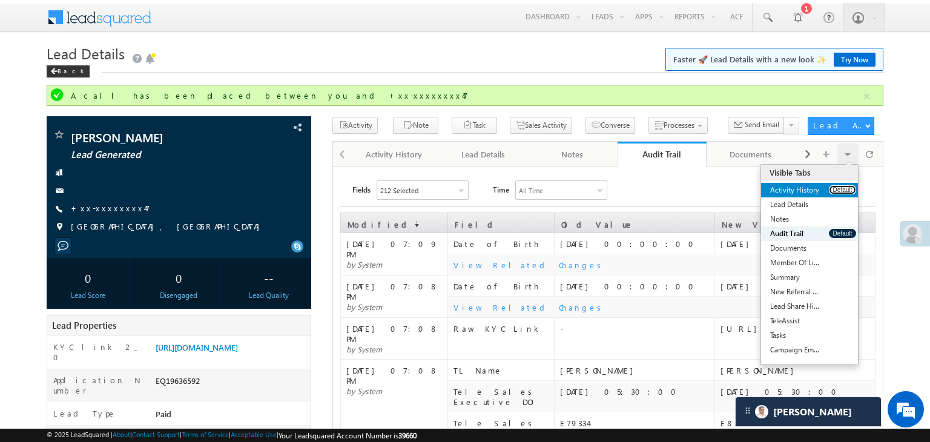
click at [841, 189] on button "Default" at bounding box center [842, 189] width 27 height 9
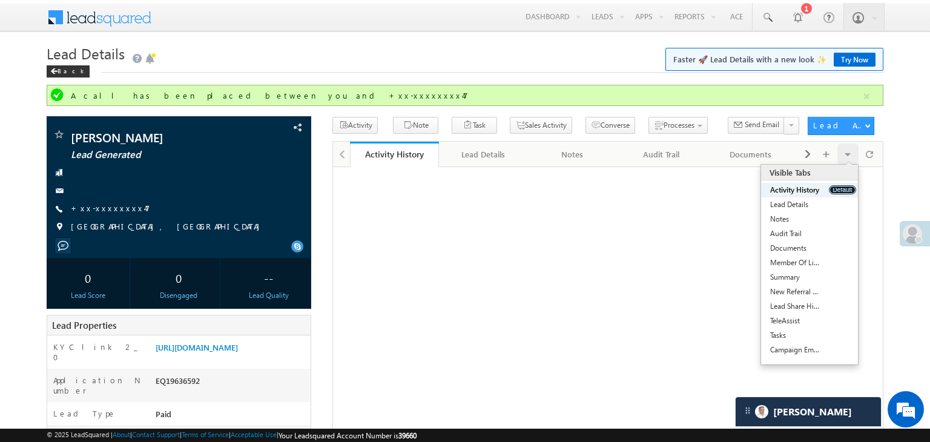
click at [841, 189] on button "Default" at bounding box center [842, 189] width 27 height 9
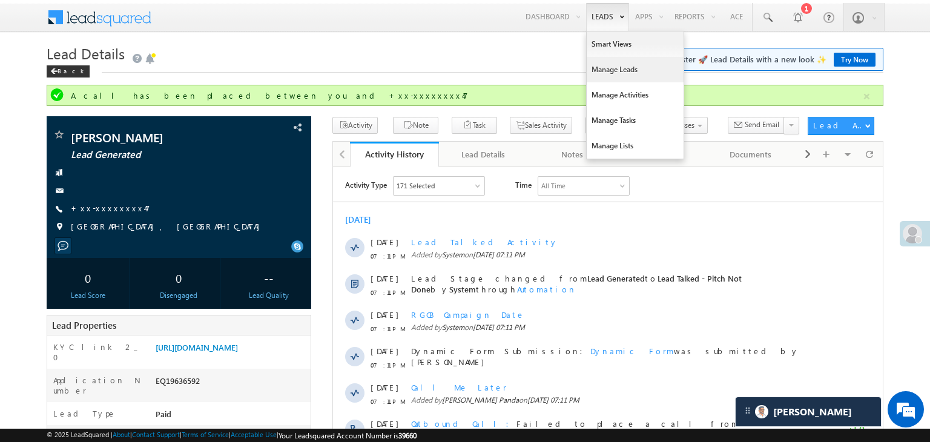
click at [605, 67] on link "Manage Leads" at bounding box center [634, 69] width 97 height 25
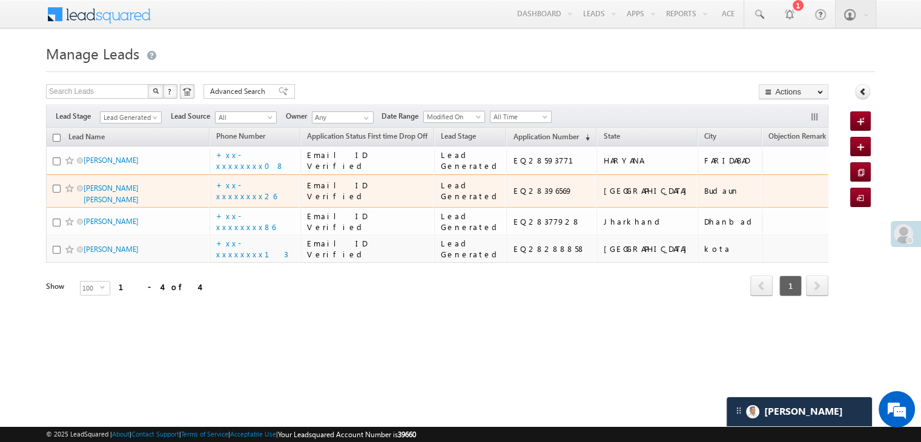
scroll to position [91, 0]
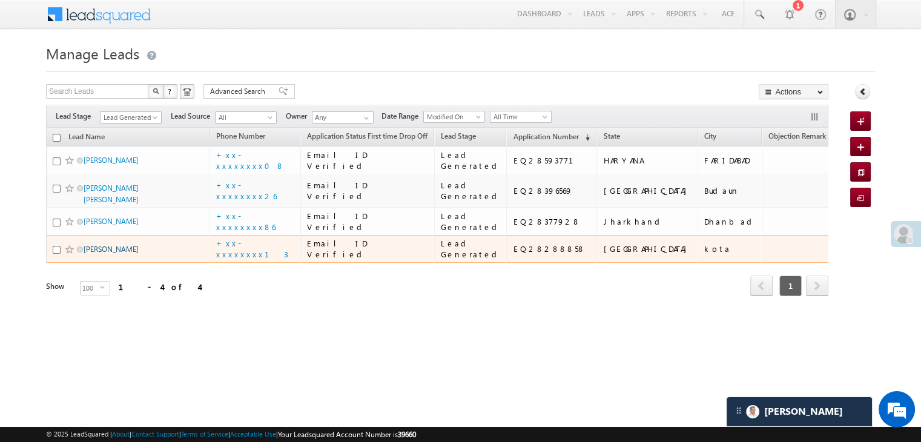
click at [100, 254] on link "[PERSON_NAME]" at bounding box center [111, 249] width 55 height 9
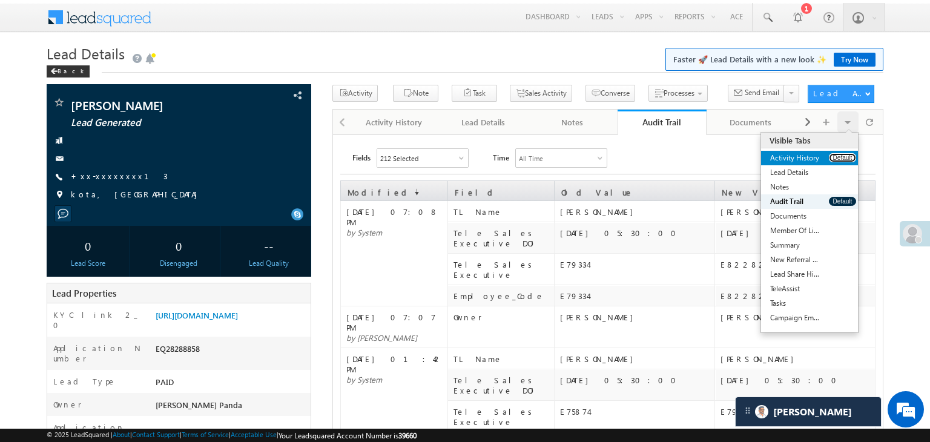
click at [841, 158] on button "Default" at bounding box center [842, 157] width 27 height 9
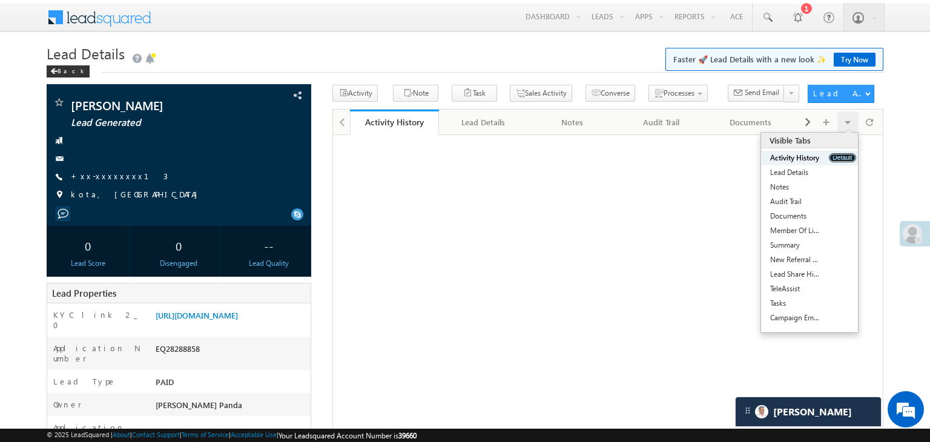
click at [841, 158] on button "Default" at bounding box center [842, 157] width 27 height 9
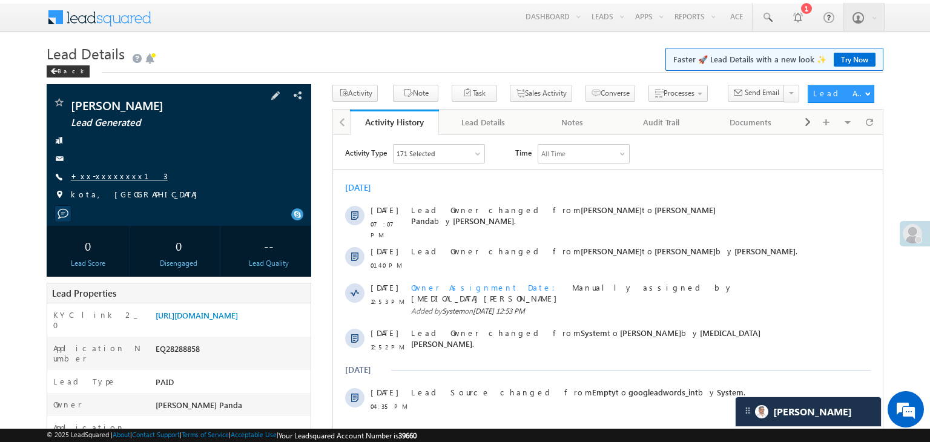
click at [109, 173] on link "+xx-xxxxxxxx13" at bounding box center [119, 176] width 97 height 10
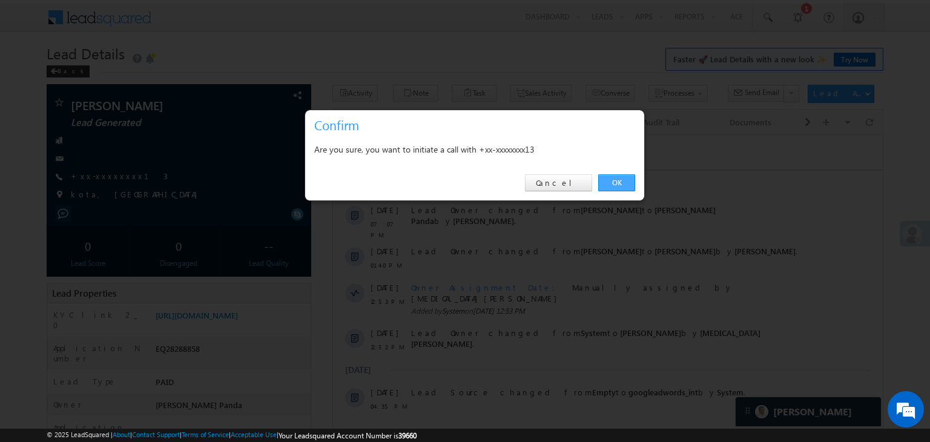
click at [617, 185] on link "OK" at bounding box center [616, 182] width 37 height 17
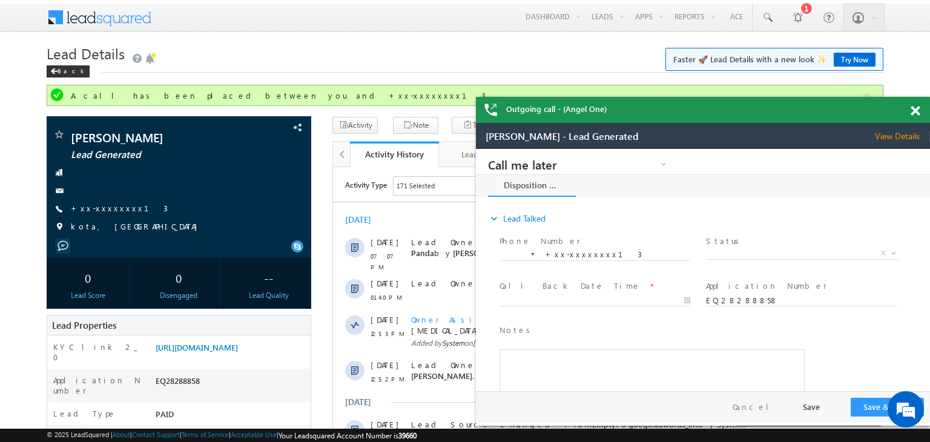
click at [919, 114] on span at bounding box center [914, 111] width 9 height 10
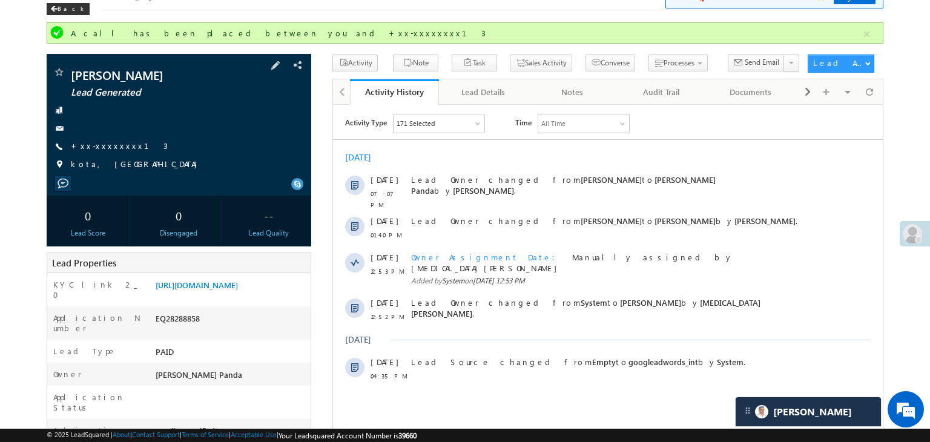
scroll to position [61, 0]
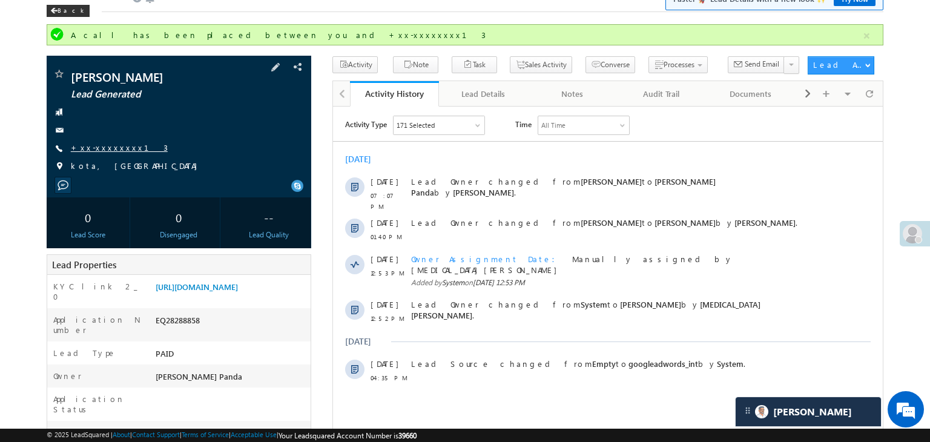
click at [104, 148] on link "+xx-xxxxxxxx13" at bounding box center [119, 147] width 97 height 10
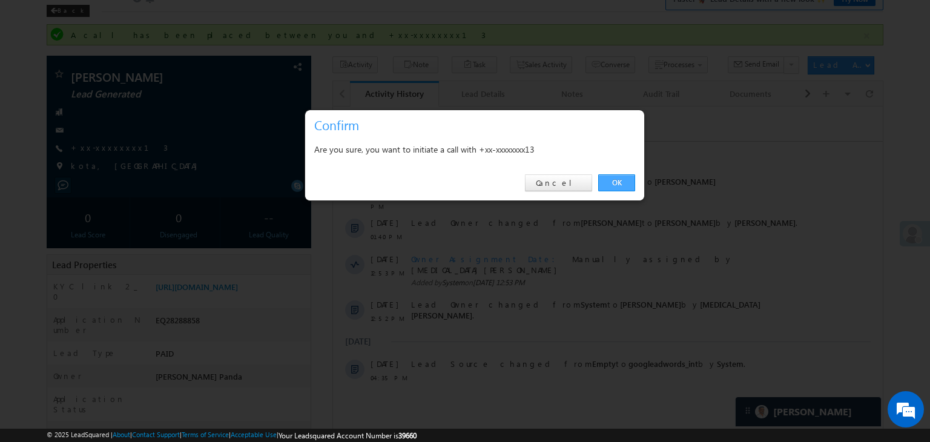
click at [617, 183] on link "OK" at bounding box center [616, 182] width 37 height 17
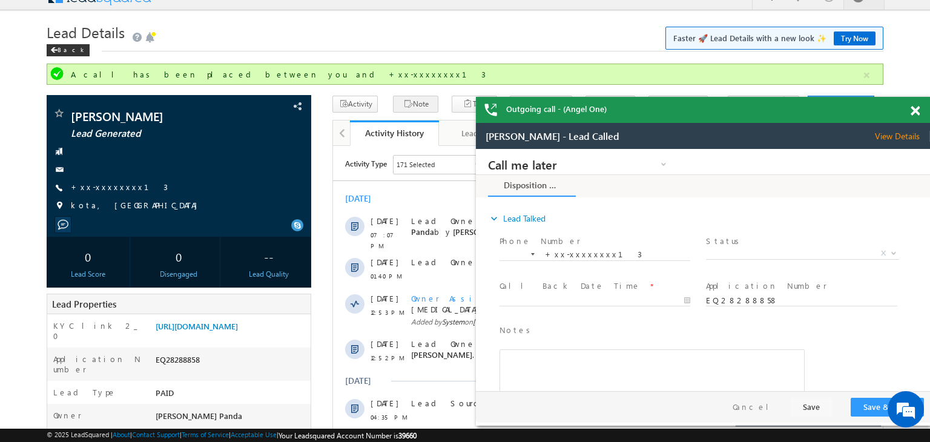
scroll to position [0, 0]
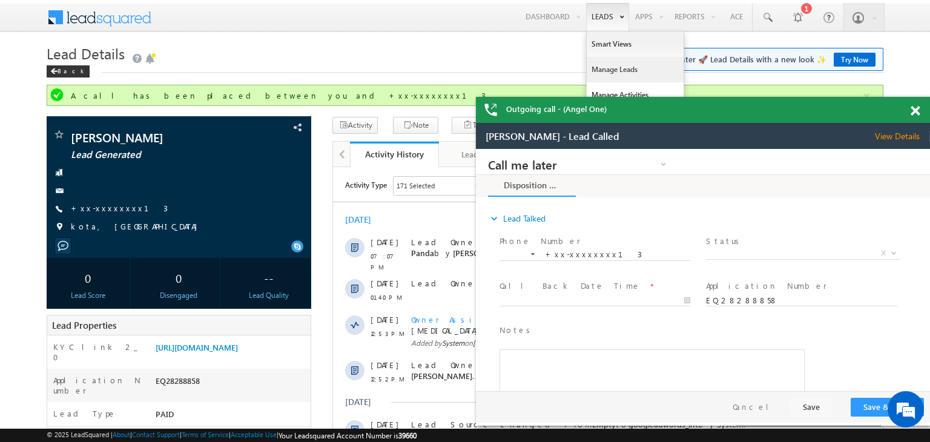
click at [612, 69] on link "Manage Leads" at bounding box center [634, 69] width 97 height 25
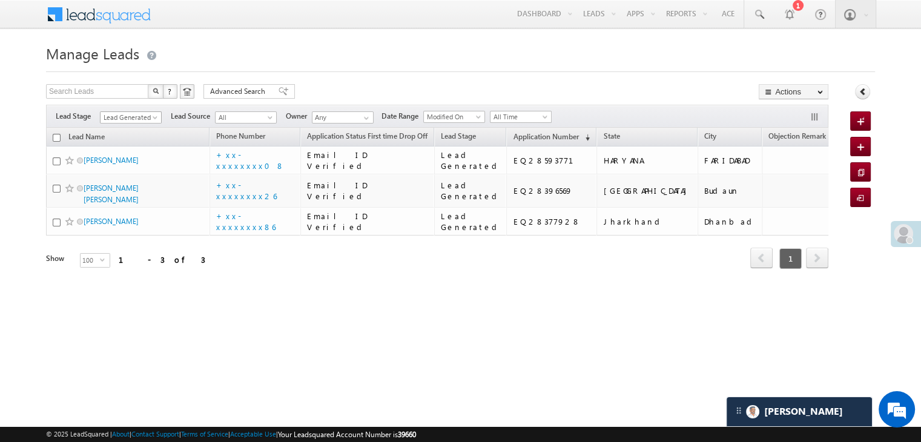
click at [153, 117] on span at bounding box center [156, 120] width 10 height 10
click at [130, 125] on link "All" at bounding box center [130, 130] width 61 height 11
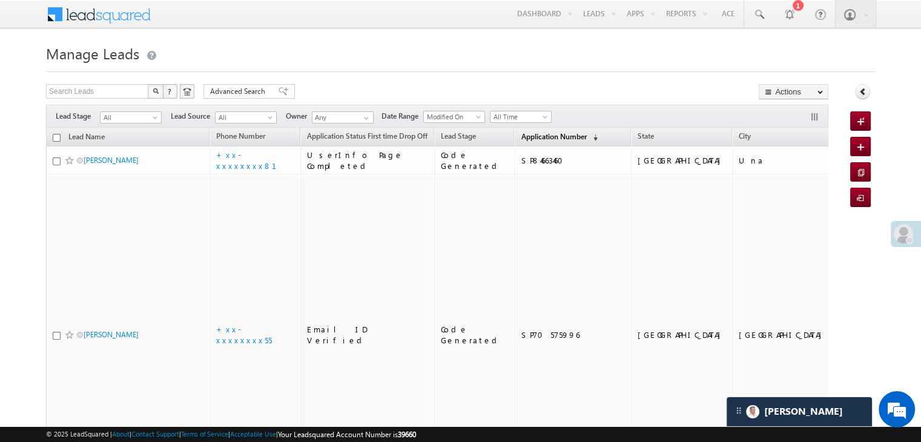
click at [520, 134] on span "Application Number" at bounding box center [552, 136] width 65 height 9
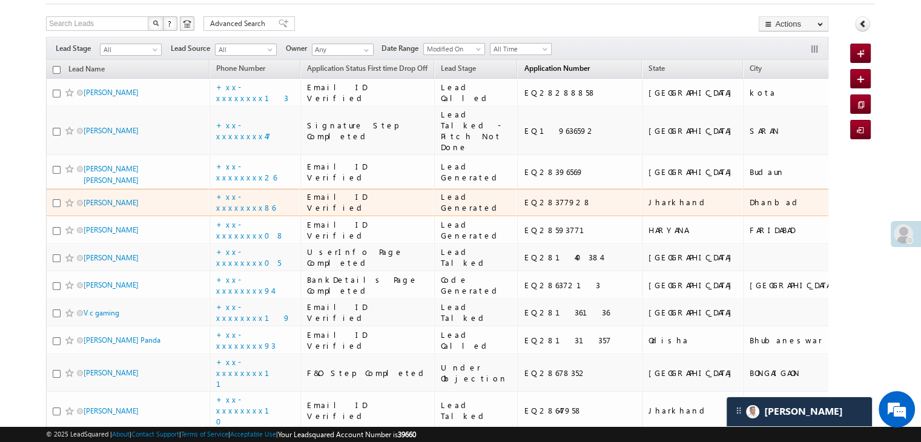
scroll to position [61, 0]
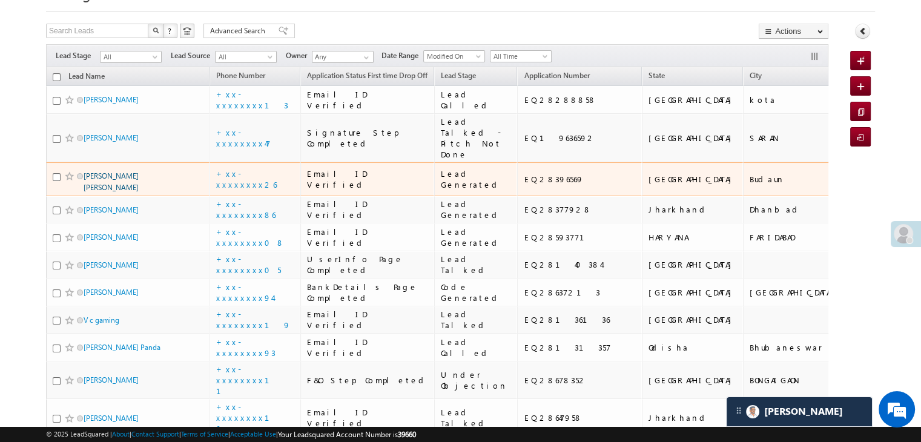
click at [124, 192] on link "[PERSON_NAME] [PERSON_NAME]" at bounding box center [111, 181] width 55 height 21
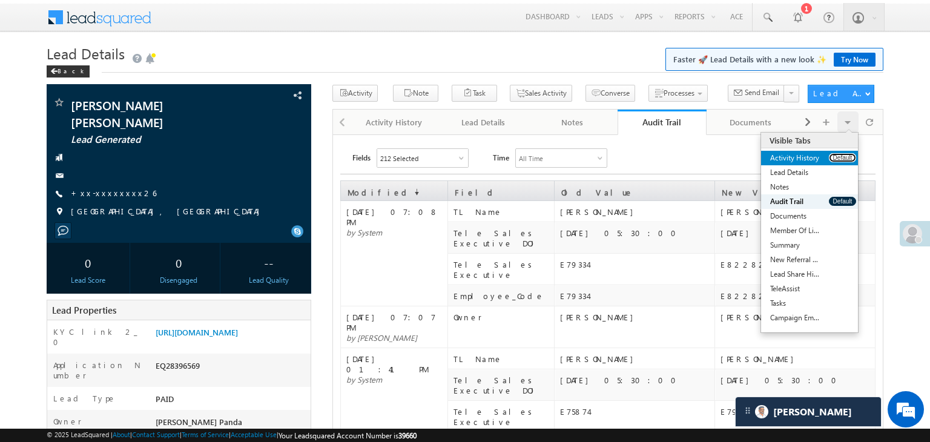
click at [845, 156] on button "Default" at bounding box center [842, 157] width 27 height 9
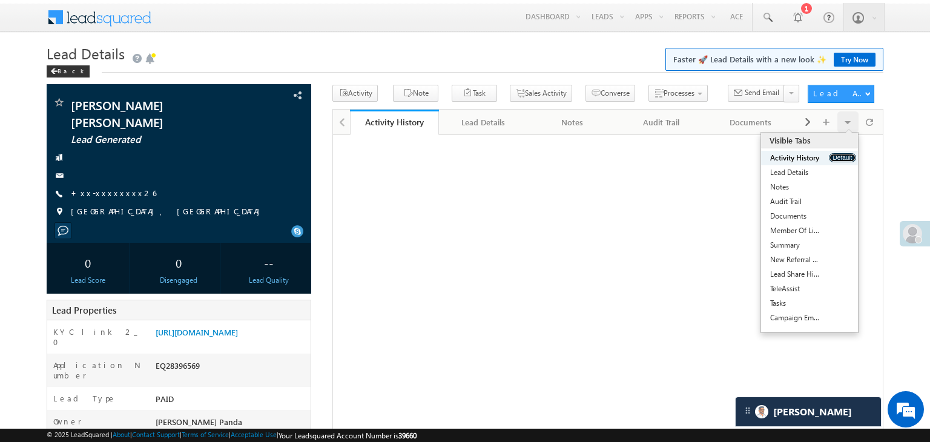
click at [845, 156] on button "Default" at bounding box center [842, 157] width 27 height 9
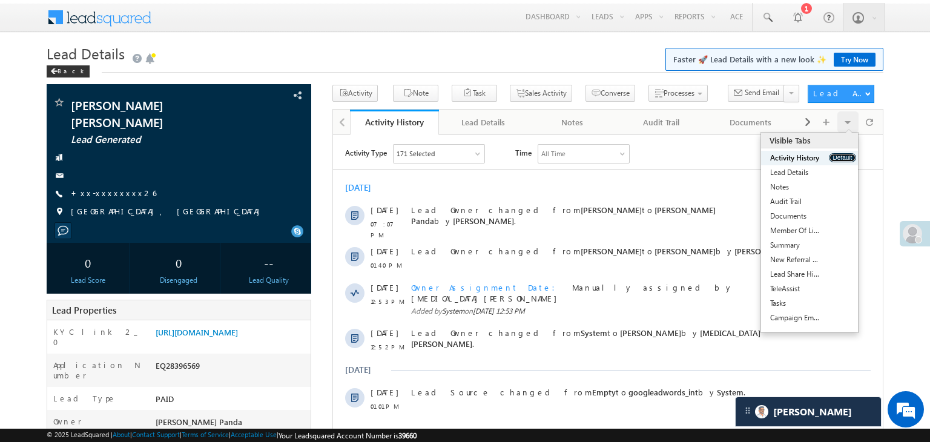
click at [845, 156] on button "Default" at bounding box center [842, 157] width 27 height 9
click at [838, 148] on div "Visible Tabs Activity History Default Lead Details Default Notes Default Audit …" at bounding box center [809, 229] width 97 height 192
click at [840, 157] on button "Default" at bounding box center [842, 157] width 27 height 9
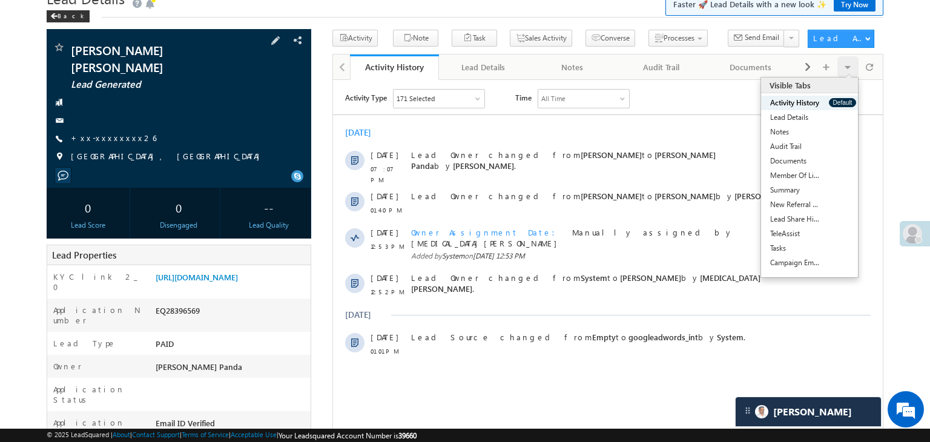
scroll to position [121, 0]
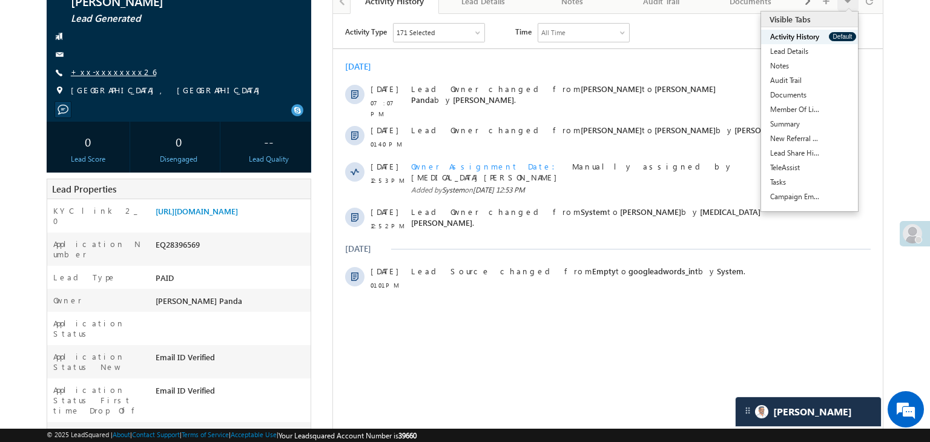
click at [105, 67] on link "+xx-xxxxxxxx26" at bounding box center [113, 72] width 85 height 10
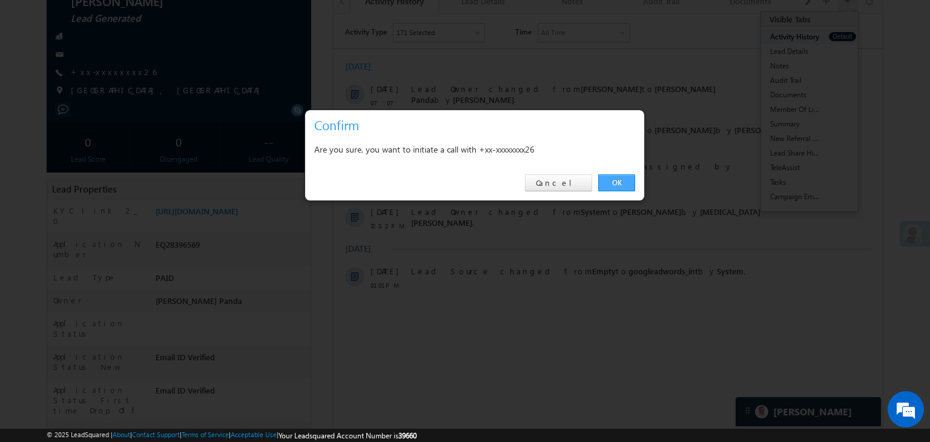
click at [616, 186] on link "OK" at bounding box center [616, 182] width 37 height 17
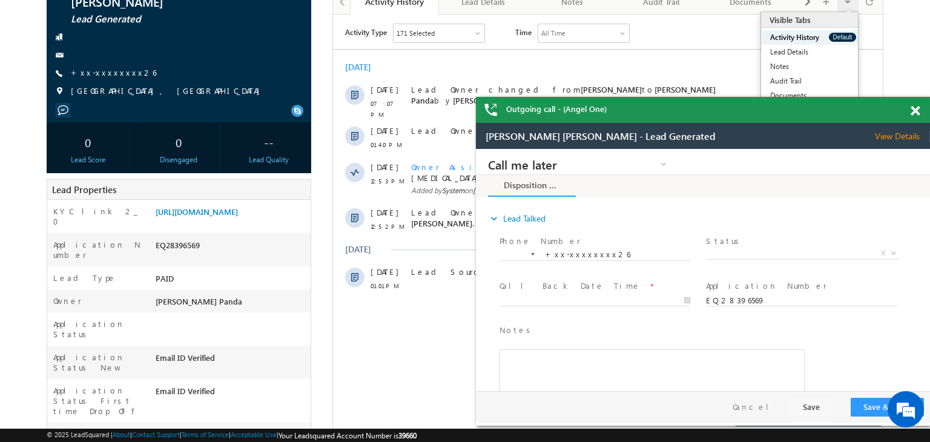
scroll to position [0, 0]
click at [918, 108] on span at bounding box center [914, 111] width 9 height 10
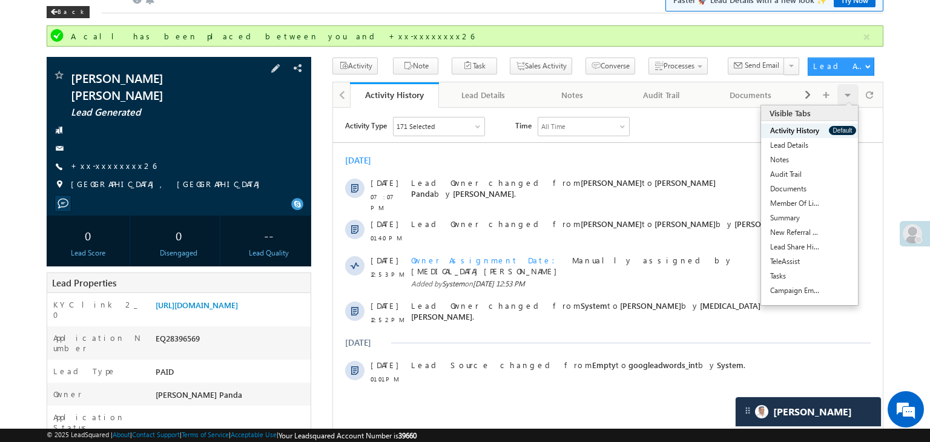
scroll to position [31, 0]
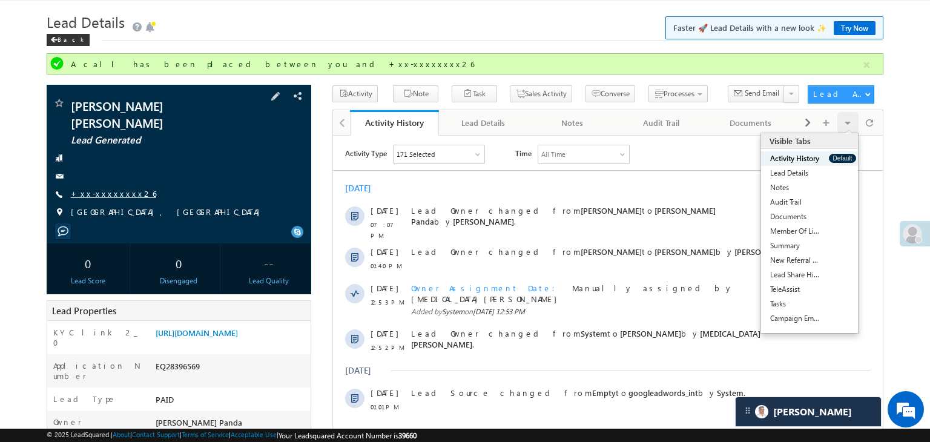
click at [112, 188] on link "+xx-xxxxxxxx26" at bounding box center [113, 193] width 85 height 10
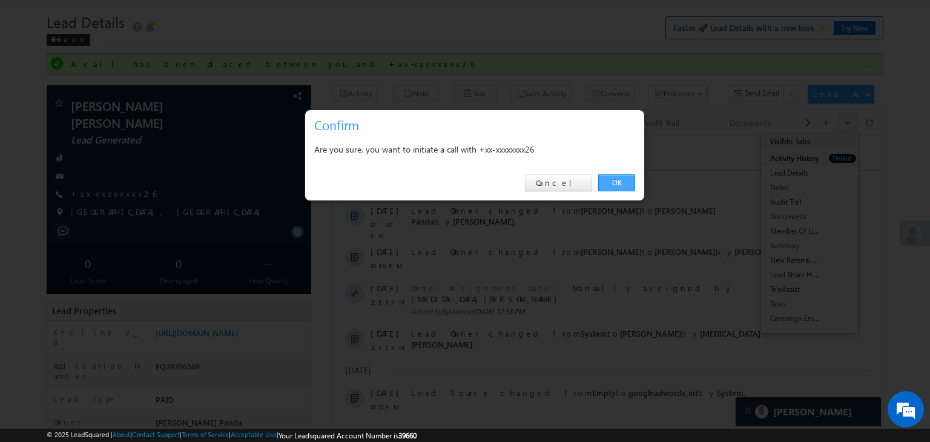
click at [614, 182] on link "OK" at bounding box center [616, 182] width 37 height 17
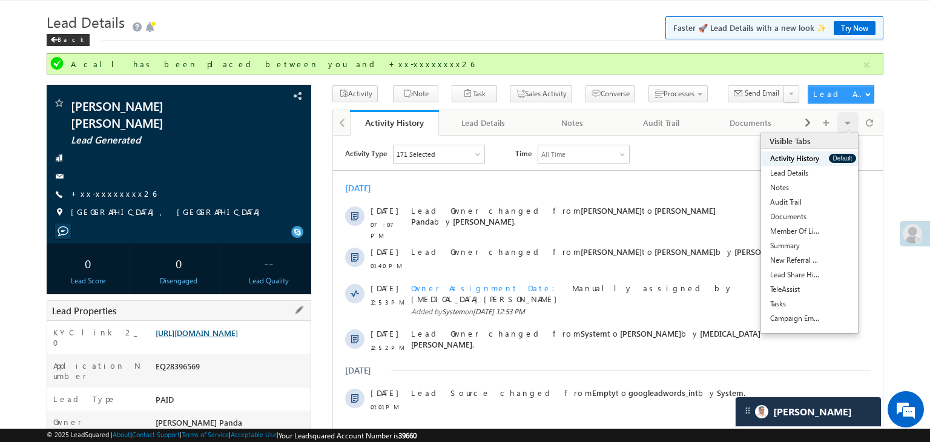
click at [238, 332] on link "[URL][DOMAIN_NAME]" at bounding box center [197, 332] width 82 height 10
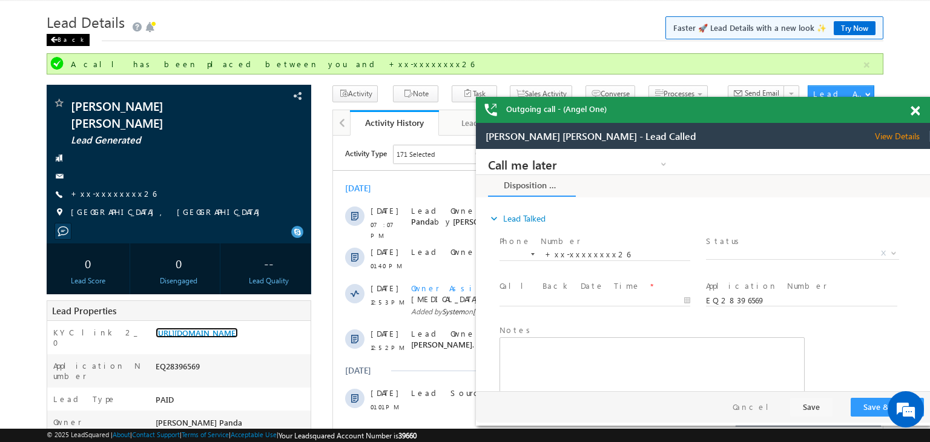
scroll to position [0, 0]
click at [61, 37] on div "Back" at bounding box center [68, 40] width 43 height 12
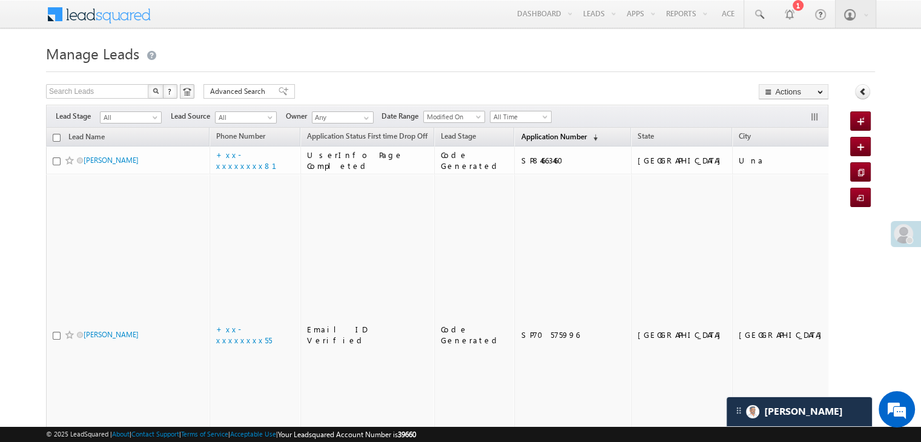
click at [545, 140] on span "Application Number" at bounding box center [552, 136] width 65 height 9
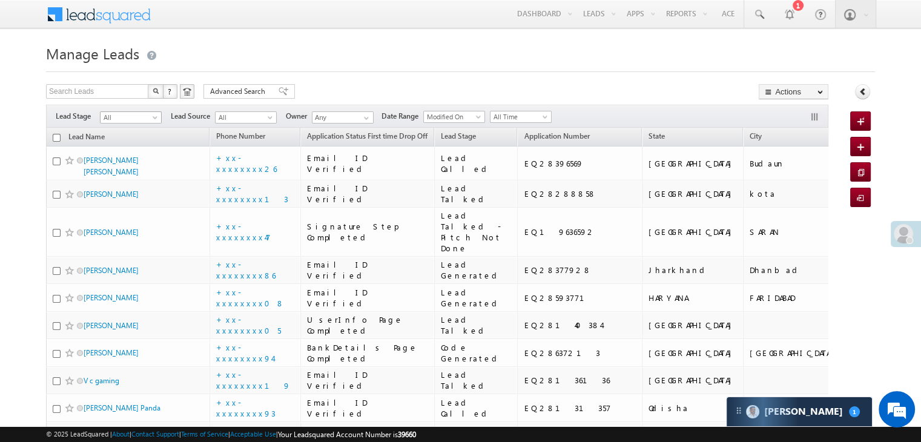
click at [156, 117] on span at bounding box center [156, 120] width 10 height 10
click at [136, 146] on link "Lead Generated" at bounding box center [130, 142] width 61 height 11
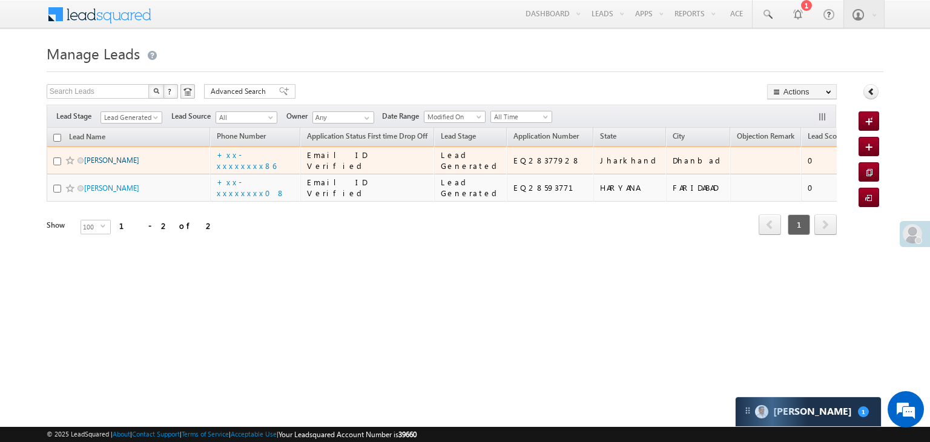
click at [102, 165] on link "[PERSON_NAME]" at bounding box center [111, 160] width 55 height 9
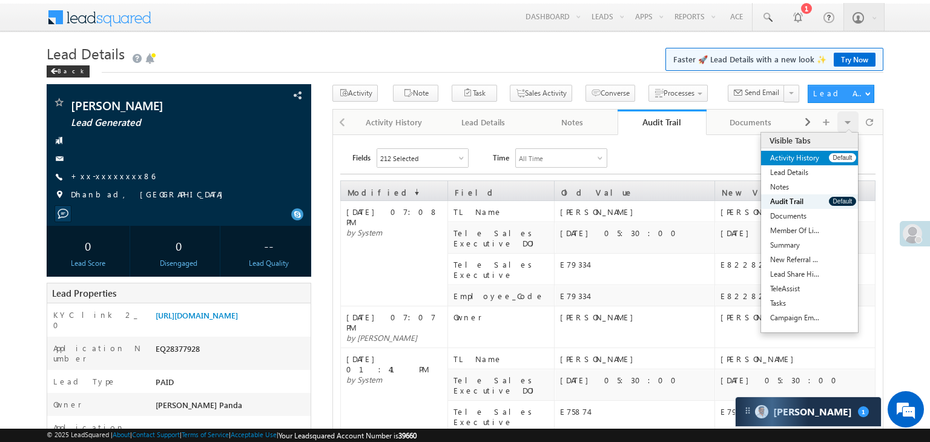
click at [817, 157] on link "Activity History" at bounding box center [795, 158] width 68 height 15
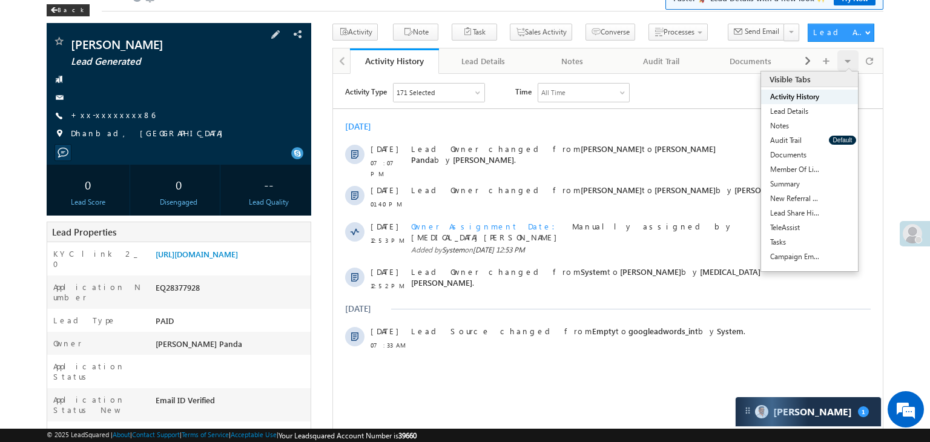
scroll to position [61, 0]
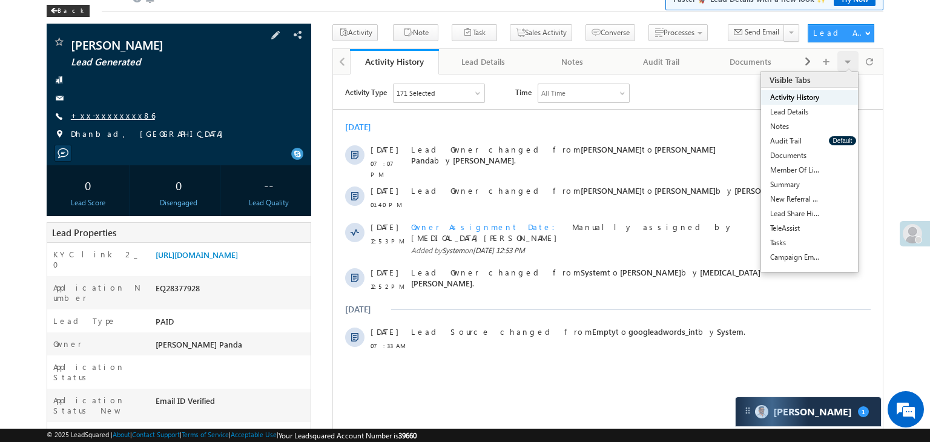
click at [93, 115] on link "+xx-xxxxxxxx86" at bounding box center [113, 115] width 84 height 10
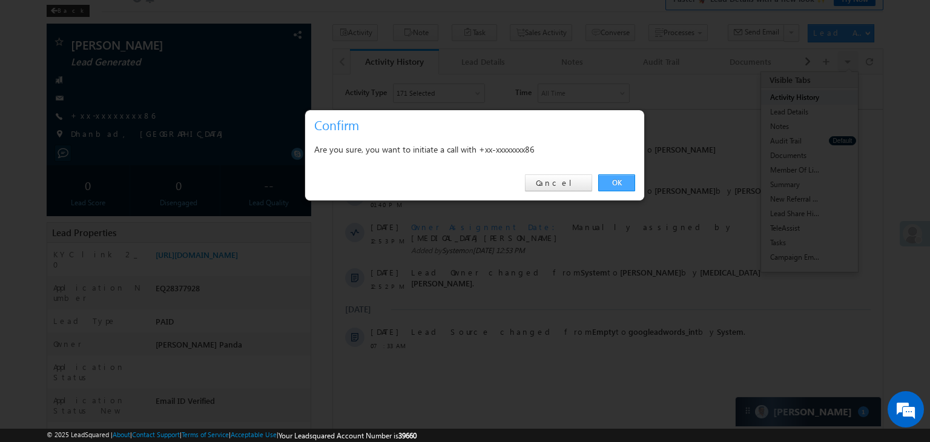
drag, startPoint x: 616, startPoint y: 180, endPoint x: 290, endPoint y: 97, distance: 336.6
click at [616, 180] on link "OK" at bounding box center [616, 182] width 37 height 17
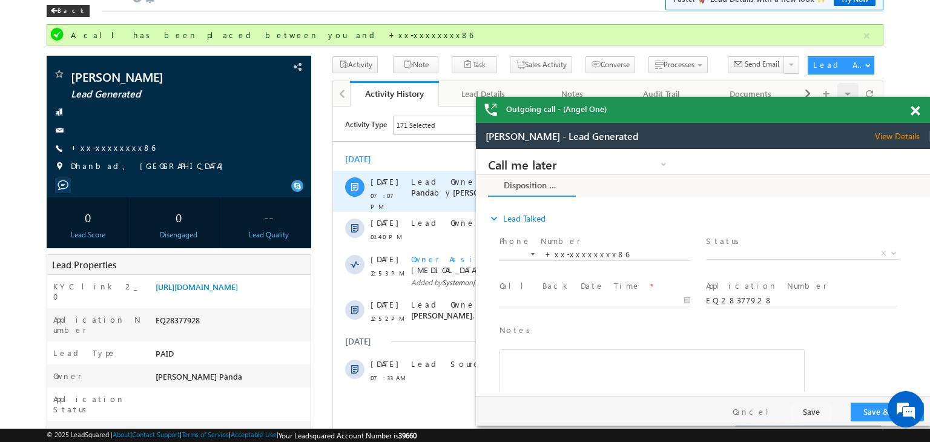
scroll to position [0, 0]
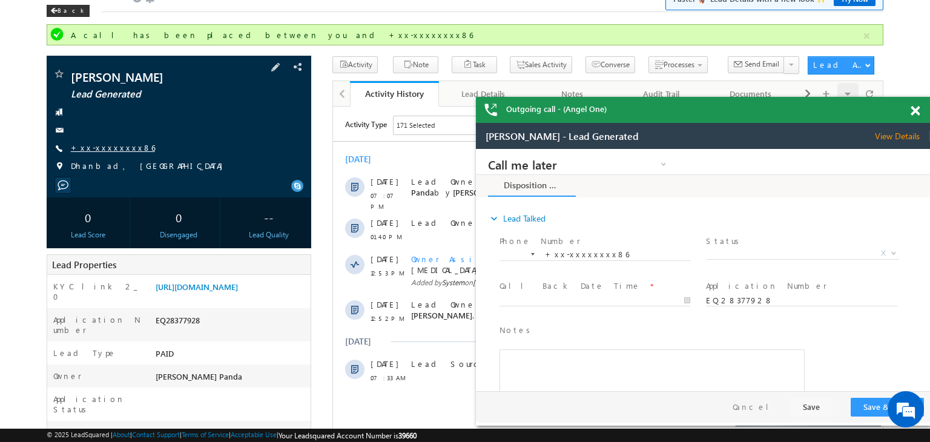
click at [98, 146] on link "+xx-xxxxxxxx86" at bounding box center [113, 147] width 84 height 10
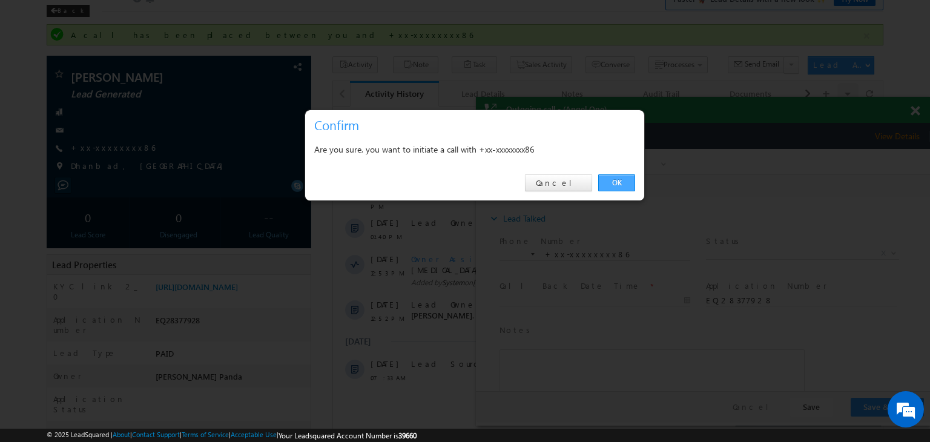
click at [619, 182] on link "OK" at bounding box center [616, 182] width 37 height 17
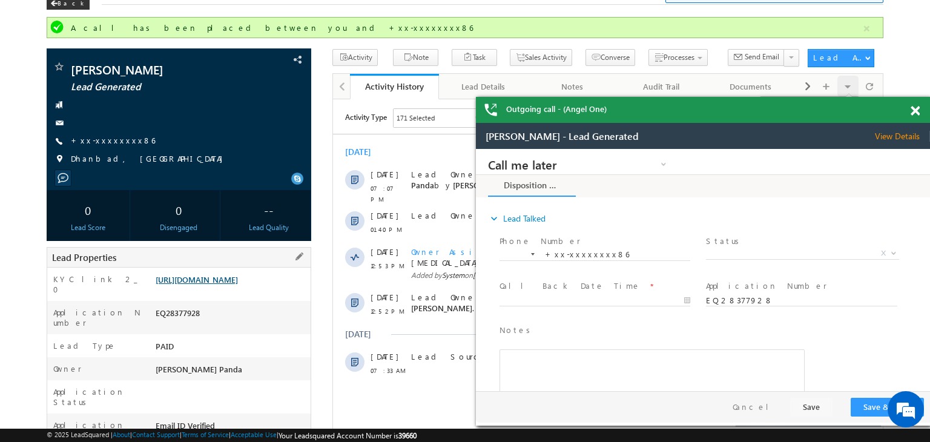
scroll to position [61, 0]
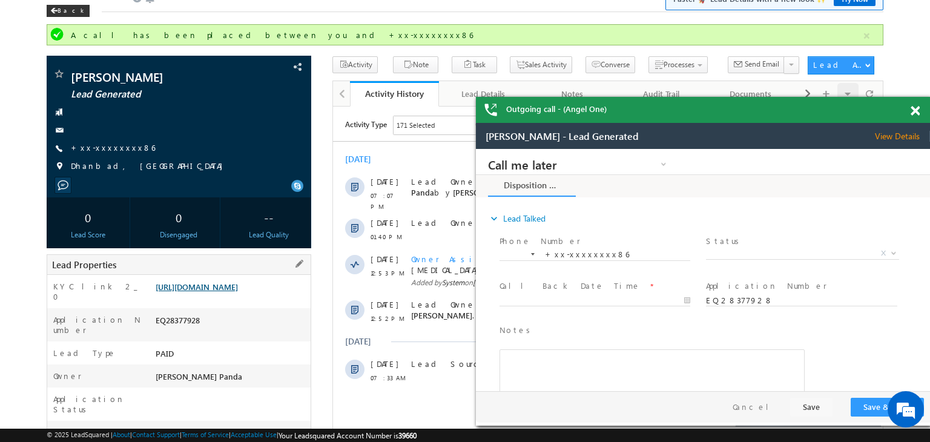
click at [238, 292] on link "[URL][DOMAIN_NAME]" at bounding box center [197, 286] width 82 height 10
click at [59, 10] on div "Back" at bounding box center [68, 11] width 43 height 12
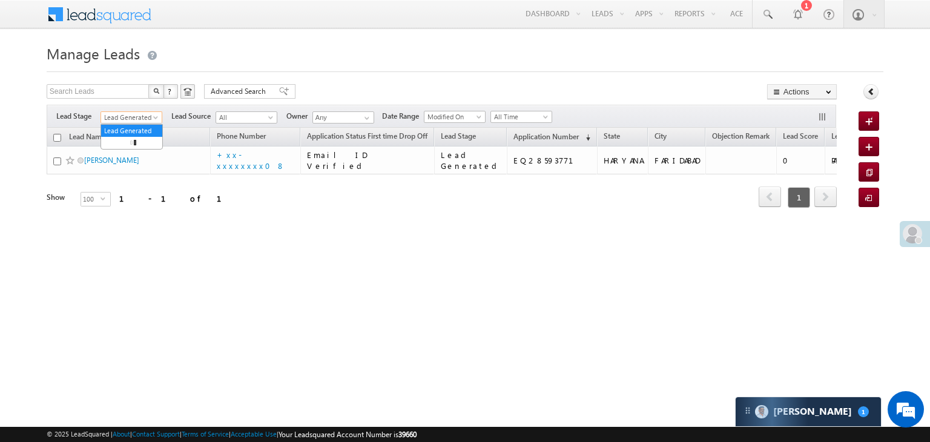
click at [154, 114] on span "Lead Generated" at bounding box center [129, 117] width 57 height 11
click at [135, 125] on link "All" at bounding box center [131, 130] width 61 height 11
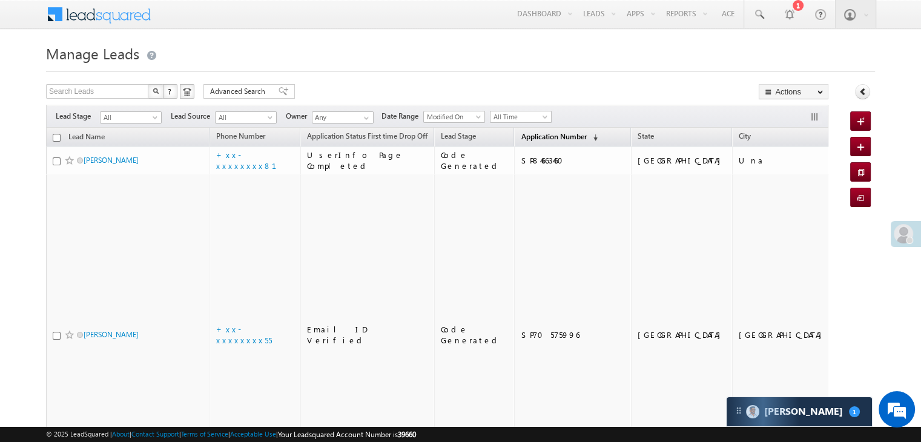
click at [522, 140] on span "Application Number" at bounding box center [552, 136] width 65 height 9
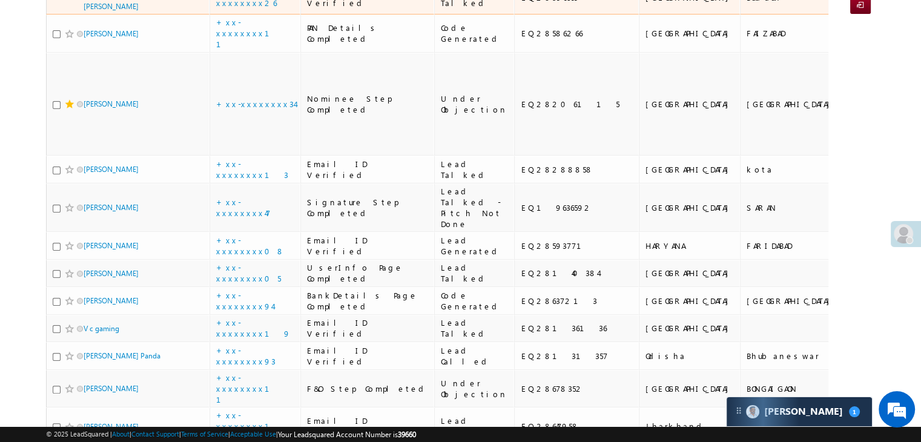
scroll to position [61, 0]
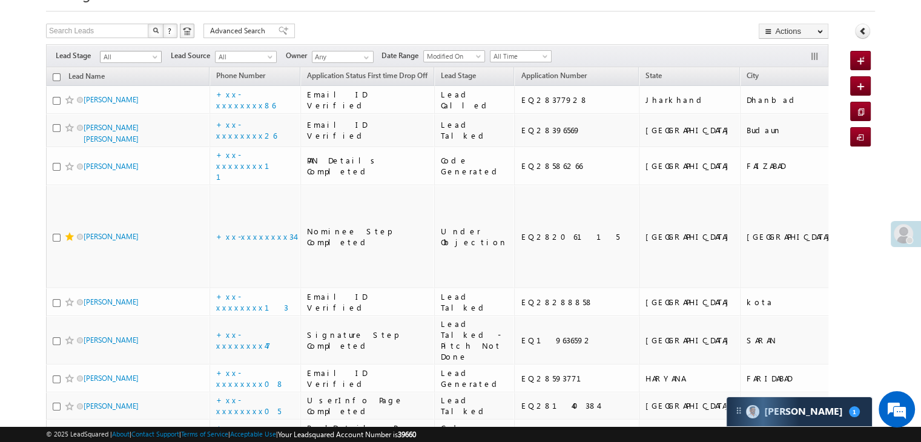
click at [155, 57] on span at bounding box center [156, 59] width 10 height 10
click at [136, 80] on link "Lead Generated" at bounding box center [130, 82] width 61 height 11
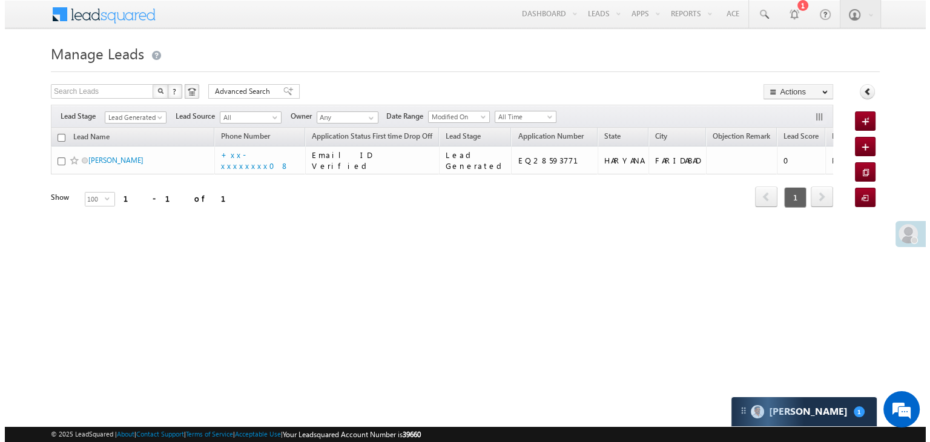
scroll to position [0, 0]
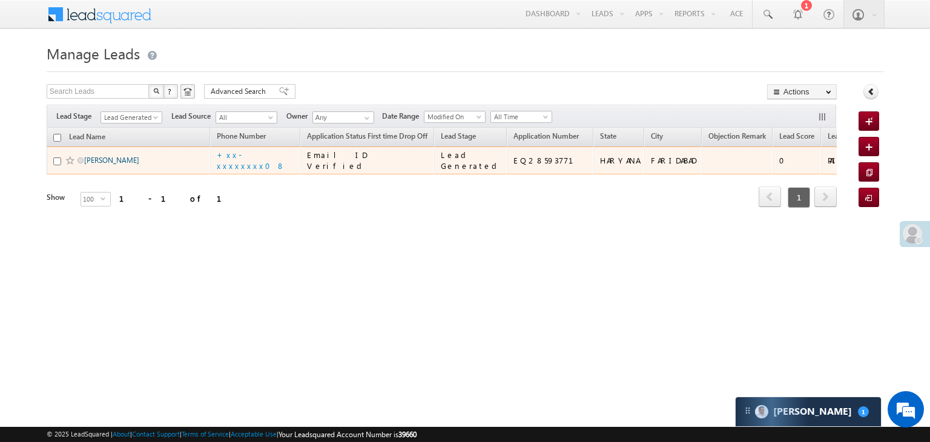
click at [100, 165] on link "Devendra Singh" at bounding box center [111, 160] width 55 height 9
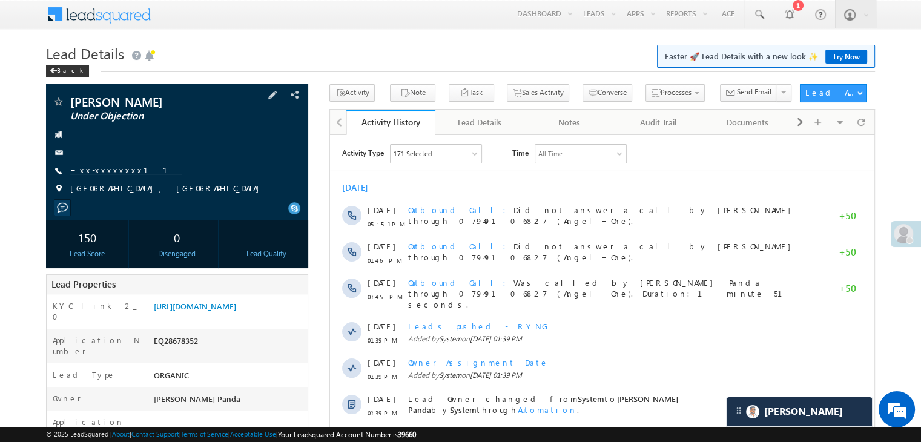
click at [100, 168] on link "+xx-xxxxxxxx11" at bounding box center [126, 170] width 112 height 10
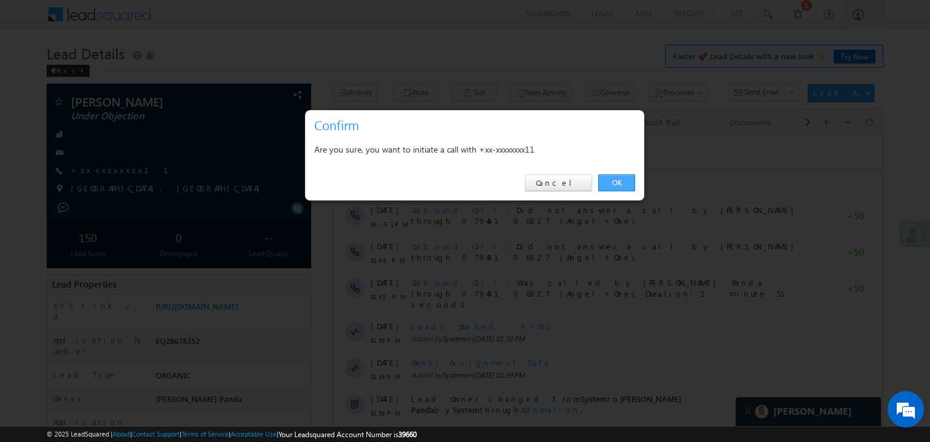
drag, startPoint x: 617, startPoint y: 178, endPoint x: 286, endPoint y: 45, distance: 356.0
click at [617, 178] on link "OK" at bounding box center [616, 182] width 37 height 17
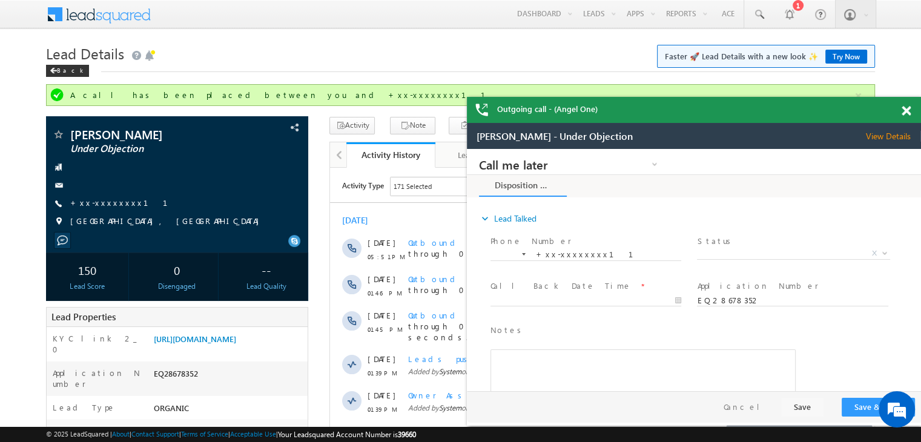
click at [907, 110] on span at bounding box center [905, 111] width 9 height 10
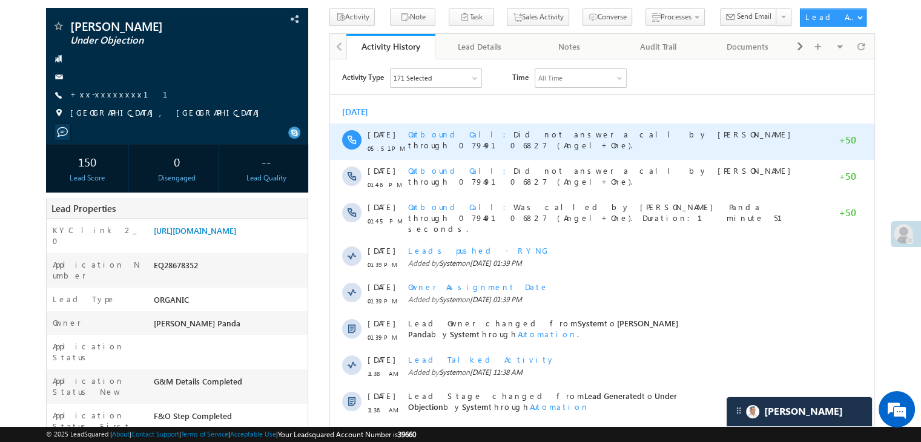
scroll to position [121, 0]
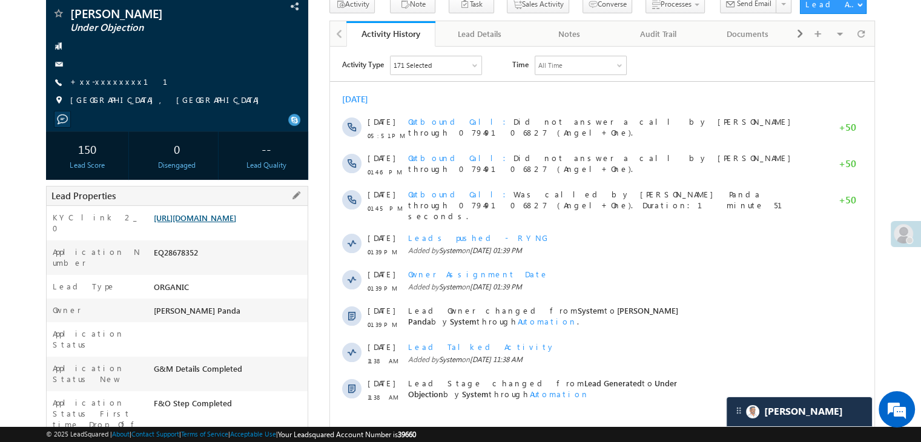
click at [225, 223] on link "https://angelbroking1-pk3em7sa.customui-test.leadsquared.com?leadId=4c60a214-2c…" at bounding box center [195, 217] width 82 height 10
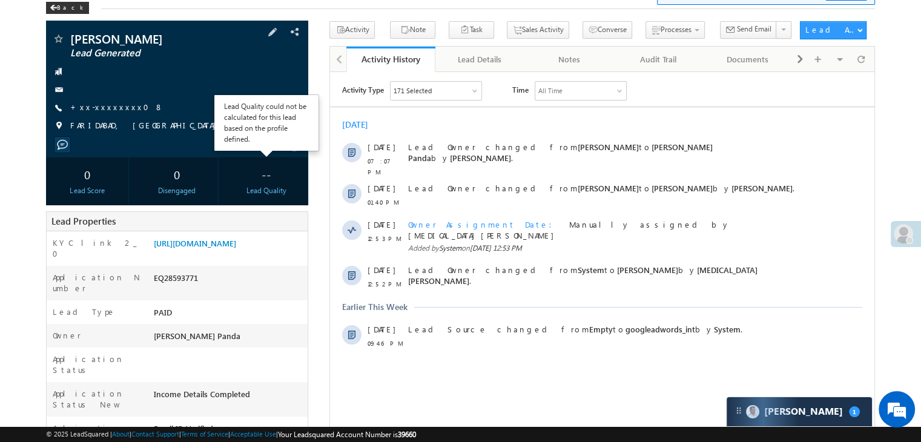
scroll to position [61, 0]
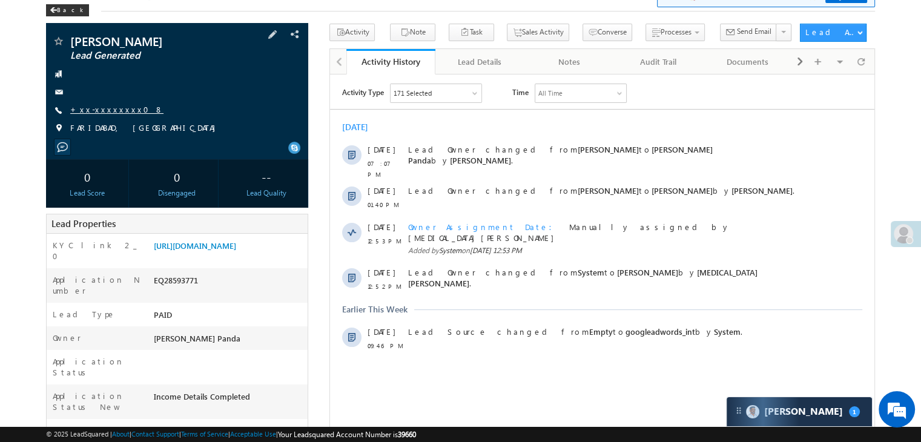
click at [104, 114] on link "+xx-xxxxxxxx08" at bounding box center [116, 109] width 93 height 10
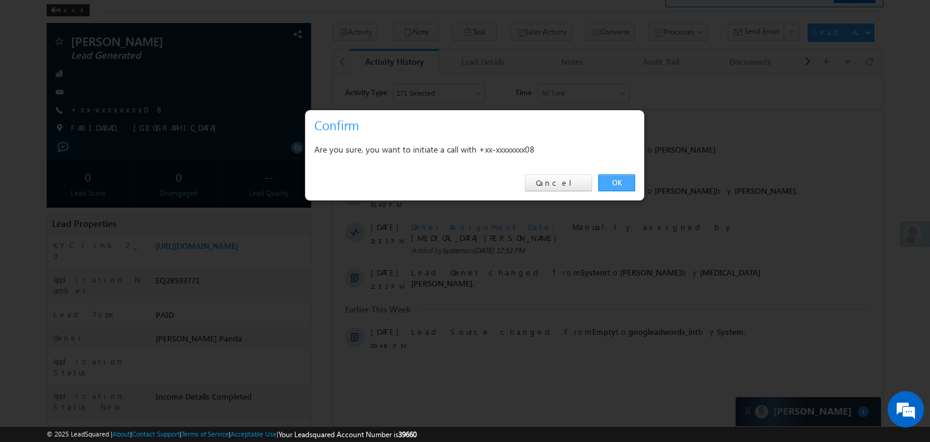
drag, startPoint x: 281, startPoint y: 110, endPoint x: 613, endPoint y: 185, distance: 340.0
click at [613, 185] on link "OK" at bounding box center [616, 182] width 37 height 17
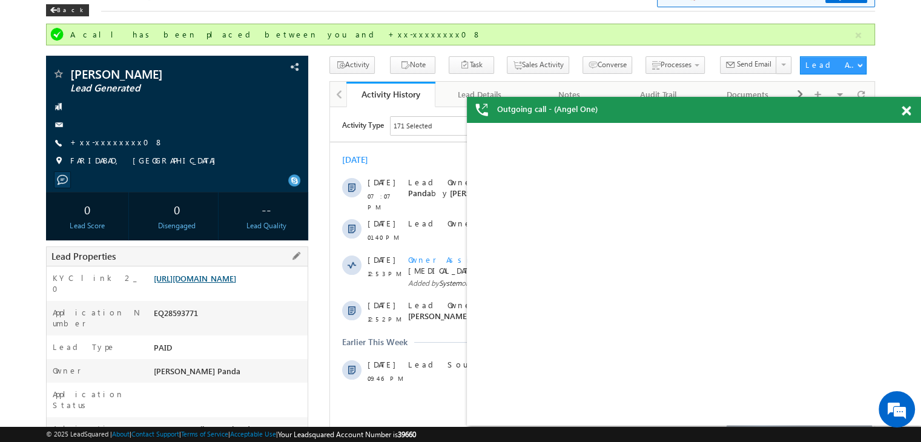
click at [234, 283] on link "[URL][DOMAIN_NAME]" at bounding box center [195, 278] width 82 height 10
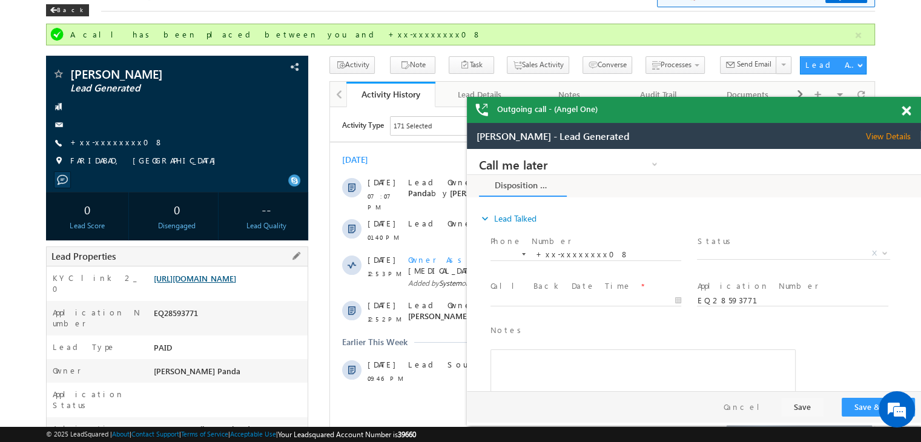
scroll to position [0, 0]
click at [107, 139] on link "+xx-xxxxxxxx08" at bounding box center [116, 142] width 93 height 10
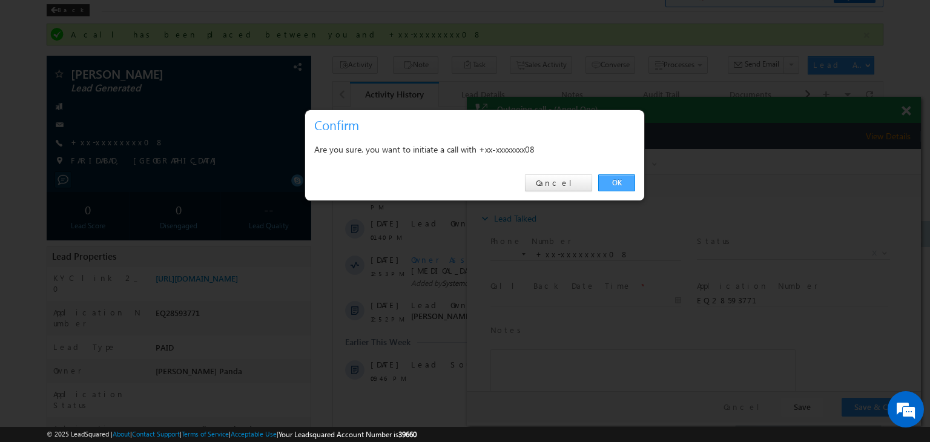
click at [624, 180] on link "OK" at bounding box center [616, 182] width 37 height 17
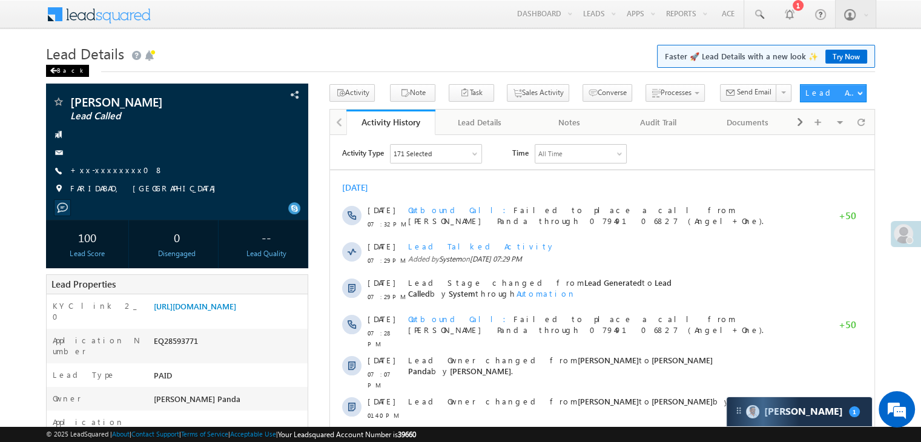
click at [61, 69] on div "Back" at bounding box center [67, 71] width 43 height 12
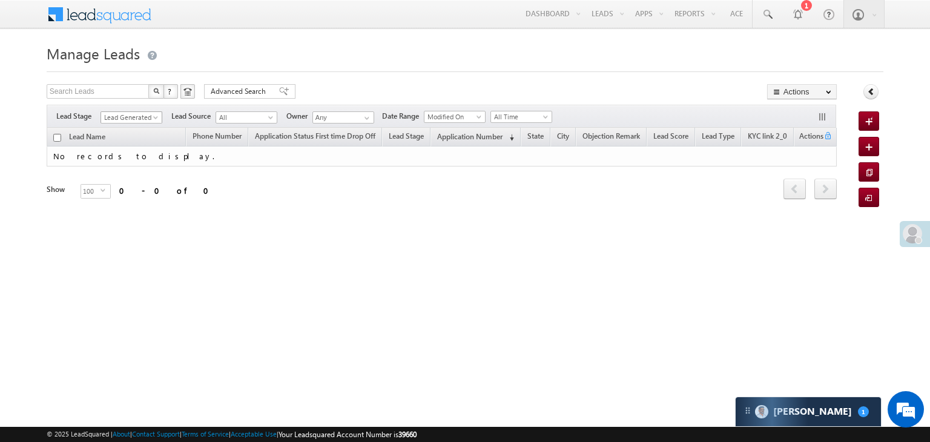
click at [157, 121] on span at bounding box center [157, 120] width 10 height 10
click at [142, 125] on link "All" at bounding box center [131, 130] width 61 height 11
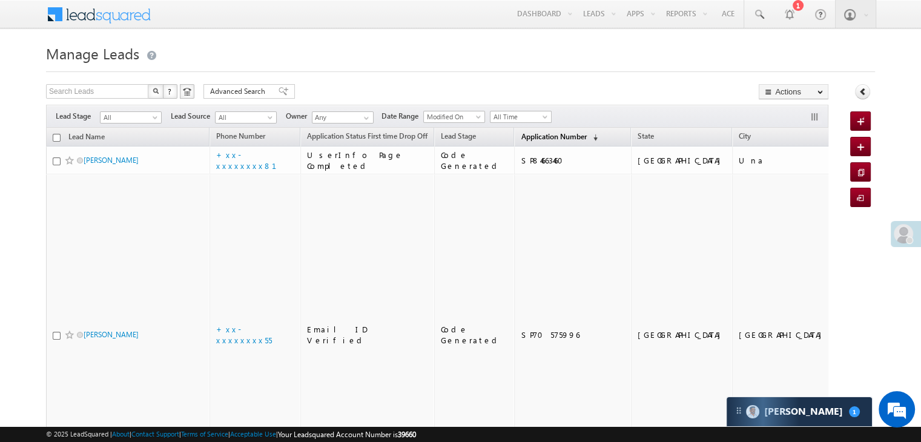
click at [520, 137] on span "Application Number" at bounding box center [552, 136] width 65 height 9
click at [524, 137] on span "Application Number" at bounding box center [552, 136] width 65 height 9
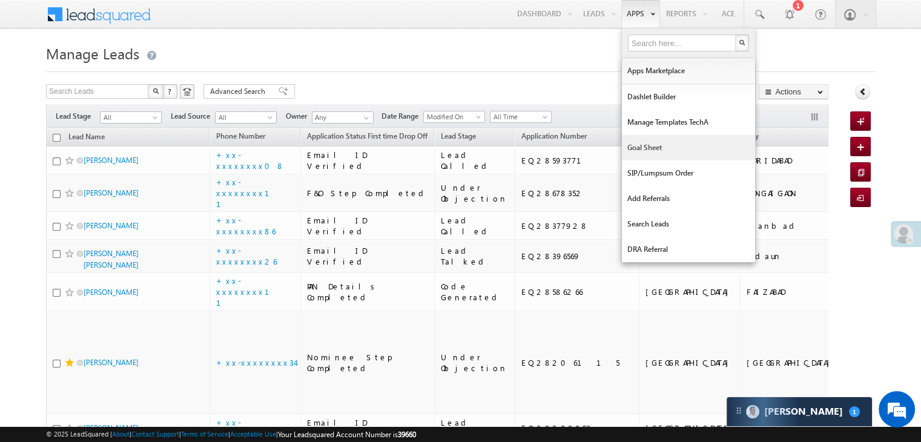
click at [637, 142] on link "Goal Sheet" at bounding box center [688, 147] width 133 height 25
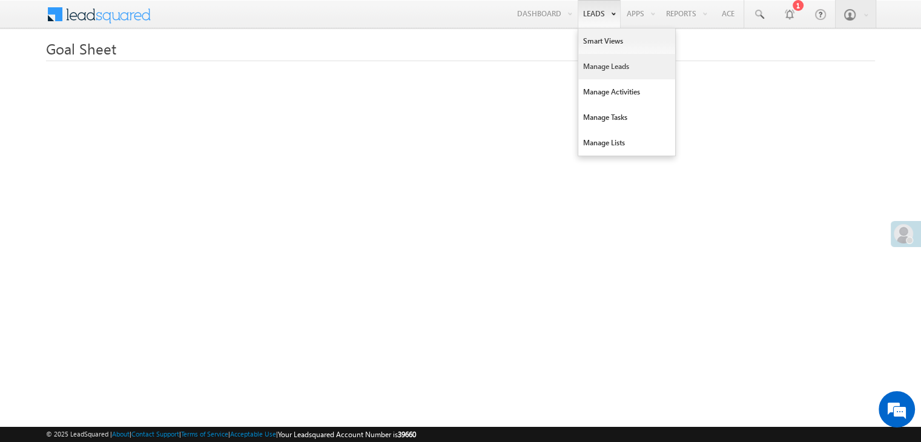
click at [591, 68] on link "Manage Leads" at bounding box center [626, 66] width 97 height 25
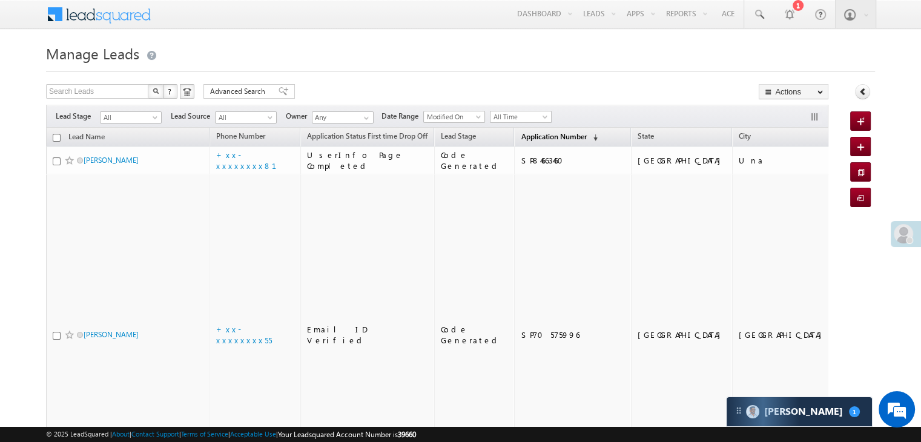
click at [520, 133] on span "Application Number" at bounding box center [552, 136] width 65 height 9
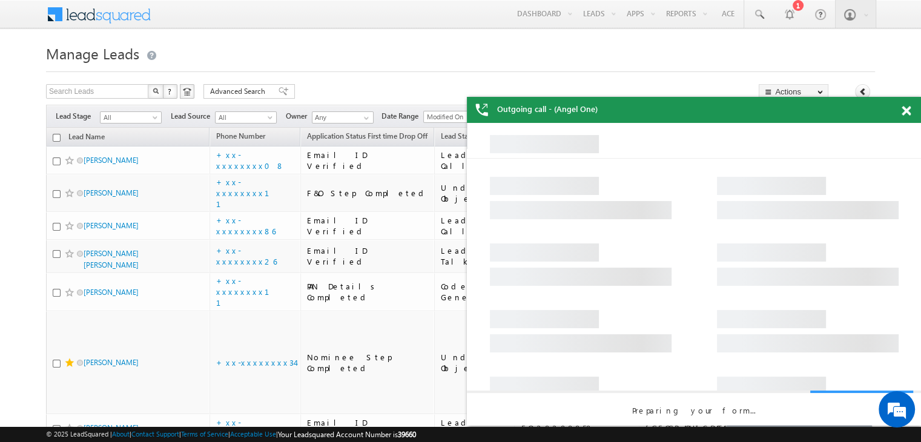
click at [905, 108] on span at bounding box center [905, 111] width 9 height 10
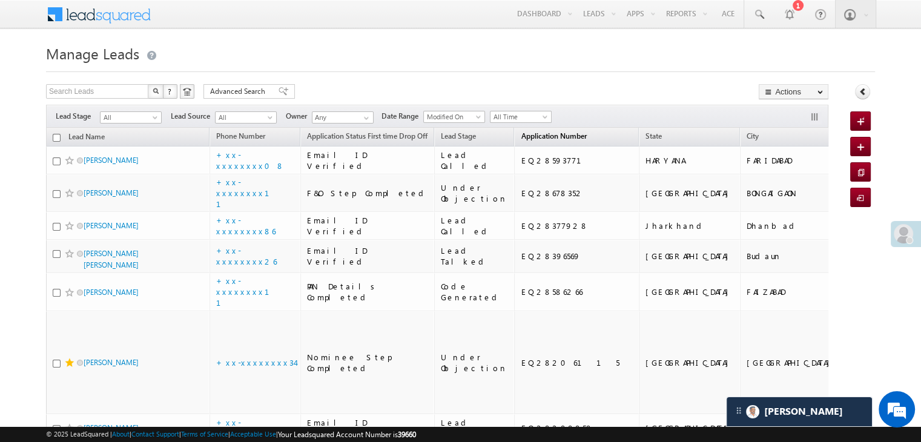
click at [525, 139] on span "Application Number" at bounding box center [552, 135] width 65 height 9
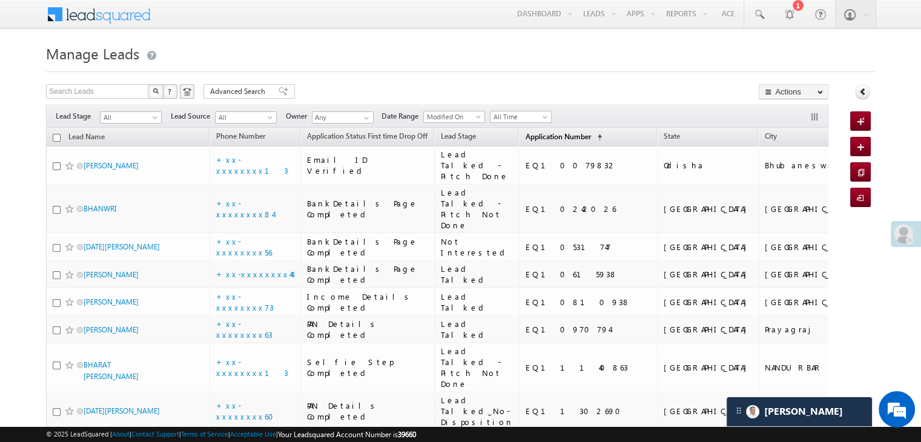
click at [525, 134] on span "Application Number" at bounding box center [557, 136] width 65 height 9
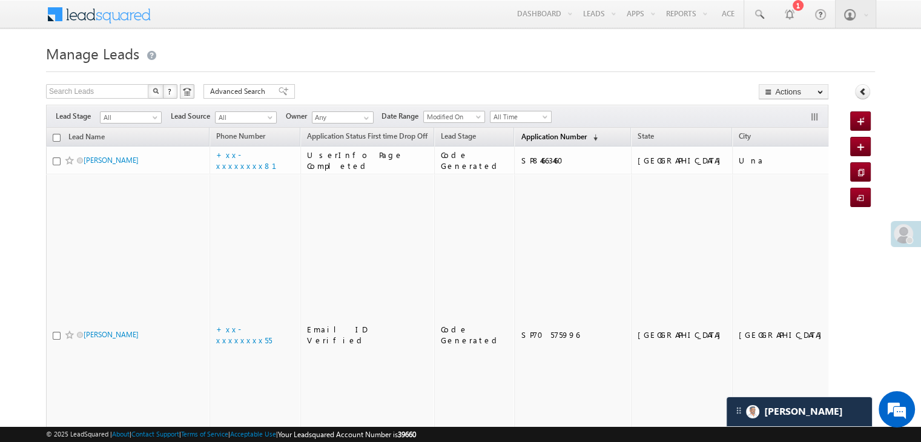
click at [520, 134] on span "Application Number" at bounding box center [552, 136] width 65 height 9
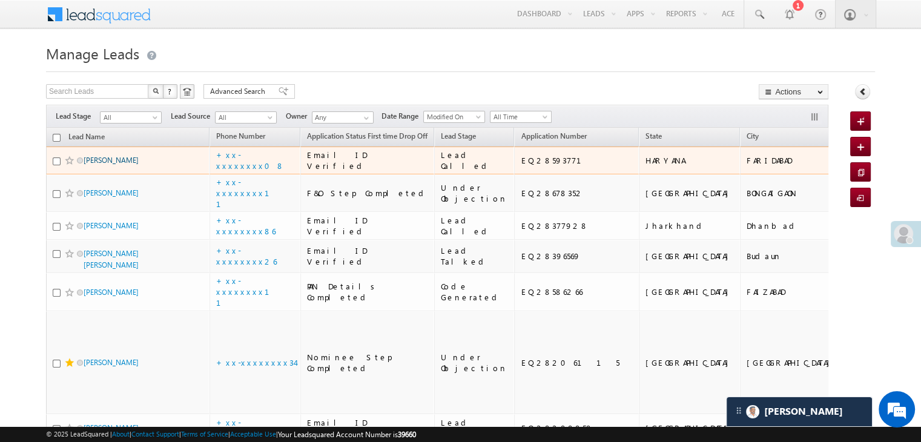
click at [103, 165] on link "[PERSON_NAME]" at bounding box center [111, 160] width 55 height 9
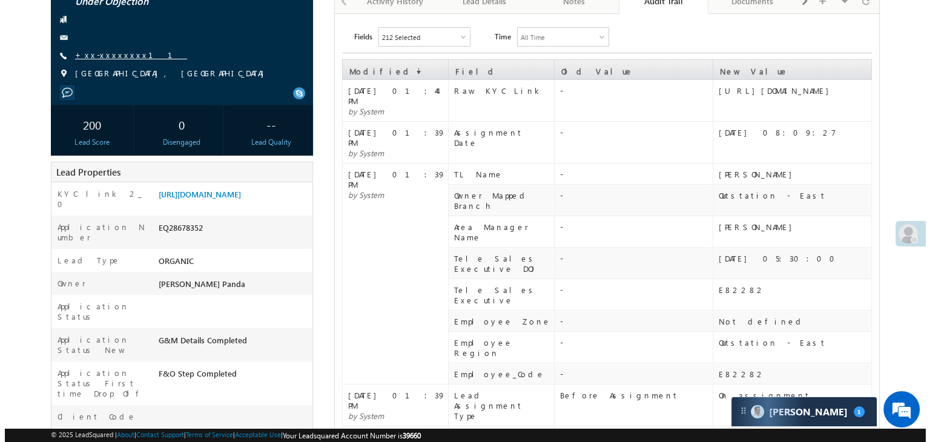
scroll to position [121, 0]
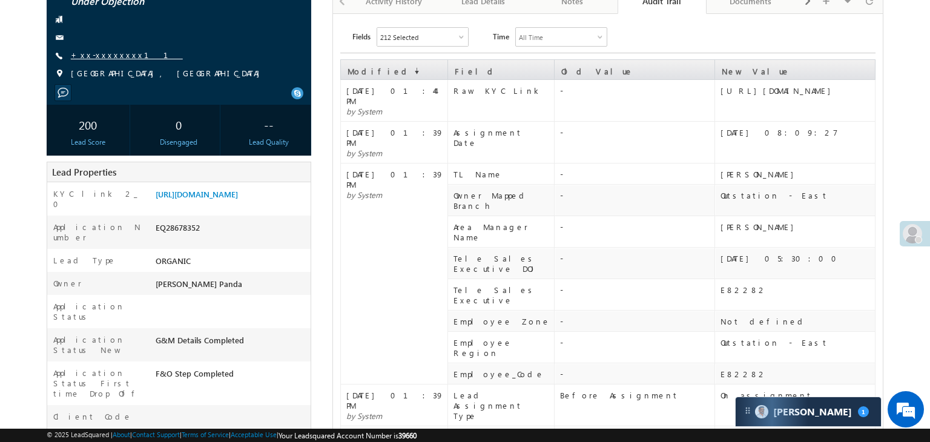
click at [93, 56] on link "+xx-xxxxxxxx11" at bounding box center [127, 55] width 112 height 10
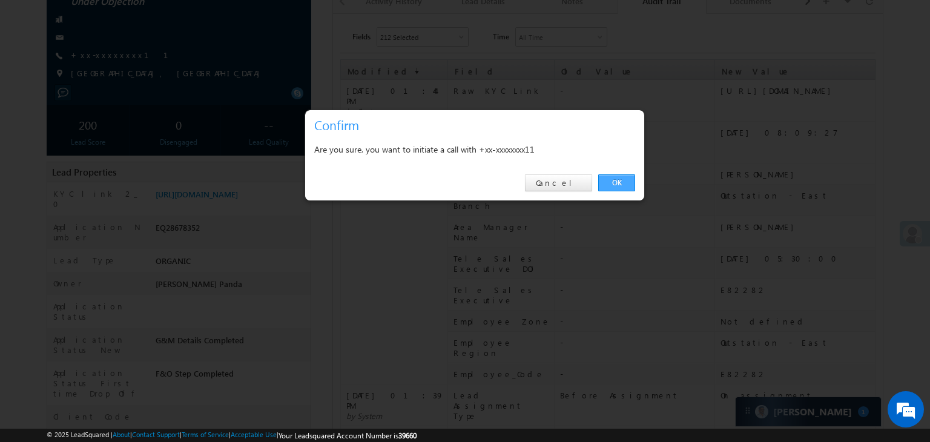
click at [618, 178] on link "OK" at bounding box center [616, 182] width 37 height 17
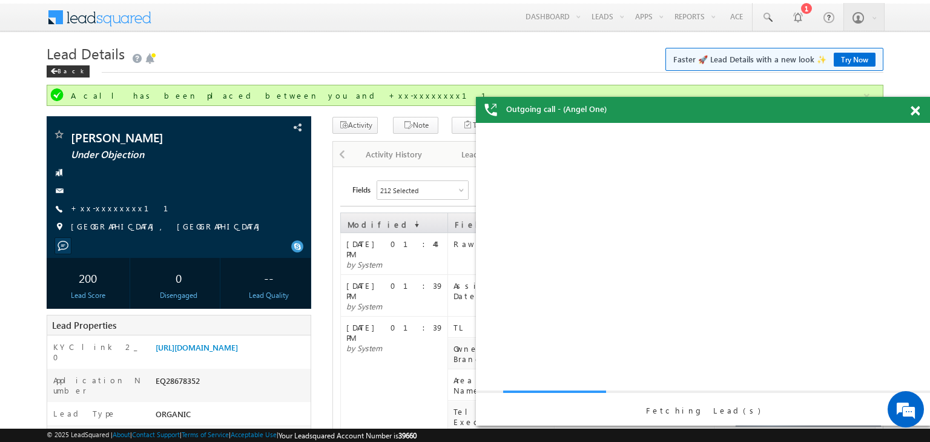
scroll to position [0, 0]
click at [910, 112] on span at bounding box center [914, 111] width 9 height 10
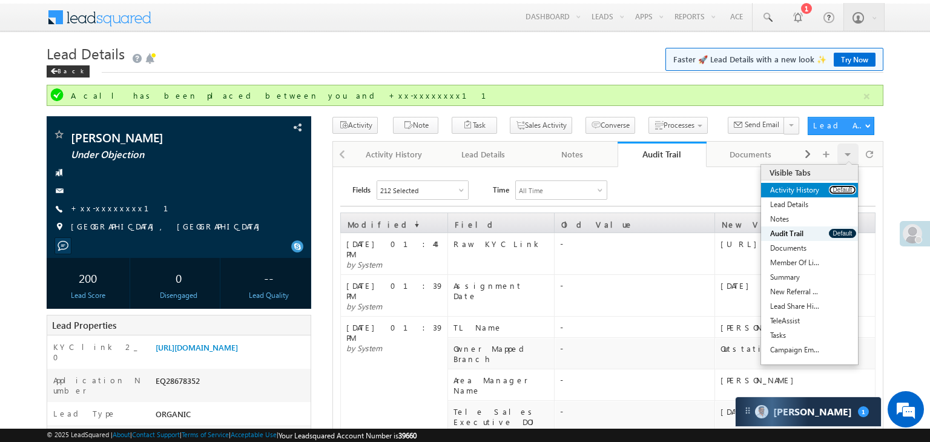
click at [832, 188] on button "Default" at bounding box center [842, 189] width 27 height 9
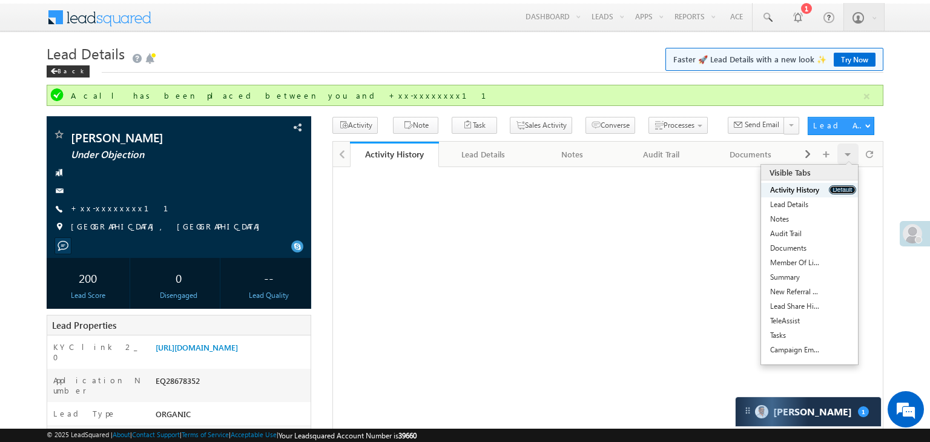
click at [832, 188] on button "Default" at bounding box center [842, 189] width 27 height 9
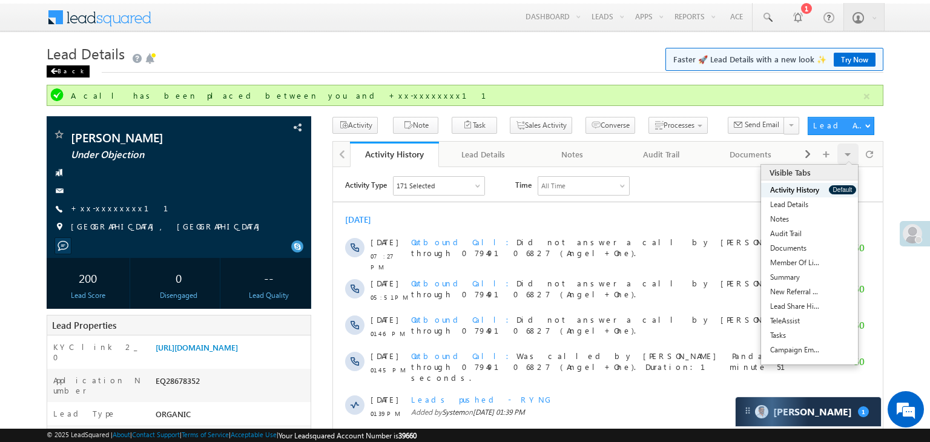
click at [56, 70] on span at bounding box center [53, 71] width 7 height 6
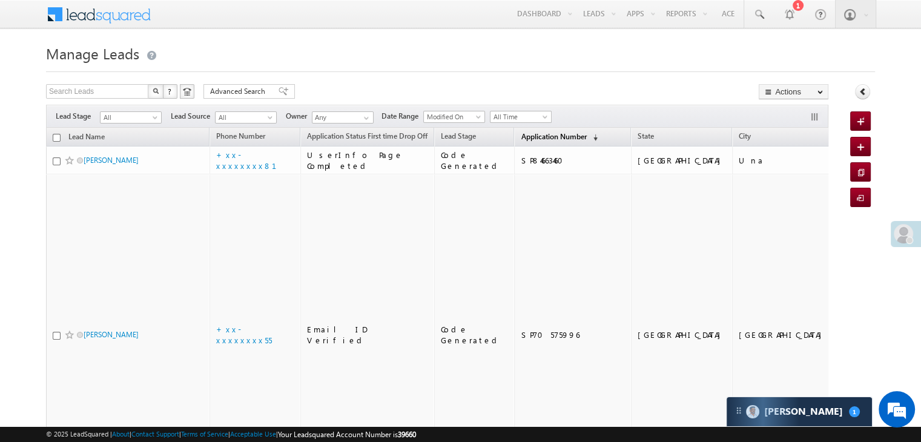
click at [528, 139] on span "Application Number" at bounding box center [552, 136] width 65 height 9
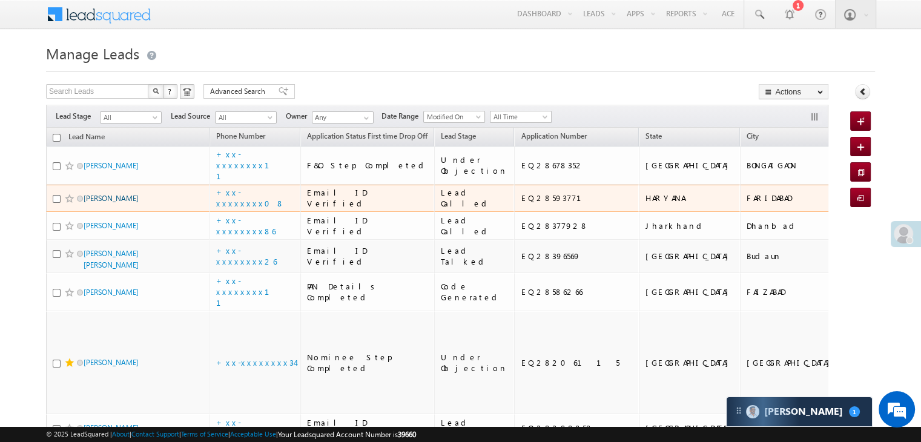
click at [113, 203] on link "[PERSON_NAME]" at bounding box center [111, 198] width 55 height 9
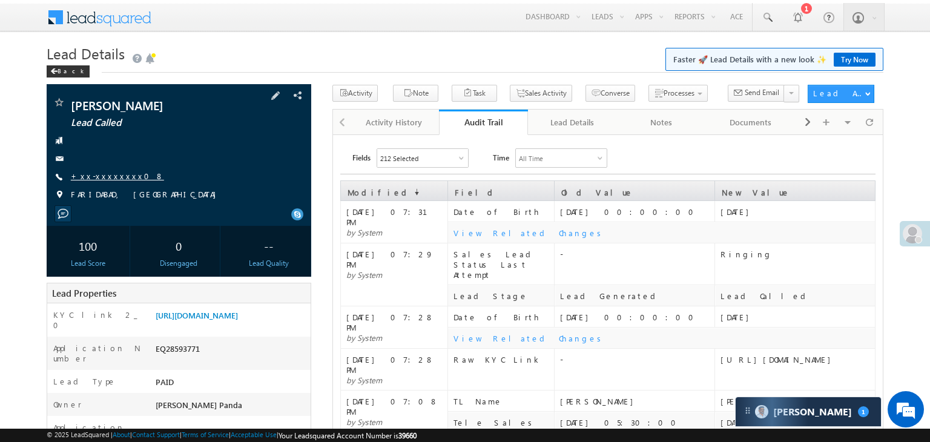
click at [109, 171] on link "+xx-xxxxxxxx08" at bounding box center [117, 176] width 93 height 10
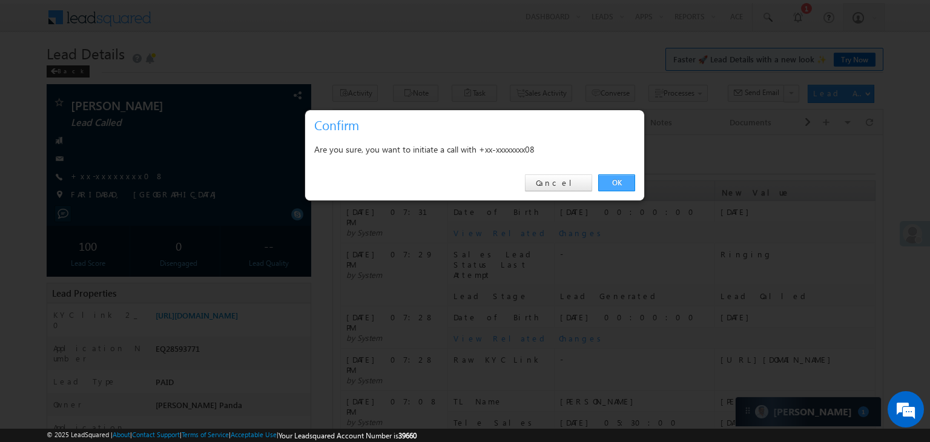
click at [612, 177] on link "OK" at bounding box center [616, 182] width 37 height 17
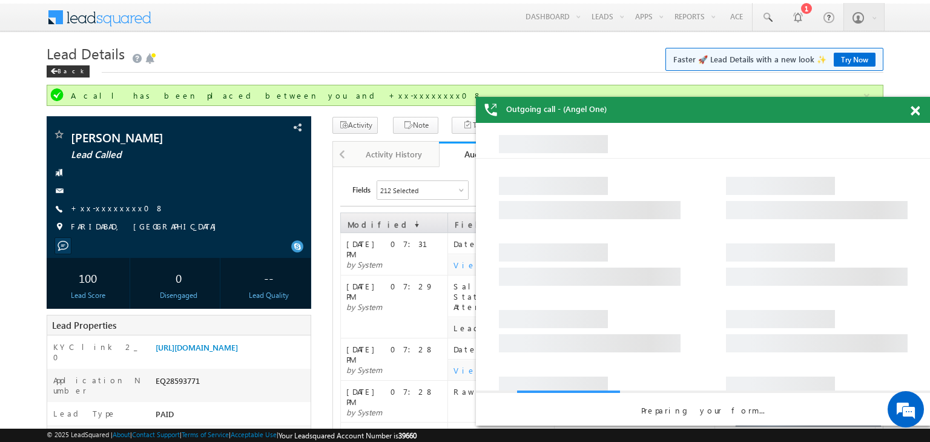
click at [914, 112] on span at bounding box center [914, 111] width 9 height 10
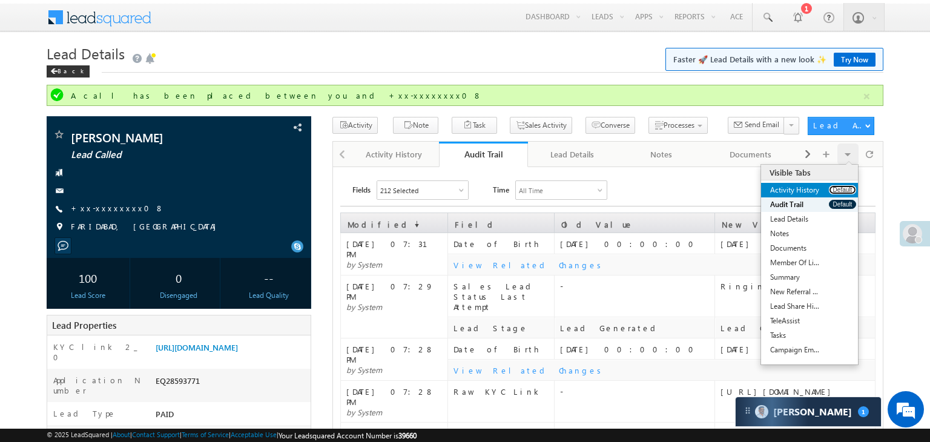
click at [840, 188] on button "Default" at bounding box center [842, 189] width 27 height 9
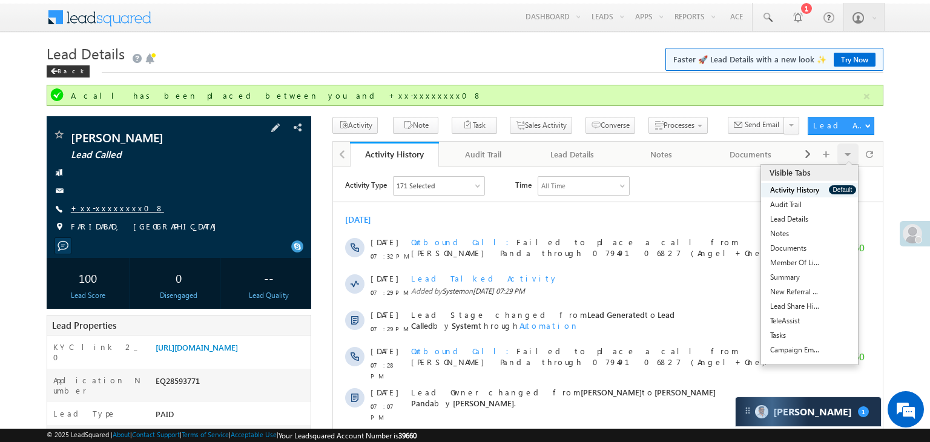
click at [114, 205] on link "+xx-xxxxxxxx08" at bounding box center [117, 208] width 93 height 10
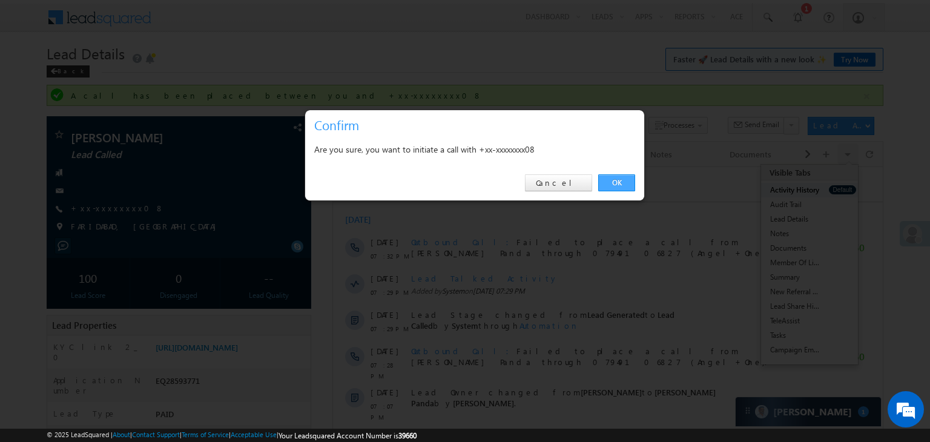
click at [618, 180] on link "OK" at bounding box center [616, 182] width 37 height 17
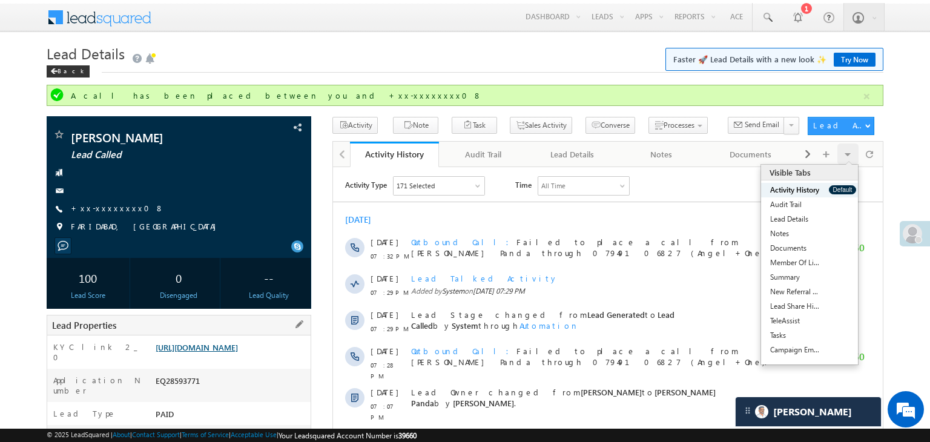
click at [237, 352] on link "[URL][DOMAIN_NAME]" at bounding box center [197, 347] width 82 height 10
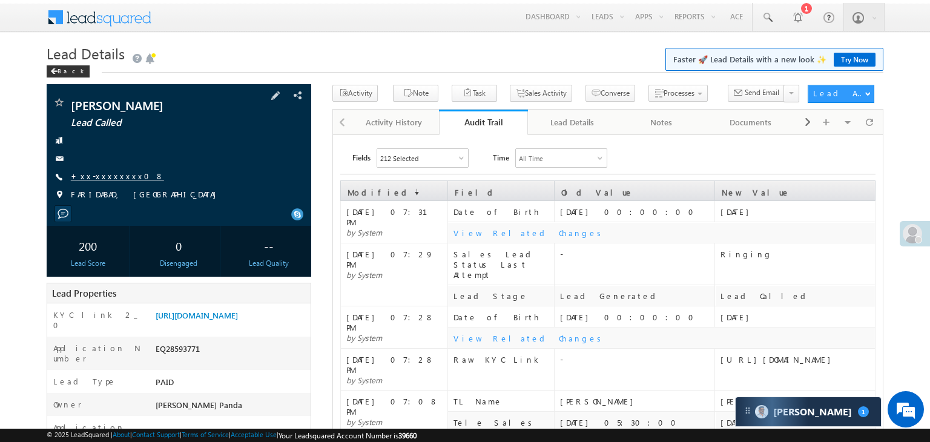
click at [98, 177] on link "+xx-xxxxxxxx08" at bounding box center [117, 176] width 93 height 10
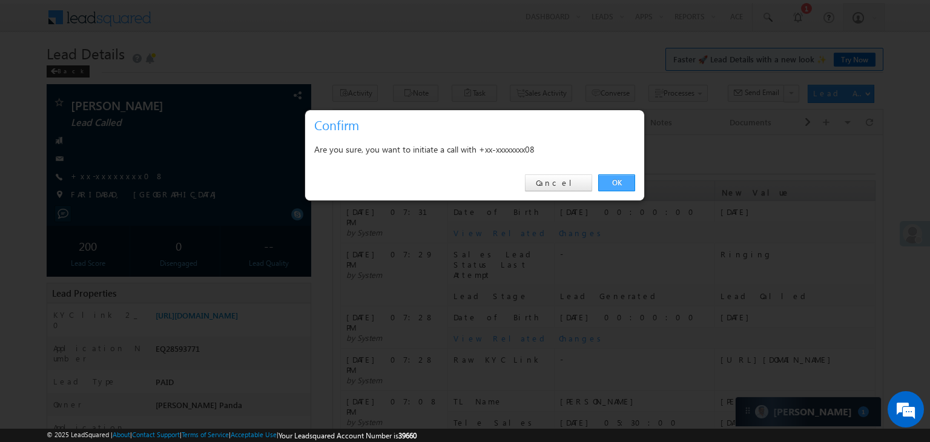
click at [614, 182] on link "OK" at bounding box center [616, 182] width 37 height 17
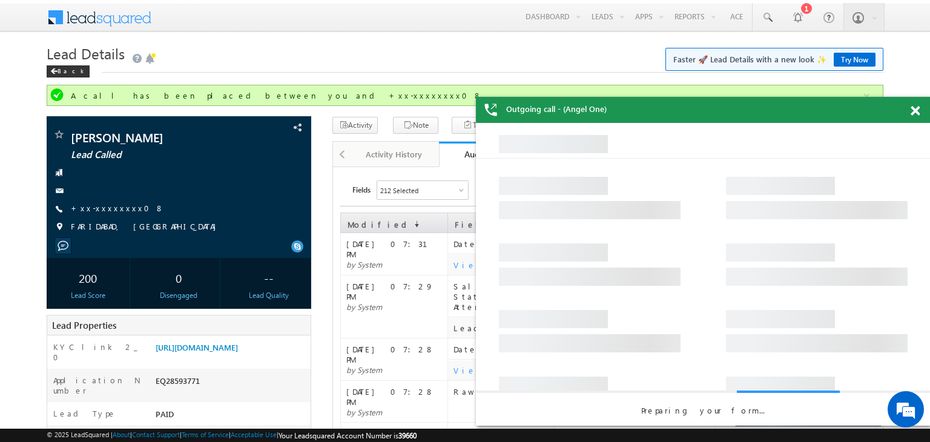
click at [915, 111] on span at bounding box center [914, 111] width 9 height 10
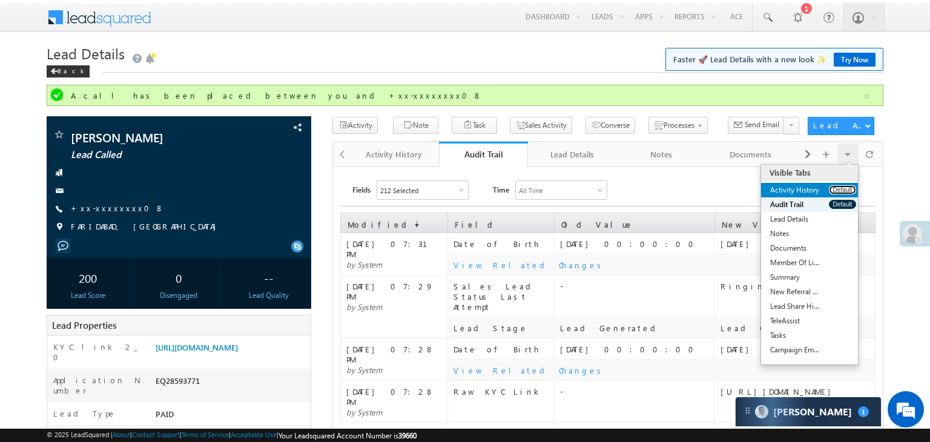
click at [829, 189] on button "Default" at bounding box center [842, 189] width 27 height 9
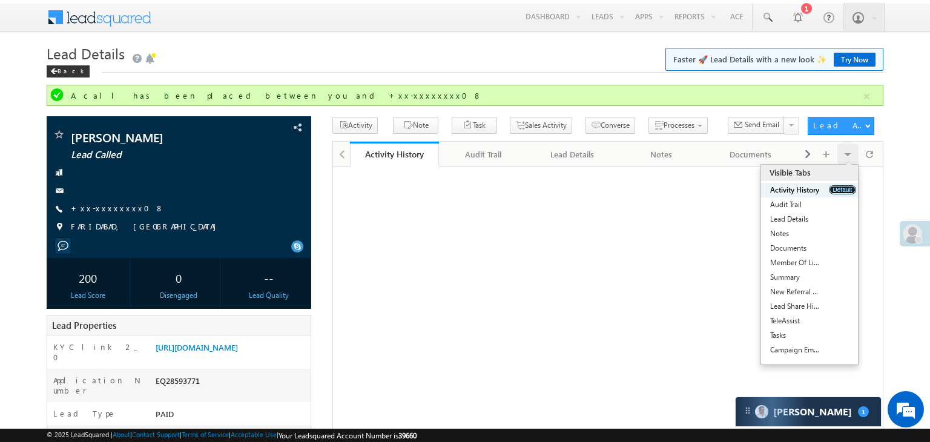
click at [829, 189] on button "Default" at bounding box center [842, 189] width 27 height 9
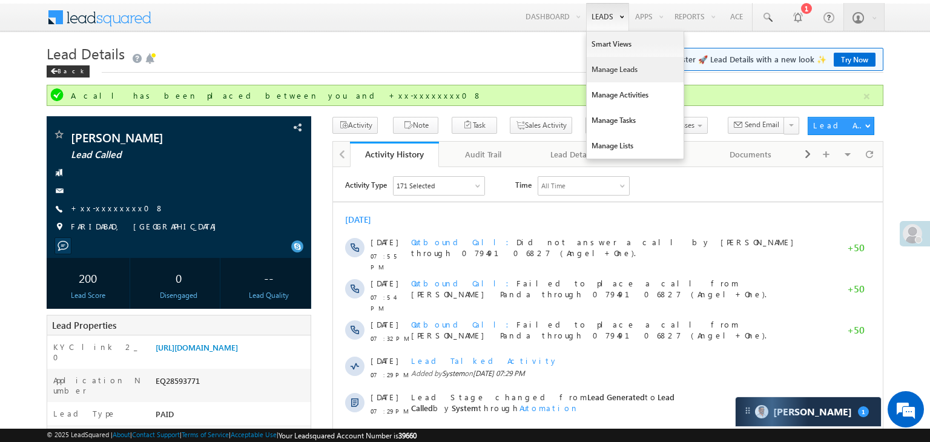
click at [605, 67] on link "Manage Leads" at bounding box center [634, 69] width 97 height 25
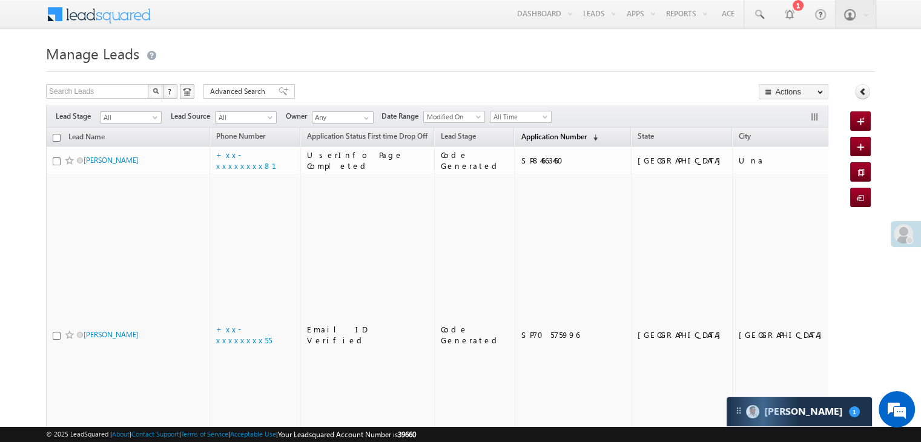
click at [522, 134] on span "Application Number" at bounding box center [552, 136] width 65 height 9
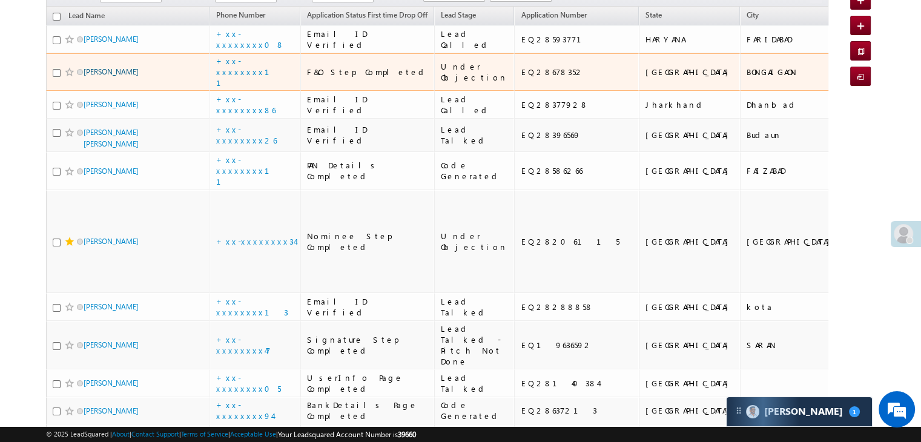
click at [112, 76] on link "[PERSON_NAME]" at bounding box center [111, 71] width 55 height 9
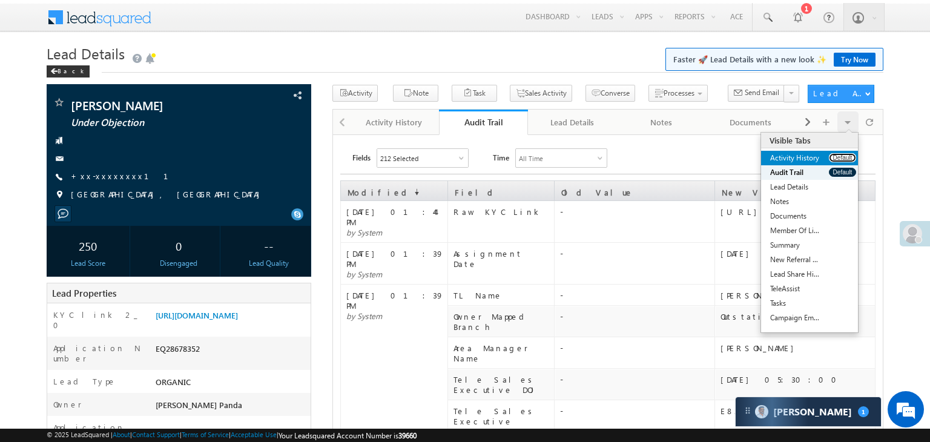
click at [832, 156] on button "Default" at bounding box center [842, 157] width 27 height 9
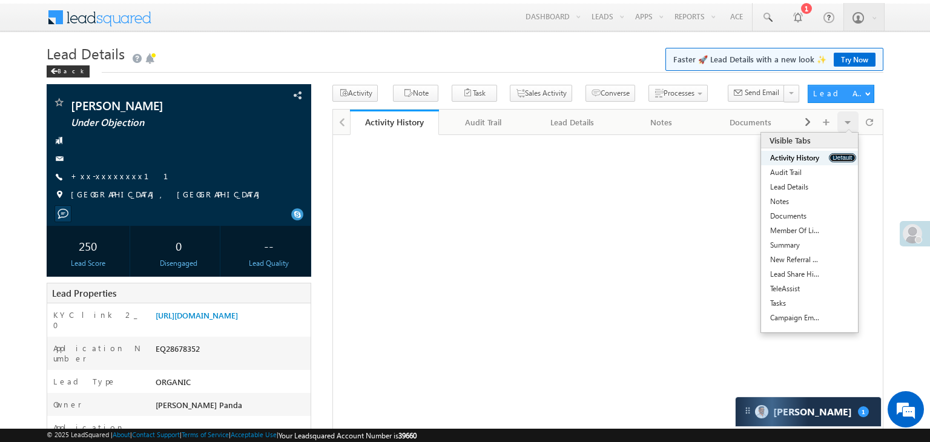
click at [832, 156] on button "Default" at bounding box center [842, 157] width 27 height 9
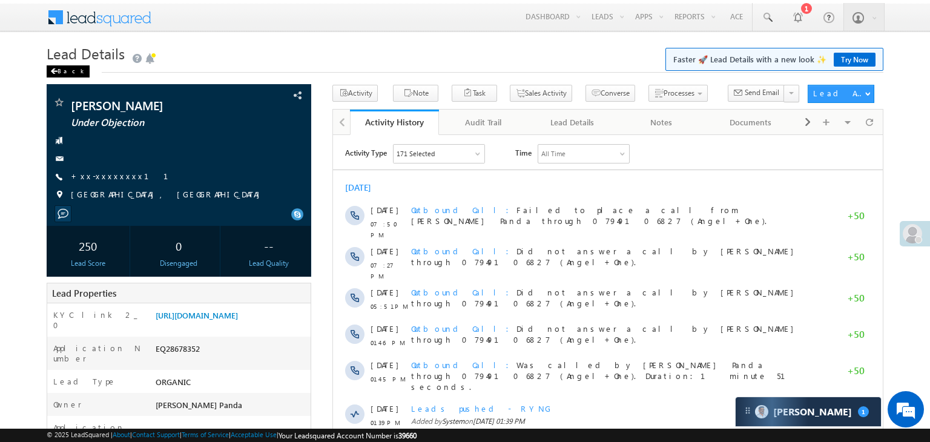
click at [59, 69] on div "Back" at bounding box center [68, 71] width 43 height 12
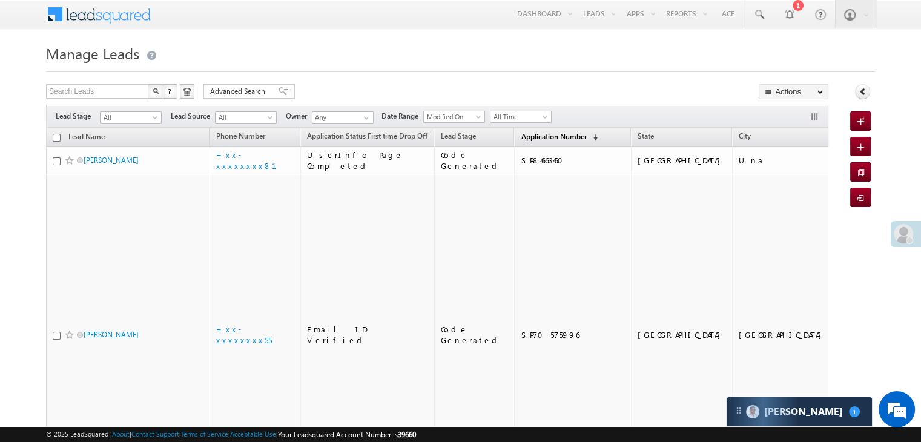
click at [528, 132] on span "Application Number" at bounding box center [552, 136] width 65 height 9
click at [520, 134] on span "Application Number" at bounding box center [552, 136] width 65 height 9
click at [548, 137] on span "Application Number" at bounding box center [552, 136] width 65 height 9
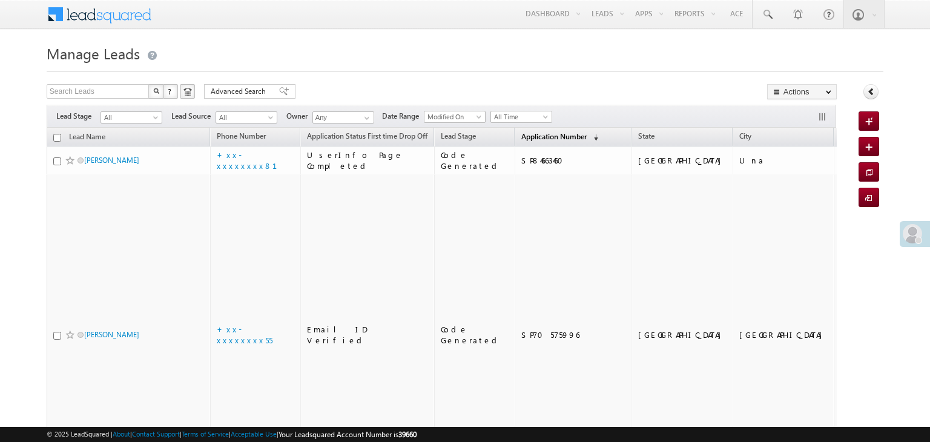
click at [528, 140] on span "Application Number" at bounding box center [553, 136] width 65 height 9
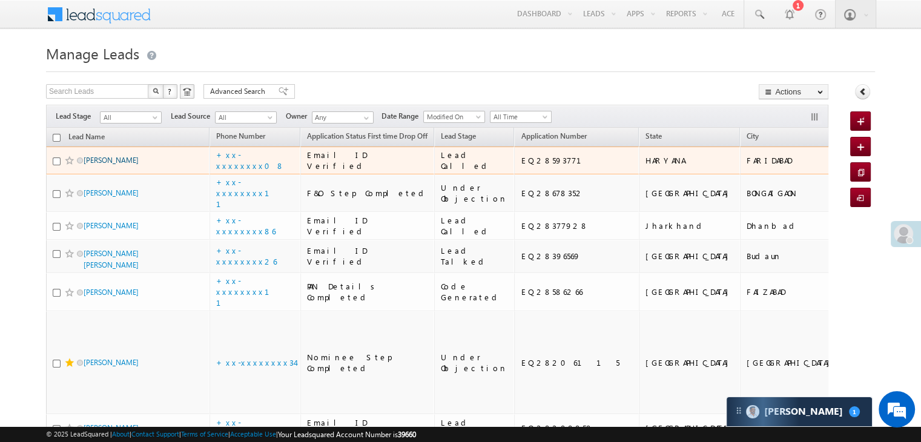
click at [109, 165] on link "[PERSON_NAME]" at bounding box center [111, 160] width 55 height 9
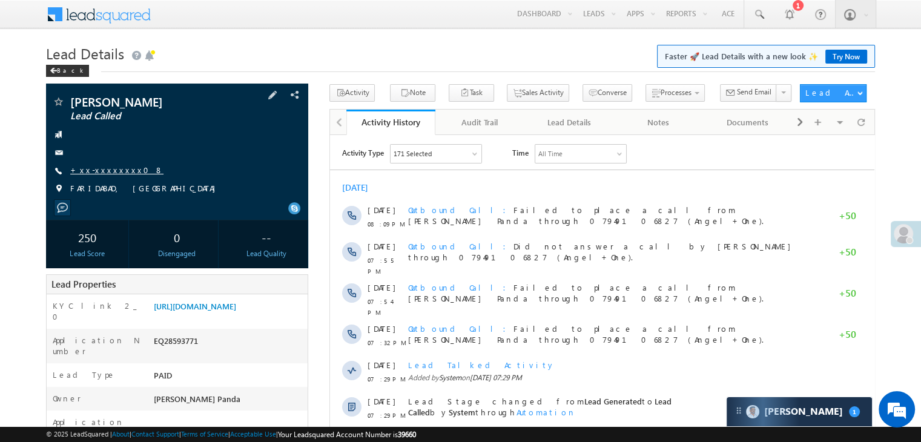
click at [115, 172] on link "+xx-xxxxxxxx08" at bounding box center [116, 170] width 93 height 10
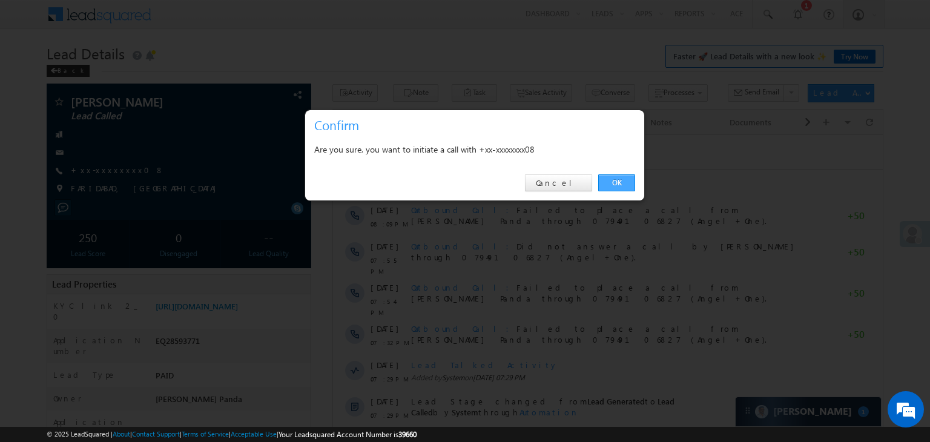
click at [615, 174] on link "OK" at bounding box center [616, 182] width 37 height 17
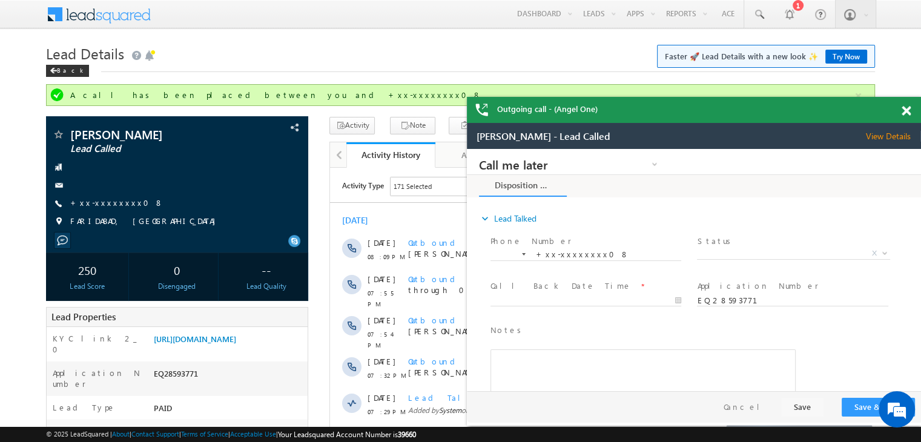
click at [904, 116] on span at bounding box center [905, 111] width 9 height 10
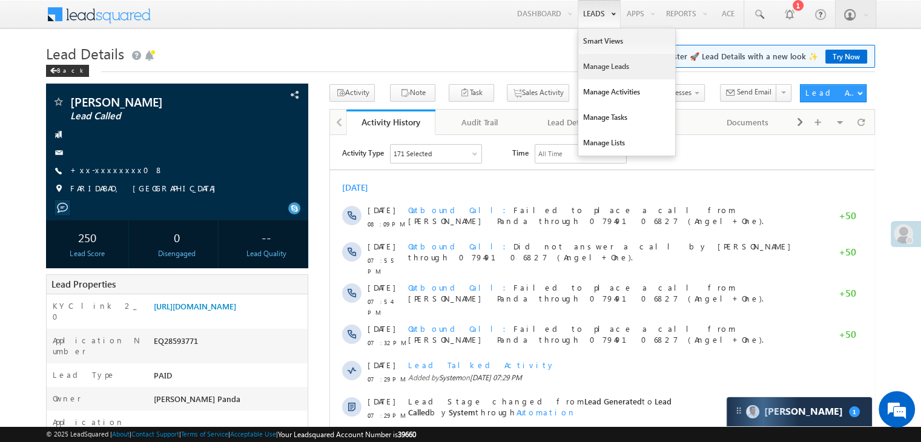
click at [601, 68] on link "Manage Leads" at bounding box center [626, 66] width 97 height 25
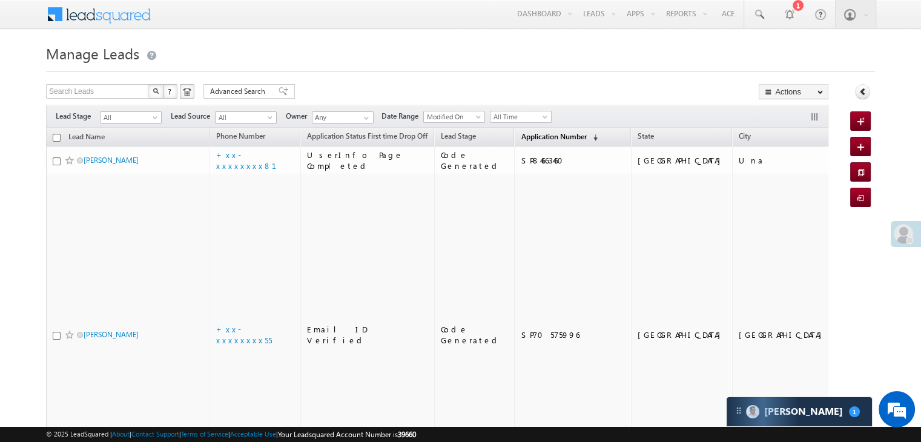
click at [520, 136] on span "Application Number" at bounding box center [552, 136] width 65 height 9
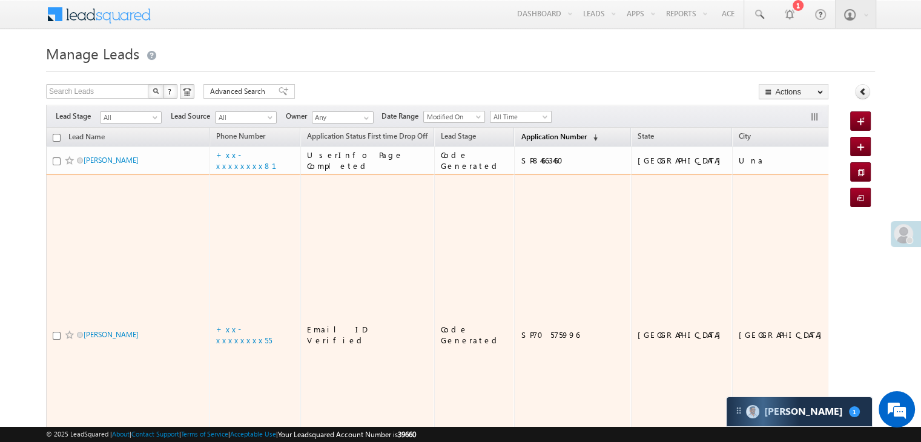
click at [520, 137] on span "Application Number" at bounding box center [552, 136] width 65 height 9
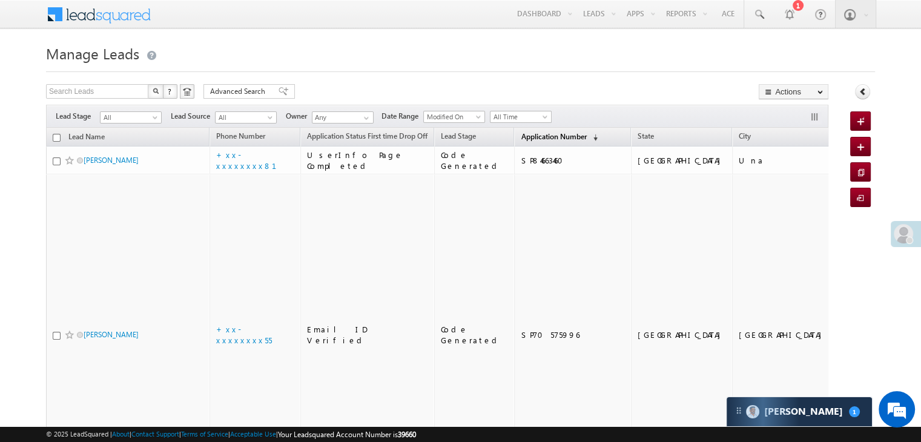
click at [529, 137] on span "Application Number" at bounding box center [552, 136] width 65 height 9
click at [537, 132] on span "Application Number" at bounding box center [552, 136] width 65 height 9
click at [528, 137] on span "Application Number" at bounding box center [552, 136] width 65 height 9
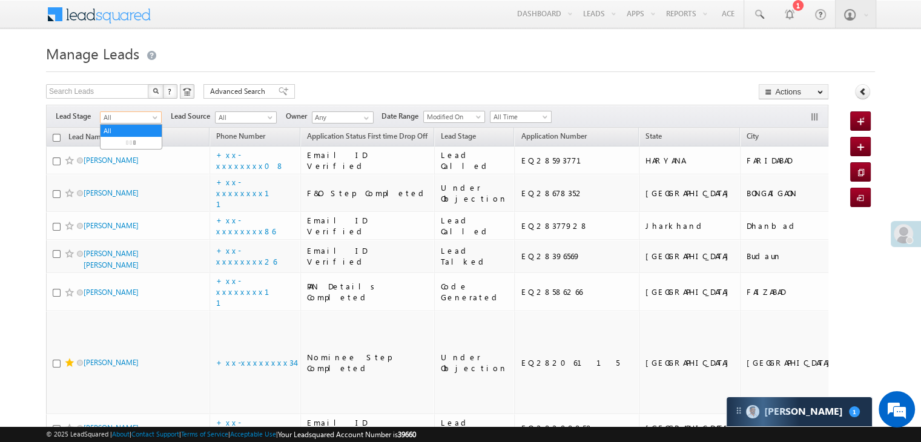
click at [148, 120] on span "All" at bounding box center [128, 117] width 57 height 11
click at [133, 142] on link "Lead Generated" at bounding box center [130, 142] width 61 height 11
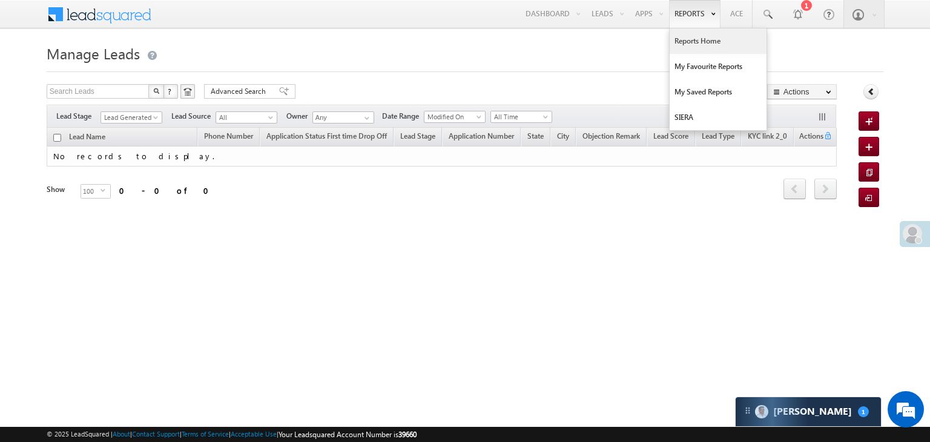
click at [702, 43] on link "Reports Home" at bounding box center [717, 40] width 97 height 25
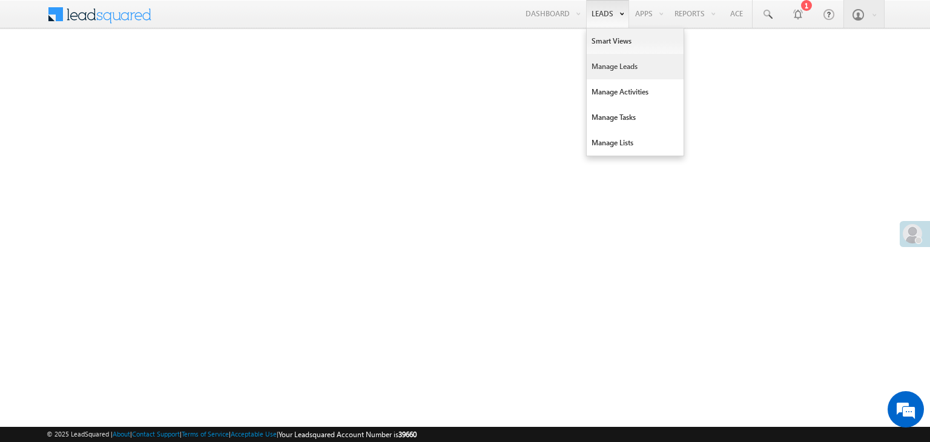
click at [597, 67] on link "Manage Leads" at bounding box center [634, 66] width 97 height 25
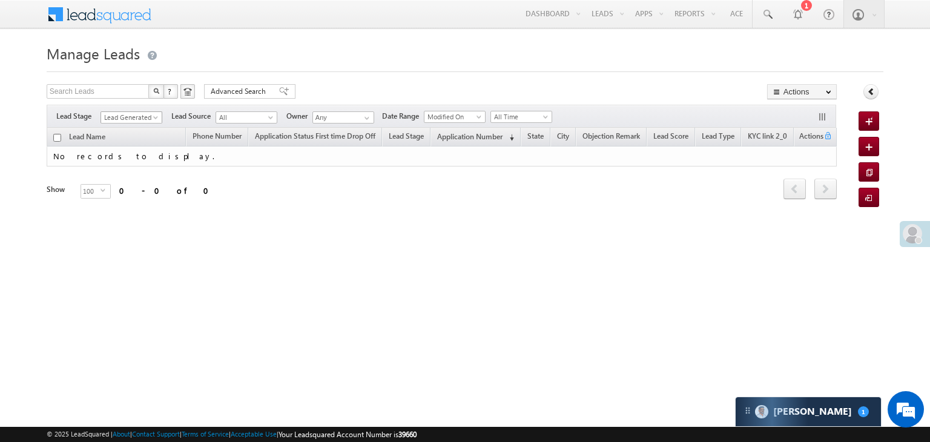
click at [153, 117] on span at bounding box center [157, 120] width 10 height 10
click at [121, 133] on link "All" at bounding box center [131, 130] width 61 height 11
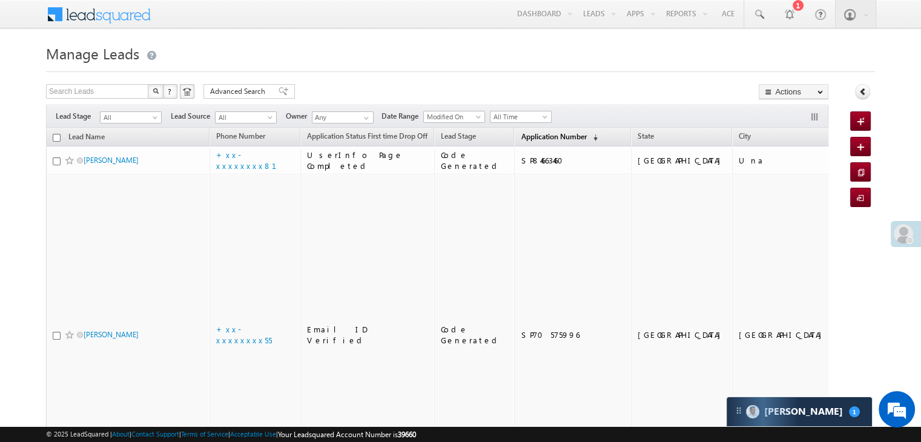
click at [528, 141] on link "Application Number (sorted descending)" at bounding box center [558, 138] width 89 height 16
click at [525, 132] on span "Application Number" at bounding box center [552, 136] width 65 height 9
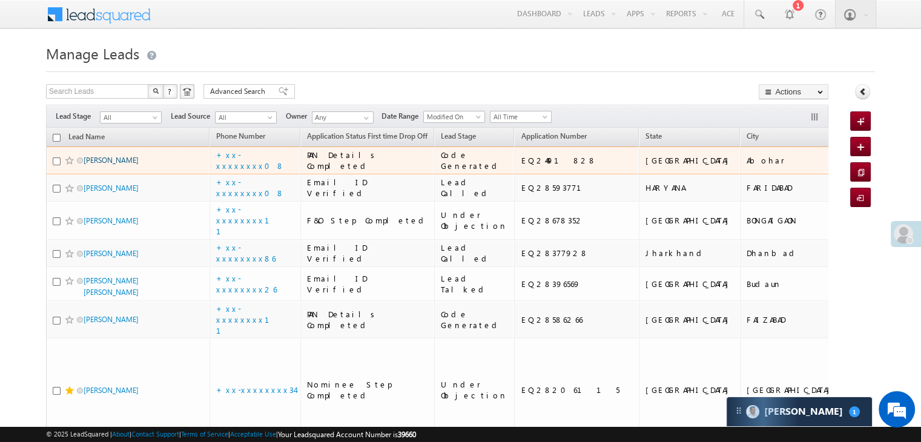
click at [117, 165] on link "[PERSON_NAME]" at bounding box center [111, 160] width 55 height 9
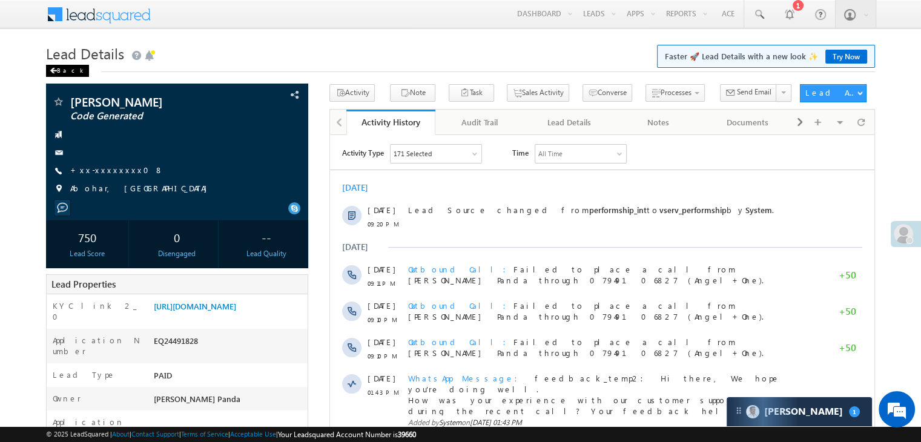
click at [53, 73] on span at bounding box center [53, 71] width 7 height 6
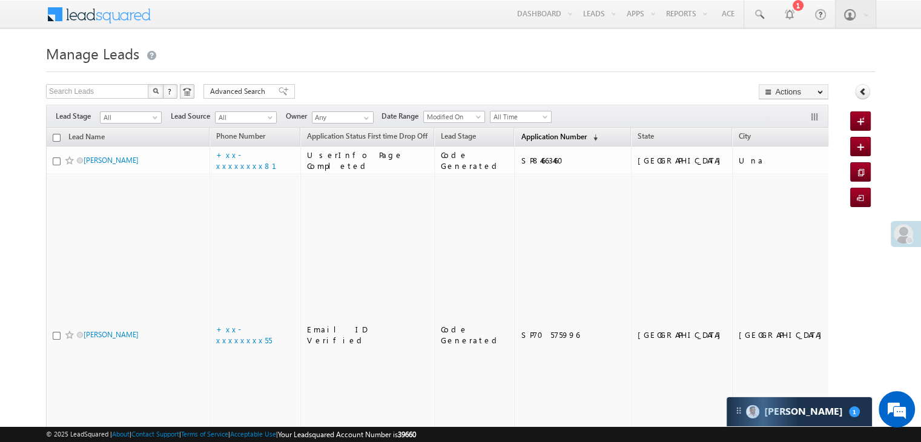
click at [522, 139] on span "Application Number" at bounding box center [552, 136] width 65 height 9
